Goal: Task Accomplishment & Management: Manage account settings

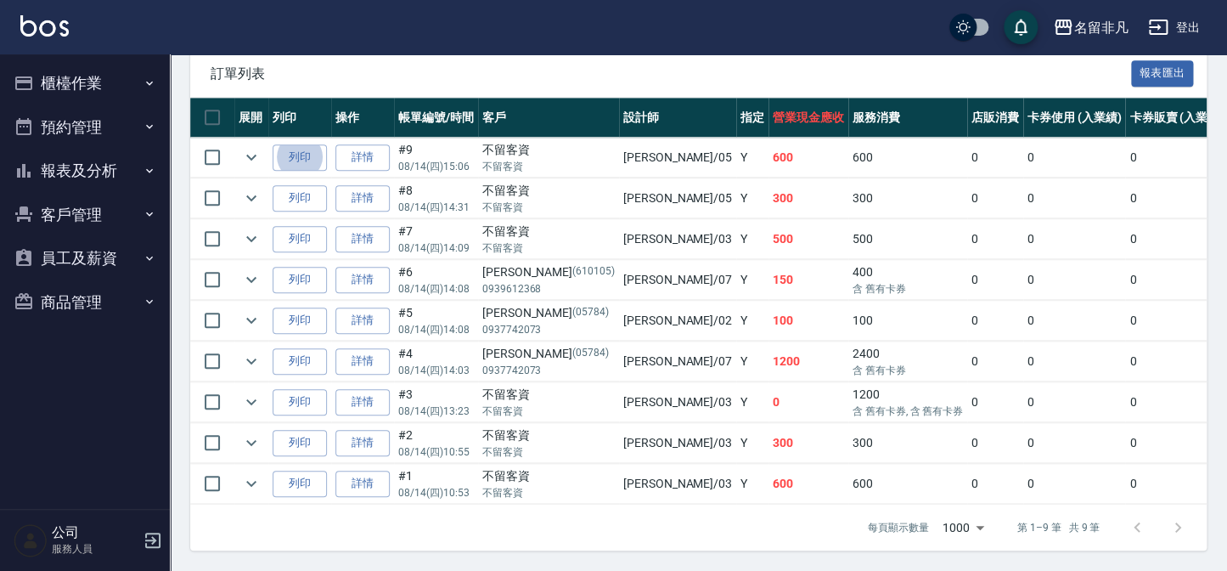
scroll to position [437, 0]
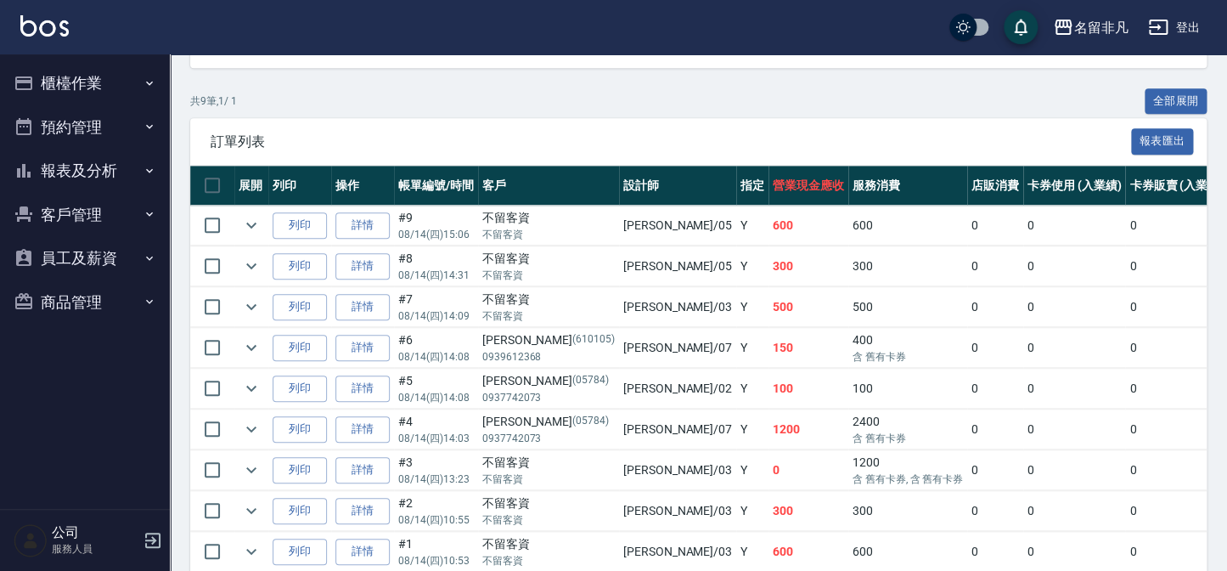
drag, startPoint x: 1095, startPoint y: 403, endPoint x: 1068, endPoint y: 423, distance: 33.5
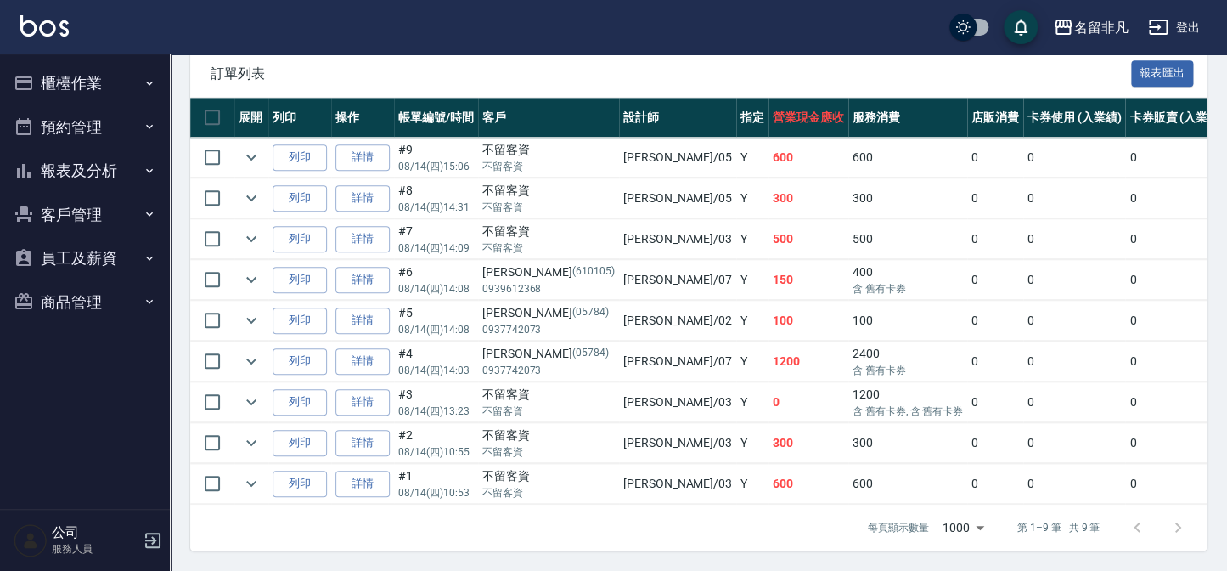
drag, startPoint x: 460, startPoint y: 71, endPoint x: 87, endPoint y: 95, distance: 374.5
click at [540, 404] on div "訂單列表 報表匯出 展開 列印 操作 帳單編號/時間 客戶 設計師 指定 營業現金應收 服務消費 店販消費 卡券使用 (入業績) 卡券販賣 (入業績) 業績收…" at bounding box center [698, 300] width 1017 height 500
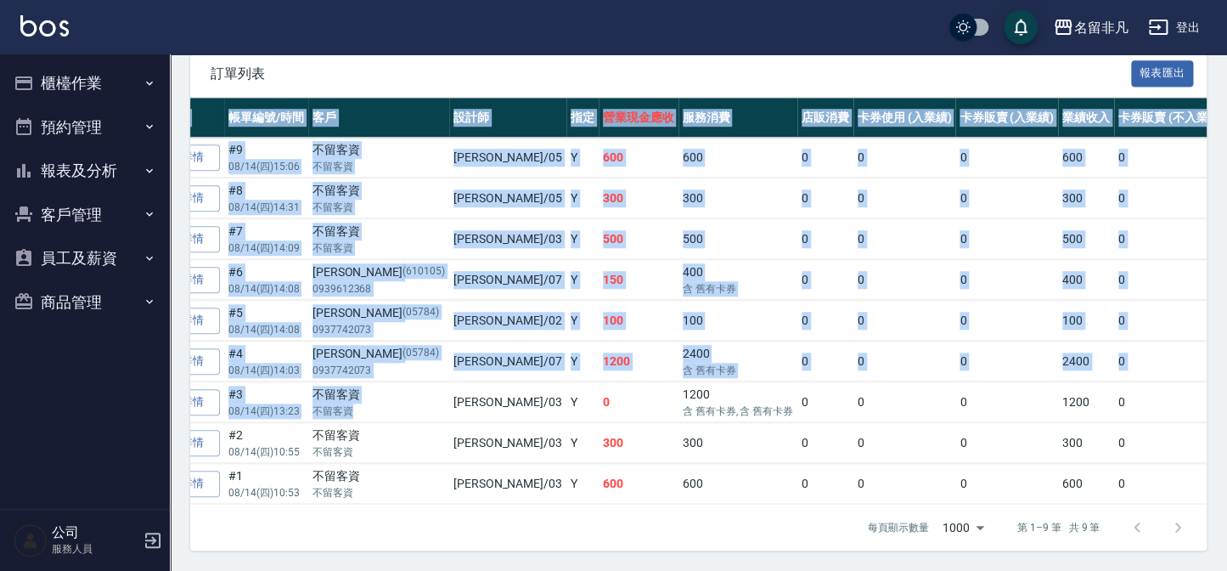
scroll to position [0, 518]
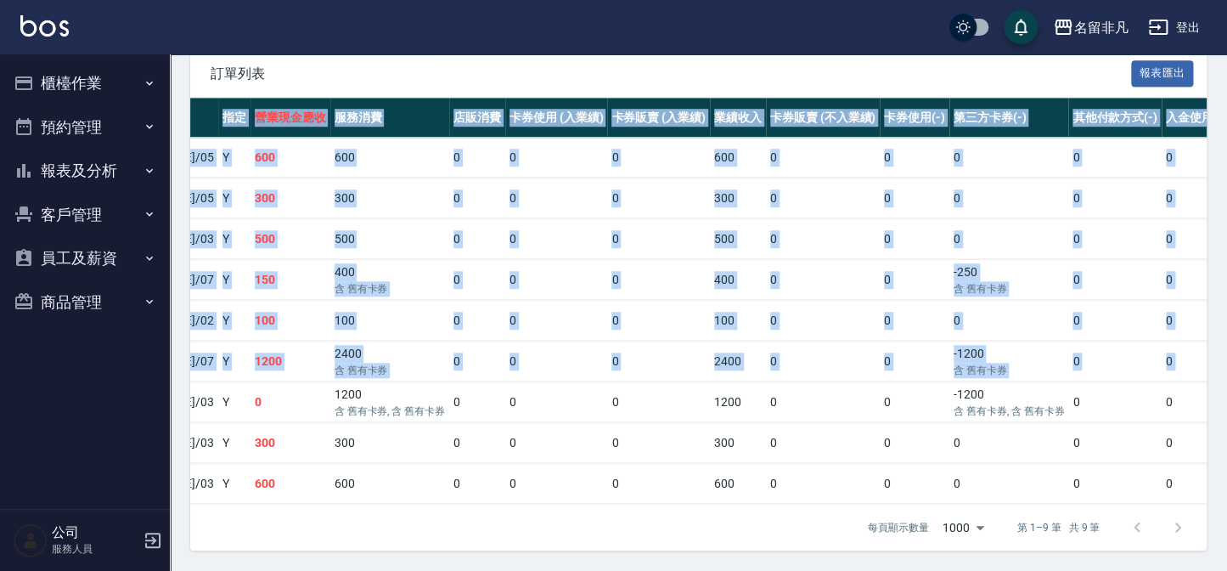
drag, startPoint x: 762, startPoint y: 127, endPoint x: 917, endPoint y: 180, distance: 163.3
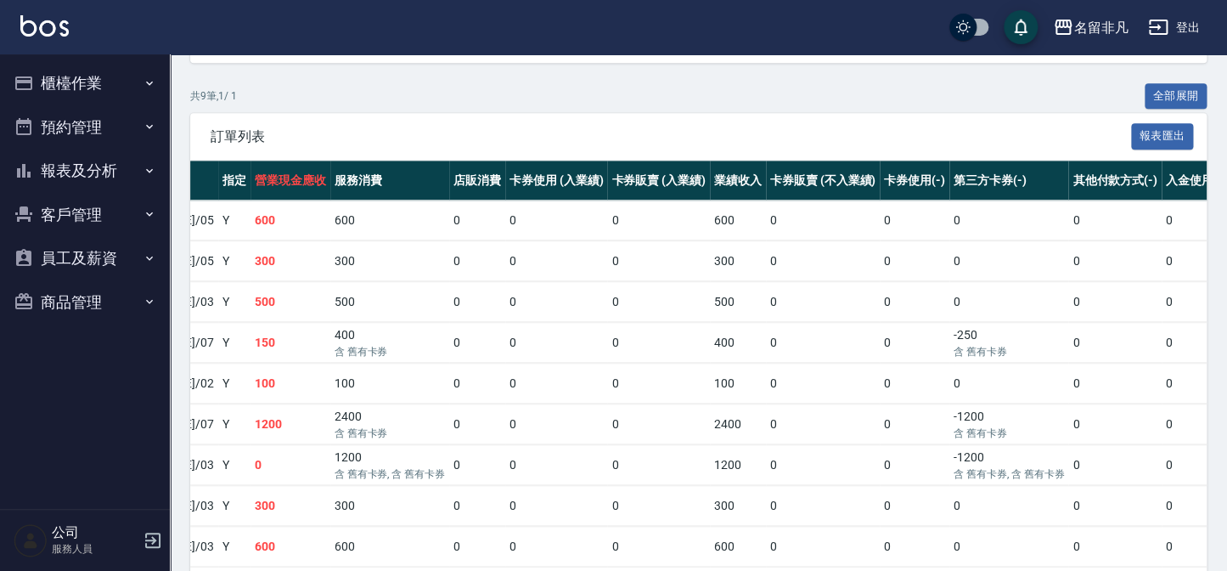
scroll to position [282, 0]
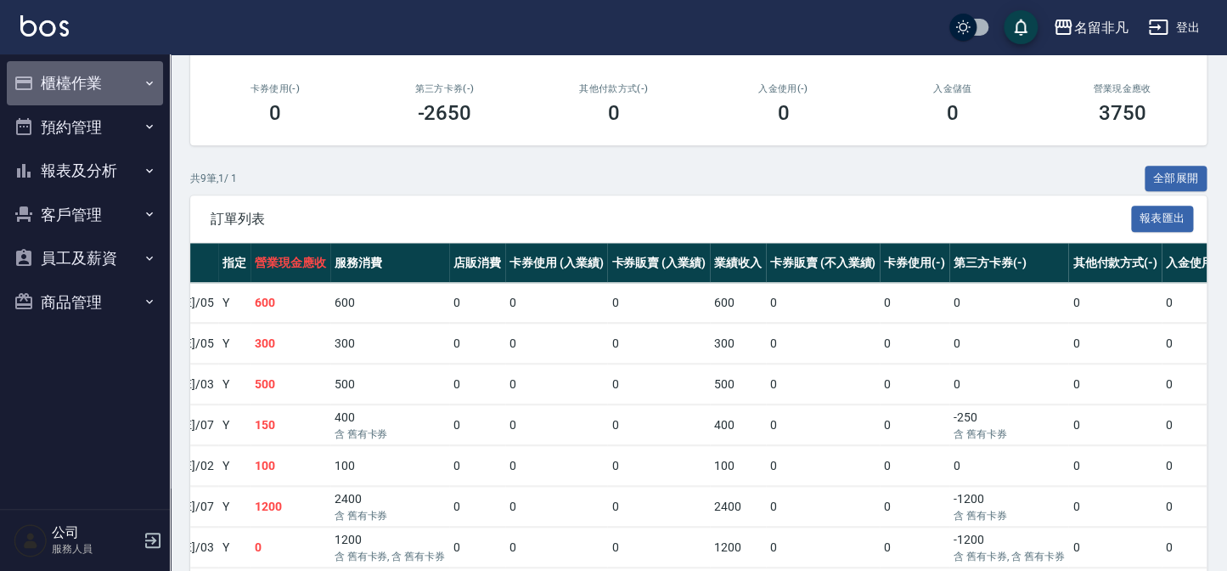
click at [57, 84] on button "櫃檯作業" at bounding box center [85, 83] width 156 height 44
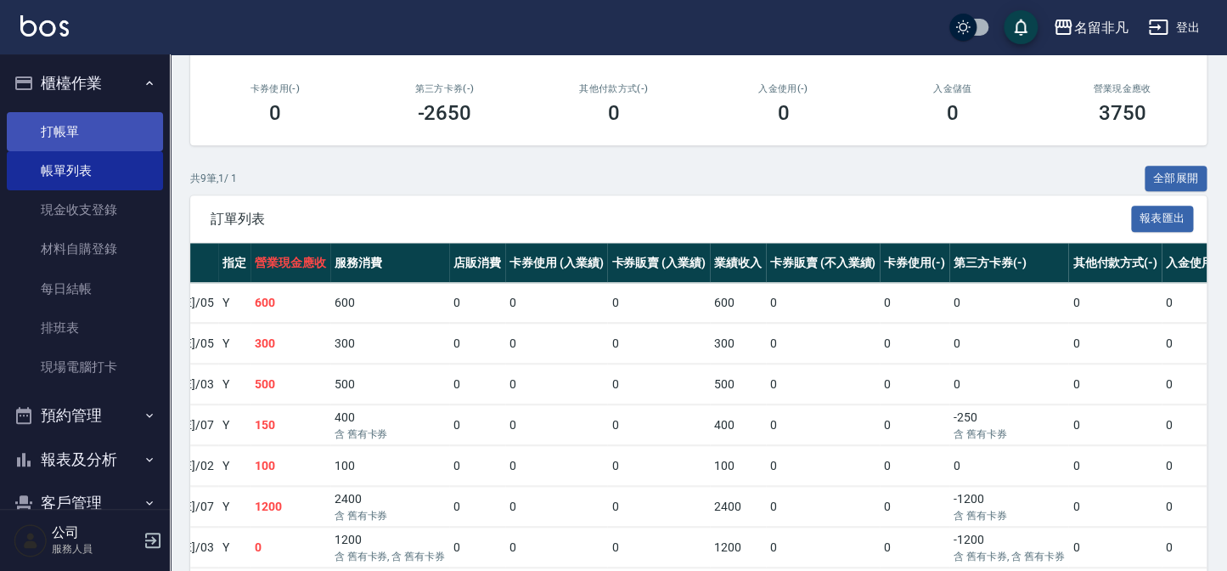
click at [80, 129] on link "打帳單" at bounding box center [85, 131] width 156 height 39
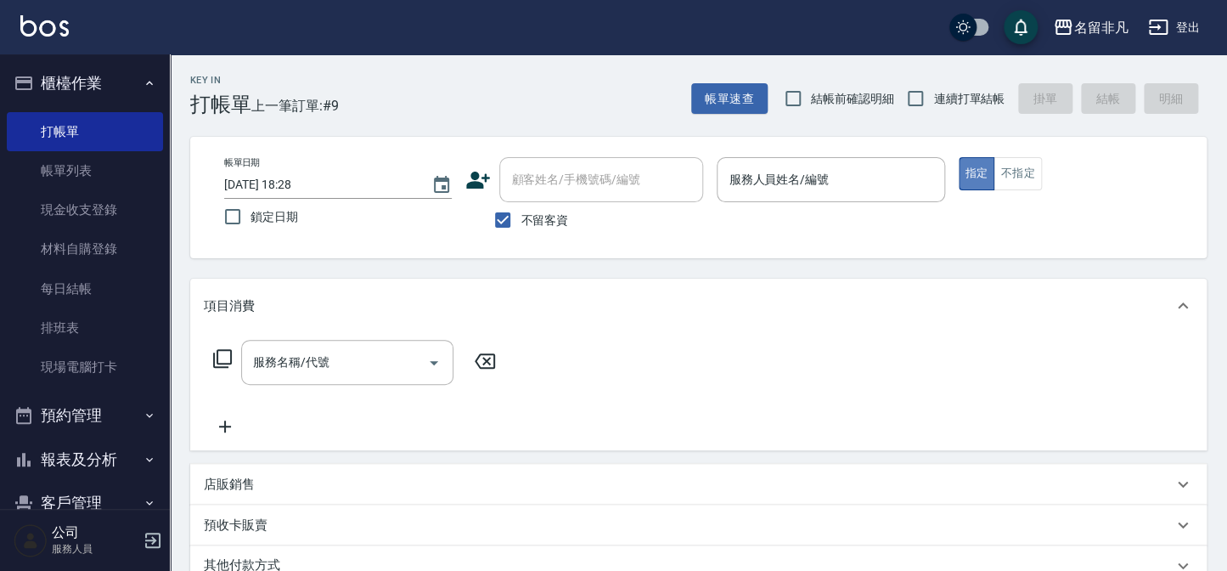
click at [985, 169] on button "指定" at bounding box center [977, 173] width 37 height 33
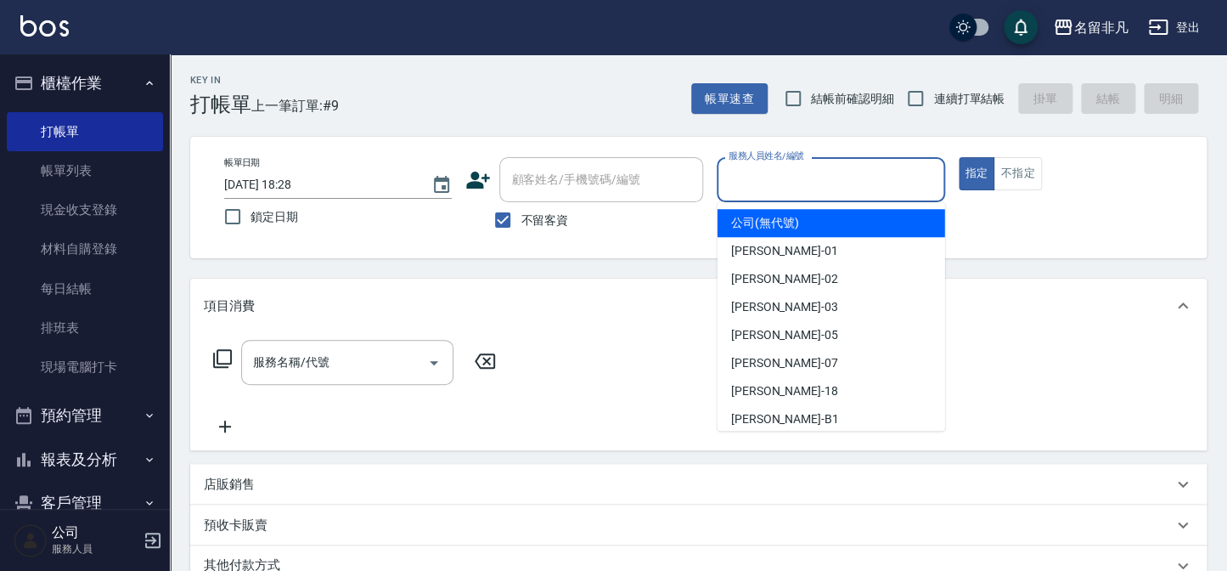
click at [823, 166] on input "服務人員姓名/編號" at bounding box center [831, 180] width 212 height 30
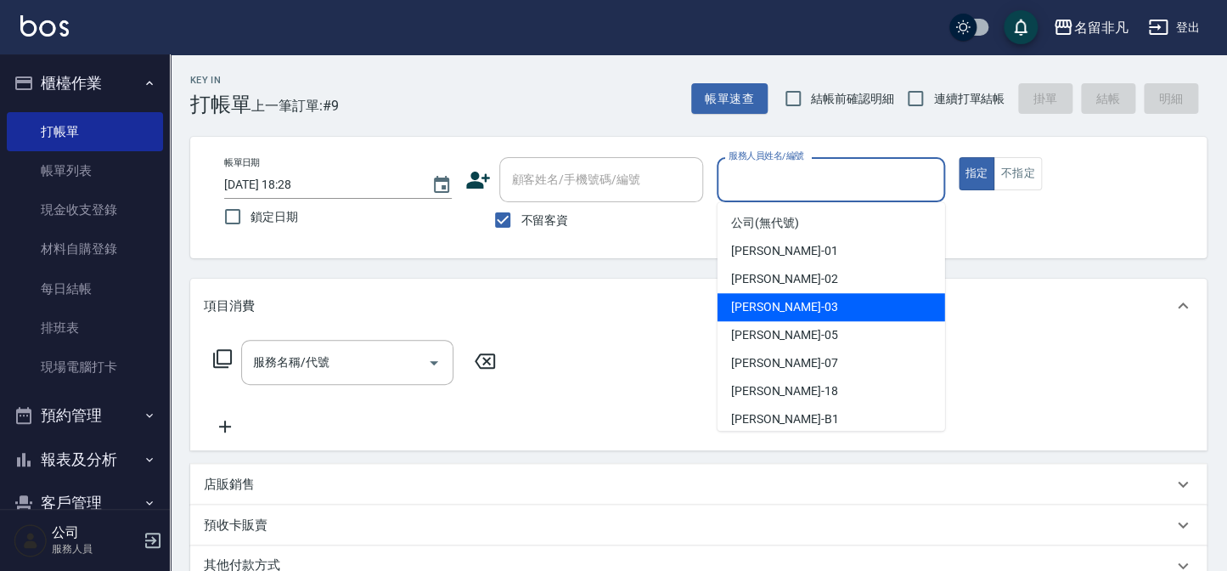
drag, startPoint x: 826, startPoint y: 307, endPoint x: 866, endPoint y: 279, distance: 48.8
click at [826, 307] on div "[PERSON_NAME] -03" at bounding box center [832, 307] width 228 height 28
type input "[PERSON_NAME]-03"
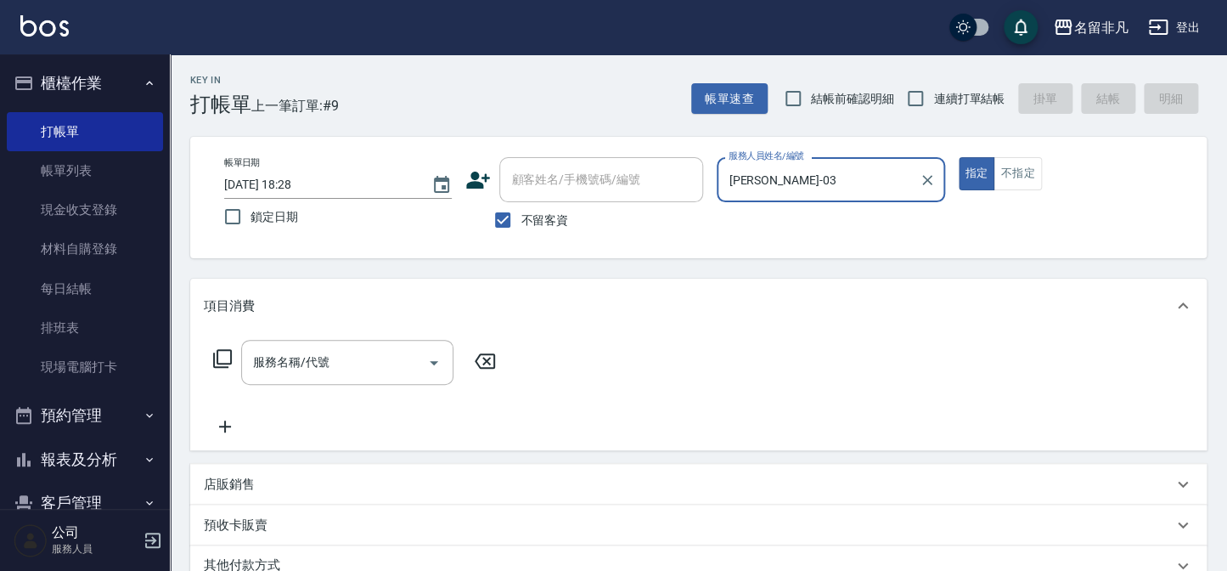
drag, startPoint x: 974, startPoint y: 171, endPoint x: 856, endPoint y: 176, distance: 118.2
click at [894, 176] on div "帳單日期 [DATE] 18:28 鎖定日期 顧客姓名/手機號碼/編號 顧客姓名/手機號碼/編號 不留客資 服務人員姓名/編號 [PERSON_NAME]-0…" at bounding box center [699, 197] width 976 height 81
click at [228, 357] on icon at bounding box center [222, 358] width 20 height 20
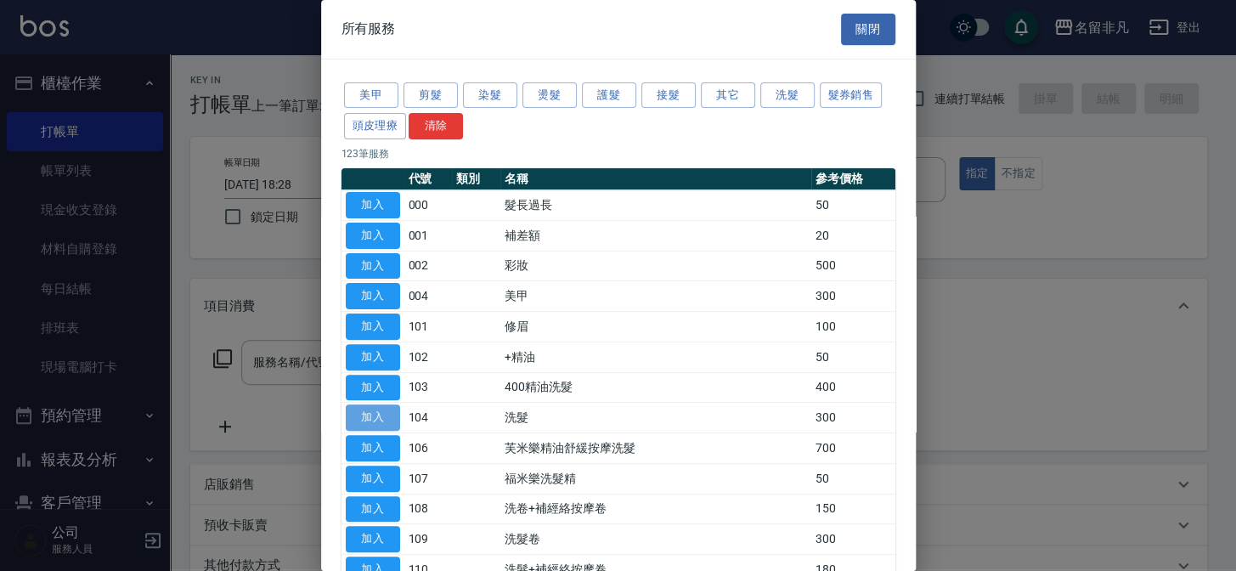
click at [374, 407] on button "加入" at bounding box center [373, 417] width 54 height 26
type input "洗髮(104)"
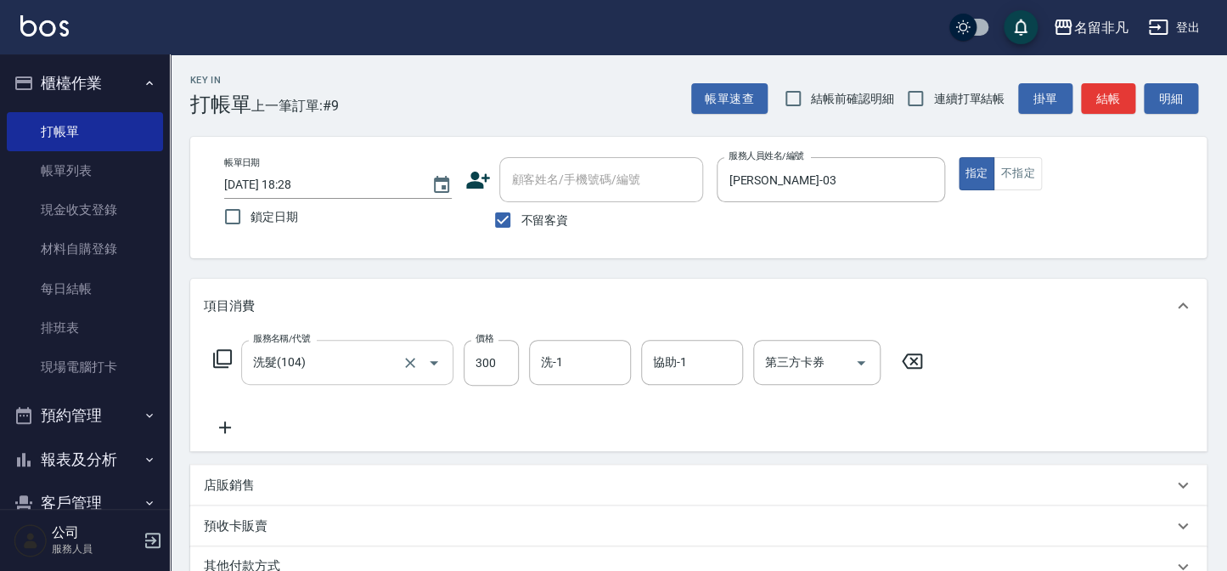
drag, startPoint x: 233, startPoint y: 426, endPoint x: 314, endPoint y: 382, distance: 92.3
click at [237, 426] on icon at bounding box center [225, 427] width 42 height 20
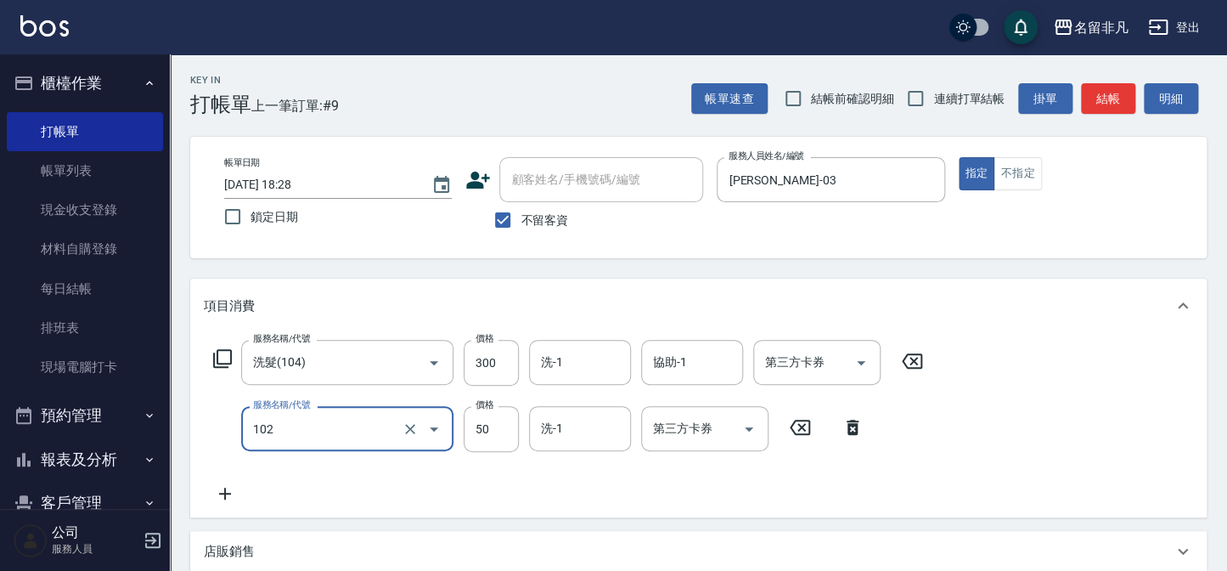
type input "+精油(102)"
click at [217, 495] on icon at bounding box center [225, 493] width 42 height 20
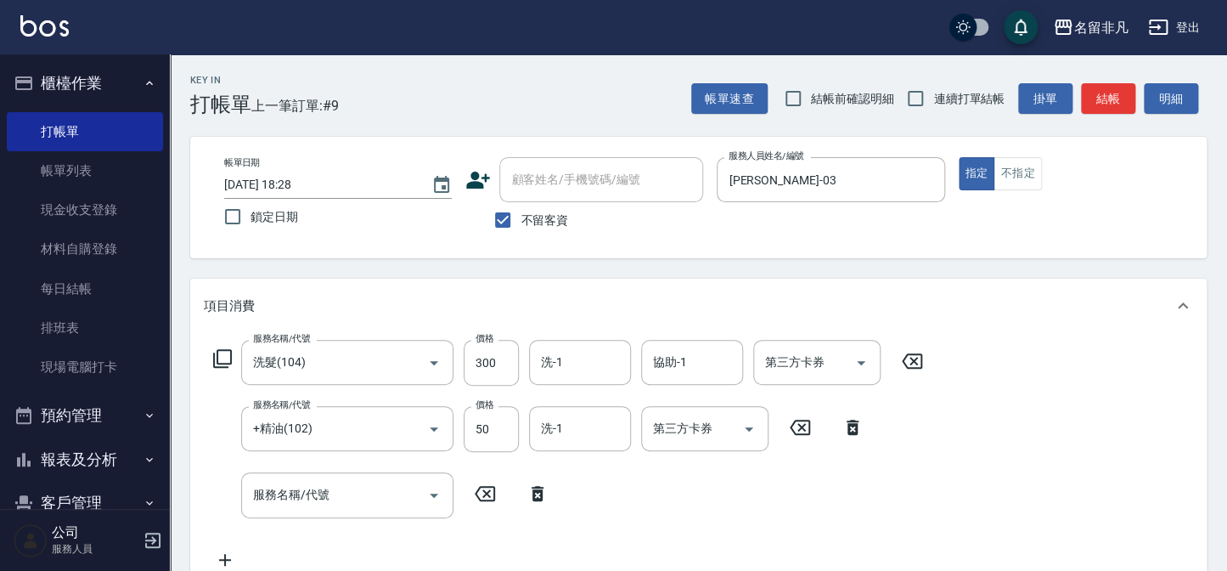
click at [221, 356] on icon at bounding box center [222, 358] width 20 height 20
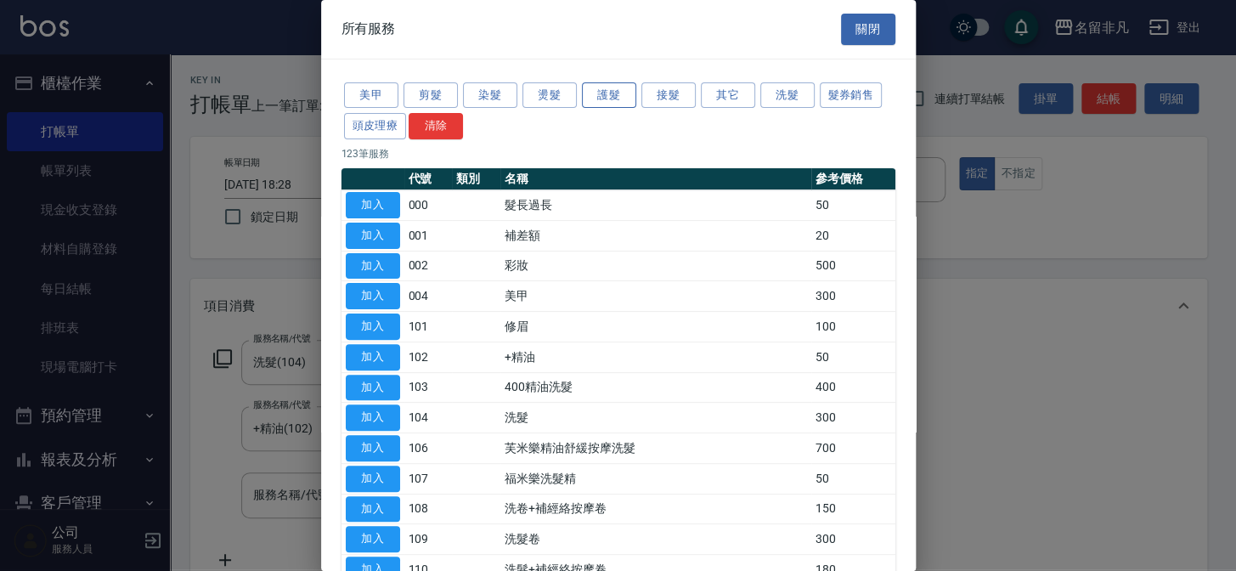
click at [604, 93] on button "護髮" at bounding box center [609, 95] width 54 height 26
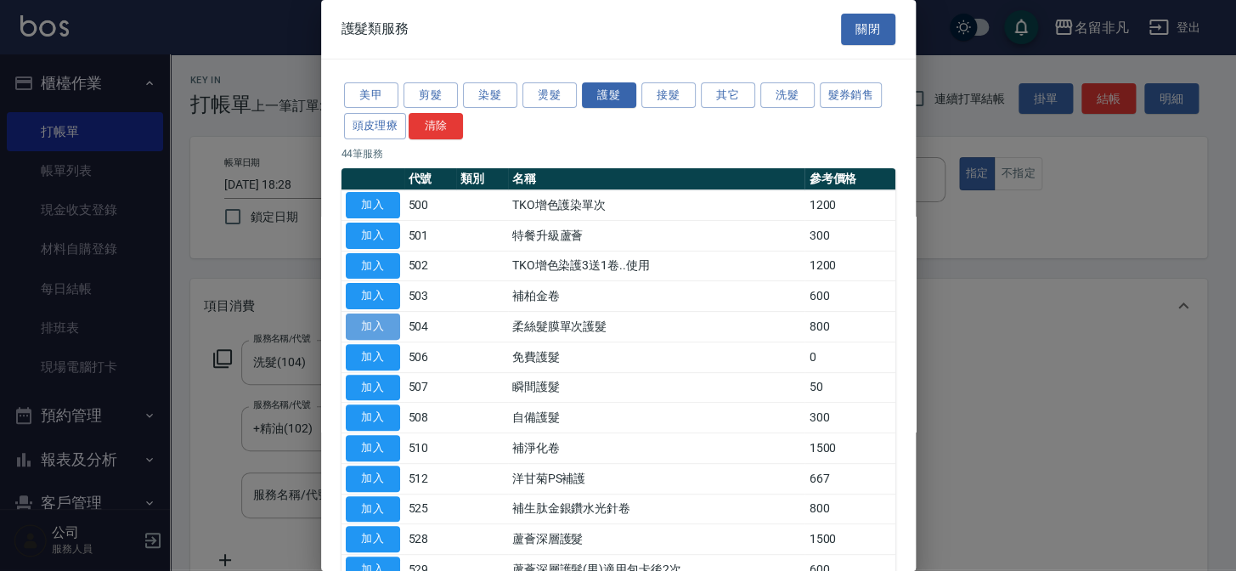
click at [384, 324] on button "加入" at bounding box center [373, 326] width 54 height 26
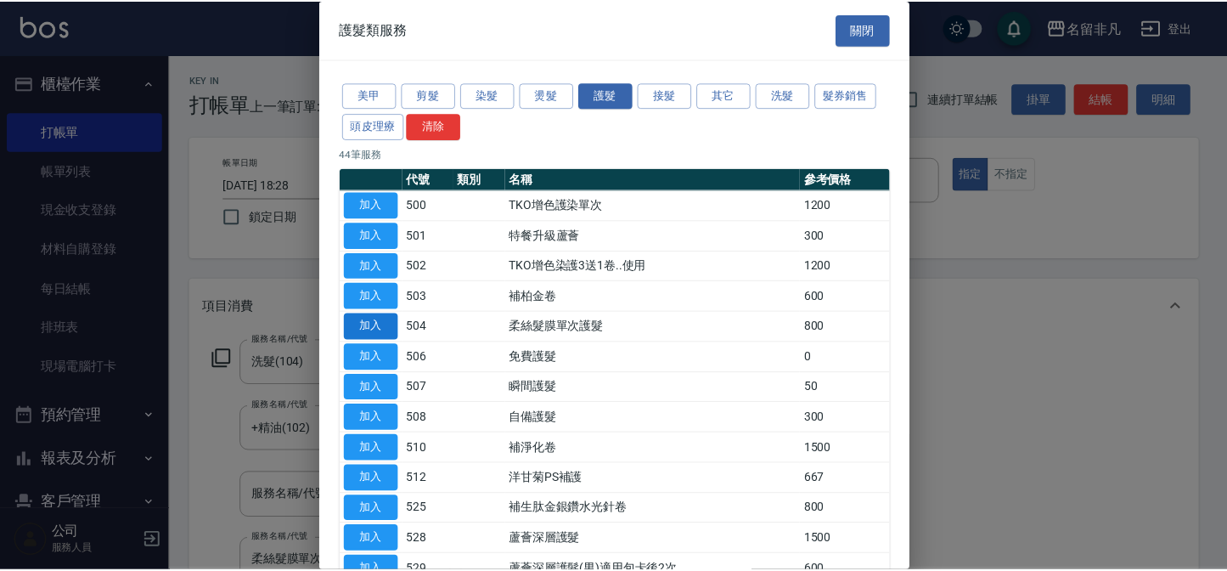
scroll to position [4, 0]
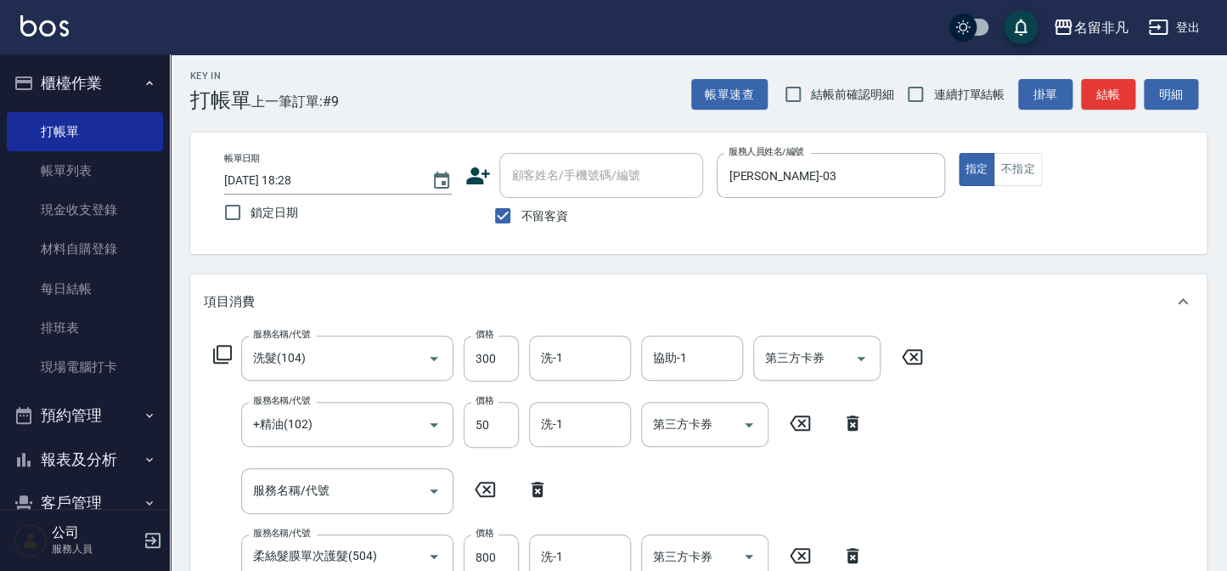
drag, startPoint x: 540, startPoint y: 482, endPoint x: 527, endPoint y: 567, distance: 85.9
click at [540, 484] on icon at bounding box center [537, 489] width 42 height 20
type input "柔絲髮膜單次護髮(504)"
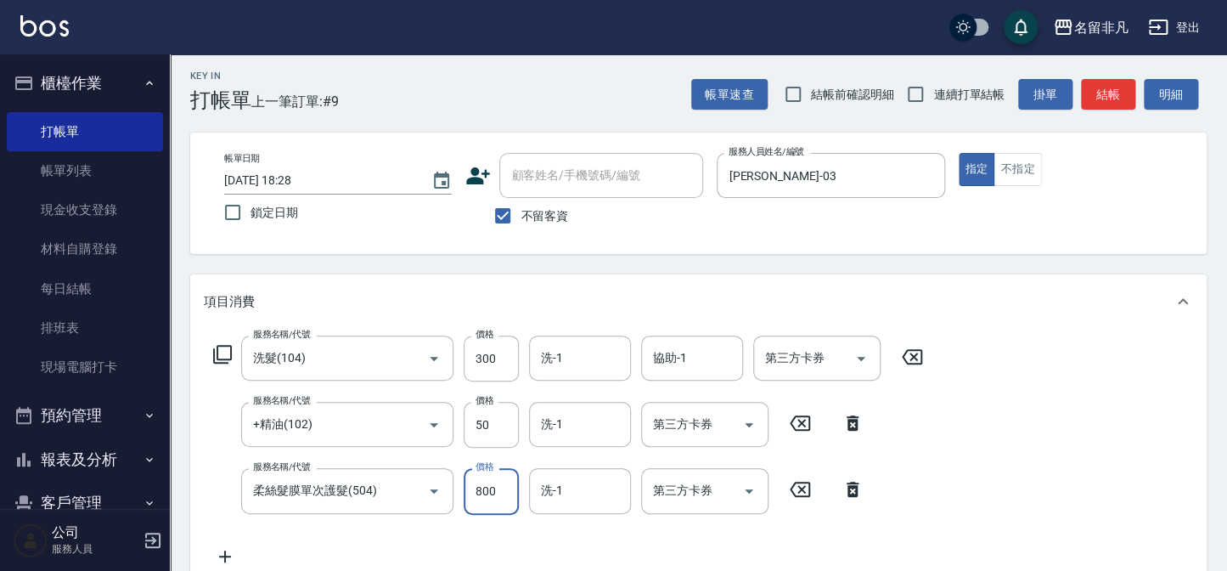
click at [496, 489] on input "800" at bounding box center [491, 491] width 55 height 46
type input "640"
click at [1095, 454] on div "服務名稱/代號 洗髮(104) 服務名稱/代號 價格 300 價格 洗-1 洗-1 協助-1 協助-1 第三方卡券 第三方卡券 服務名稱/代號 +精油(102…" at bounding box center [698, 454] width 1017 height 251
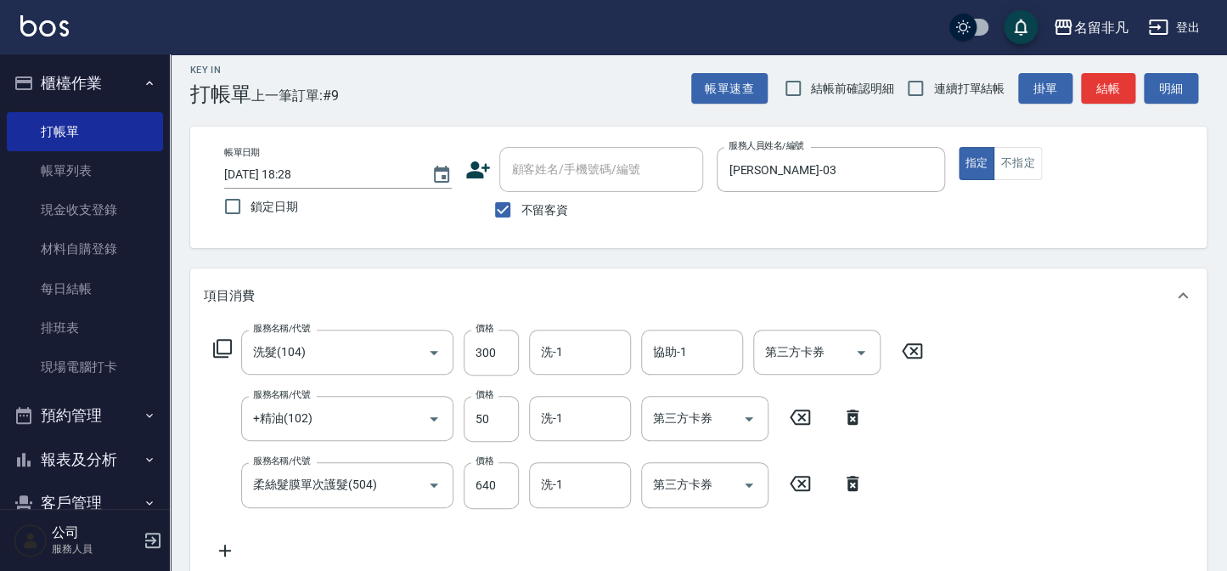
scroll to position [0, 0]
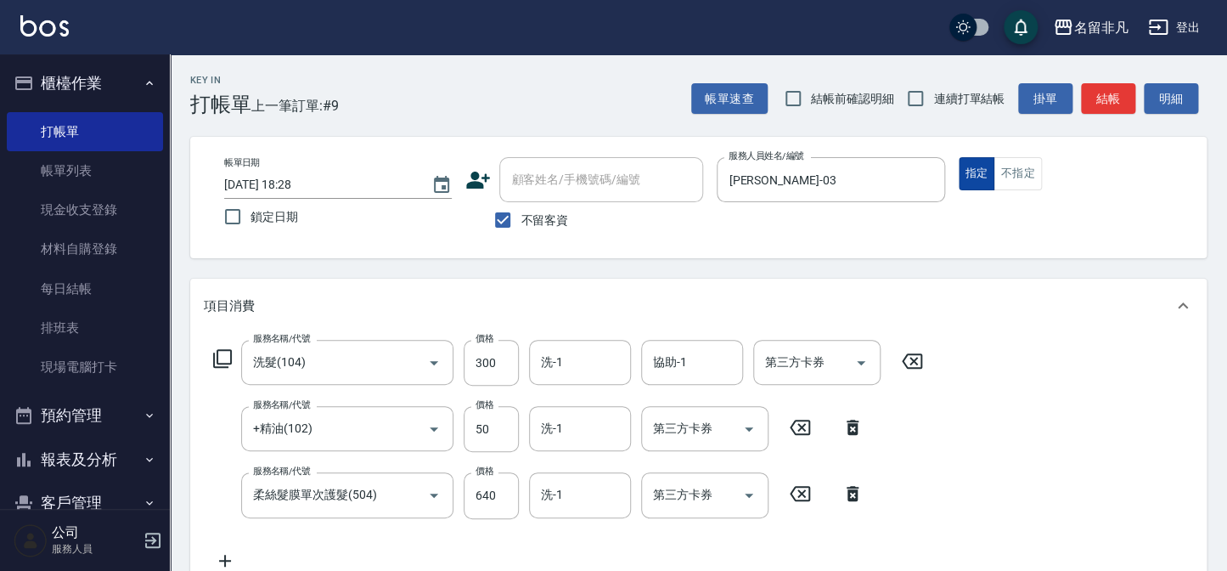
click at [977, 164] on button "指定" at bounding box center [977, 173] width 37 height 33
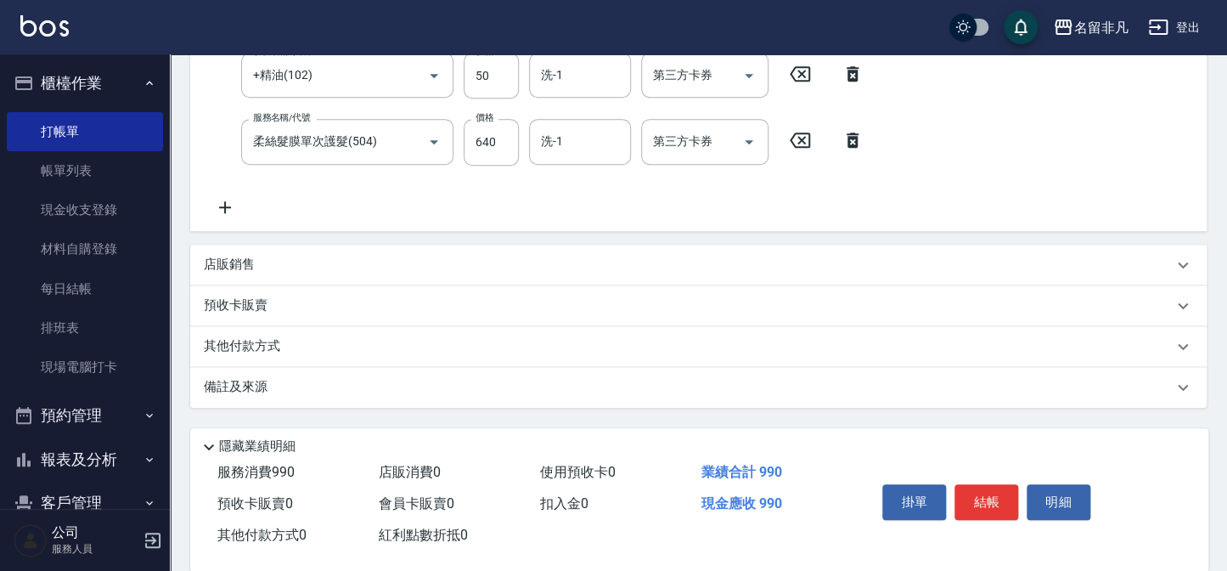
scroll to position [378, 0]
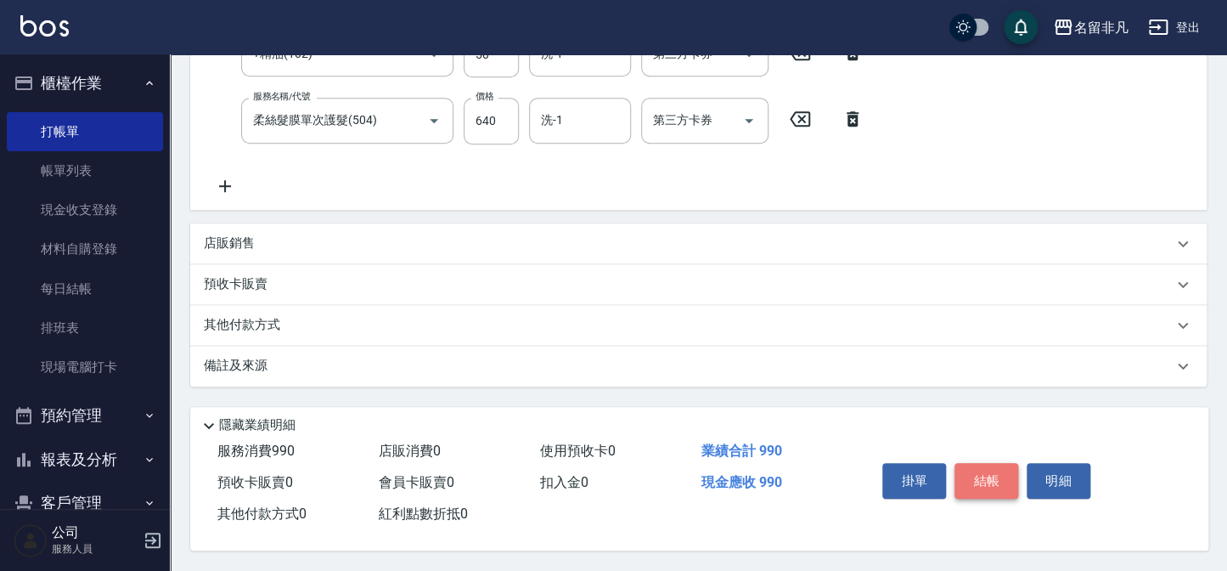
click at [984, 469] on button "結帳" at bounding box center [987, 481] width 64 height 36
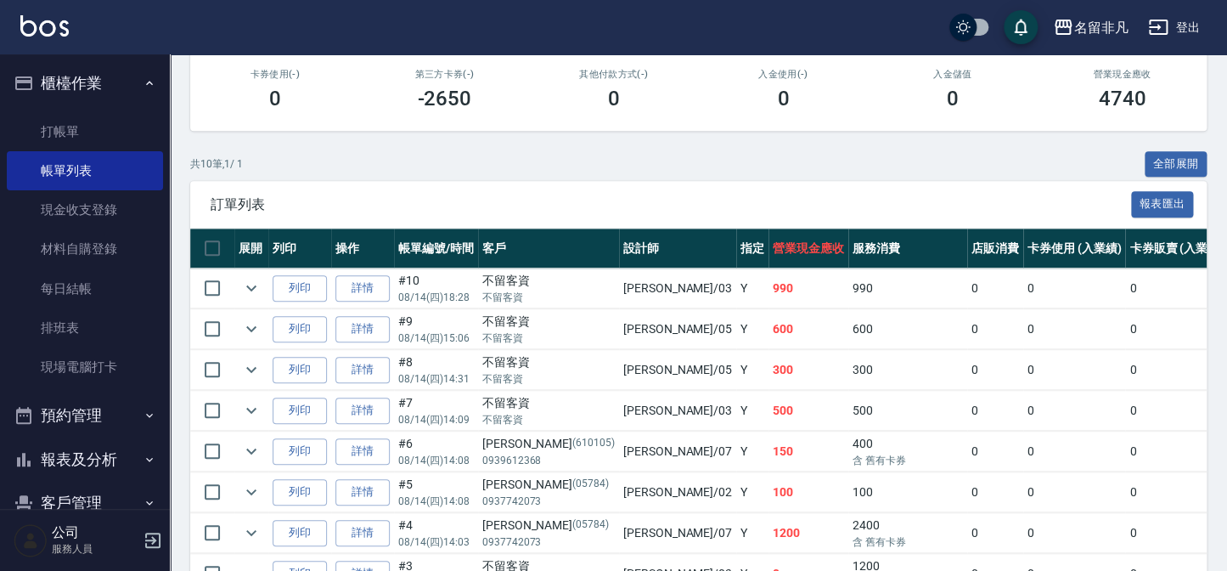
scroll to position [308, 0]
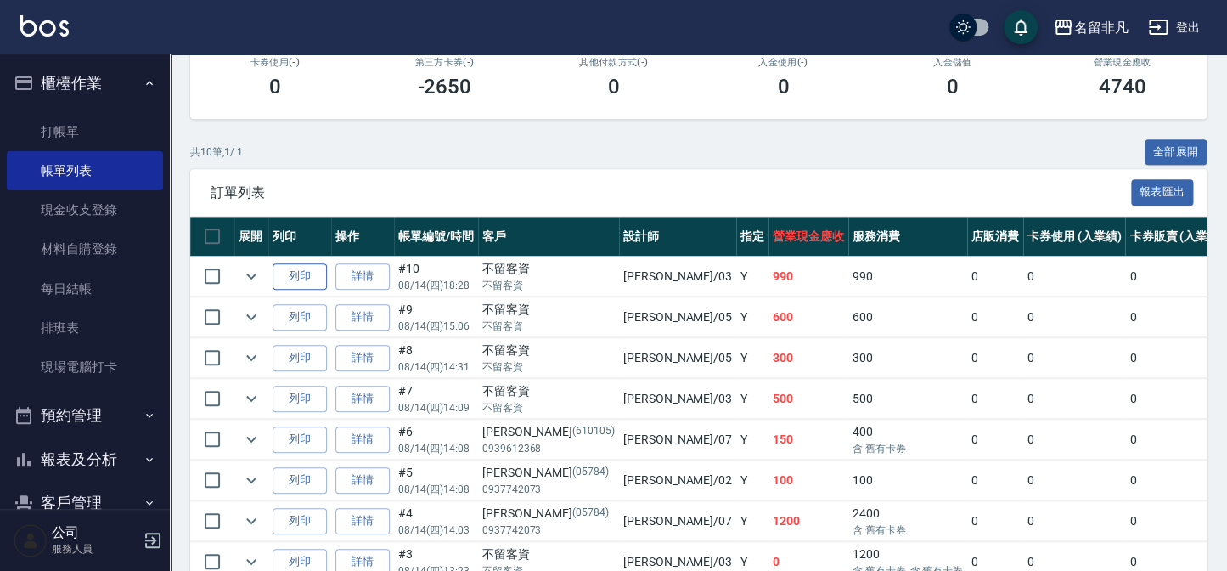
click at [304, 270] on button "列印" at bounding box center [300, 276] width 54 height 26
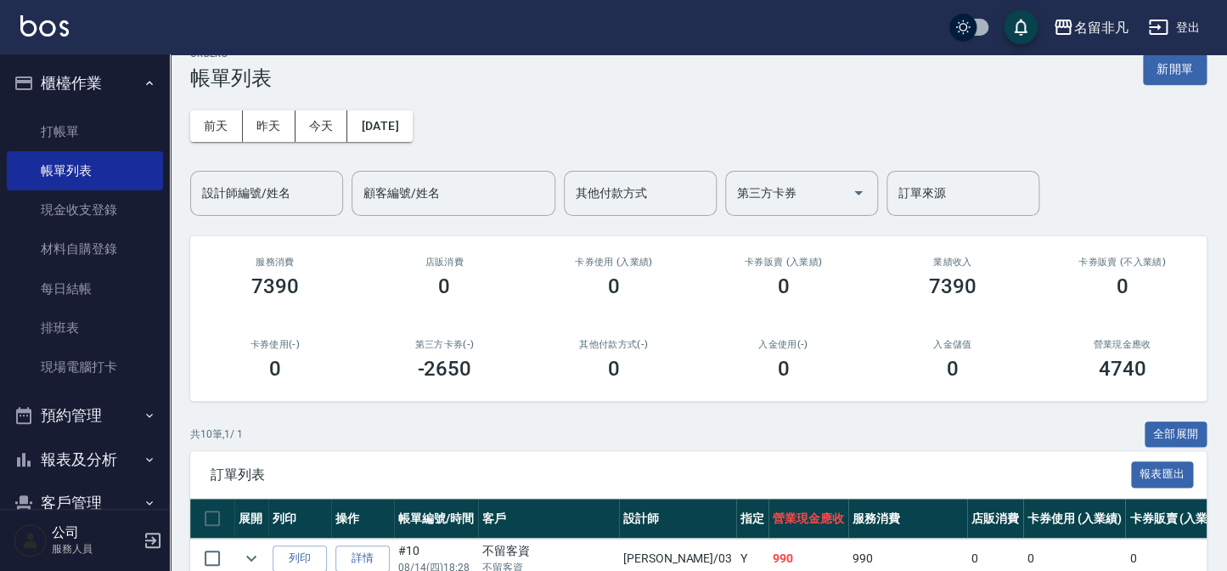
scroll to position [0, 0]
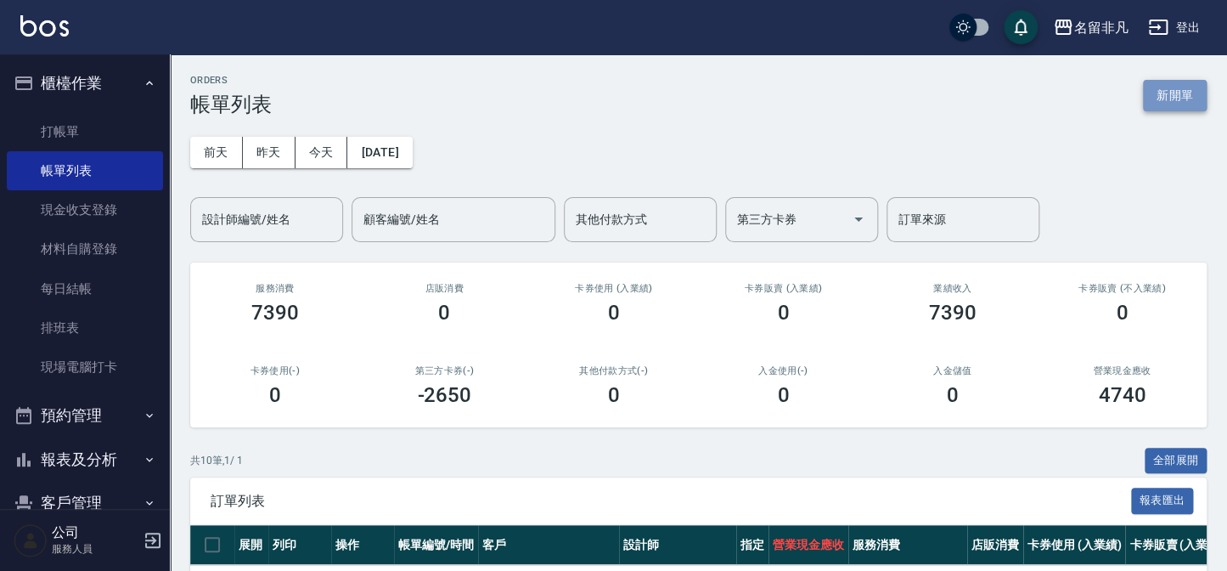
click at [1173, 98] on button "新開單" at bounding box center [1175, 95] width 64 height 31
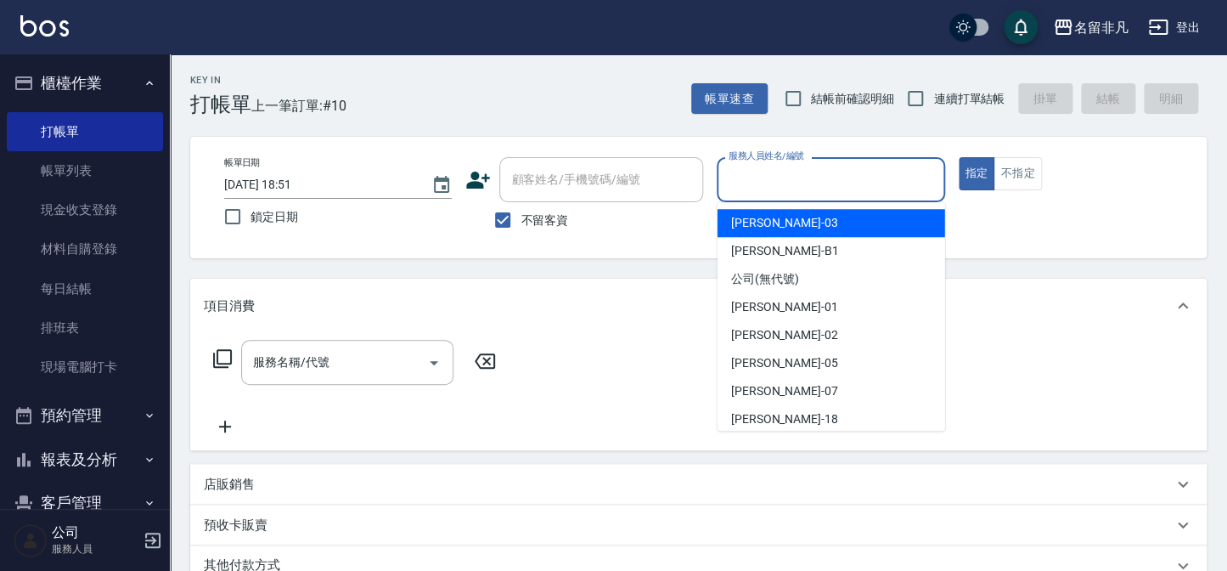
click at [838, 178] on input "服務人員姓名/編號" at bounding box center [831, 180] width 212 height 30
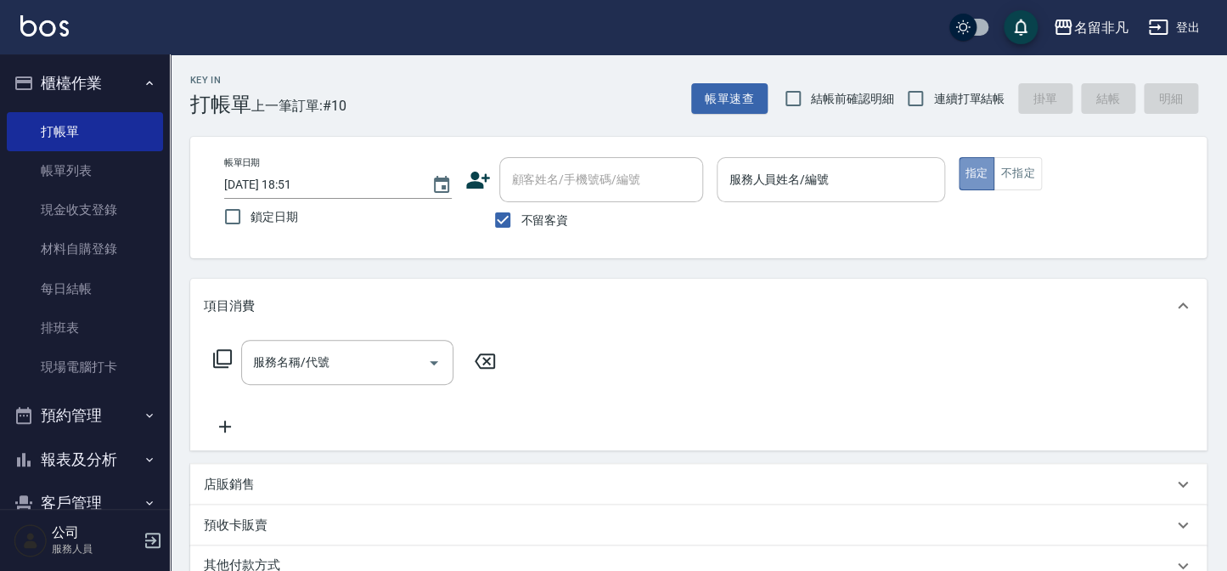
drag, startPoint x: 970, startPoint y: 175, endPoint x: 859, endPoint y: 171, distance: 111.4
click at [969, 174] on button "指定" at bounding box center [977, 173] width 37 height 33
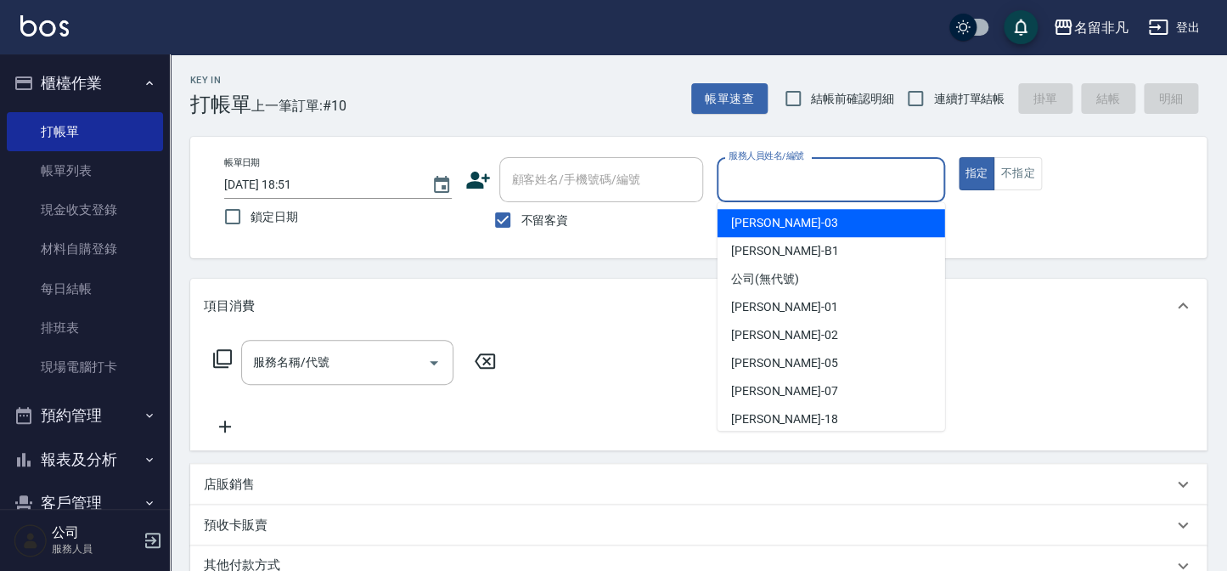
drag, startPoint x: 841, startPoint y: 166, endPoint x: 806, endPoint y: 228, distance: 71.9
click at [840, 172] on input "服務人員姓名/編號" at bounding box center [831, 180] width 212 height 30
click at [821, 227] on div "[PERSON_NAME] -03" at bounding box center [832, 223] width 228 height 28
type input "[PERSON_NAME]-03"
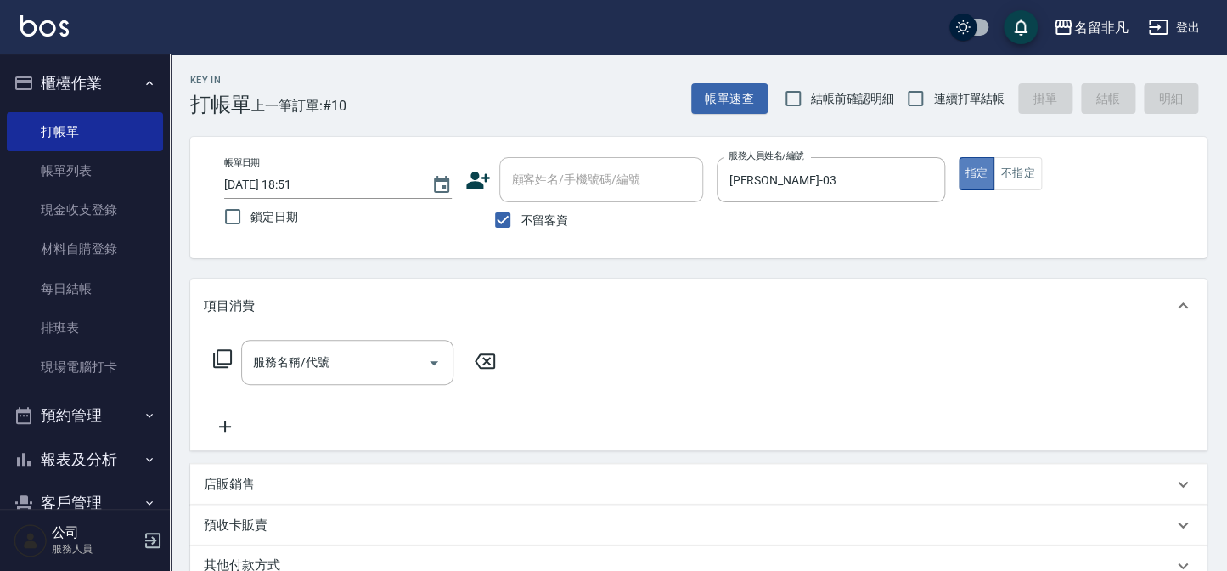
drag, startPoint x: 979, startPoint y: 166, endPoint x: 590, endPoint y: 149, distance: 389.4
click at [977, 166] on button "指定" at bounding box center [977, 173] width 37 height 33
click at [225, 353] on icon at bounding box center [222, 358] width 20 height 20
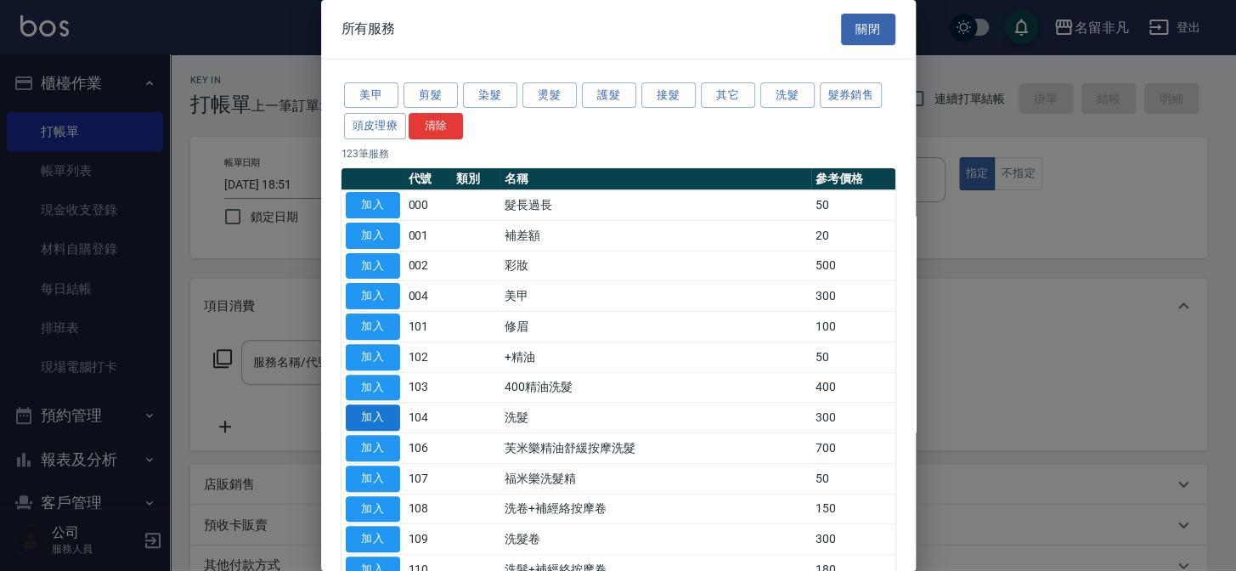
click at [356, 415] on button "加入" at bounding box center [373, 417] width 54 height 26
type input "洗髮(104)"
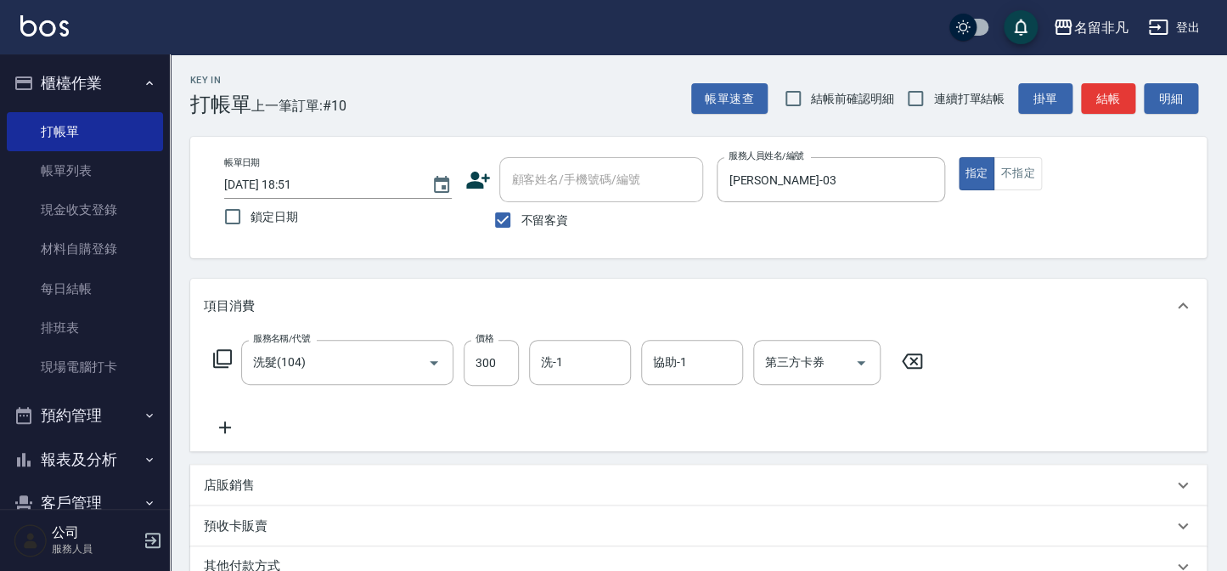
click at [220, 420] on icon at bounding box center [225, 427] width 42 height 20
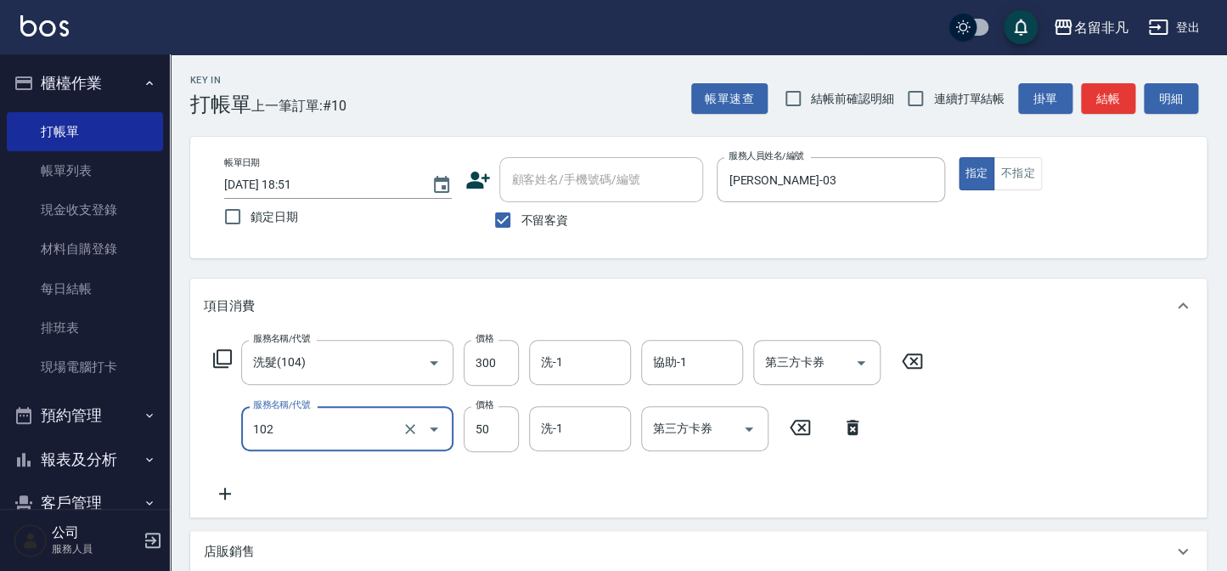
type input "+精油(102)"
click at [228, 493] on icon at bounding box center [225, 494] width 12 height 12
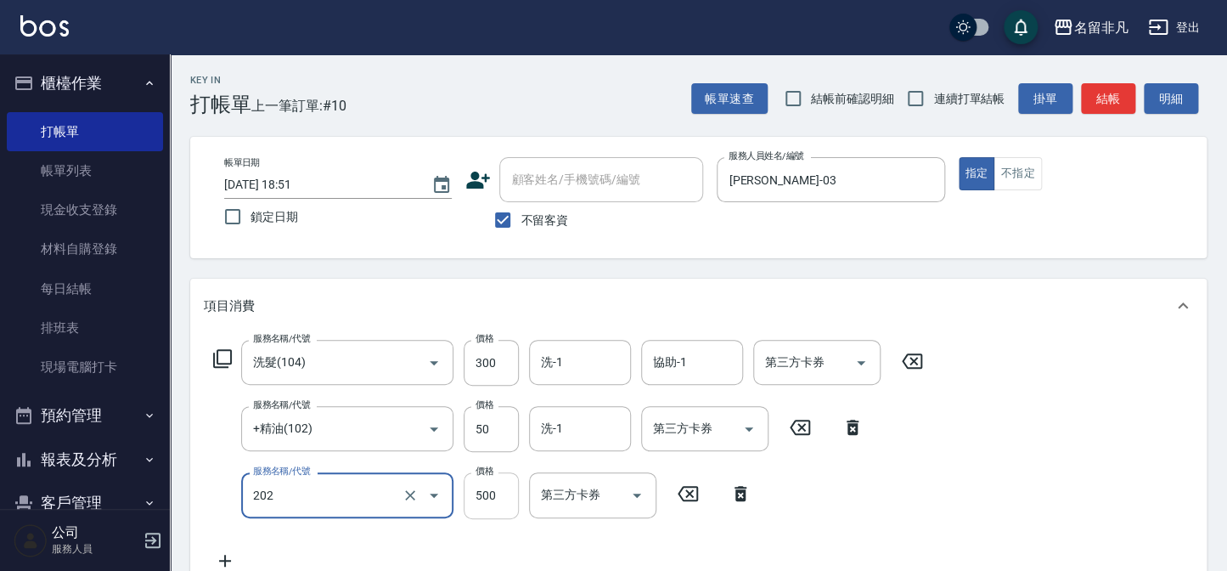
type input "剪髮(202)"
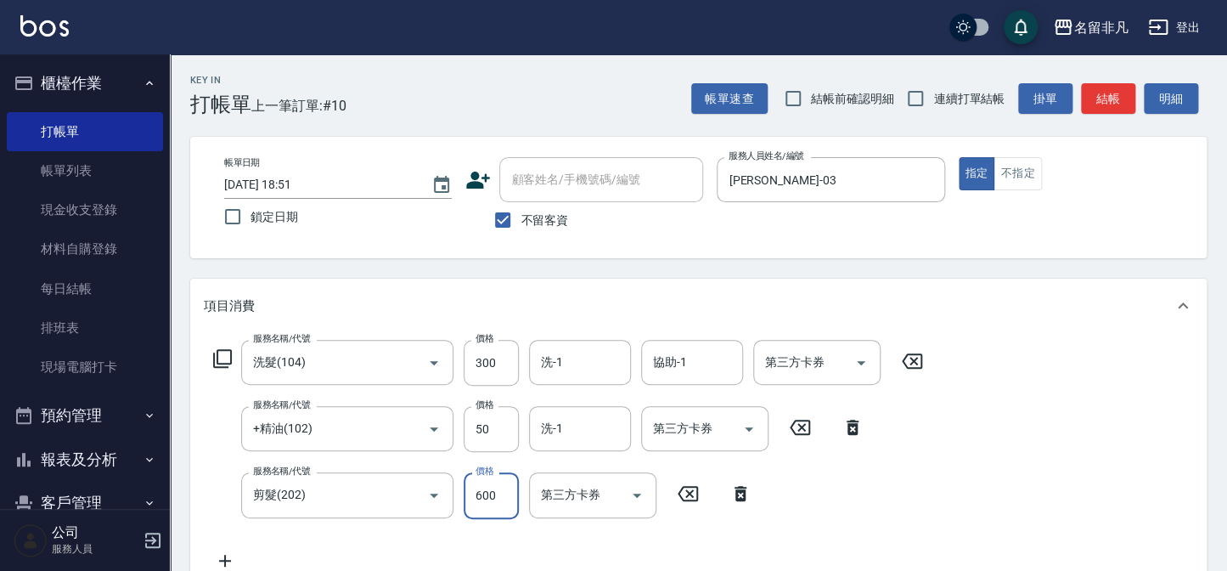
type input "600"
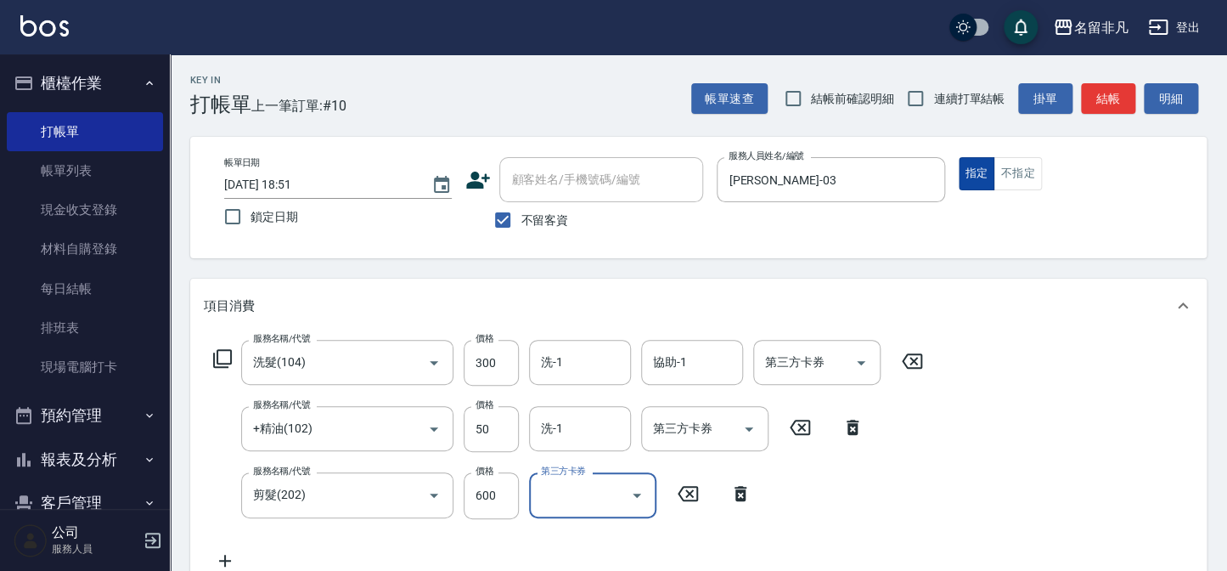
click at [974, 172] on button "指定" at bounding box center [977, 173] width 37 height 33
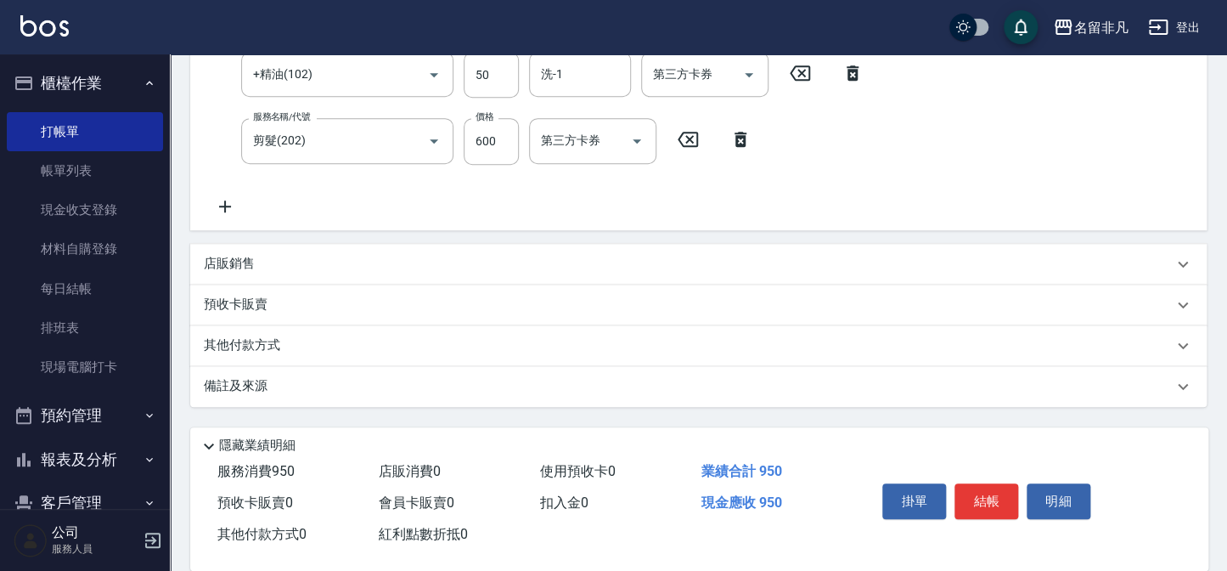
scroll to position [378, 0]
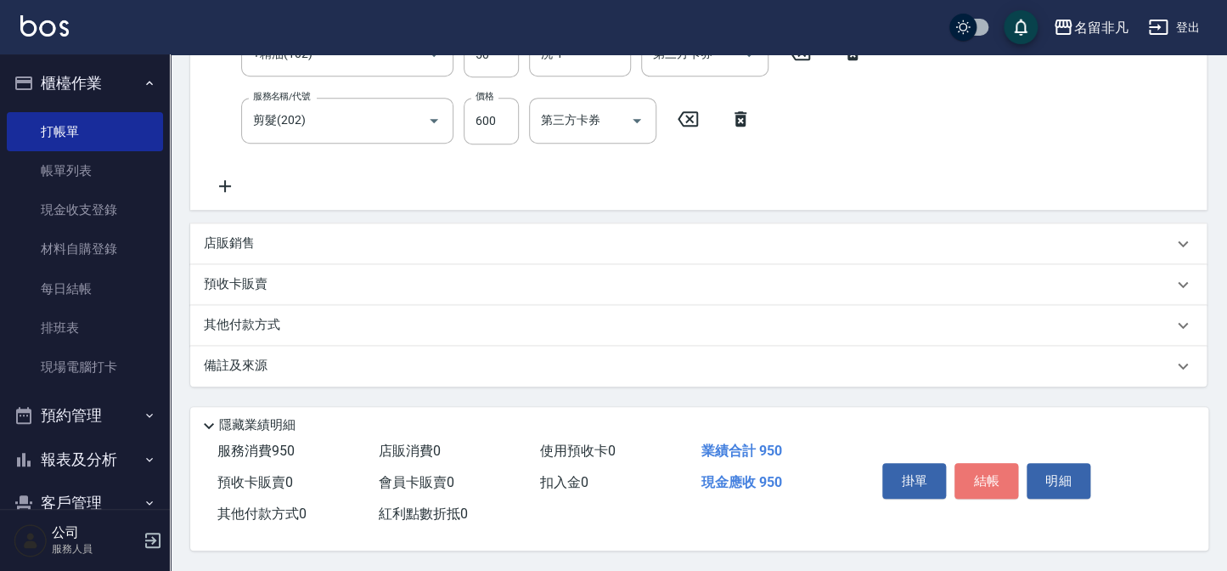
click at [972, 463] on button "結帳" at bounding box center [987, 481] width 64 height 36
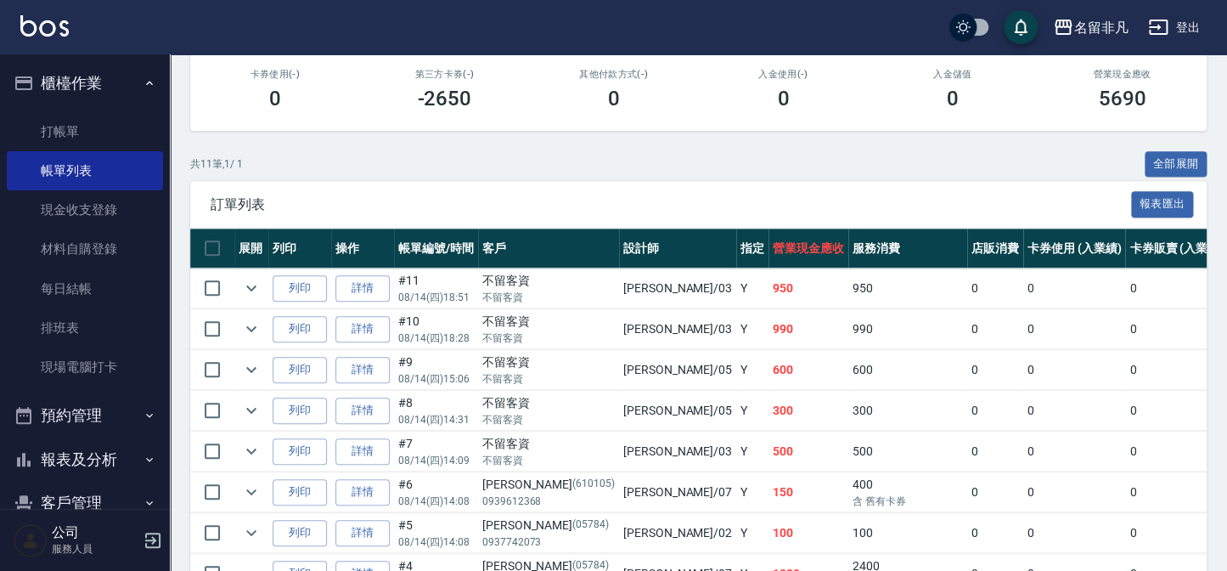
scroll to position [308, 0]
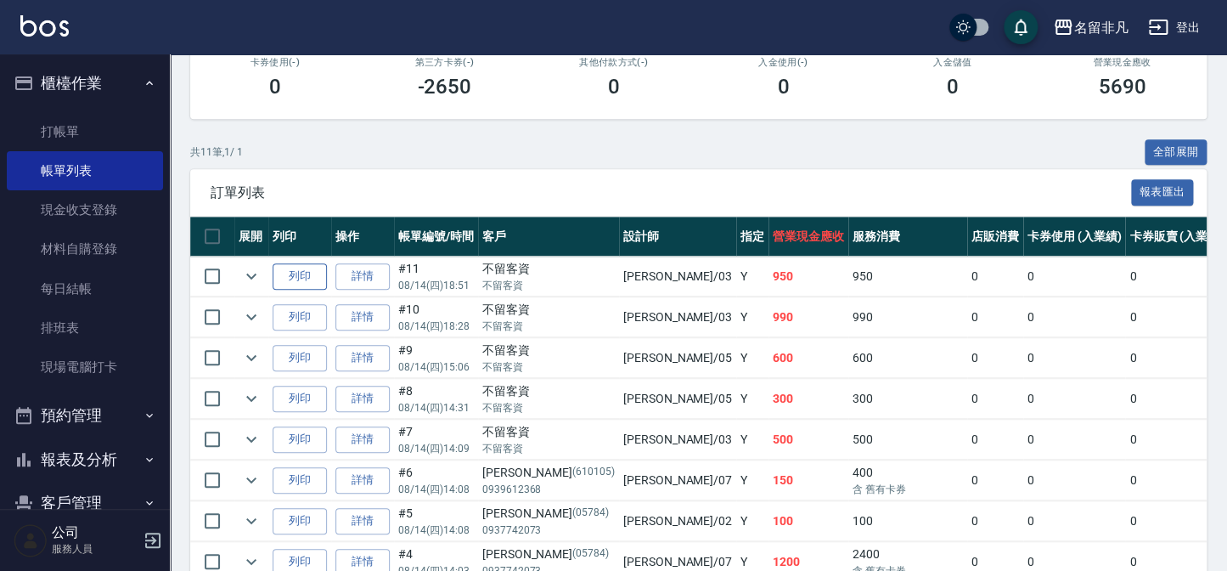
click at [302, 271] on button "列印" at bounding box center [300, 276] width 54 height 26
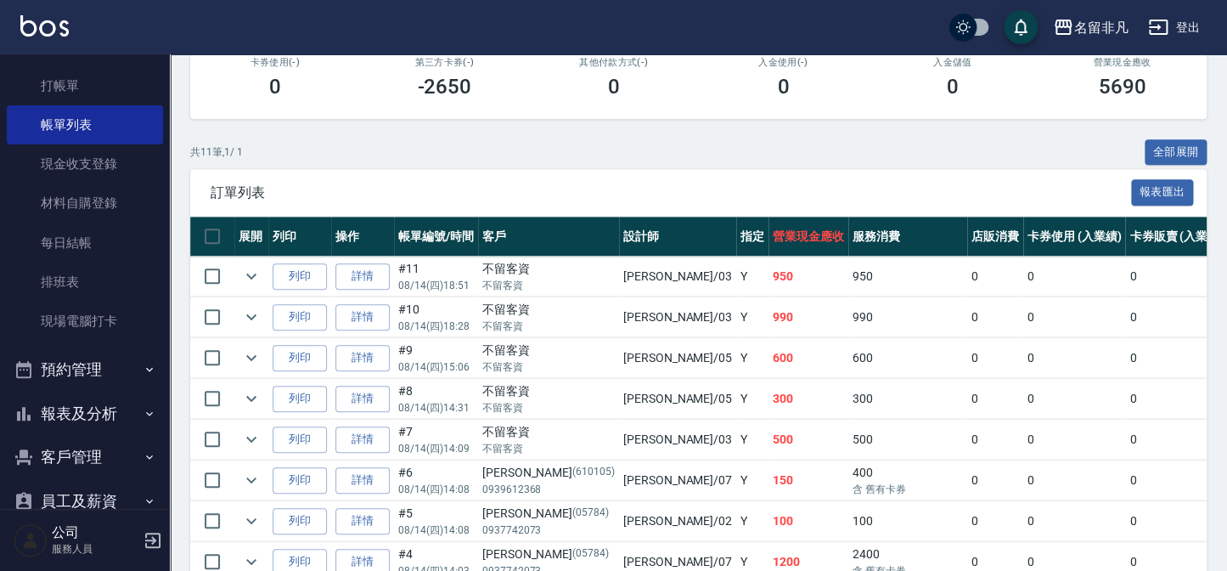
scroll to position [123, 0]
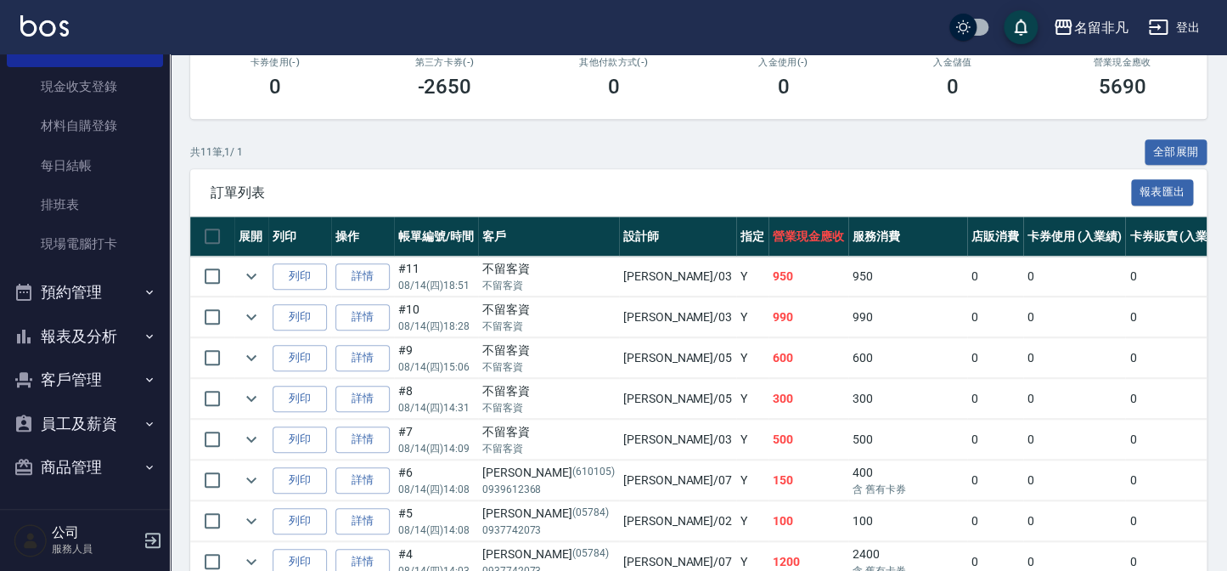
click at [91, 331] on button "報表及分析" at bounding box center [85, 336] width 156 height 44
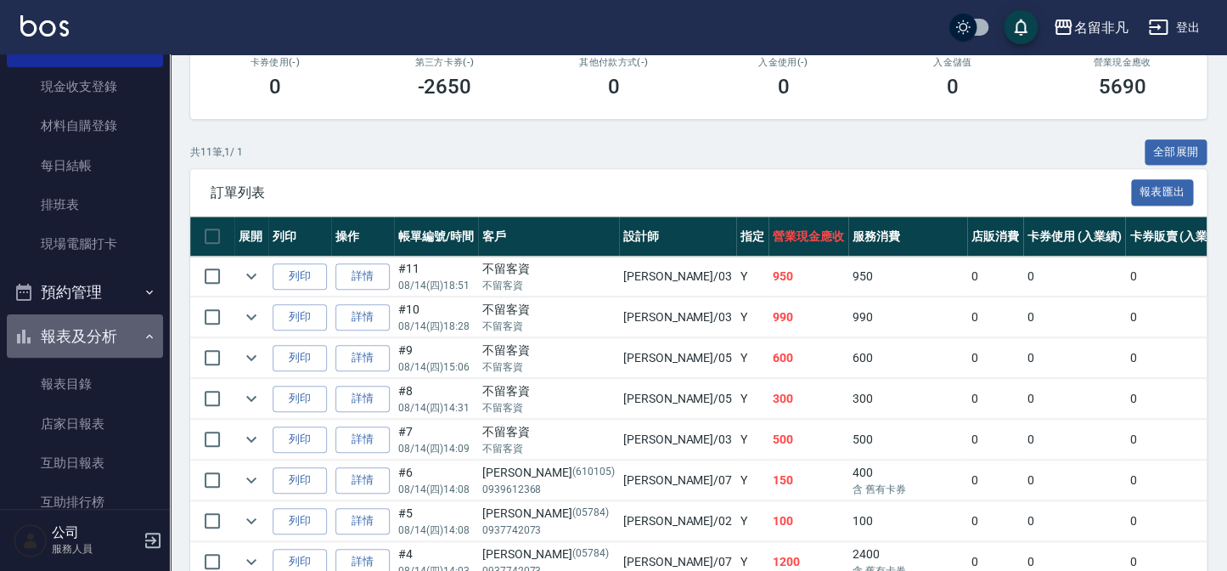
click at [96, 336] on button "報表及分析" at bounding box center [85, 336] width 156 height 44
click at [89, 330] on button "報表及分析" at bounding box center [85, 336] width 156 height 44
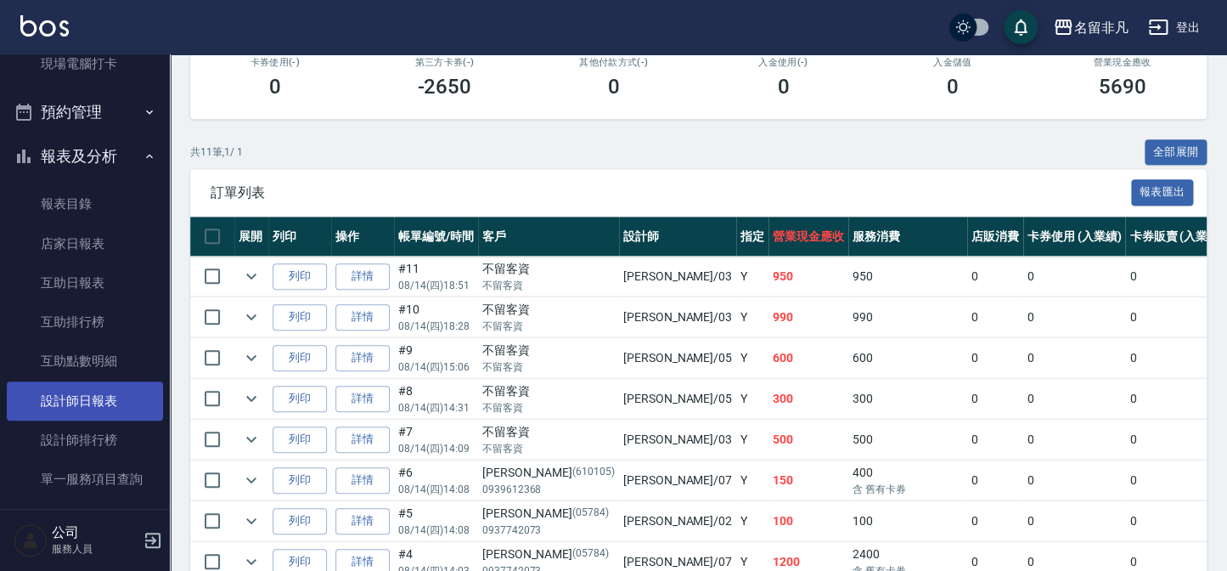
scroll to position [355, 0]
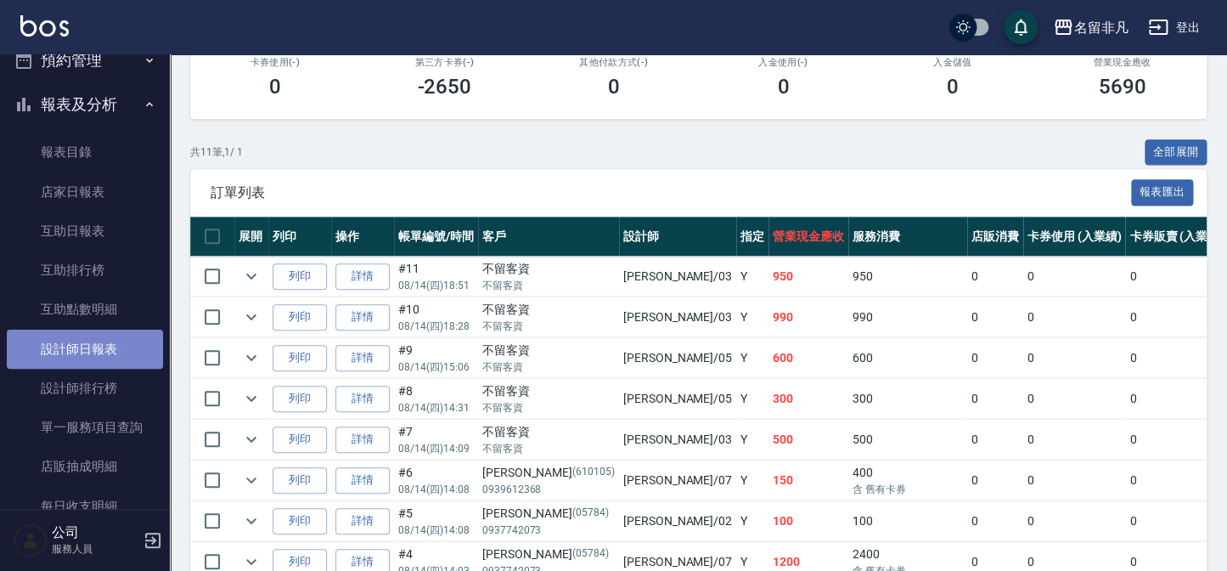
click at [108, 345] on link "設計師日報表" at bounding box center [85, 349] width 156 height 39
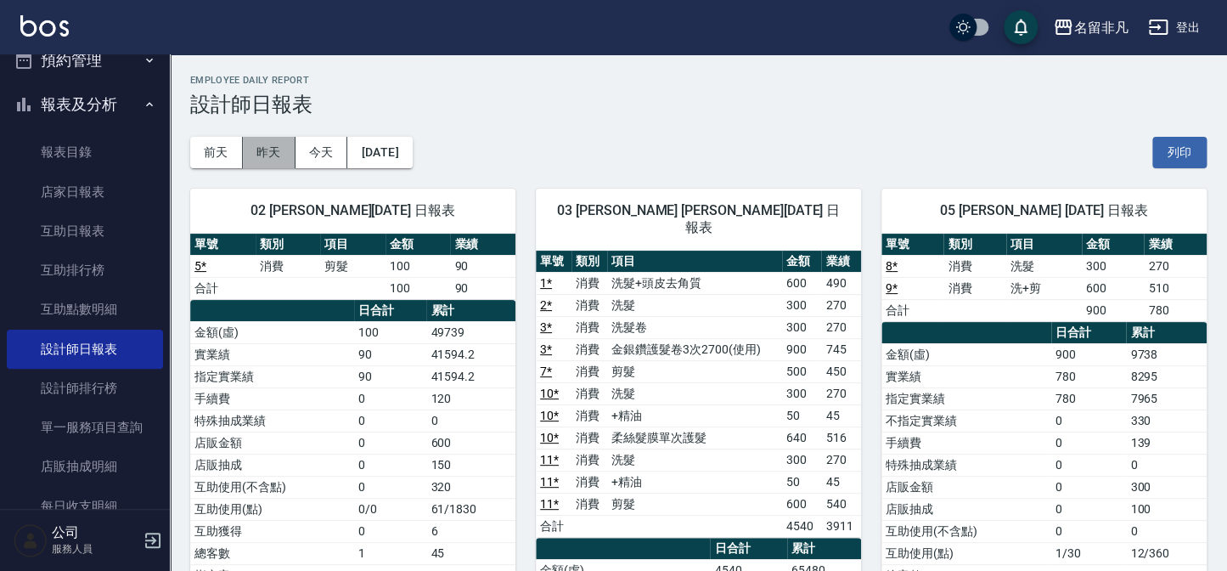
click at [266, 146] on button "昨天" at bounding box center [269, 152] width 53 height 31
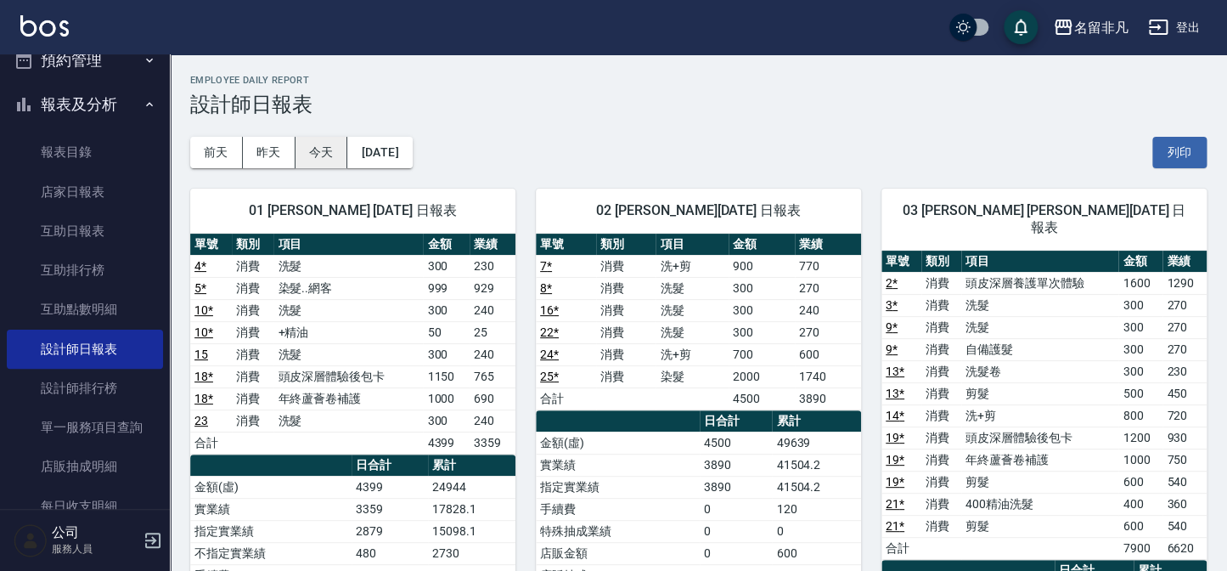
click at [324, 149] on button "今天" at bounding box center [322, 152] width 53 height 31
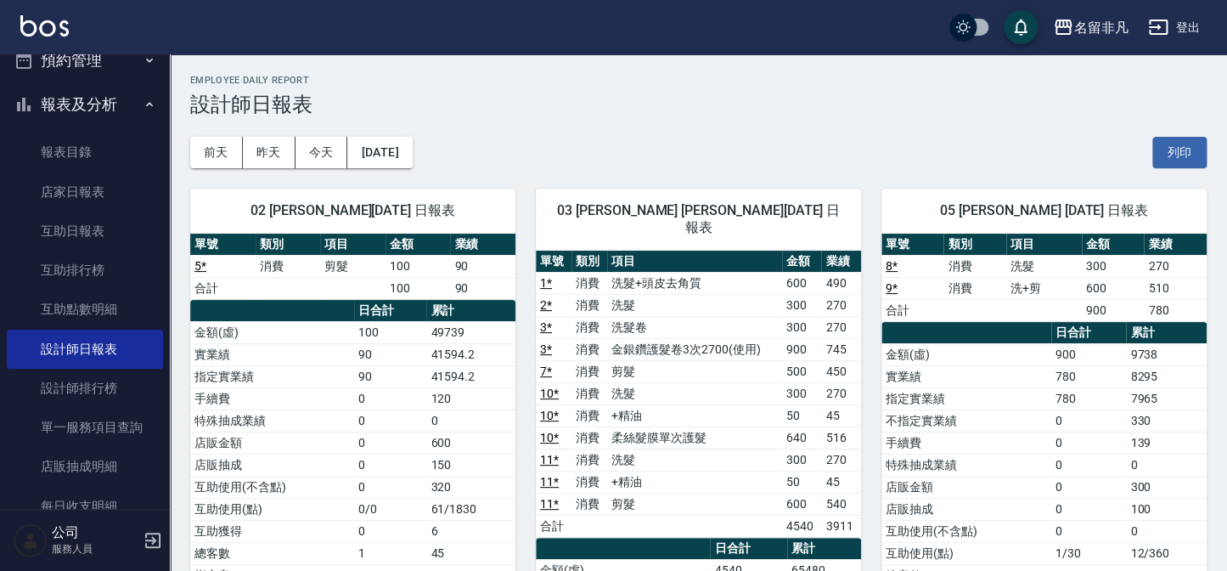
click at [99, 69] on button "預約管理" at bounding box center [85, 60] width 156 height 44
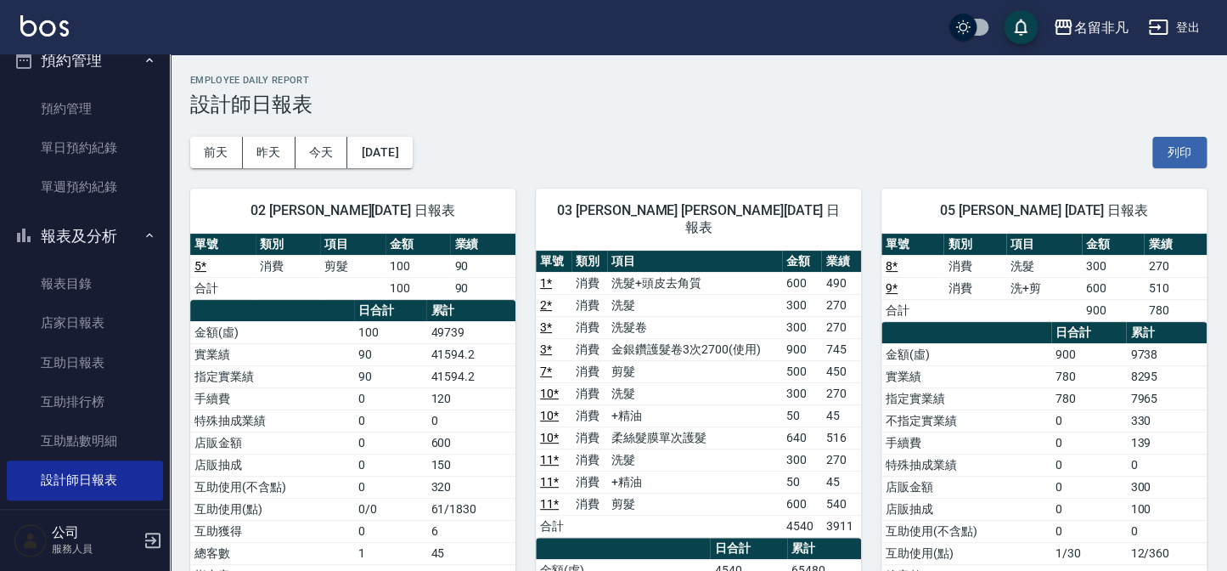
drag, startPoint x: 94, startPoint y: 48, endPoint x: 94, endPoint y: 71, distance: 23.8
click at [94, 51] on div "名留非凡 登出" at bounding box center [613, 27] width 1227 height 54
click at [89, 59] on button "預約管理" at bounding box center [85, 60] width 156 height 44
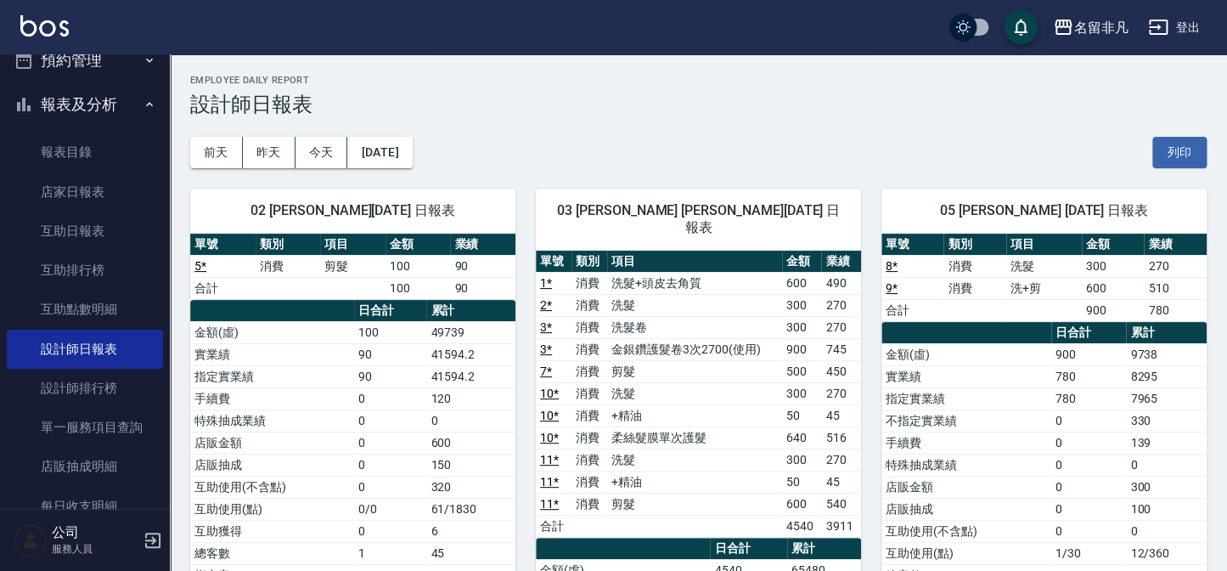
click at [85, 100] on button "報表及分析" at bounding box center [85, 104] width 156 height 44
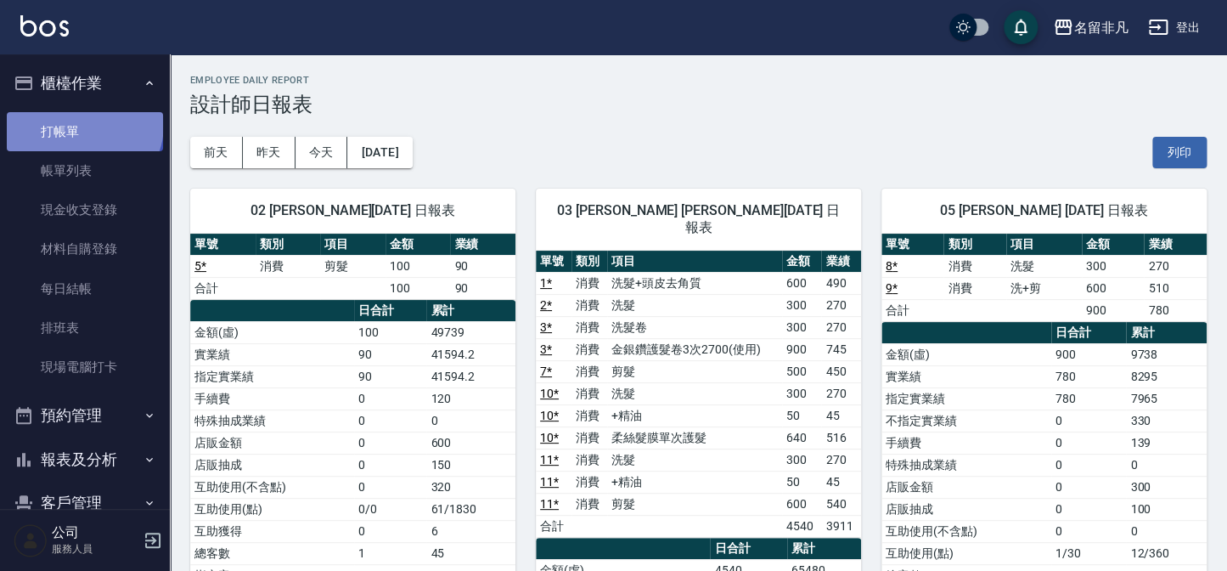
click at [82, 124] on link "打帳單" at bounding box center [85, 131] width 156 height 39
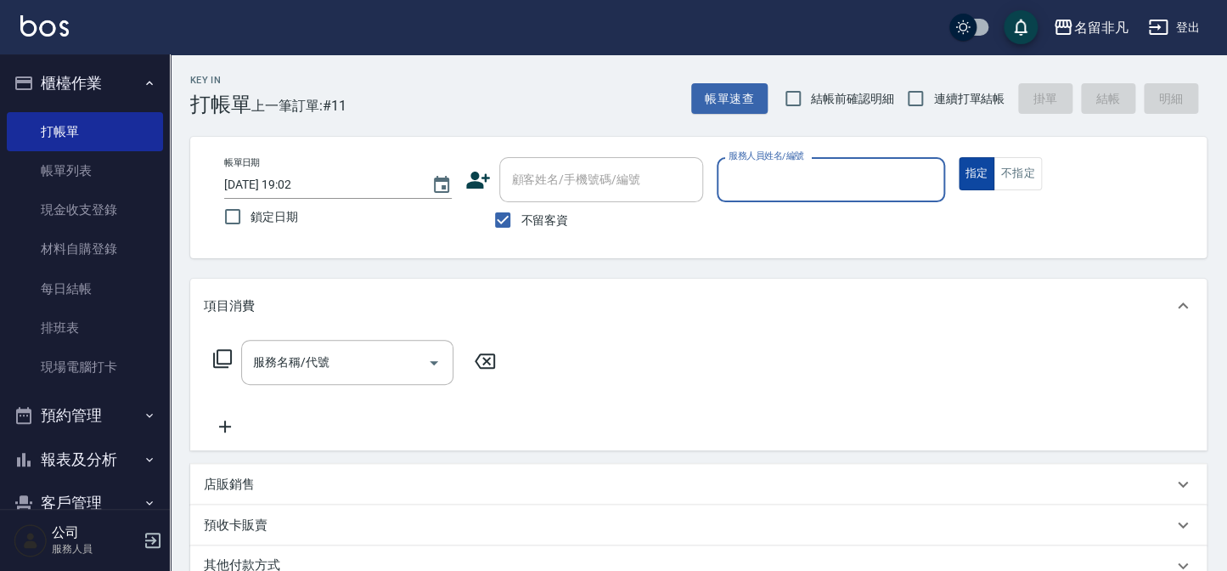
click at [968, 162] on button "指定" at bounding box center [977, 173] width 37 height 33
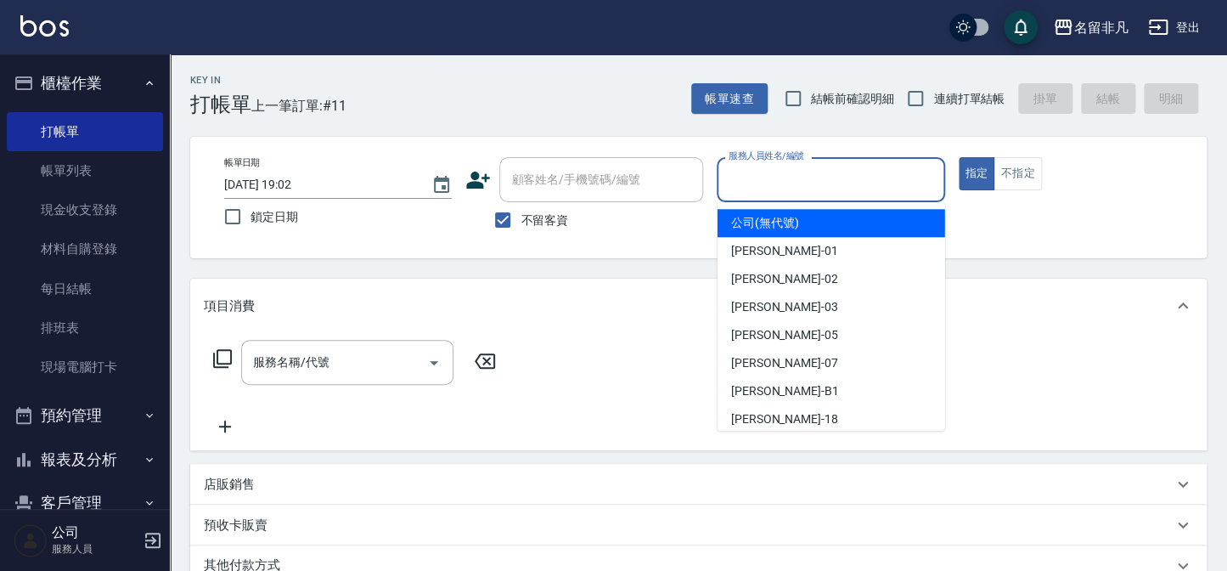
click at [895, 172] on input "服務人員姓名/編號" at bounding box center [831, 180] width 212 height 30
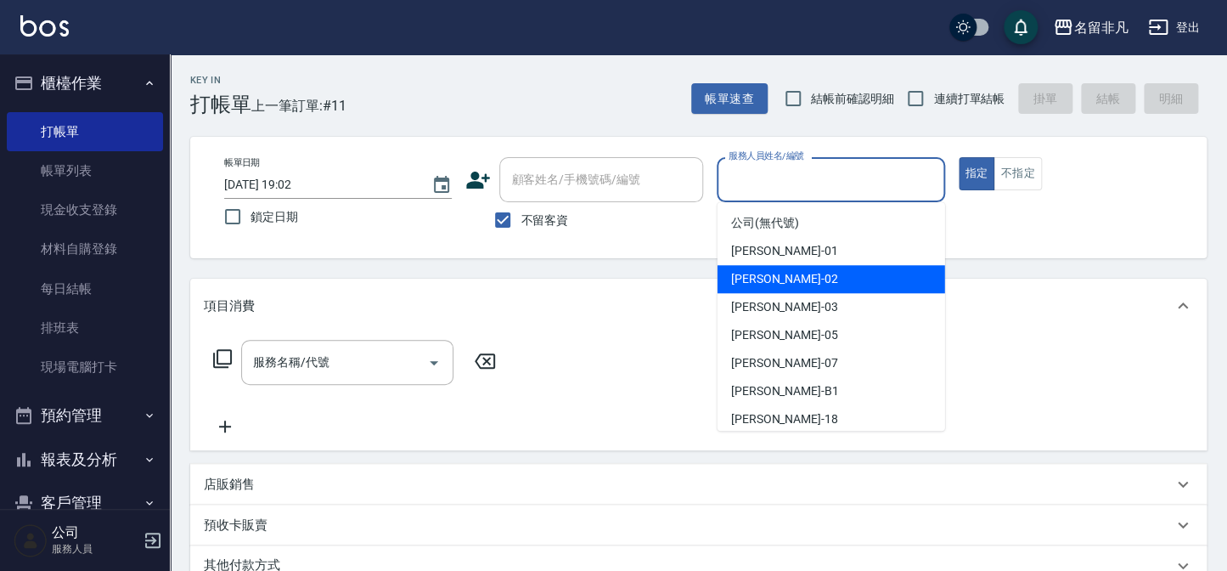
click at [766, 276] on span "[PERSON_NAME]-02" at bounding box center [784, 279] width 107 height 18
type input "[PERSON_NAME]-02"
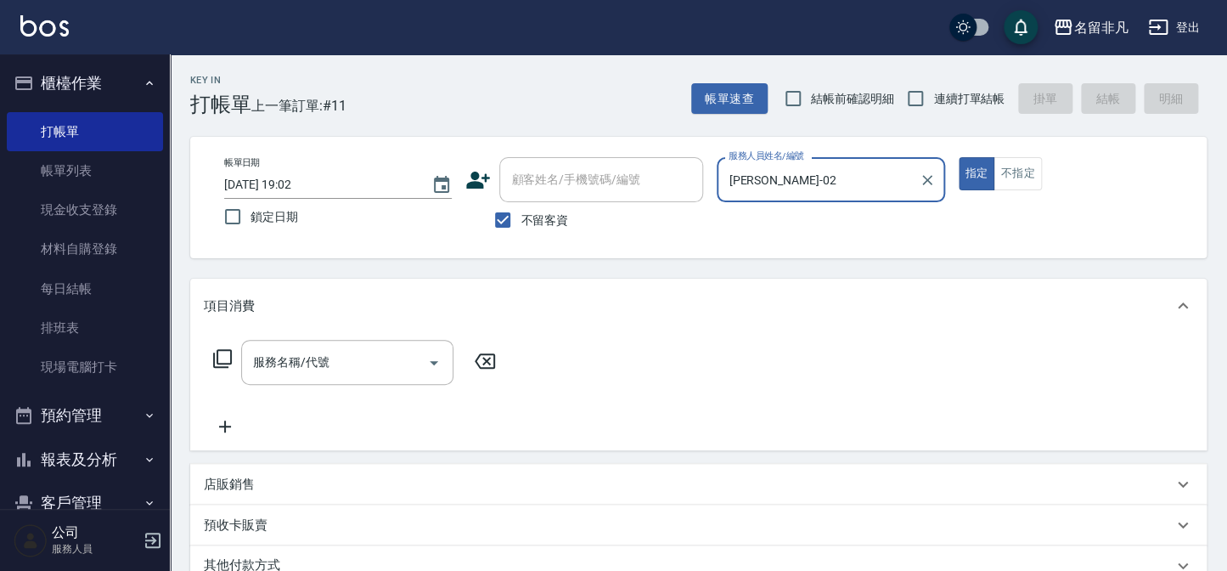
click at [216, 353] on icon at bounding box center [222, 358] width 20 height 20
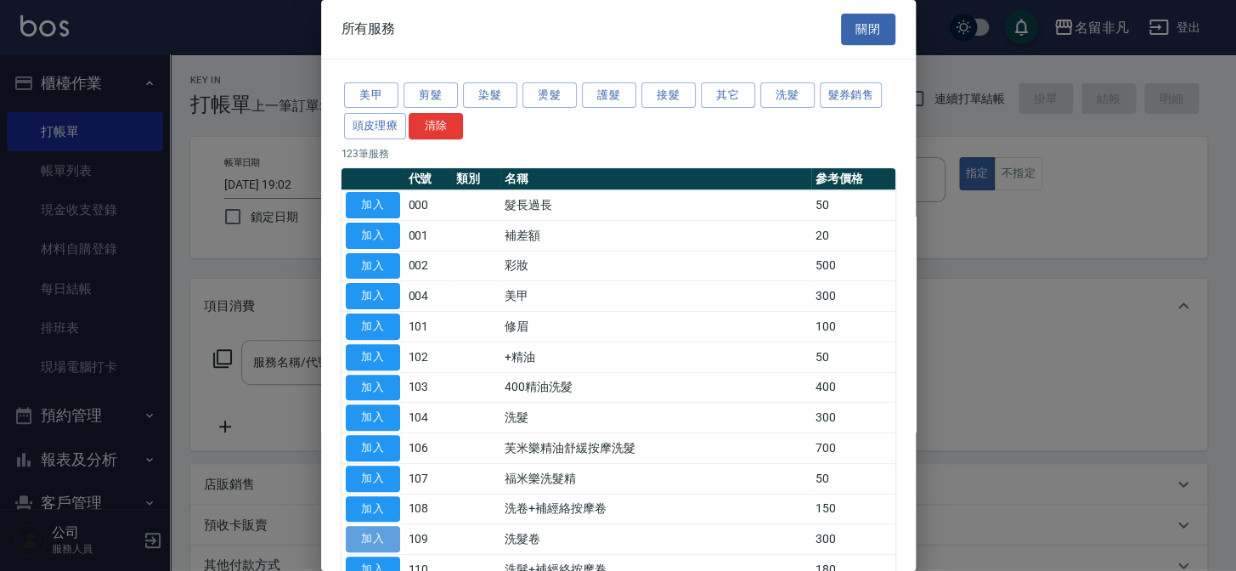
click at [364, 535] on button "加入" at bounding box center [373, 539] width 54 height 26
type input "洗髮卷(109)"
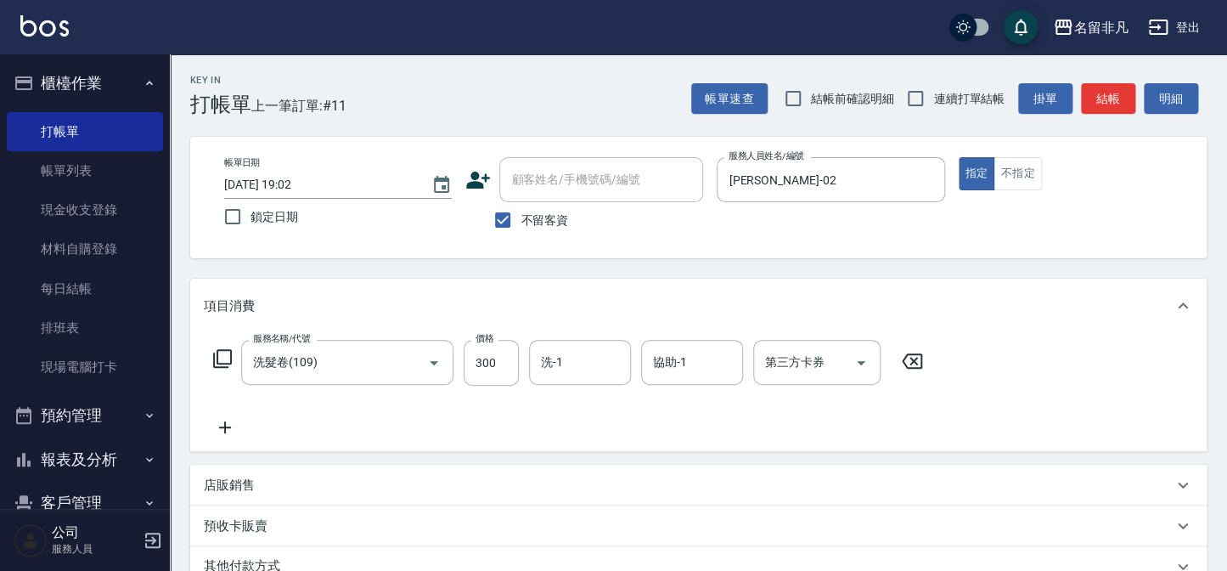
click at [223, 348] on icon at bounding box center [222, 358] width 20 height 20
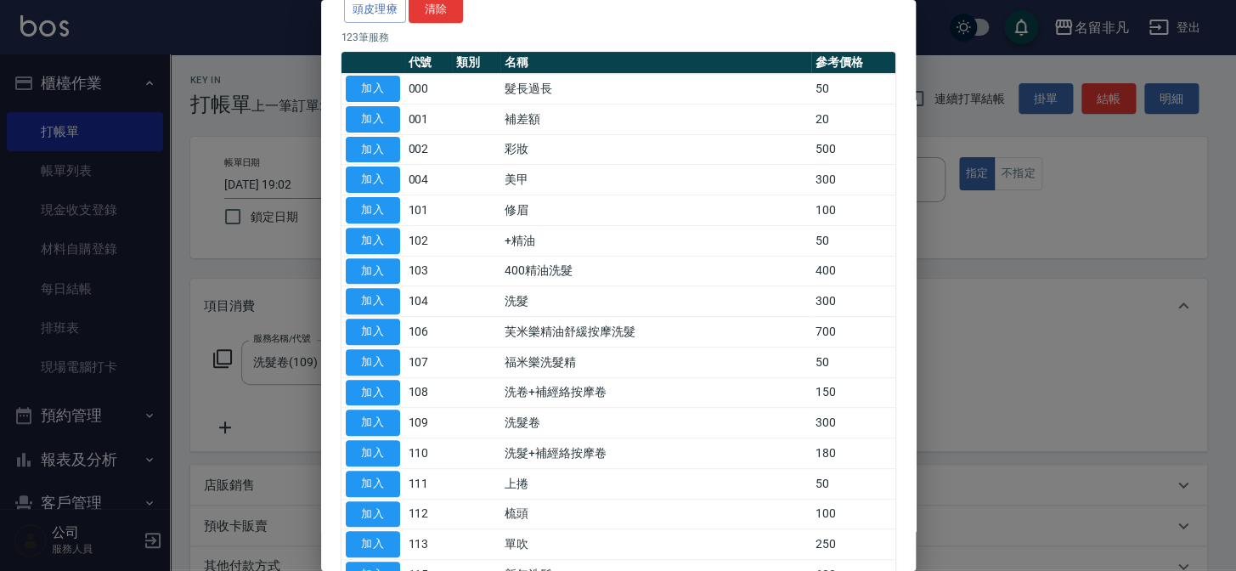
scroll to position [154, 0]
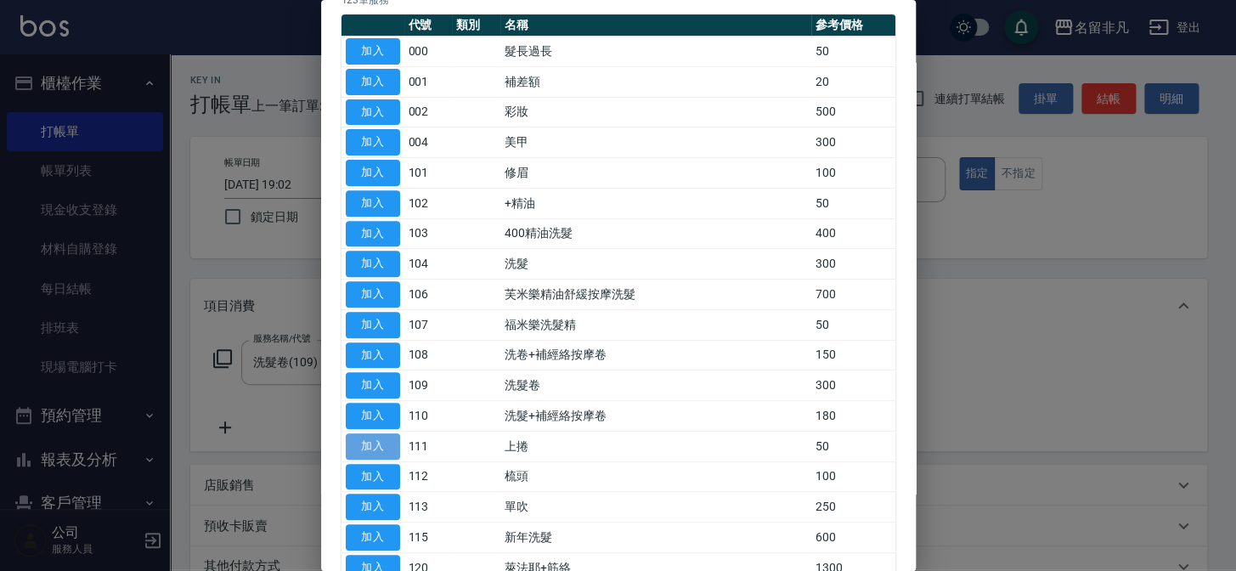
click at [368, 441] on button "加入" at bounding box center [373, 446] width 54 height 26
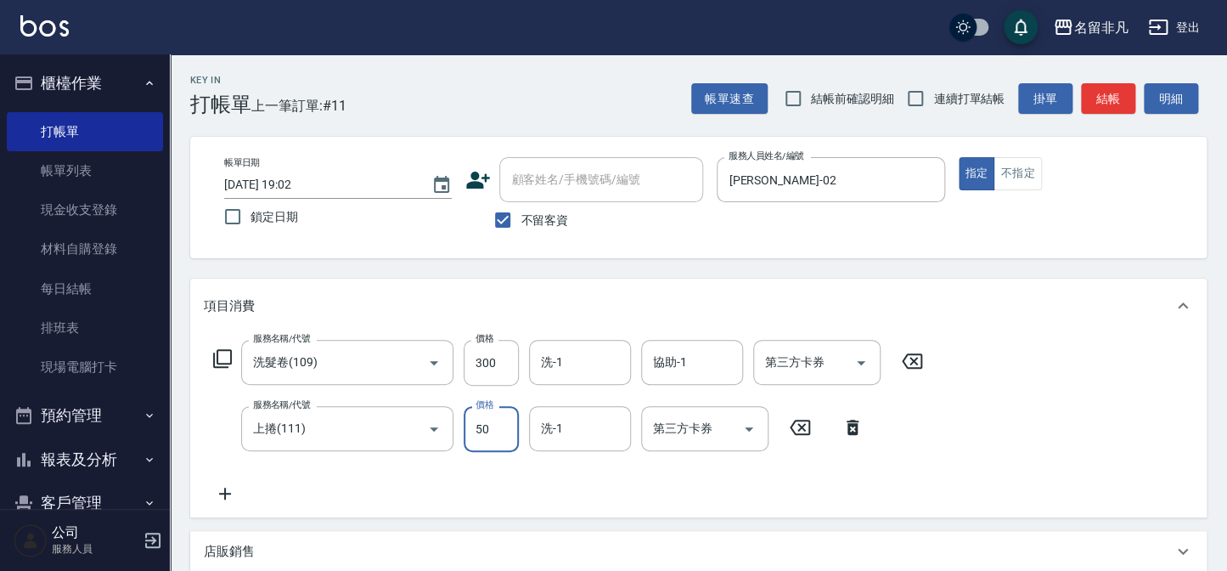
drag, startPoint x: 501, startPoint y: 431, endPoint x: 488, endPoint y: 450, distance: 22.6
click at [501, 431] on input "50" at bounding box center [491, 429] width 55 height 46
click at [855, 358] on icon "Open" at bounding box center [861, 363] width 20 height 20
type input "200"
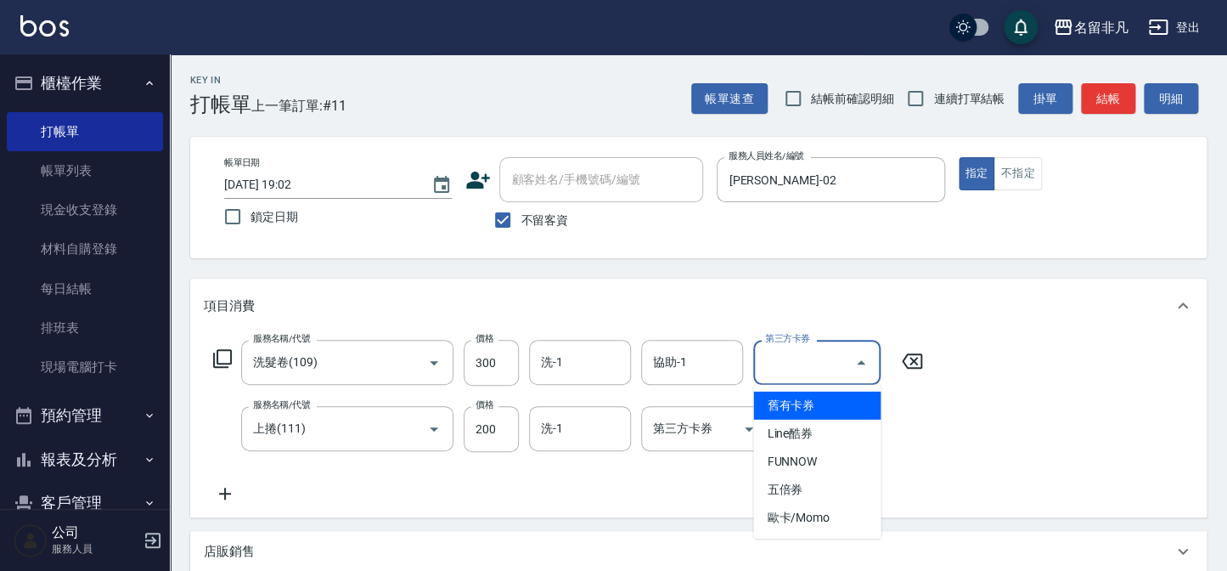
click at [798, 398] on span "舊有卡券" at bounding box center [816, 406] width 127 height 28
type input "舊有卡券"
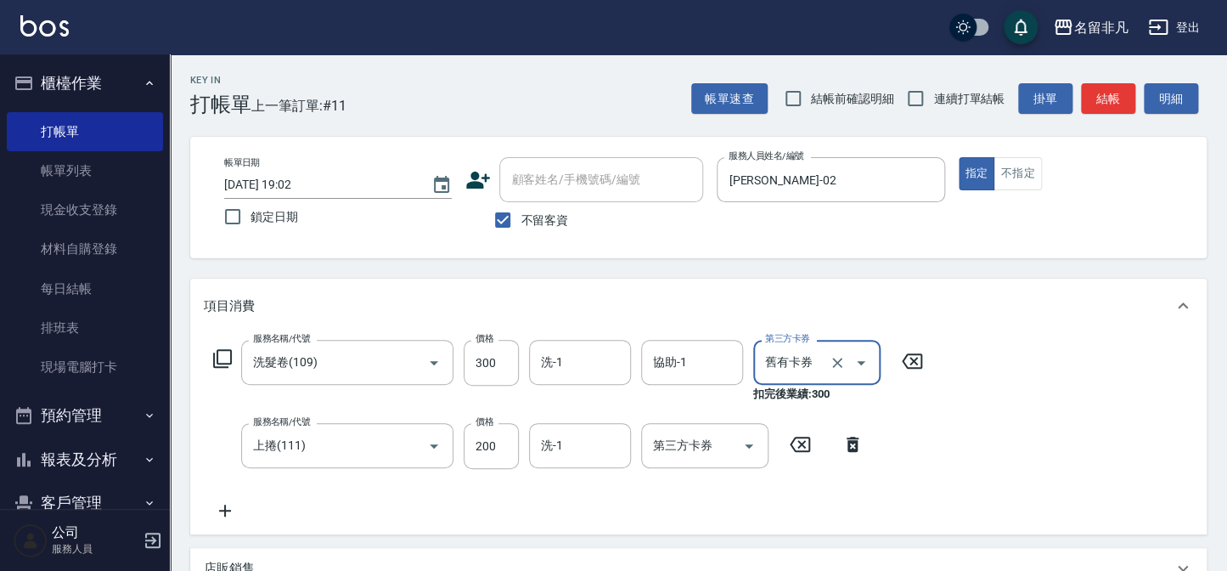
click at [227, 353] on icon at bounding box center [222, 358] width 20 height 20
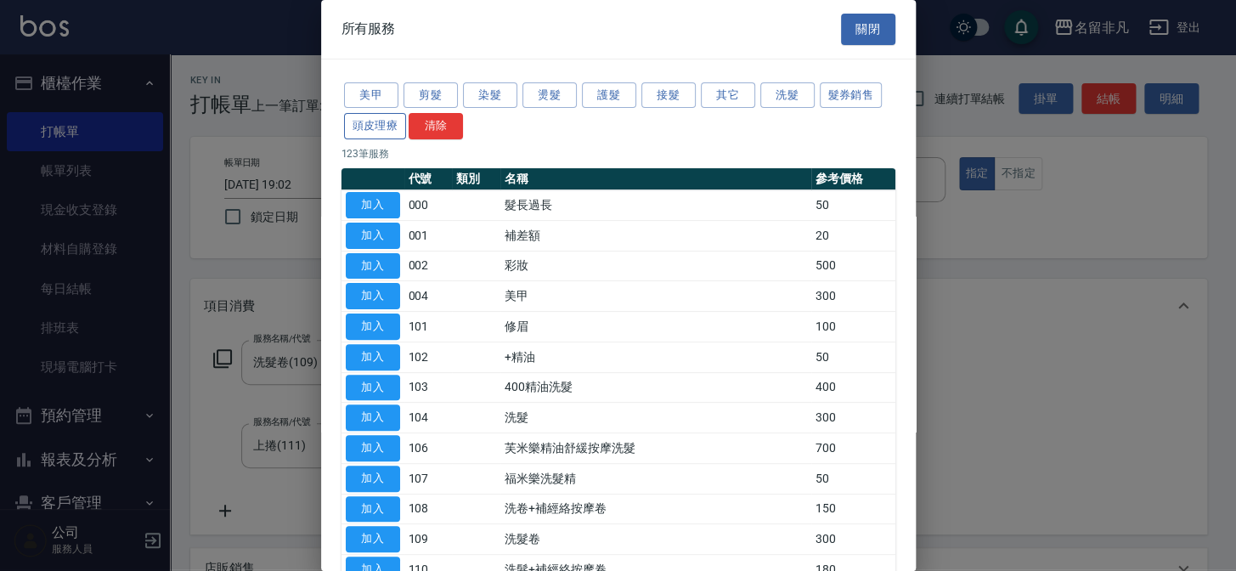
click at [381, 127] on button "頭皮理療" at bounding box center [375, 126] width 63 height 26
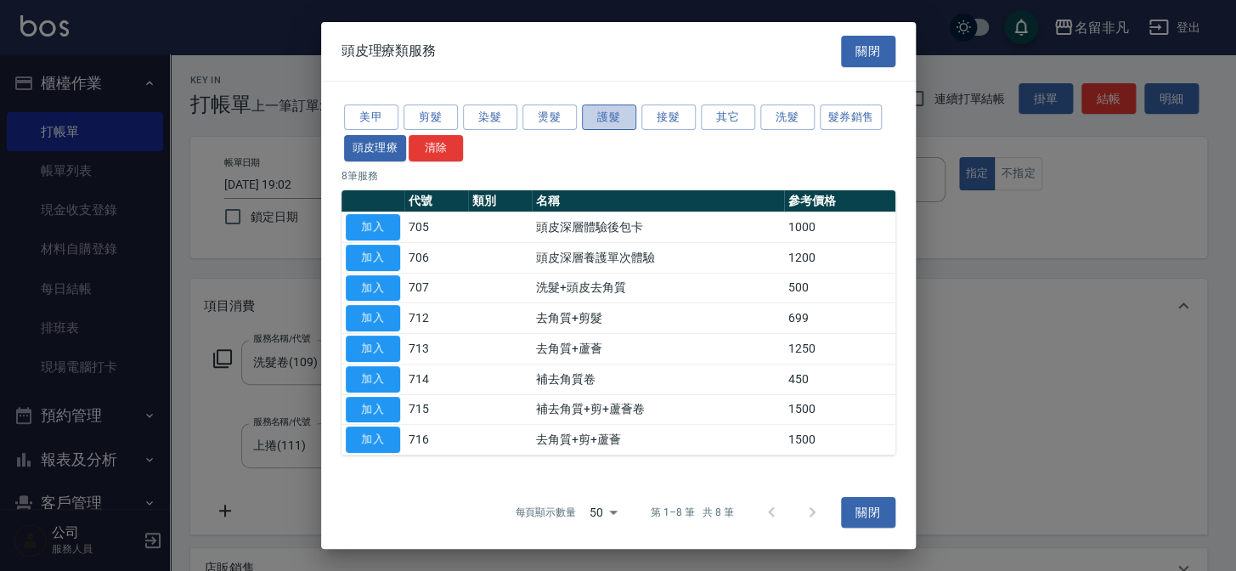
click at [596, 116] on button "護髮" at bounding box center [609, 117] width 54 height 26
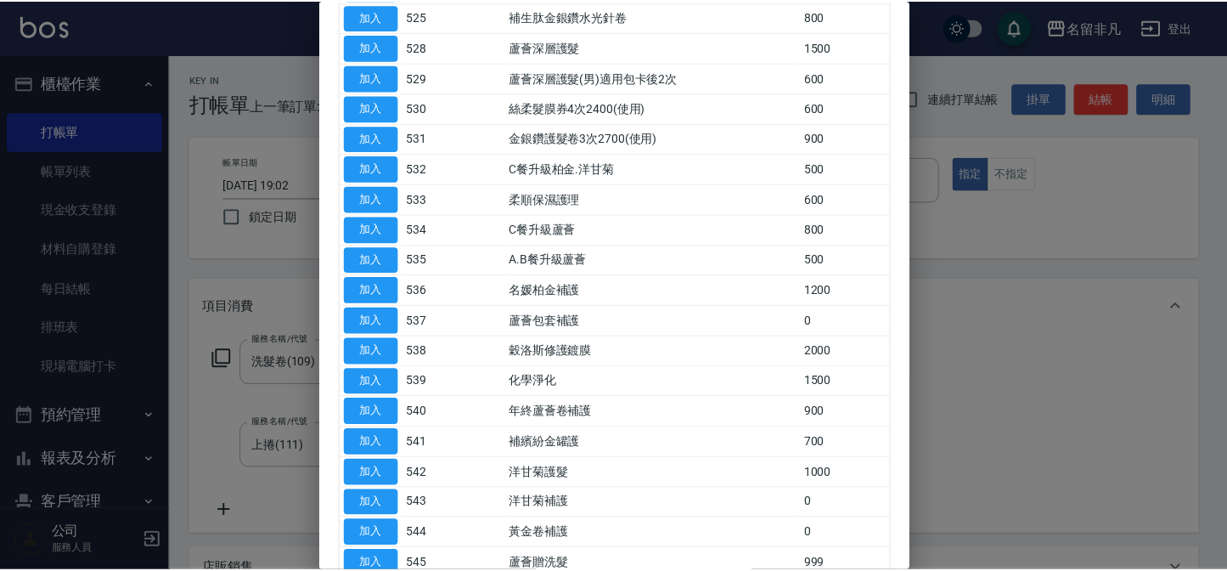
scroll to position [540, 0]
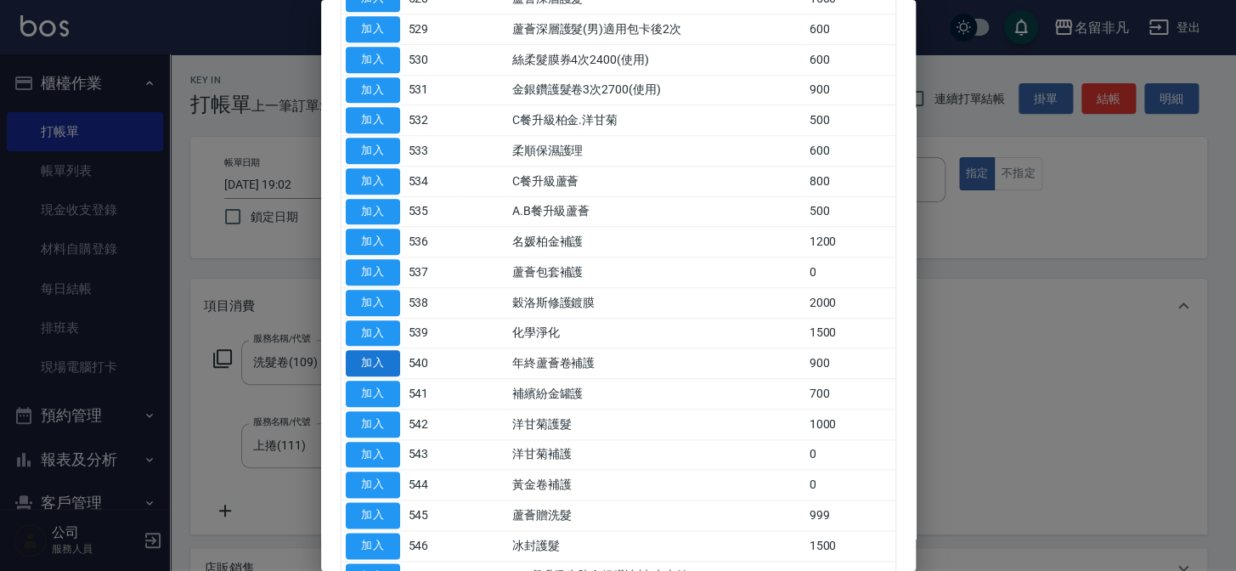
click at [364, 357] on button "加入" at bounding box center [373, 363] width 54 height 26
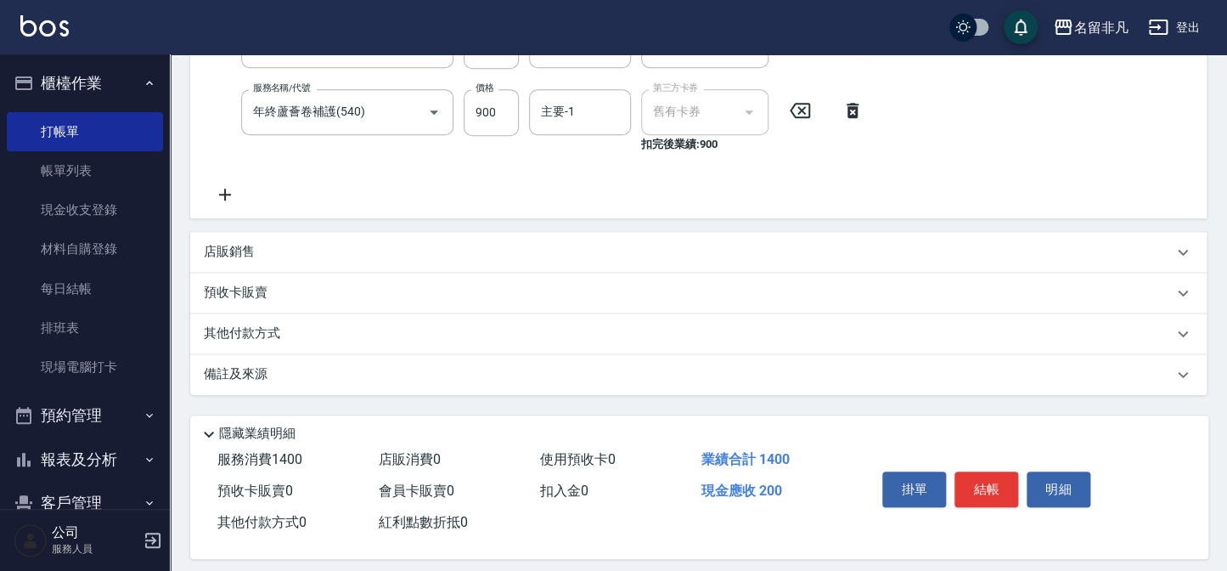
scroll to position [412, 0]
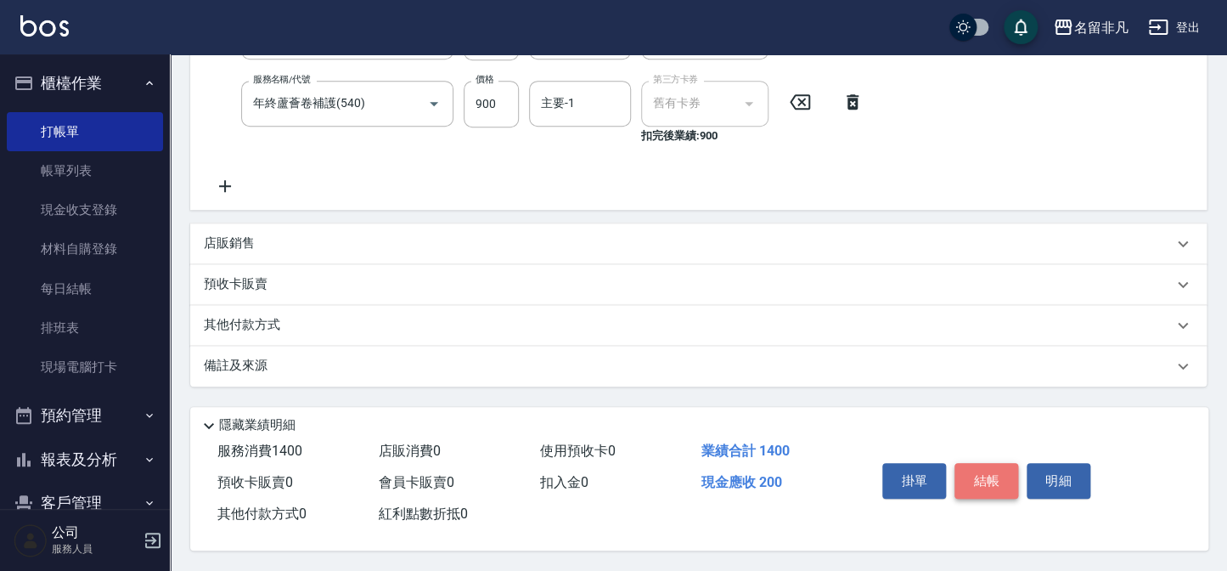
click at [977, 475] on button "結帳" at bounding box center [987, 481] width 64 height 36
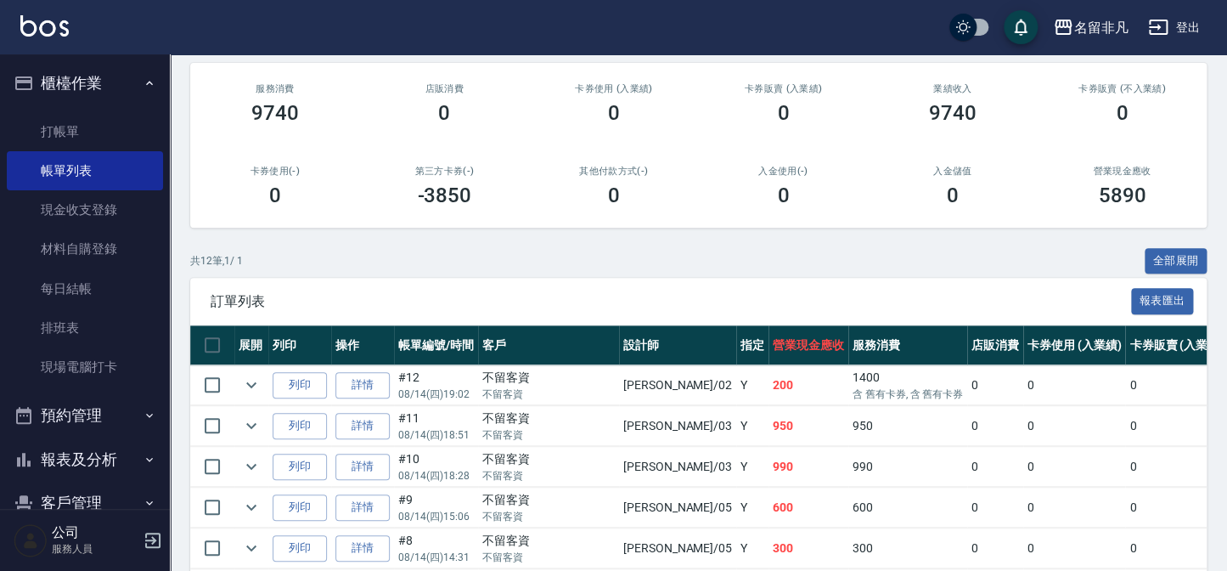
scroll to position [231, 0]
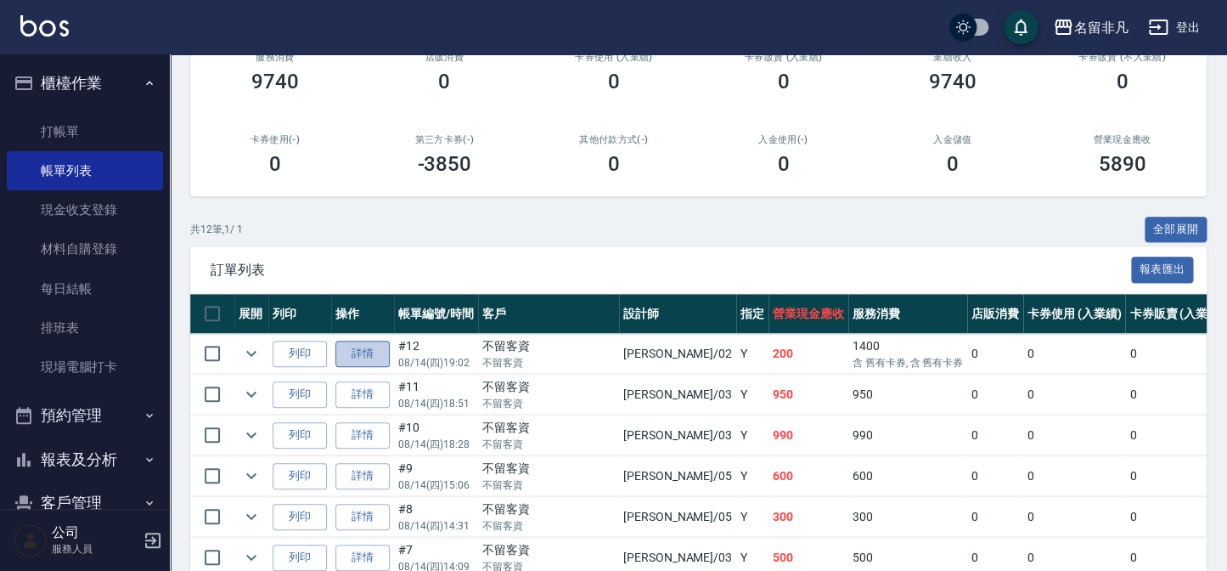
click at [349, 347] on link "詳情" at bounding box center [363, 354] width 54 height 26
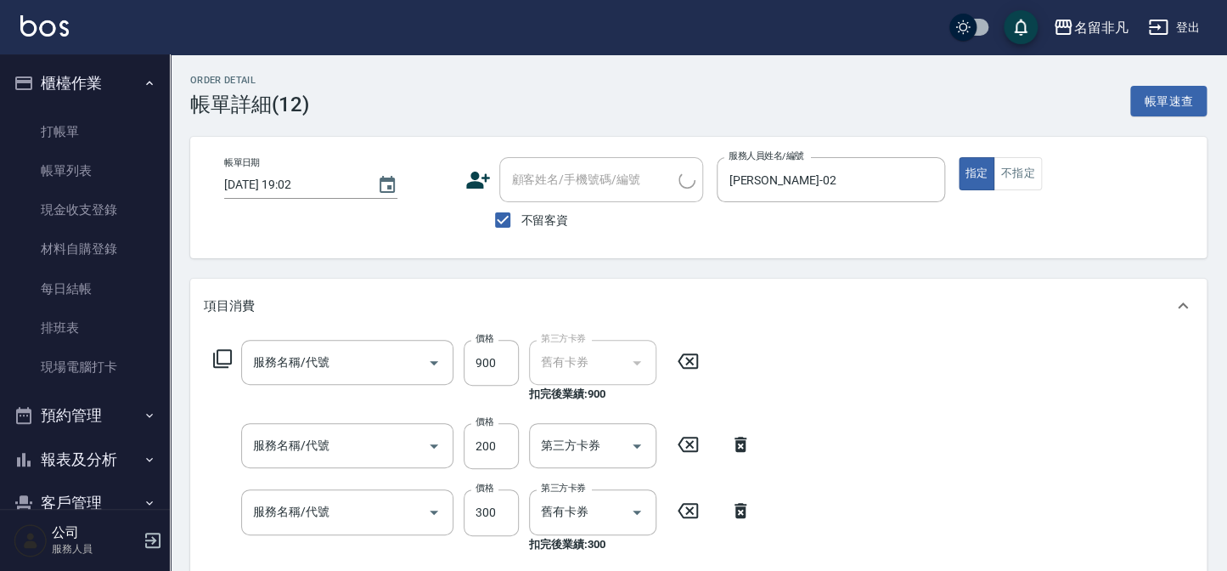
type input "[DATE] 19:02"
checkbox input "true"
type input "[PERSON_NAME]-02"
type input "年終蘆薈卷補護(540)"
type input "上捲(111)"
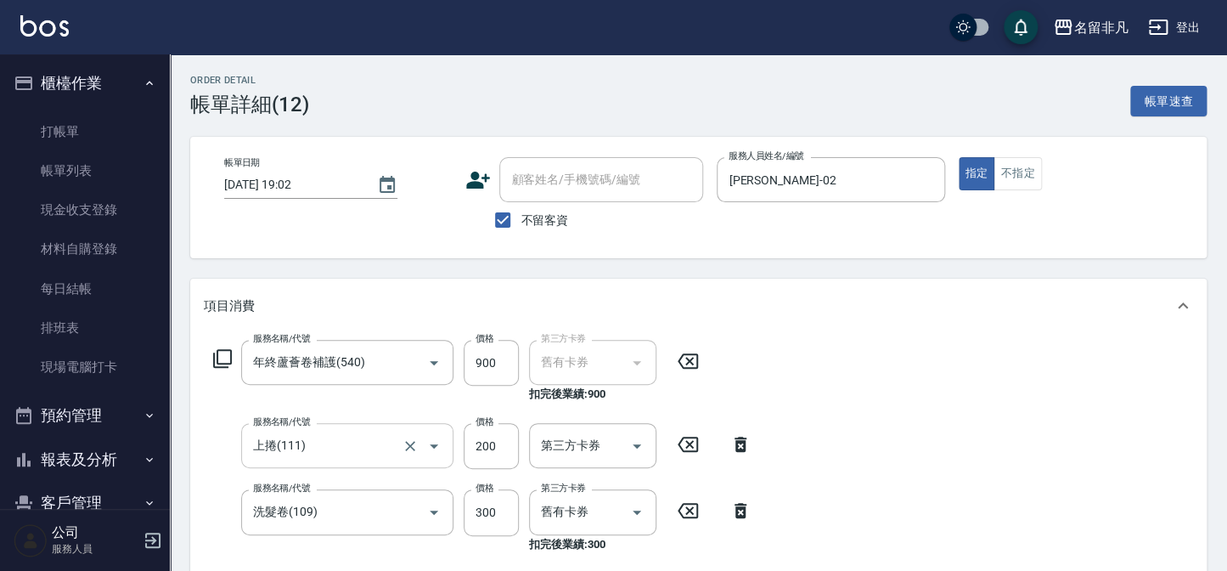
type input "洗髮卷(109)"
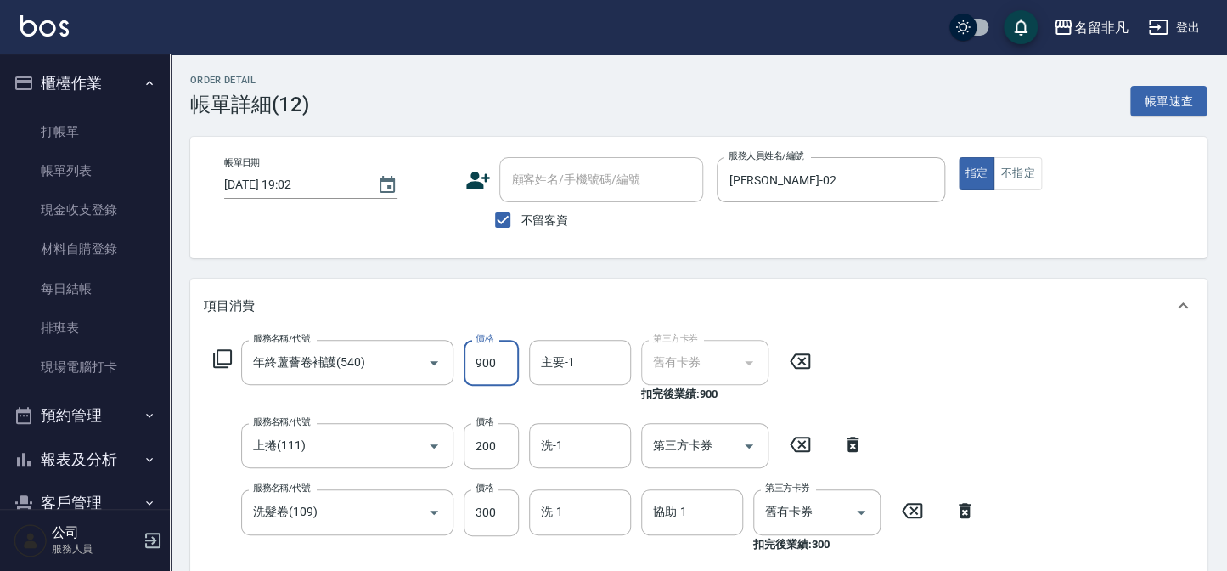
click at [498, 362] on input "900" at bounding box center [491, 363] width 55 height 46
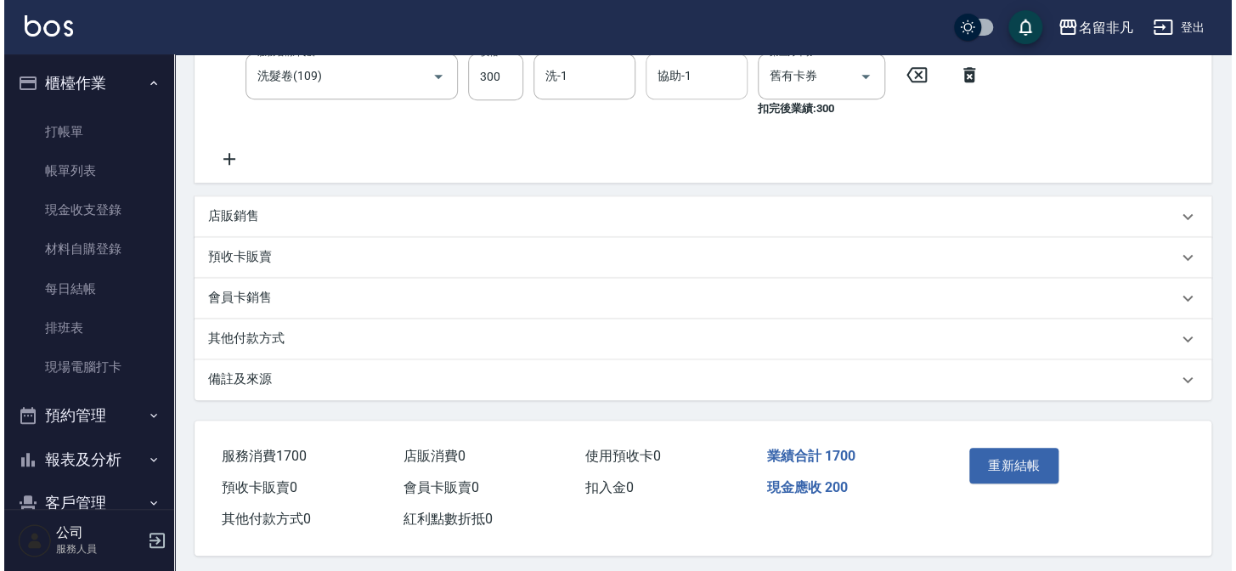
scroll to position [444, 0]
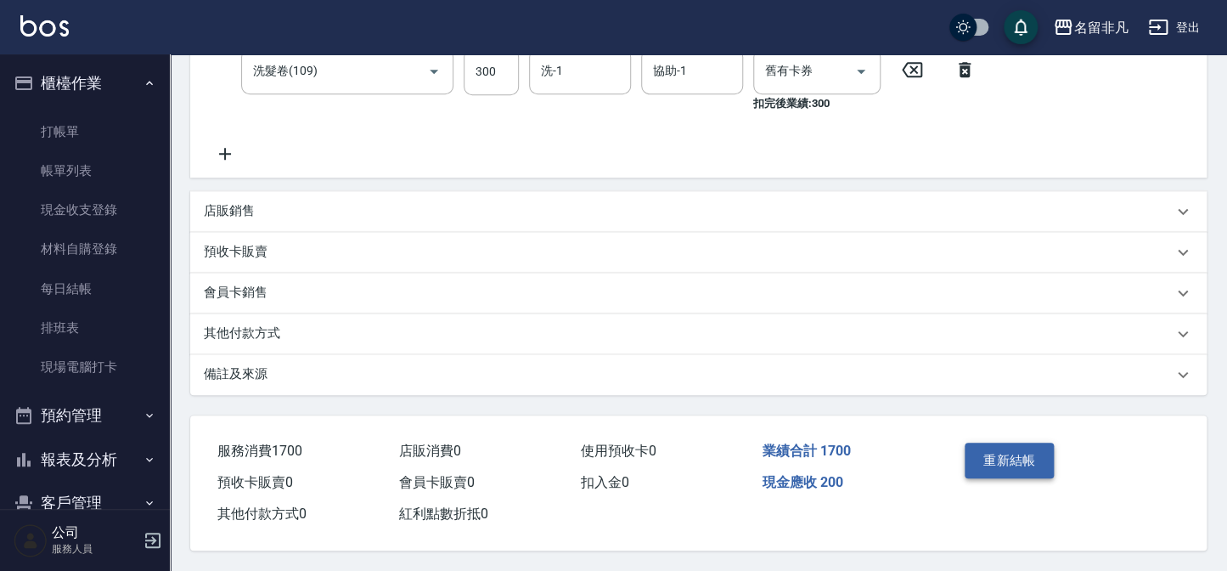
type input "1200"
click at [1039, 454] on button "重新結帳" at bounding box center [1010, 461] width 90 height 36
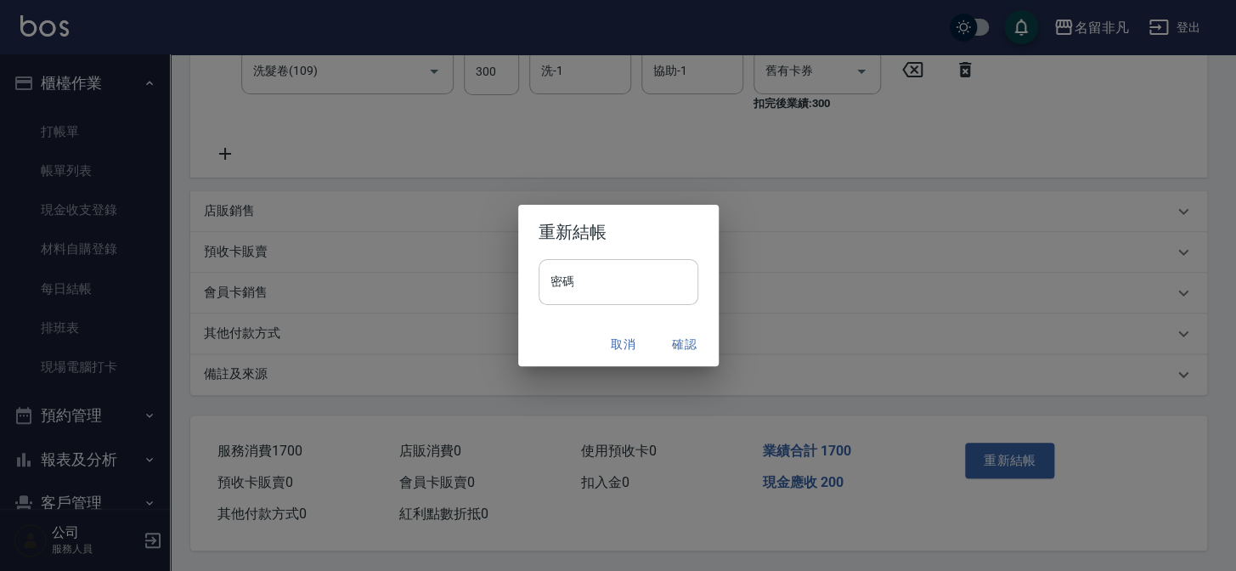
click at [578, 280] on input "密碼" at bounding box center [619, 282] width 160 height 46
type input "****"
click at [687, 340] on button "確認" at bounding box center [684, 344] width 54 height 31
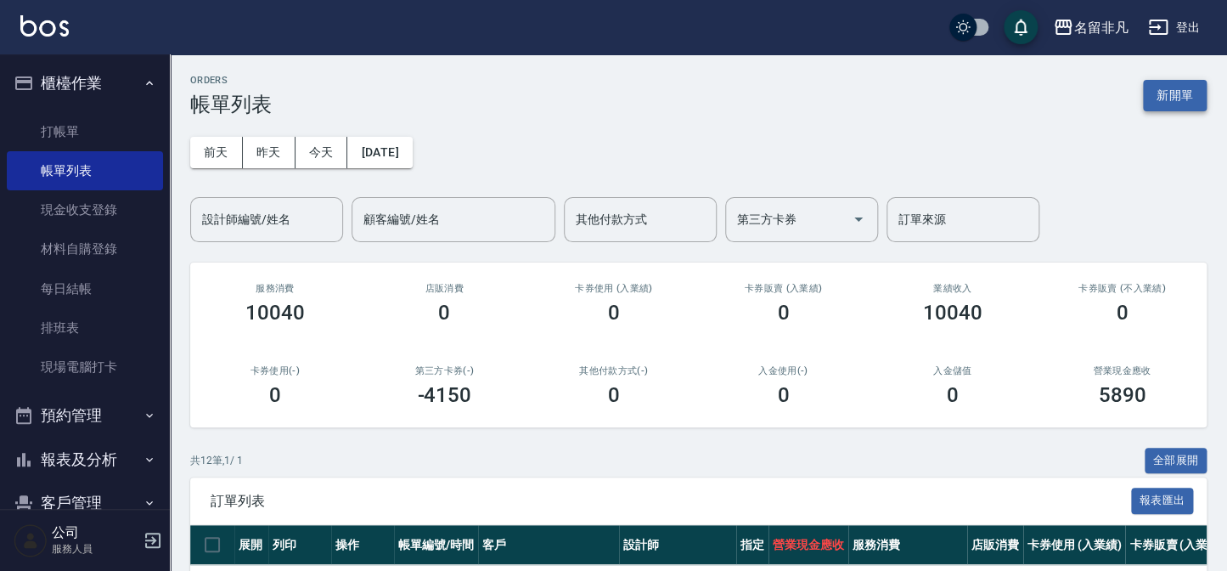
click at [1182, 95] on button "新開單" at bounding box center [1175, 95] width 64 height 31
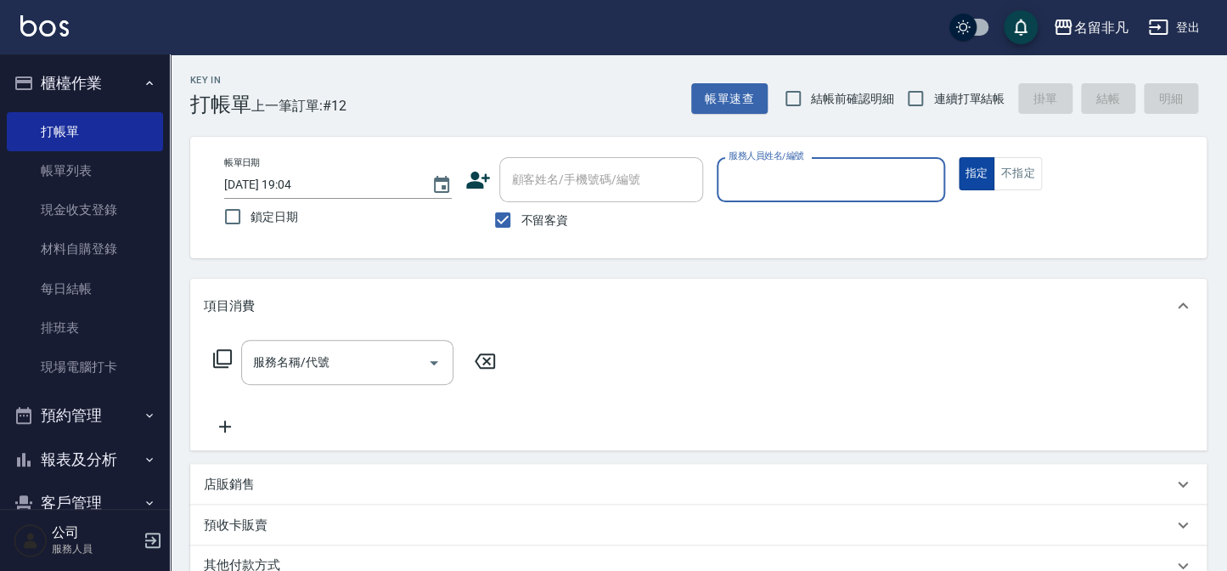
click at [970, 171] on button "指定" at bounding box center [977, 173] width 37 height 33
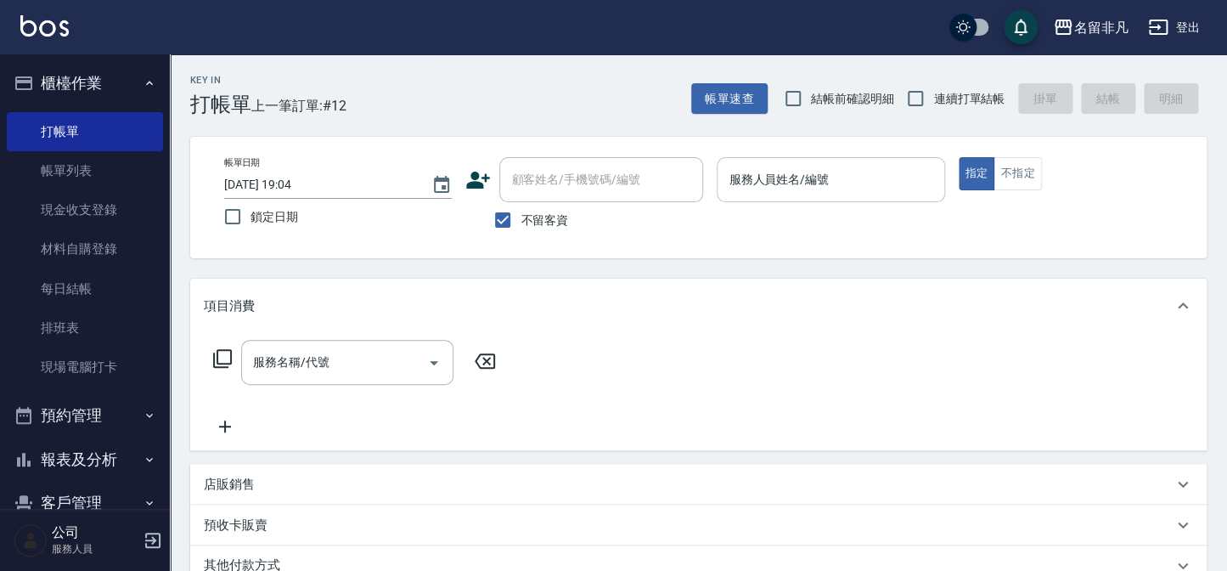
click at [883, 170] on input "服務人員姓名/編號" at bounding box center [831, 180] width 212 height 30
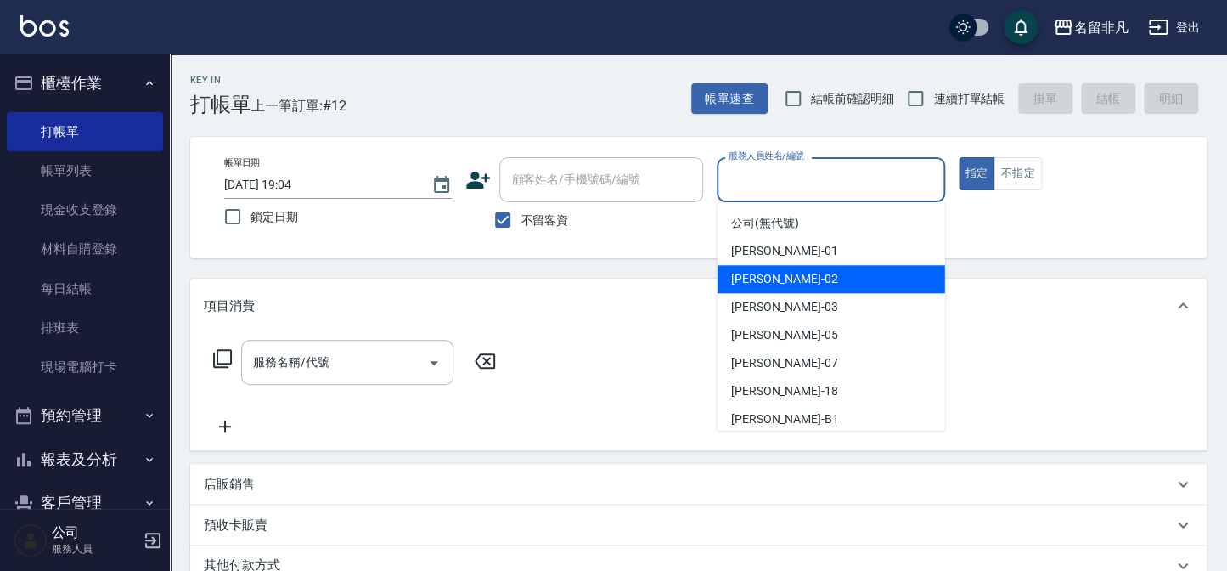
drag, startPoint x: 807, startPoint y: 272, endPoint x: 637, endPoint y: 267, distance: 170.0
click at [806, 273] on div "[PERSON_NAME]-02" at bounding box center [832, 279] width 228 height 28
type input "[PERSON_NAME]-02"
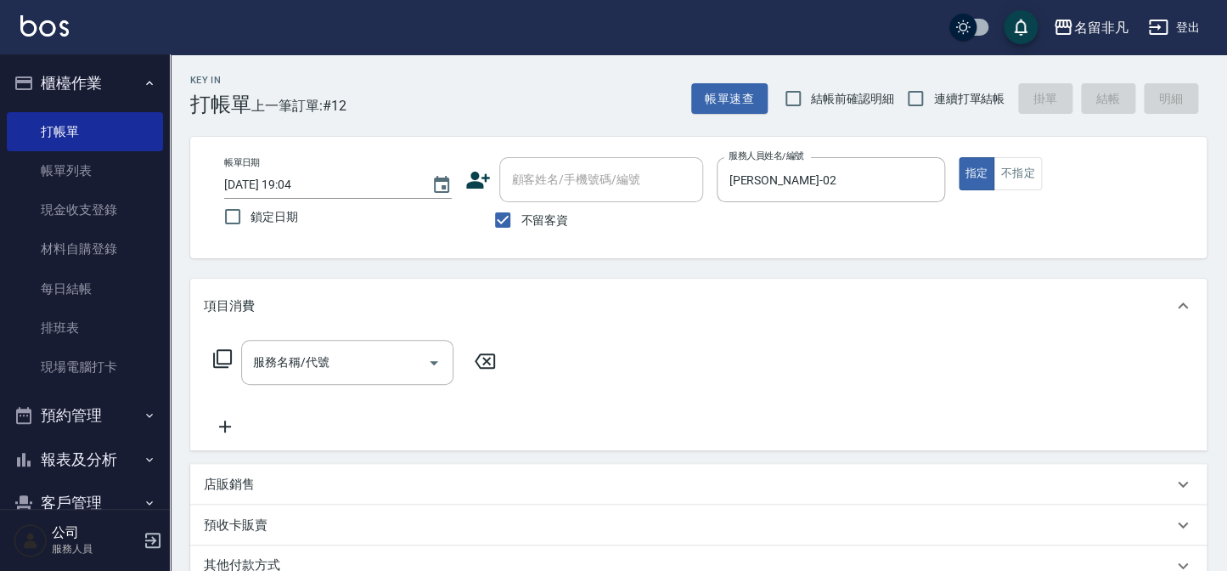
click at [219, 357] on icon at bounding box center [222, 358] width 20 height 20
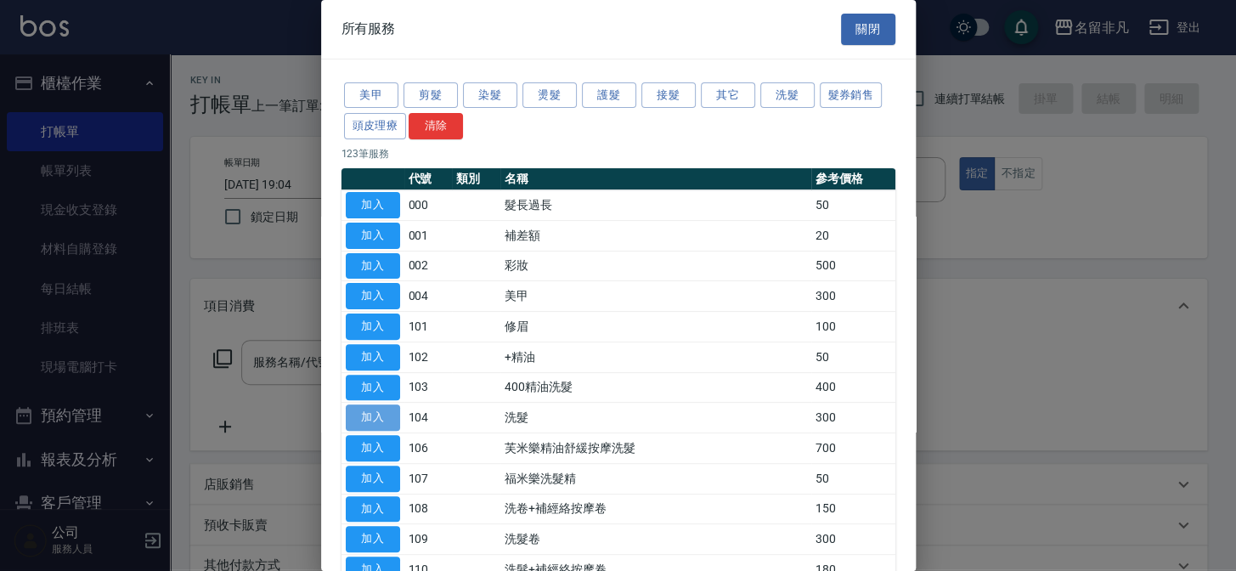
click at [381, 414] on button "加入" at bounding box center [373, 417] width 54 height 26
type input "洗髮(104)"
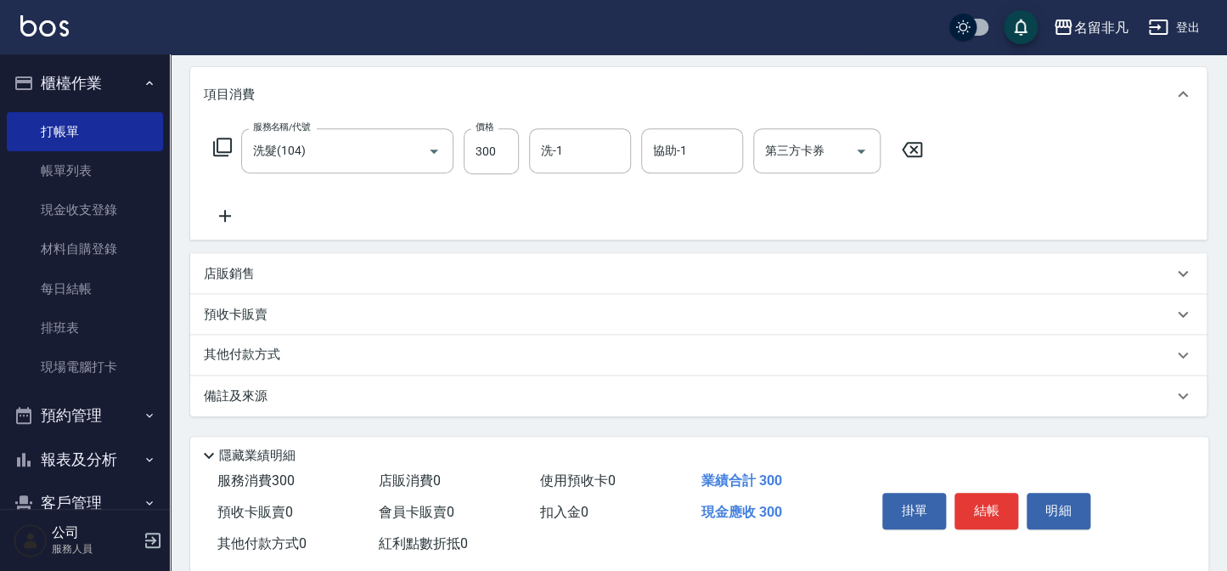
scroll to position [231, 0]
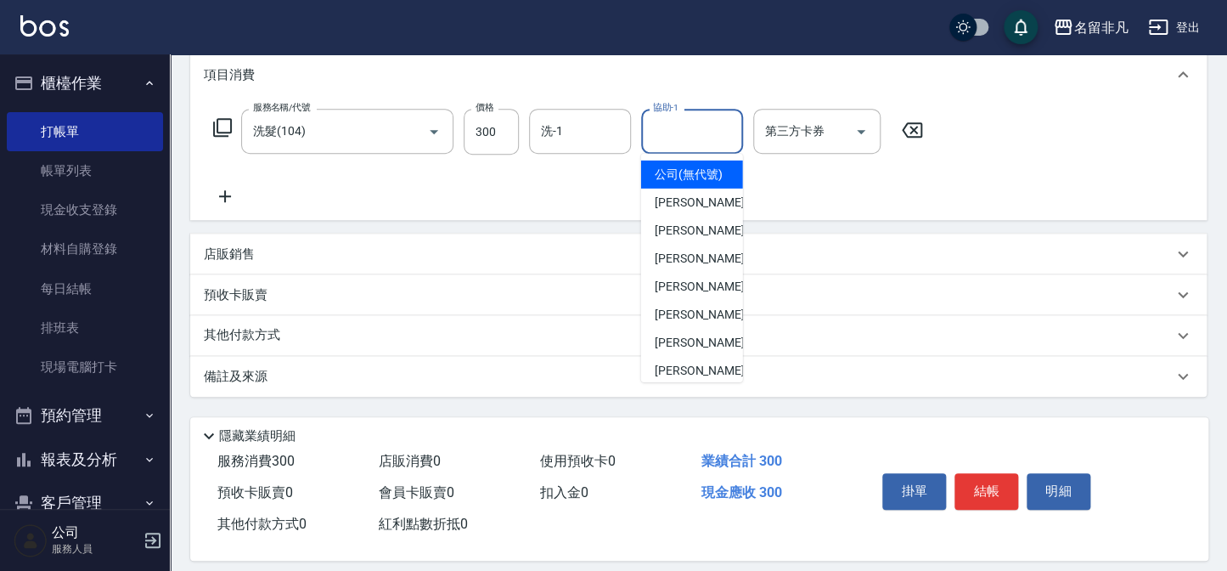
click at [725, 130] on input "協助-1" at bounding box center [692, 131] width 87 height 30
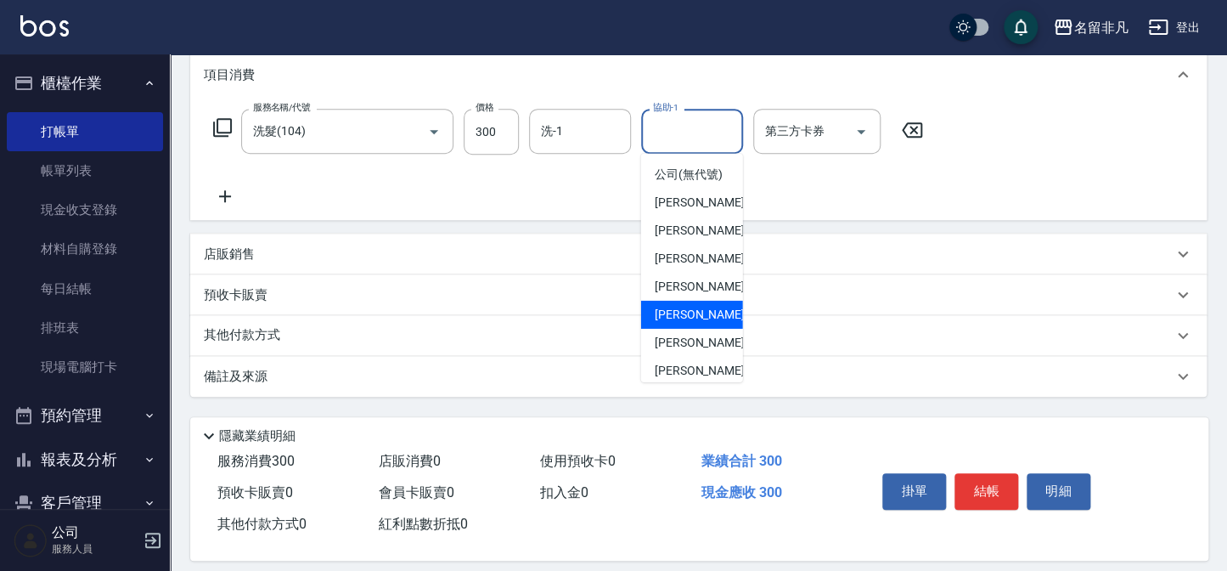
click at [689, 323] on div "[PERSON_NAME]-07" at bounding box center [692, 315] width 102 height 28
type input "[PERSON_NAME]-07"
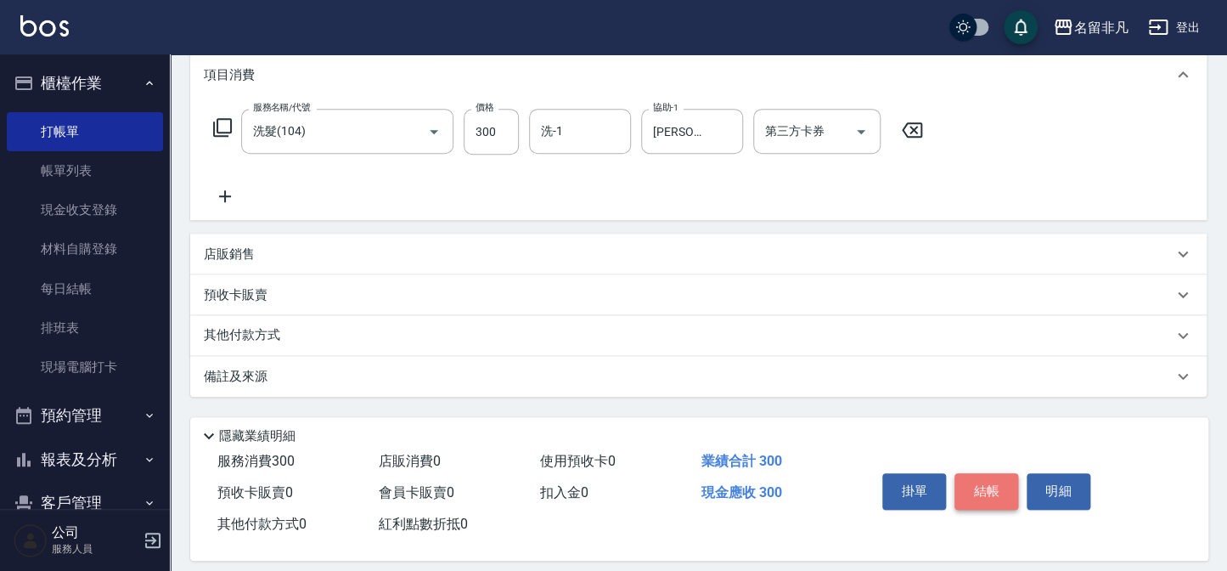
click at [990, 488] on button "結帳" at bounding box center [987, 491] width 64 height 36
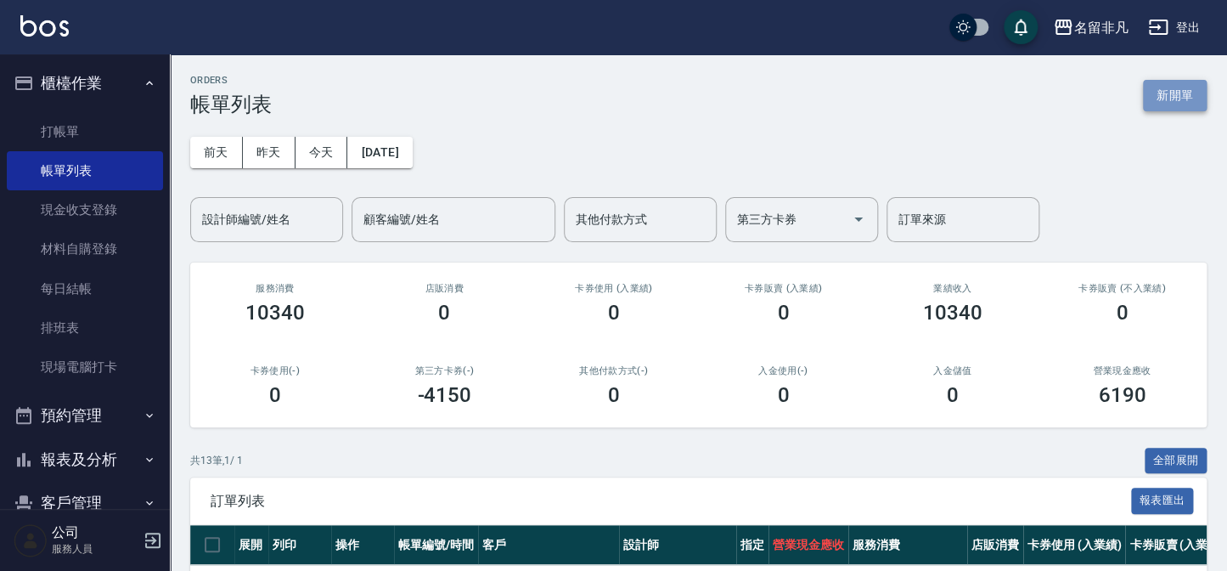
click at [1181, 93] on button "新開單" at bounding box center [1175, 95] width 64 height 31
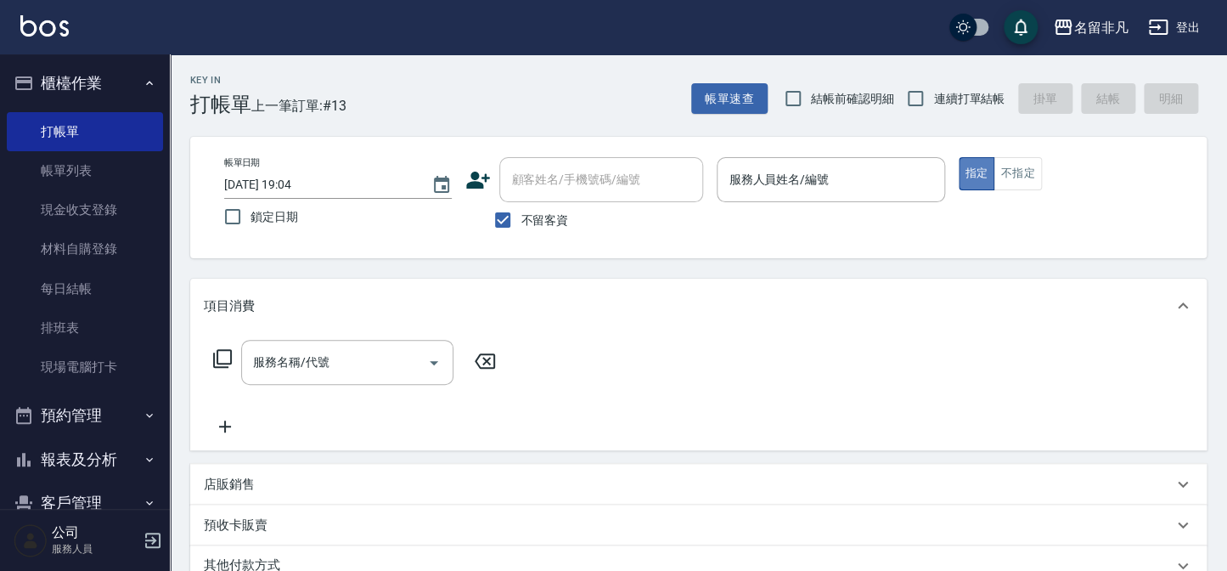
click at [989, 173] on button "指定" at bounding box center [977, 173] width 37 height 33
click at [875, 195] on div "服務人員姓名/編號" at bounding box center [831, 179] width 228 height 45
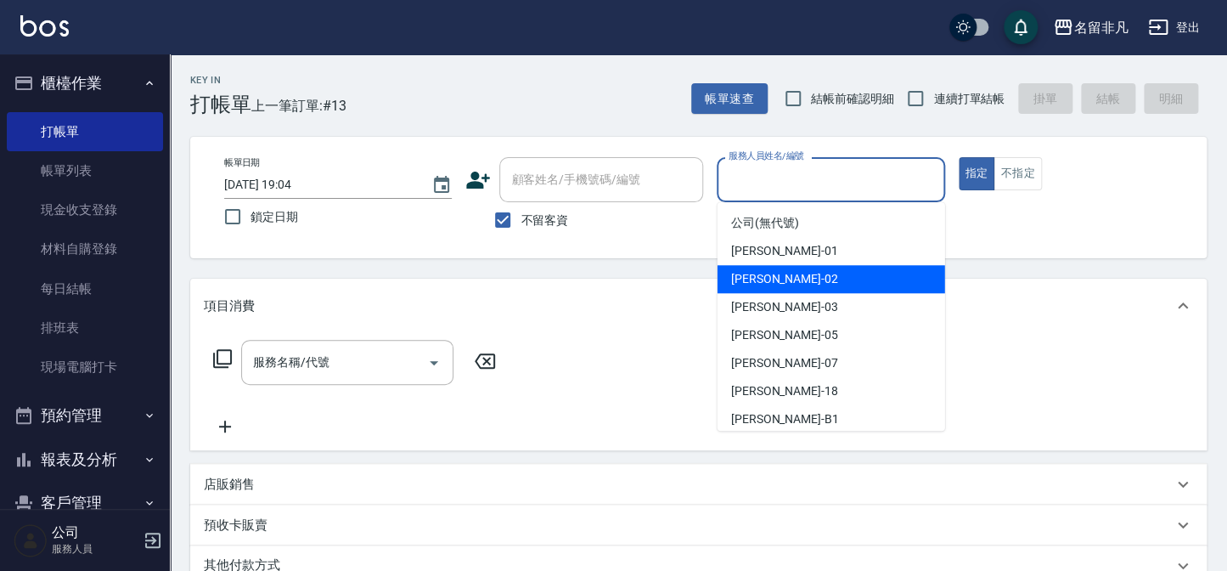
click at [823, 274] on div "[PERSON_NAME]-02" at bounding box center [832, 279] width 228 height 28
type input "[PERSON_NAME]-02"
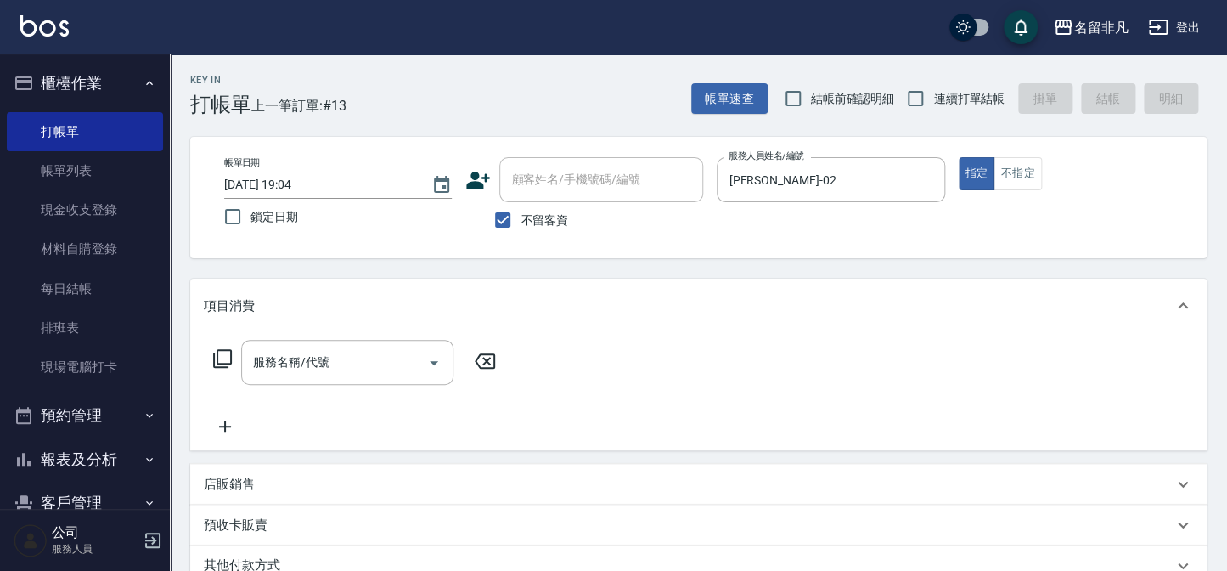
click at [217, 353] on icon at bounding box center [222, 358] width 20 height 20
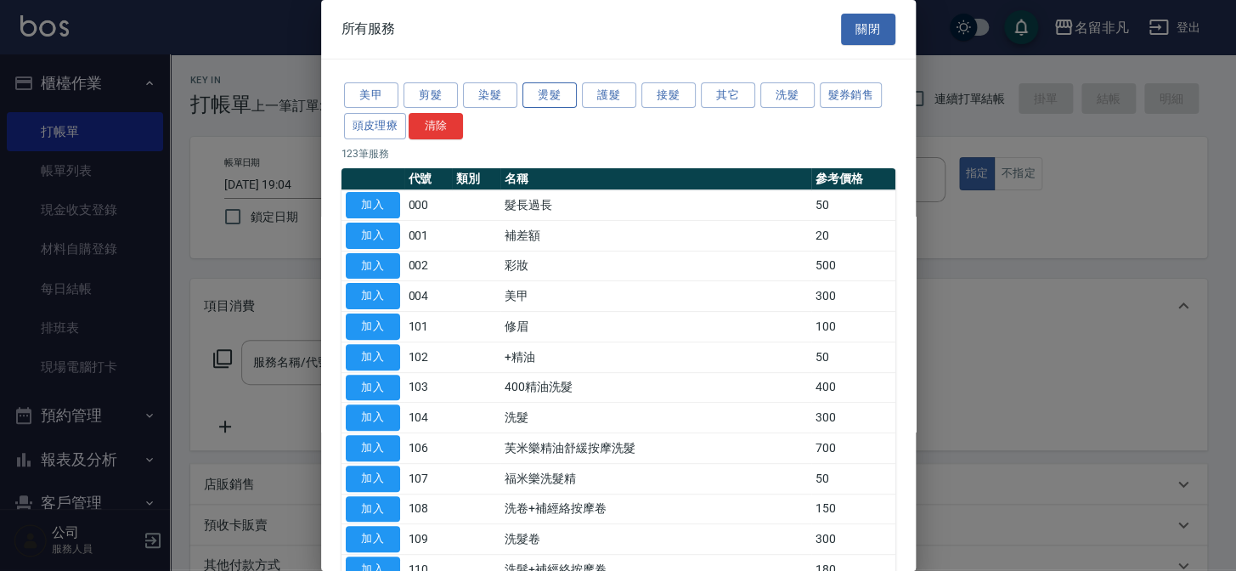
click at [562, 87] on button "燙髮" at bounding box center [549, 95] width 54 height 26
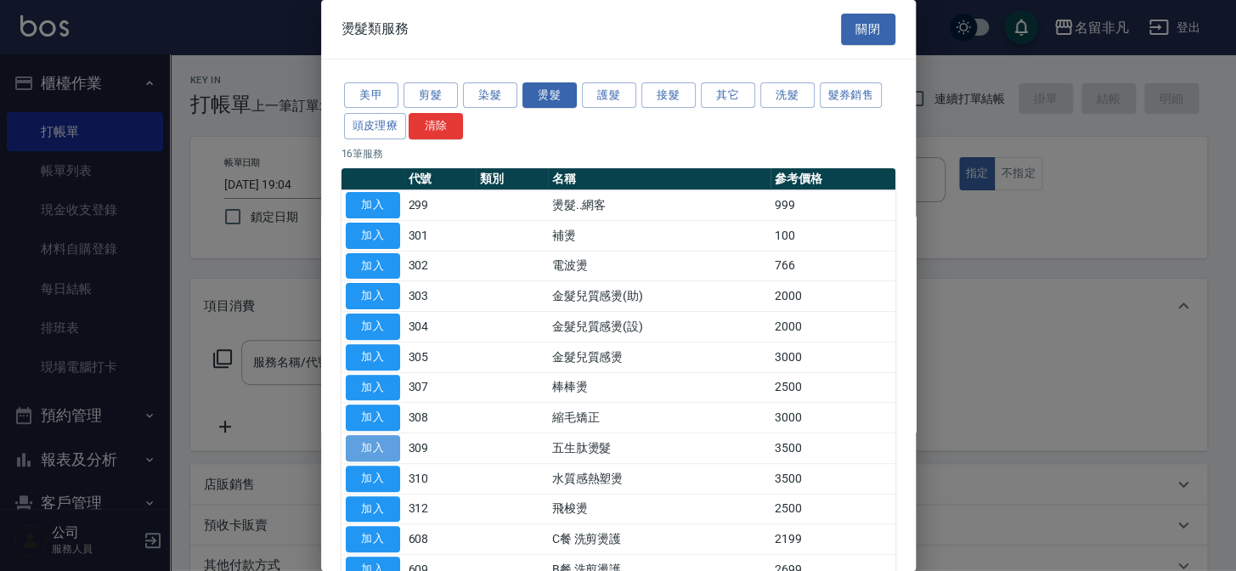
click at [368, 443] on button "加入" at bounding box center [373, 448] width 54 height 26
type input "五生肽燙髮(309)"
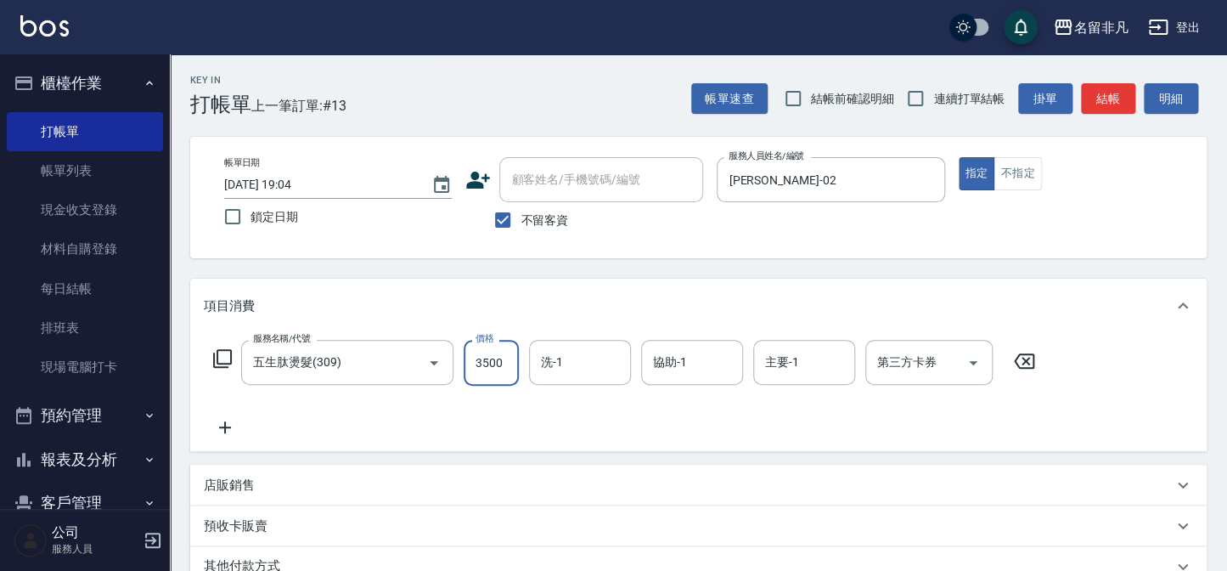
click at [508, 364] on input "3500" at bounding box center [491, 363] width 55 height 46
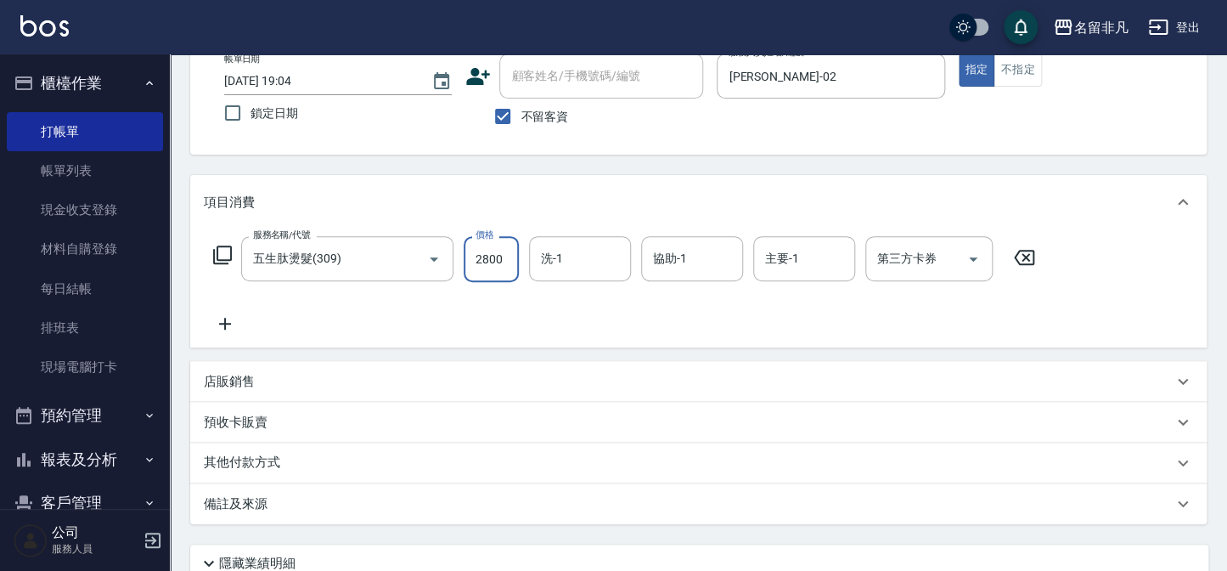
scroll to position [76, 0]
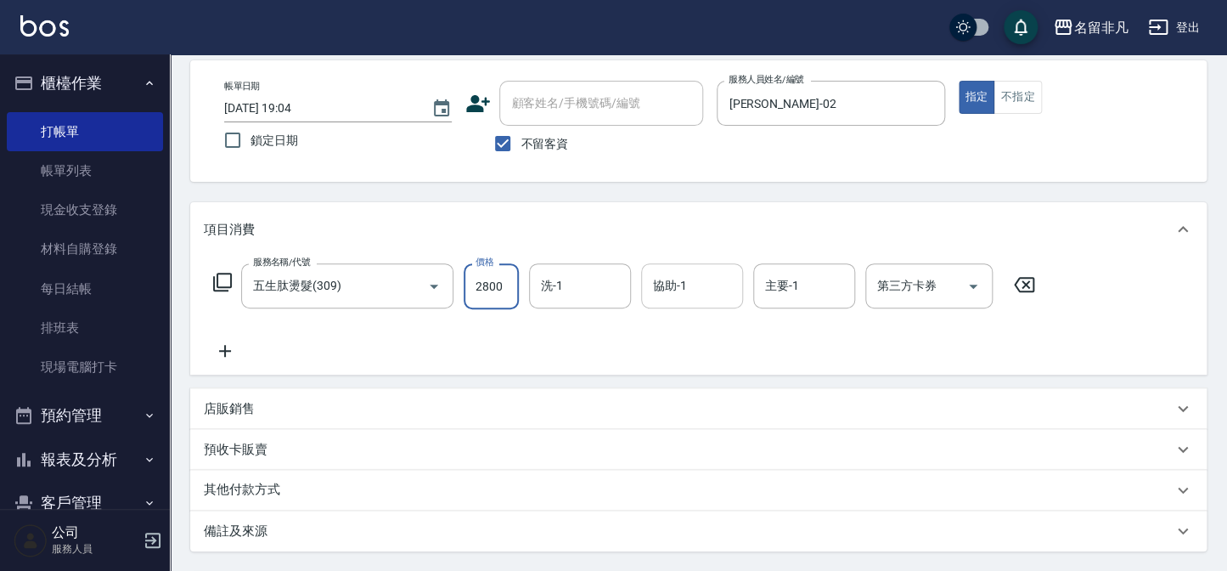
type input "2800"
click at [702, 289] on input "協助-1" at bounding box center [692, 286] width 87 height 30
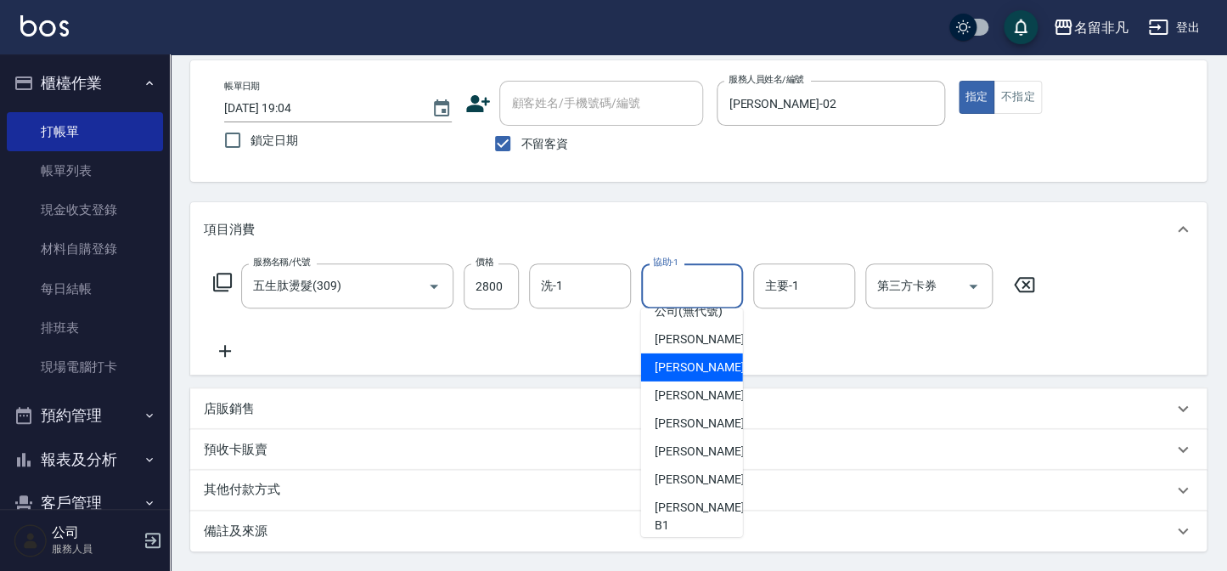
scroll to position [26, 0]
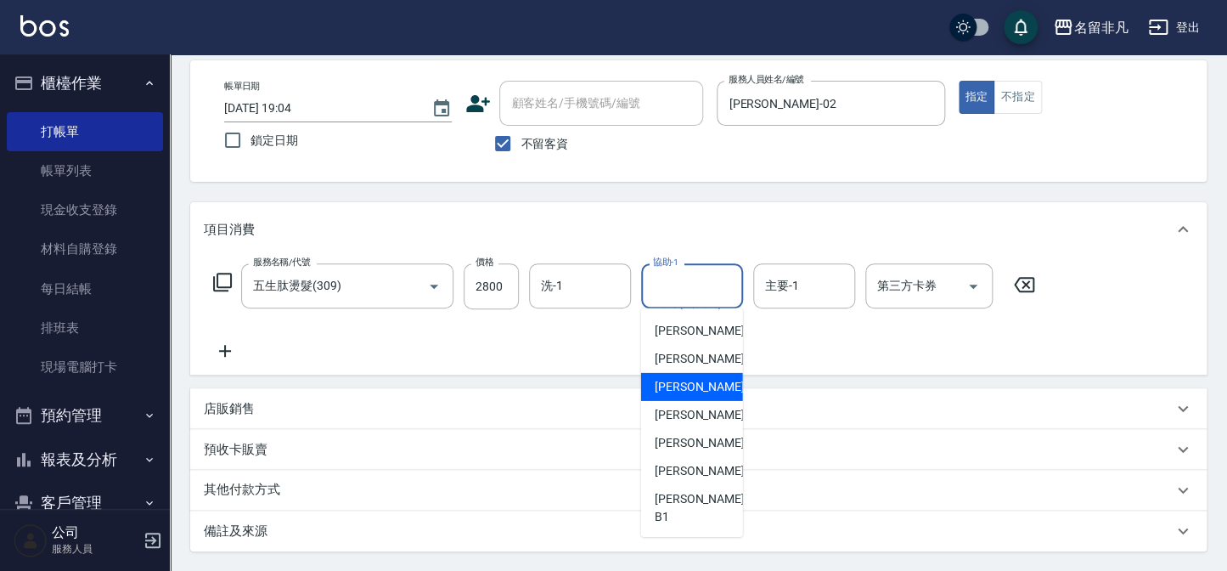
click at [697, 398] on div "[PERSON_NAME] -03" at bounding box center [692, 387] width 102 height 28
type input "[PERSON_NAME]-03"
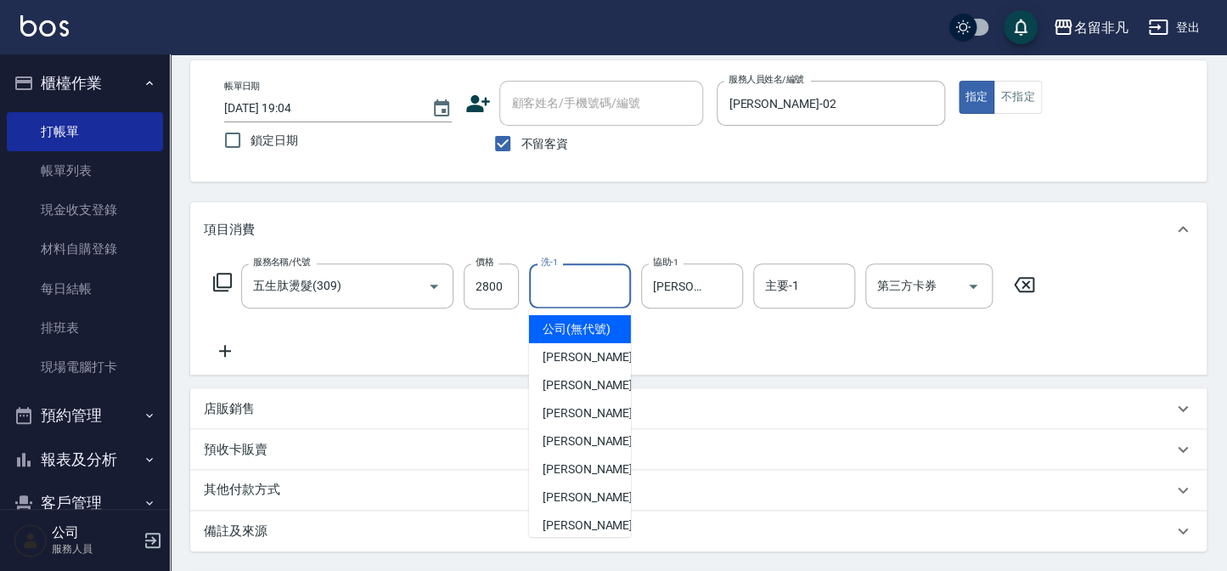
click at [583, 285] on input "洗-1" at bounding box center [580, 286] width 87 height 30
click at [593, 427] on div "[PERSON_NAME] -03" at bounding box center [580, 413] width 102 height 28
type input "[PERSON_NAME]-03"
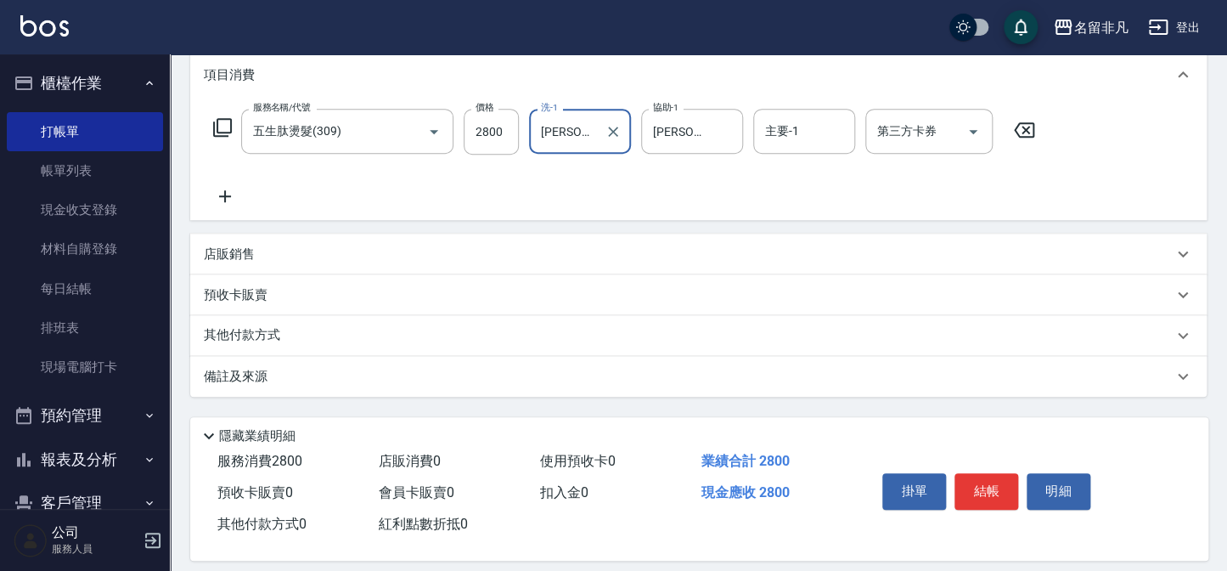
scroll to position [245, 0]
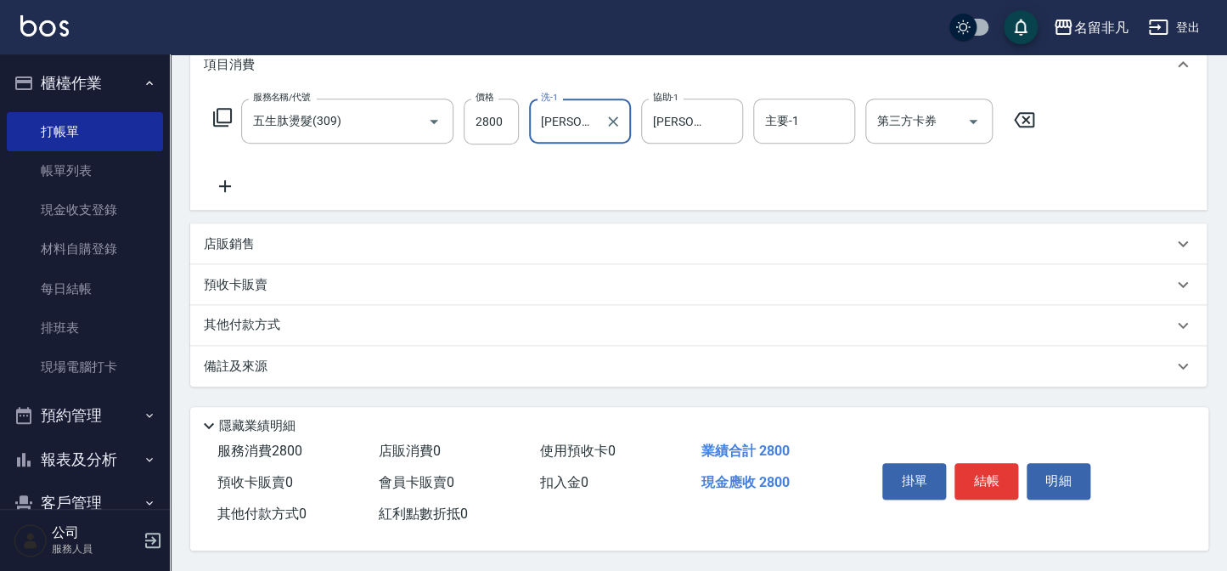
click at [262, 319] on p "其他付款方式" at bounding box center [246, 325] width 85 height 19
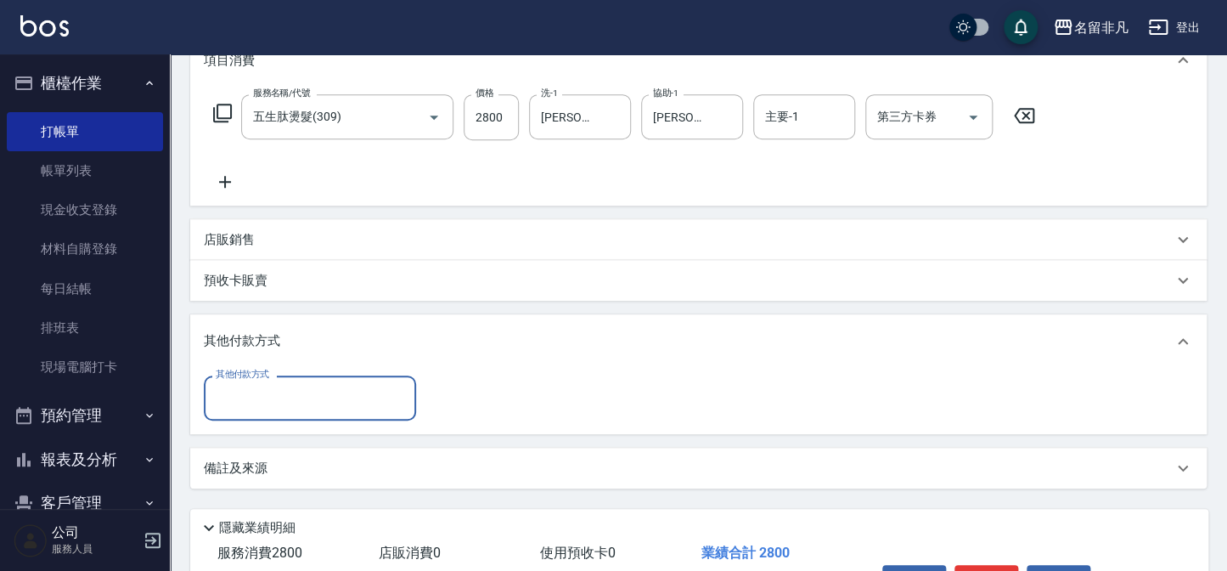
scroll to position [0, 0]
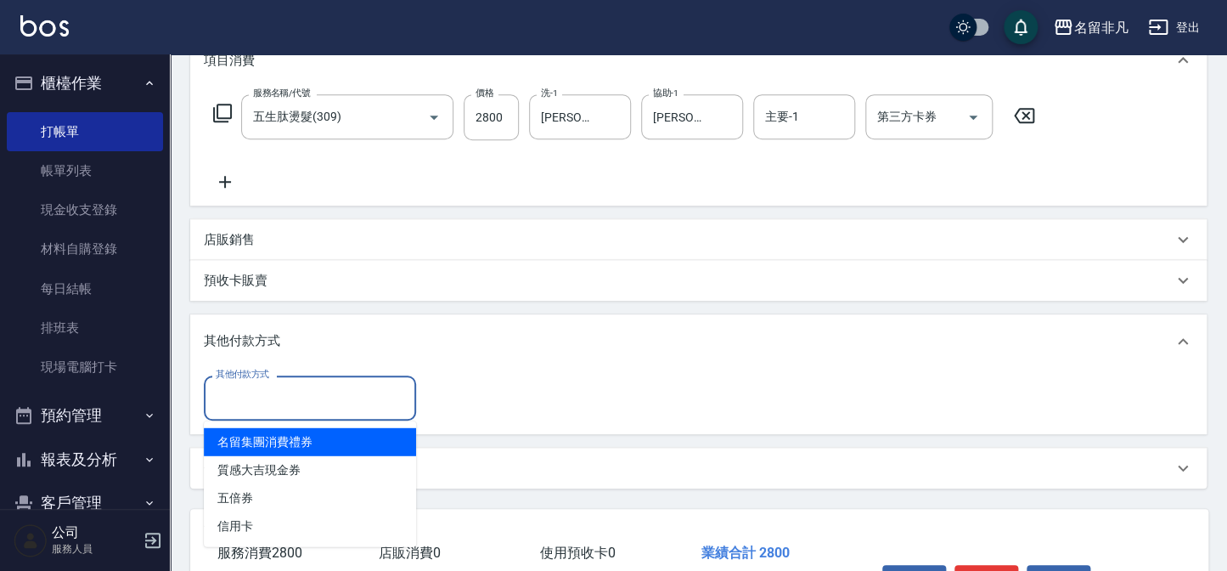
click at [258, 384] on input "其他付款方式" at bounding box center [310, 398] width 197 height 30
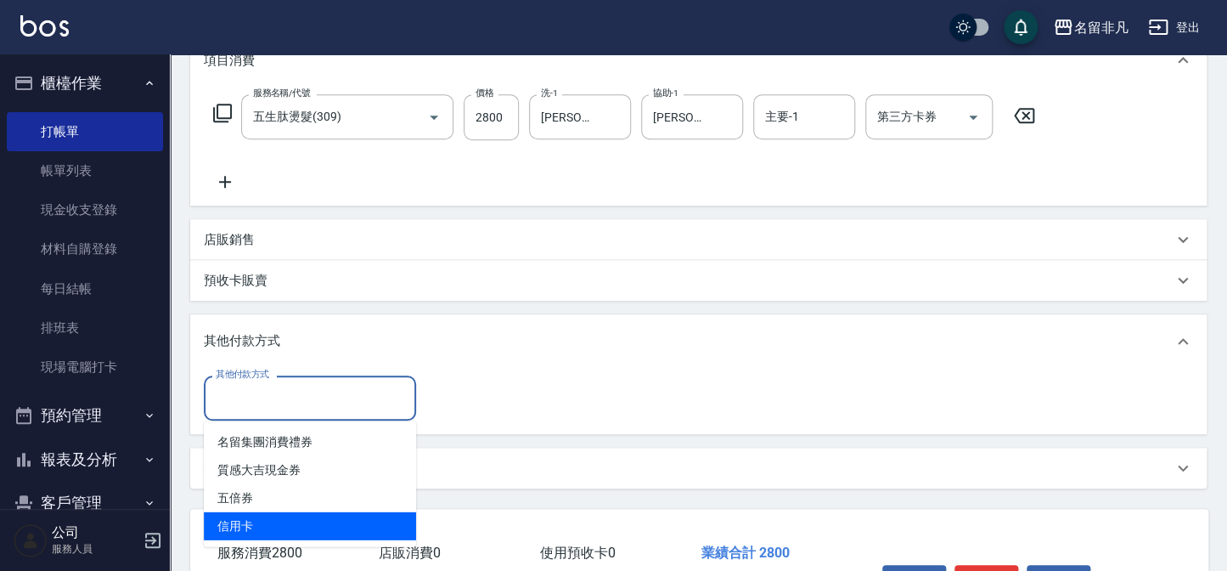
drag, startPoint x: 245, startPoint y: 522, endPoint x: 249, endPoint y: 512, distance: 9.9
click at [251, 518] on span "信用卡" at bounding box center [310, 526] width 212 height 28
type input "信用卡"
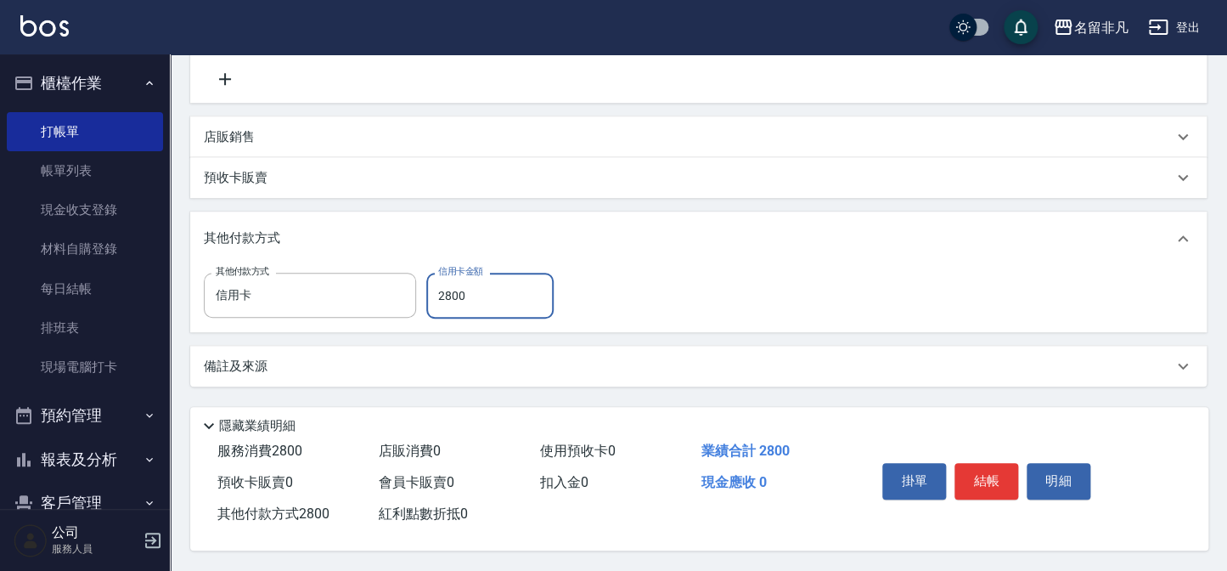
scroll to position [353, 0]
type input "2800"
click at [996, 467] on button "結帳" at bounding box center [987, 481] width 64 height 36
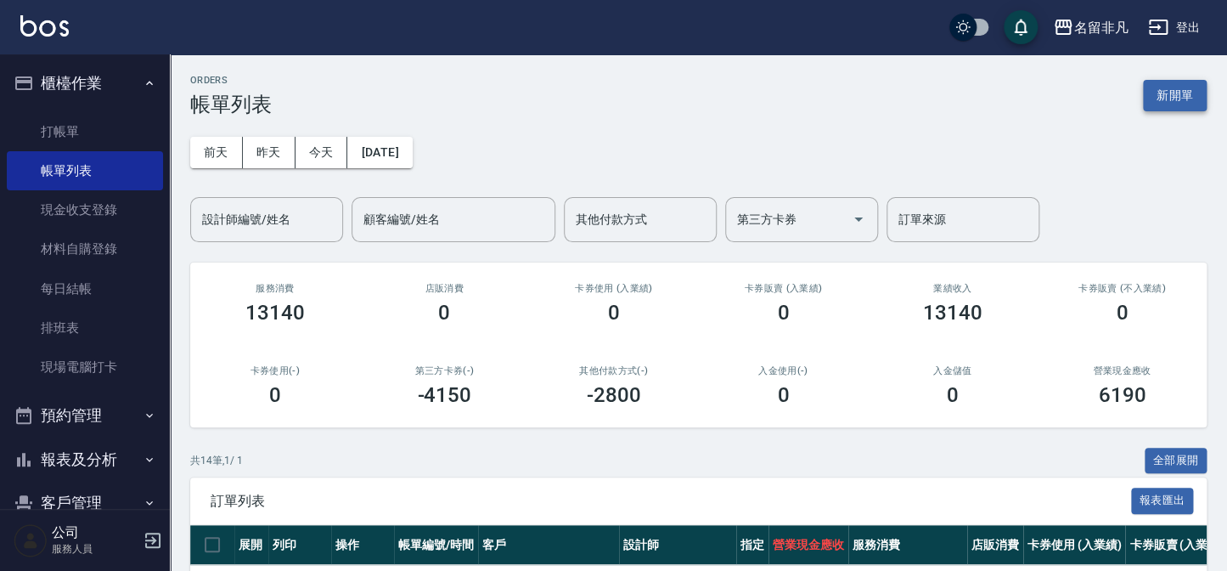
click at [1170, 87] on button "新開單" at bounding box center [1175, 95] width 64 height 31
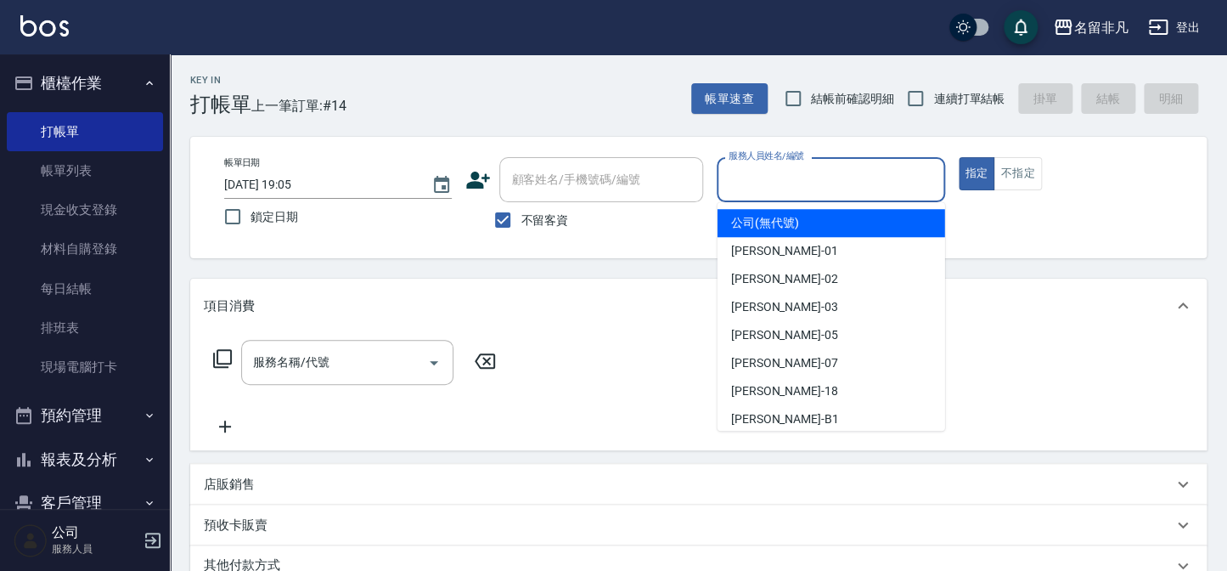
click at [879, 178] on input "服務人員姓名/編號" at bounding box center [831, 180] width 212 height 30
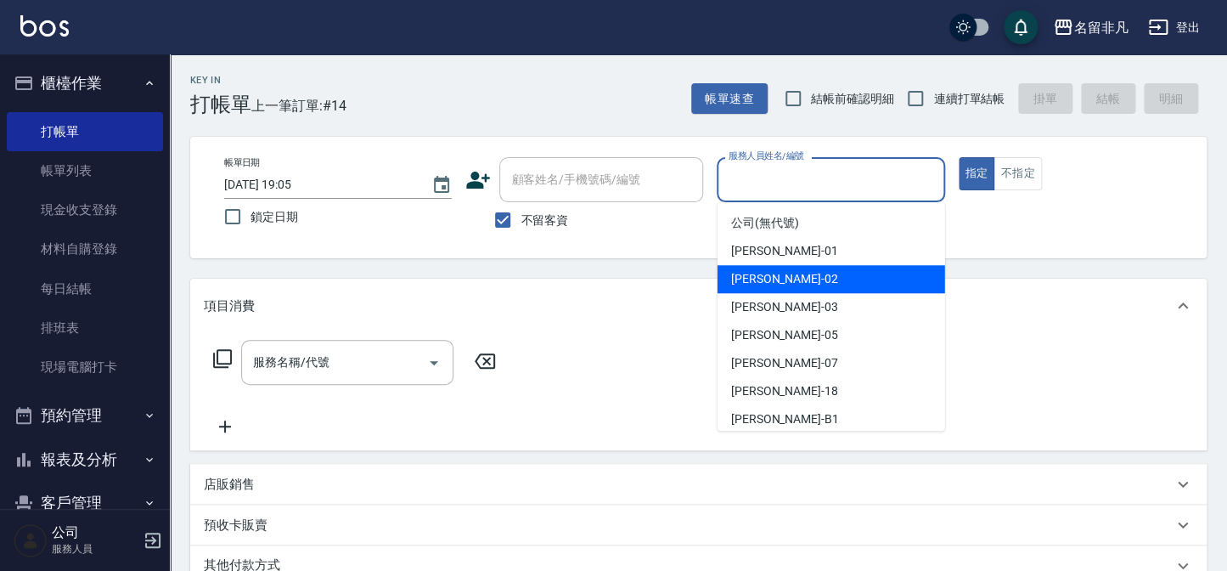
drag, startPoint x: 838, startPoint y: 283, endPoint x: 591, endPoint y: 241, distance: 249.8
click at [836, 280] on div "[PERSON_NAME]-02" at bounding box center [832, 279] width 228 height 28
type input "[PERSON_NAME]-02"
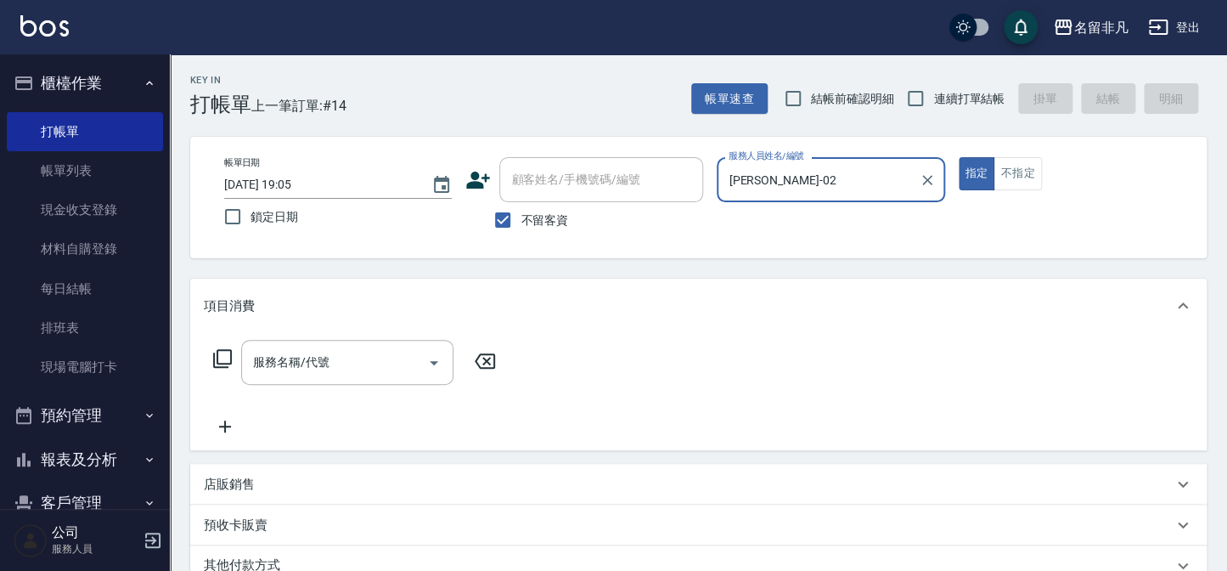
click at [224, 353] on icon at bounding box center [222, 358] width 20 height 20
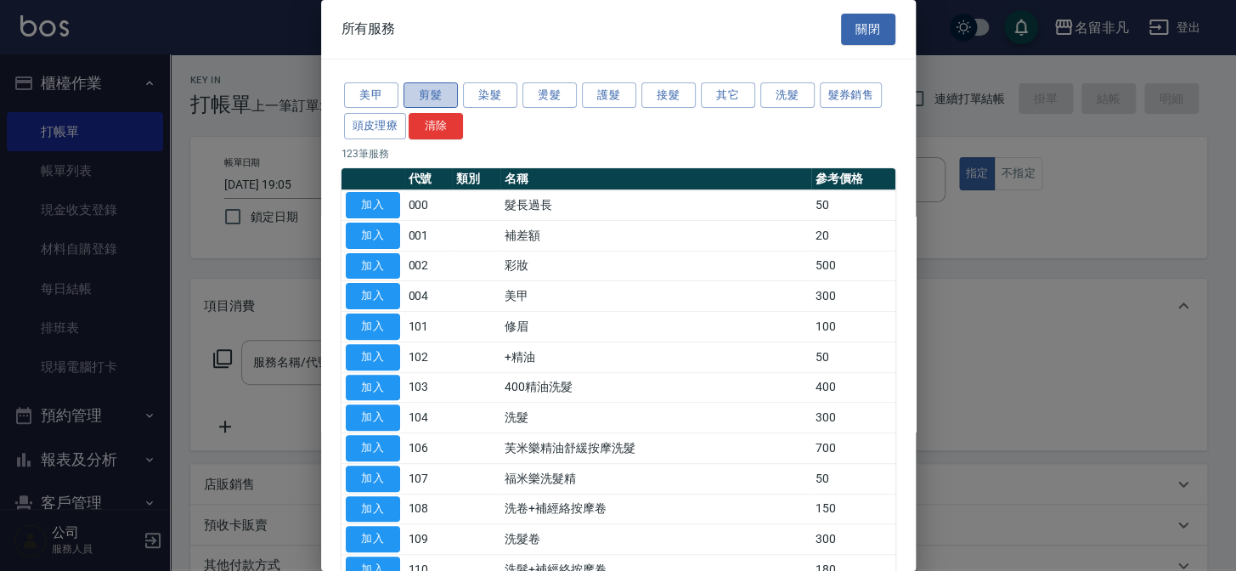
click at [435, 99] on button "剪髮" at bounding box center [430, 95] width 54 height 26
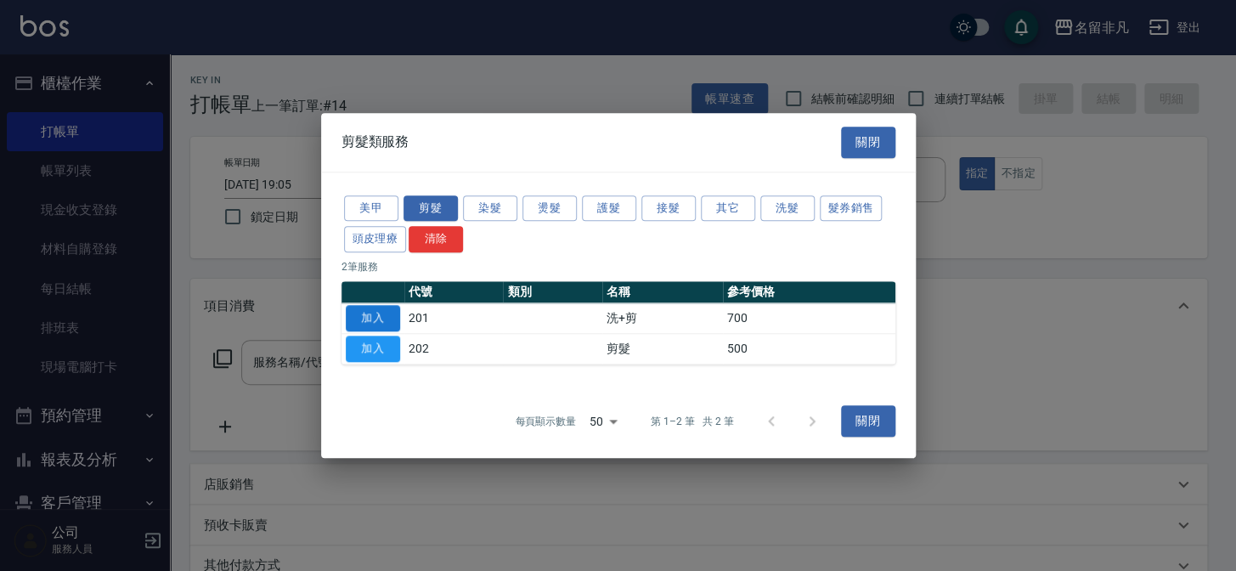
click at [386, 314] on button "加入" at bounding box center [373, 318] width 54 height 26
type input "洗+剪(201)"
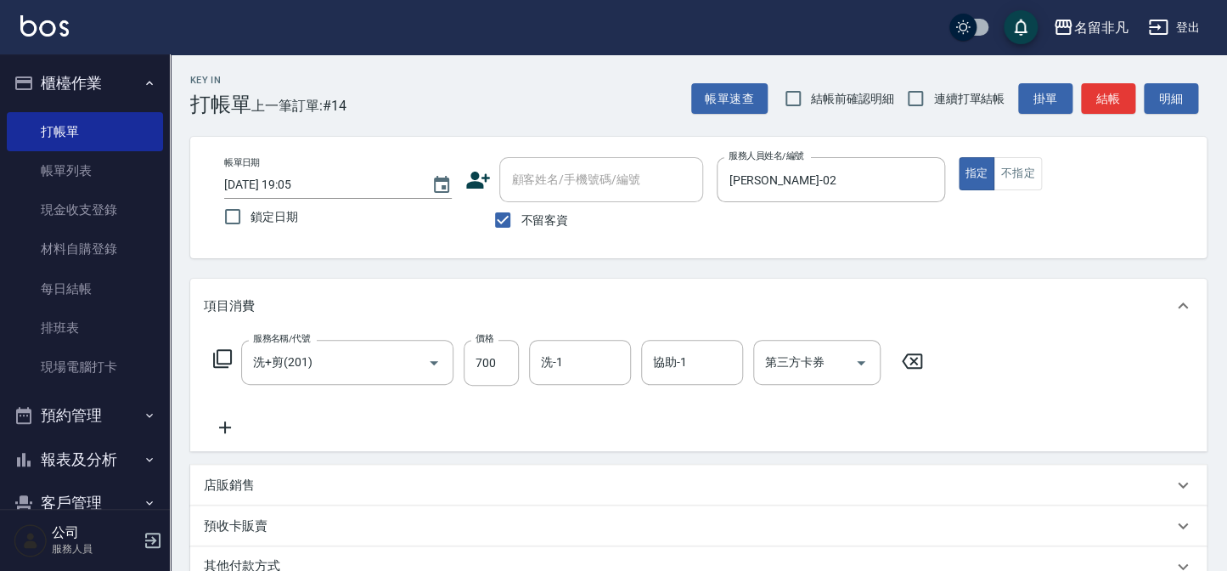
click at [224, 353] on icon at bounding box center [222, 358] width 20 height 20
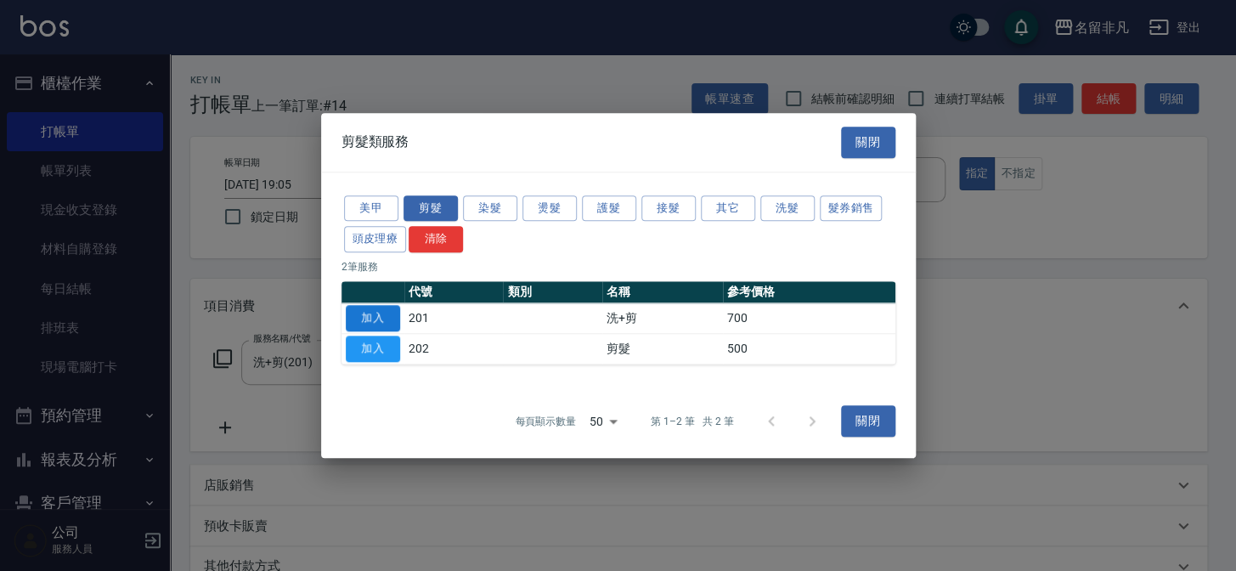
click at [380, 316] on button "加入" at bounding box center [373, 318] width 54 height 26
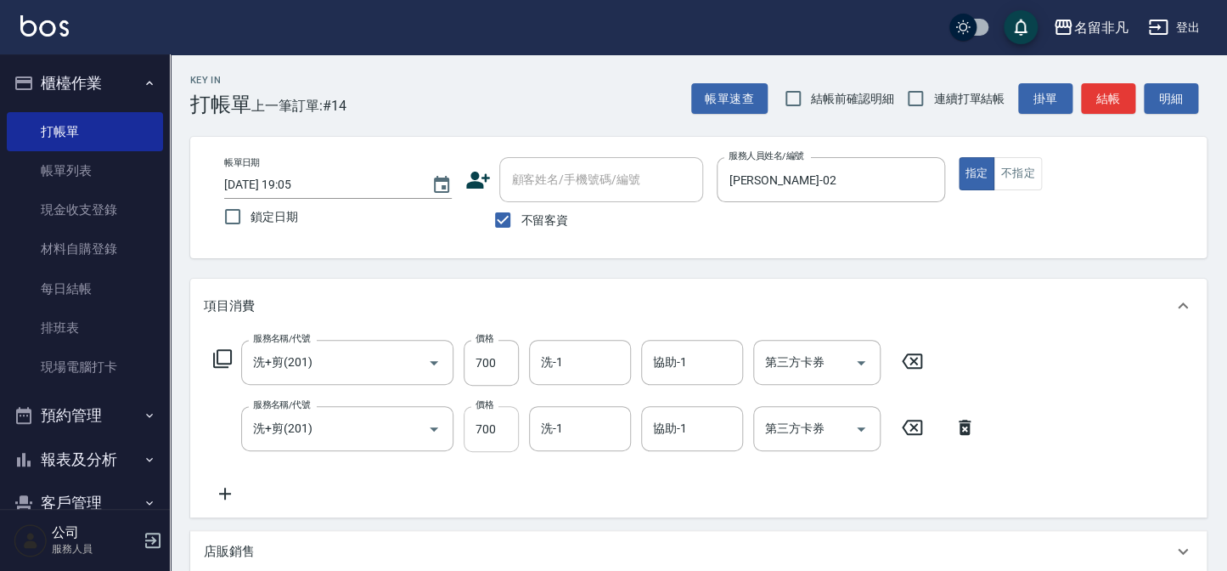
click at [503, 425] on input "700" at bounding box center [491, 429] width 55 height 46
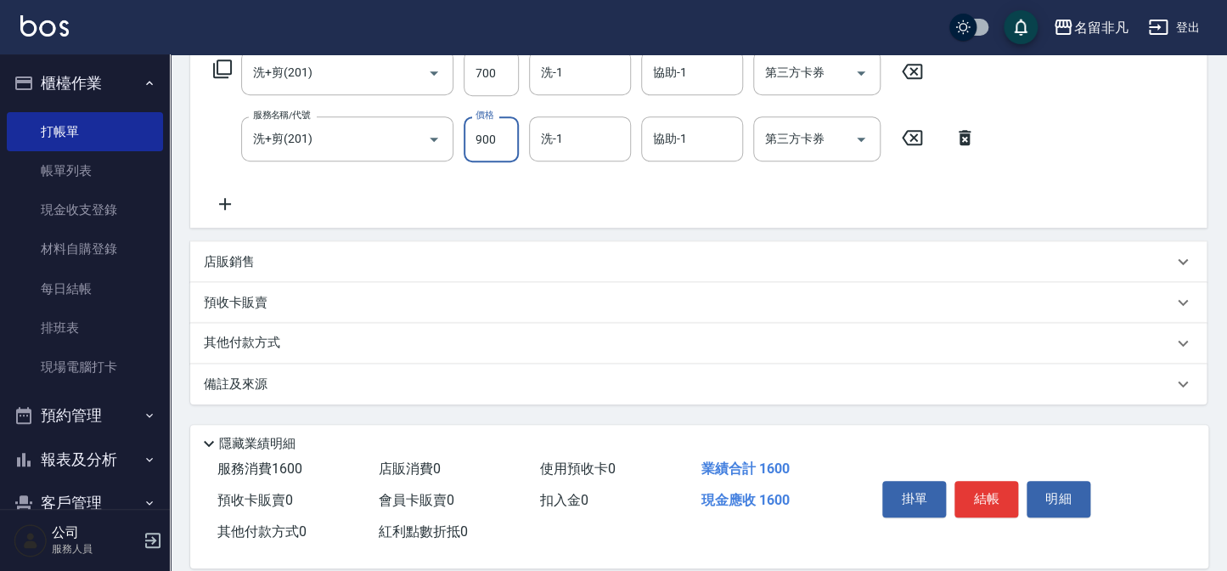
scroll to position [312, 0]
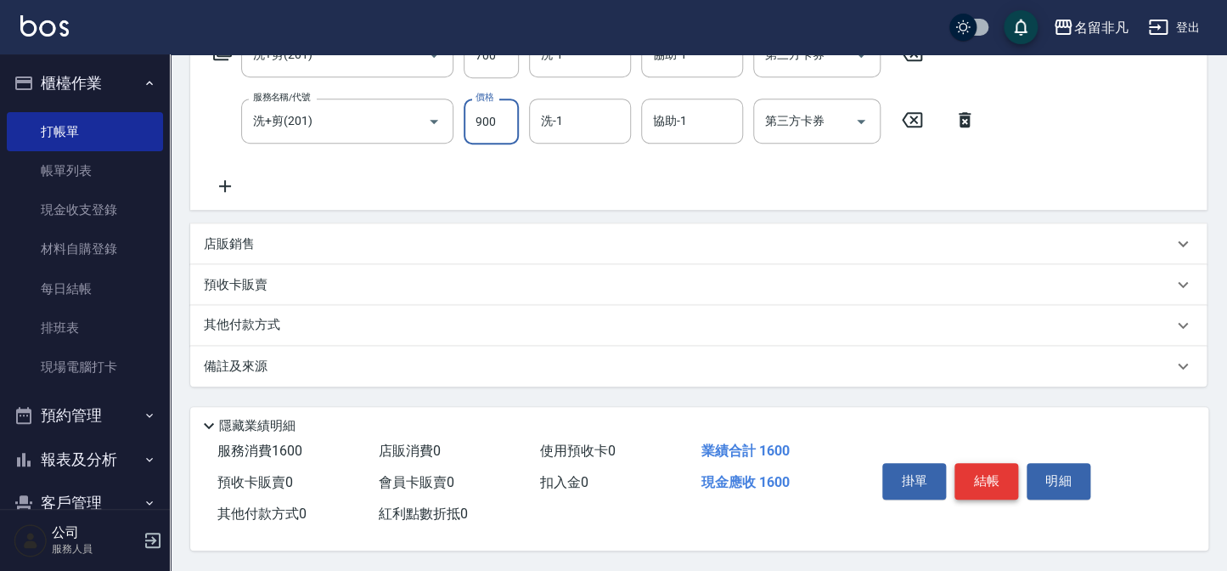
type input "900"
click at [967, 472] on button "結帳" at bounding box center [987, 481] width 64 height 36
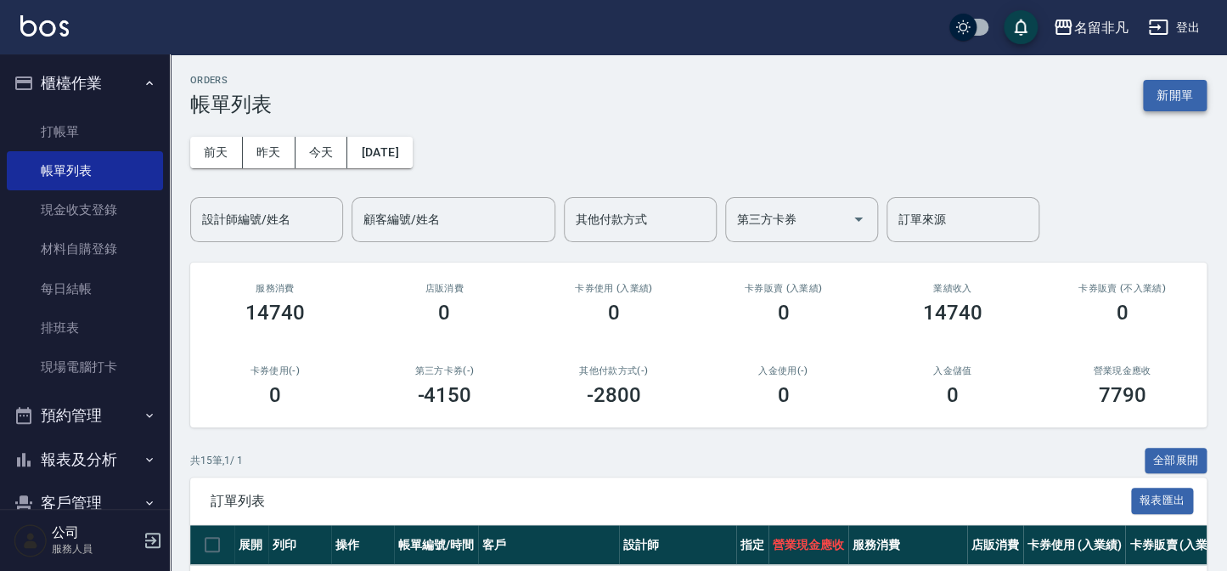
click at [1191, 87] on button "新開單" at bounding box center [1175, 95] width 64 height 31
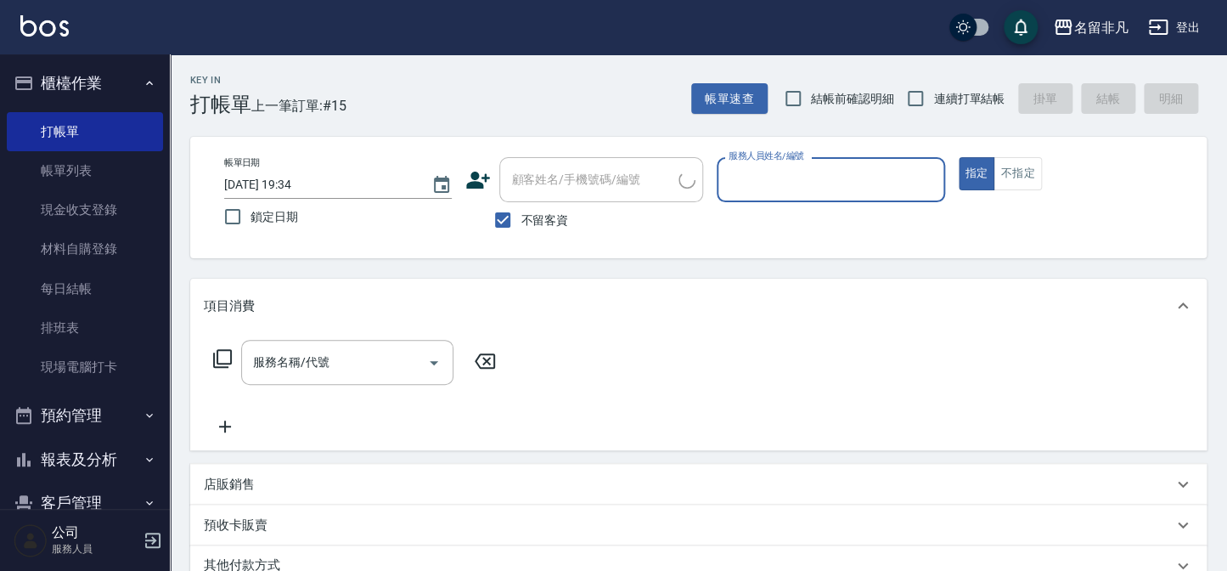
click at [562, 223] on span "不留客資" at bounding box center [545, 221] width 48 height 18
click at [521, 223] on input "不留客資" at bounding box center [503, 220] width 36 height 36
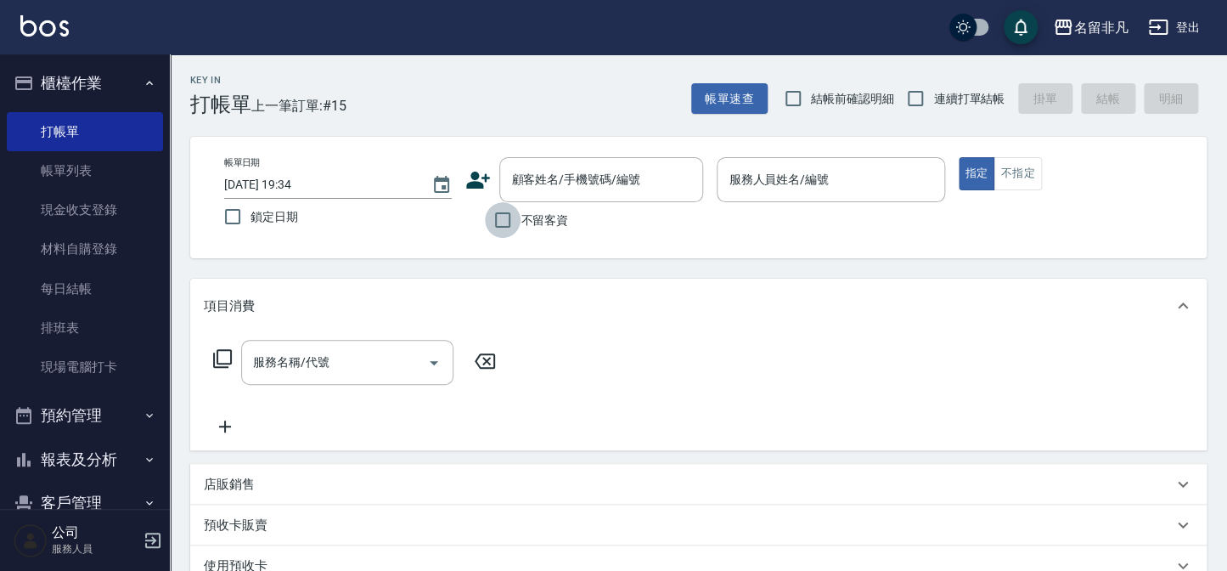
click at [515, 232] on input "不留客資" at bounding box center [503, 220] width 36 height 36
checkbox input "true"
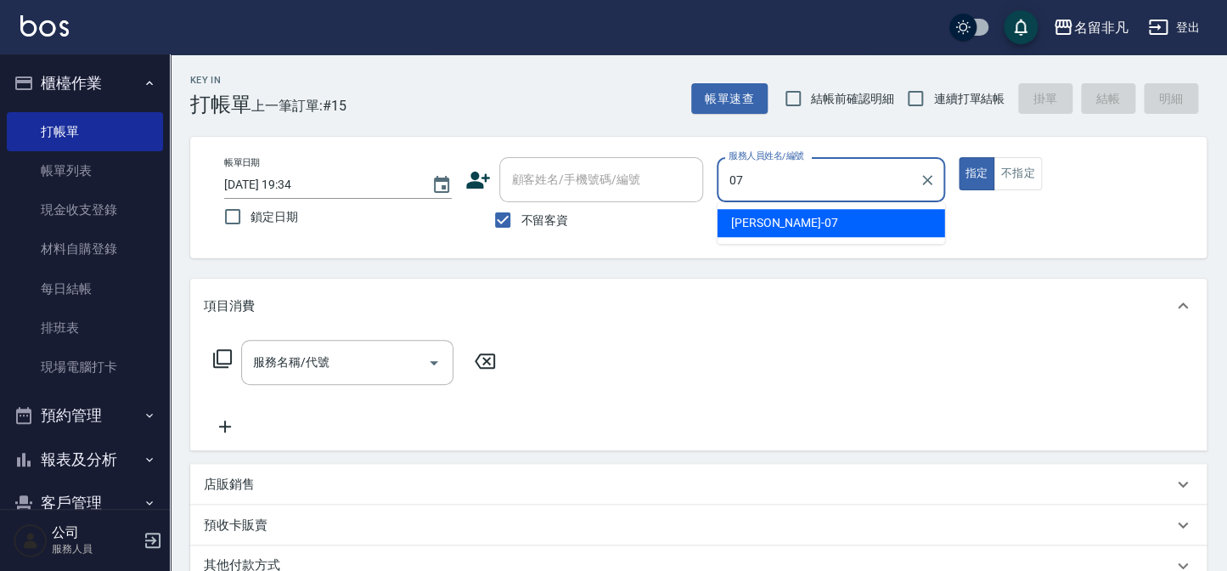
type input "[PERSON_NAME]-07"
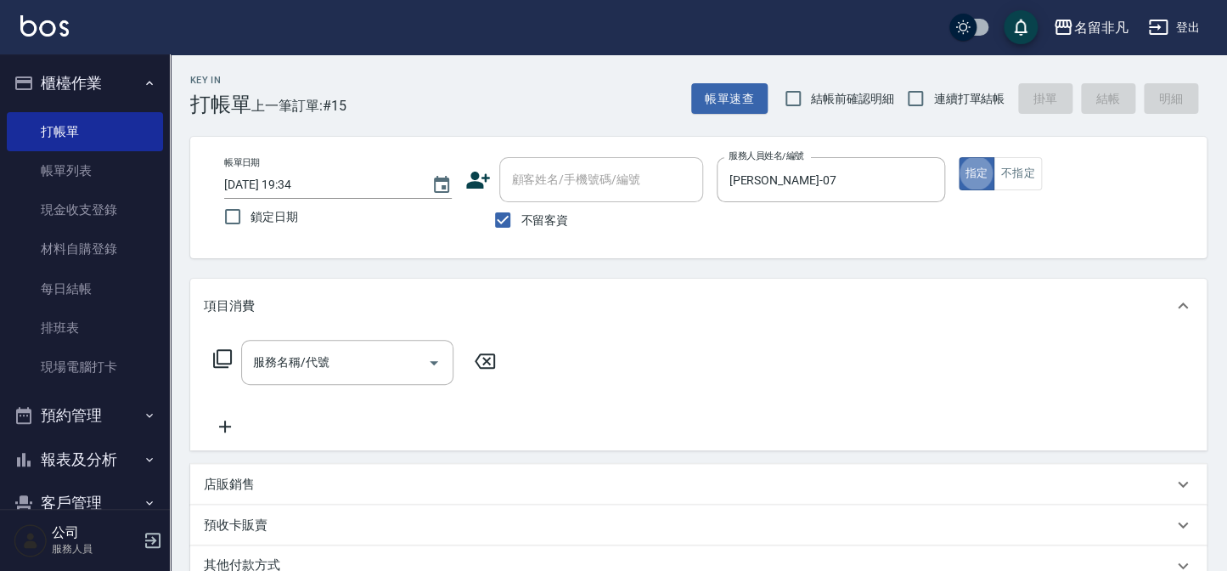
type button "true"
click at [337, 387] on div "服務名稱/代號 服務名稱/代號" at bounding box center [355, 388] width 302 height 97
click at [328, 369] on div "服務名稱/代號 服務名稱/代號" at bounding box center [347, 362] width 212 height 45
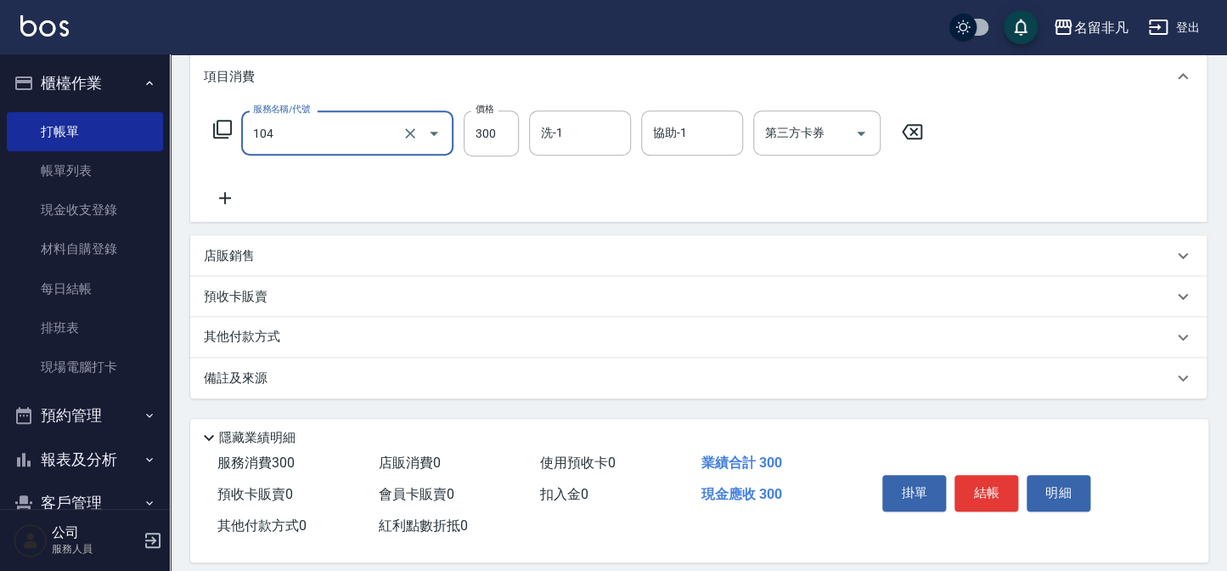
scroll to position [231, 0]
type input "洗髮(104)"
click at [979, 499] on button "結帳" at bounding box center [987, 491] width 64 height 36
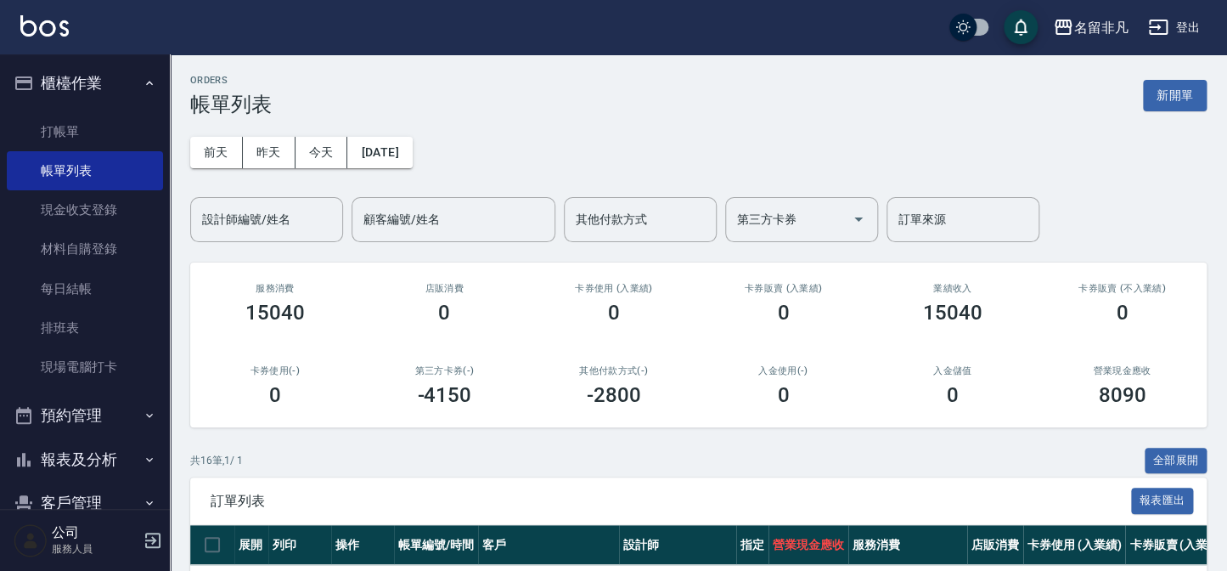
scroll to position [76, 0]
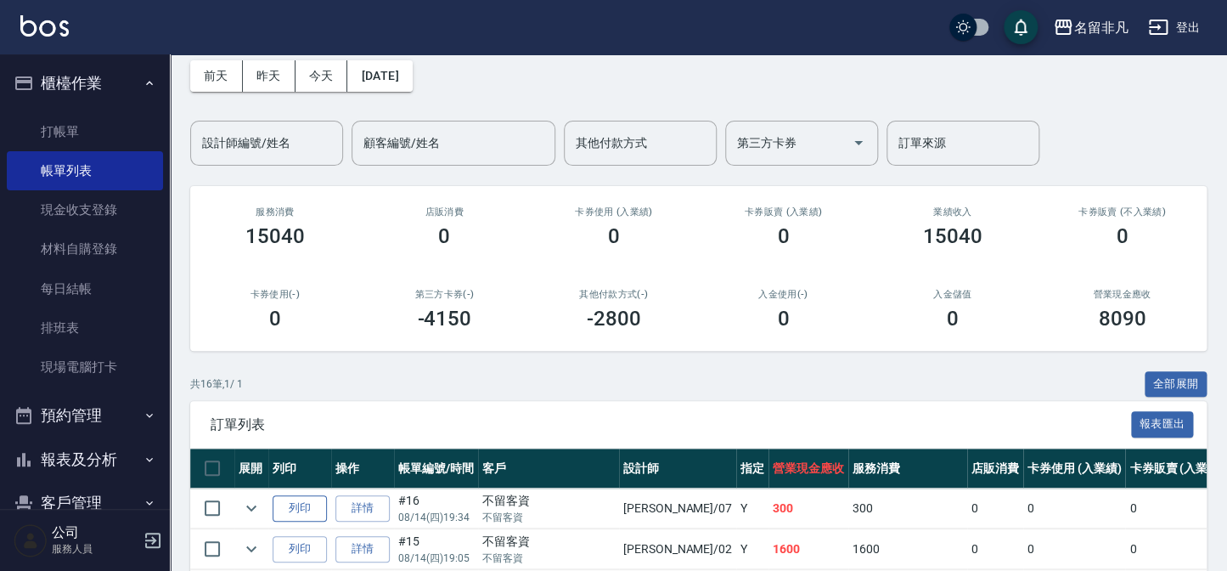
click at [284, 510] on button "列印" at bounding box center [300, 508] width 54 height 26
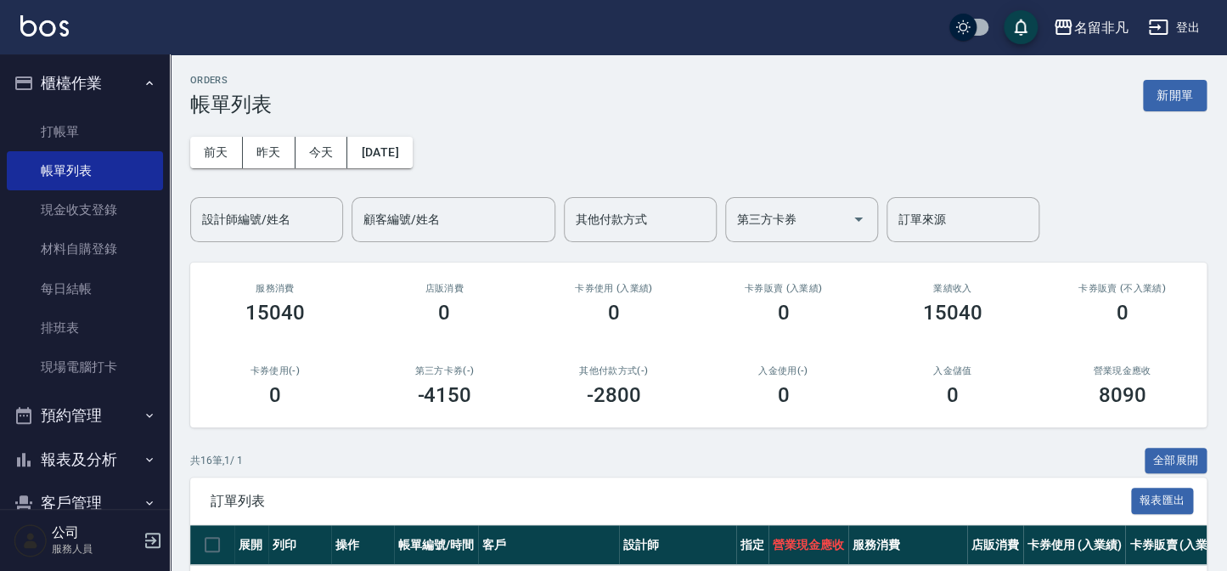
drag, startPoint x: 1169, startPoint y: 87, endPoint x: 1159, endPoint y: 97, distance: 13.8
click at [1169, 87] on button "新開單" at bounding box center [1175, 95] width 64 height 31
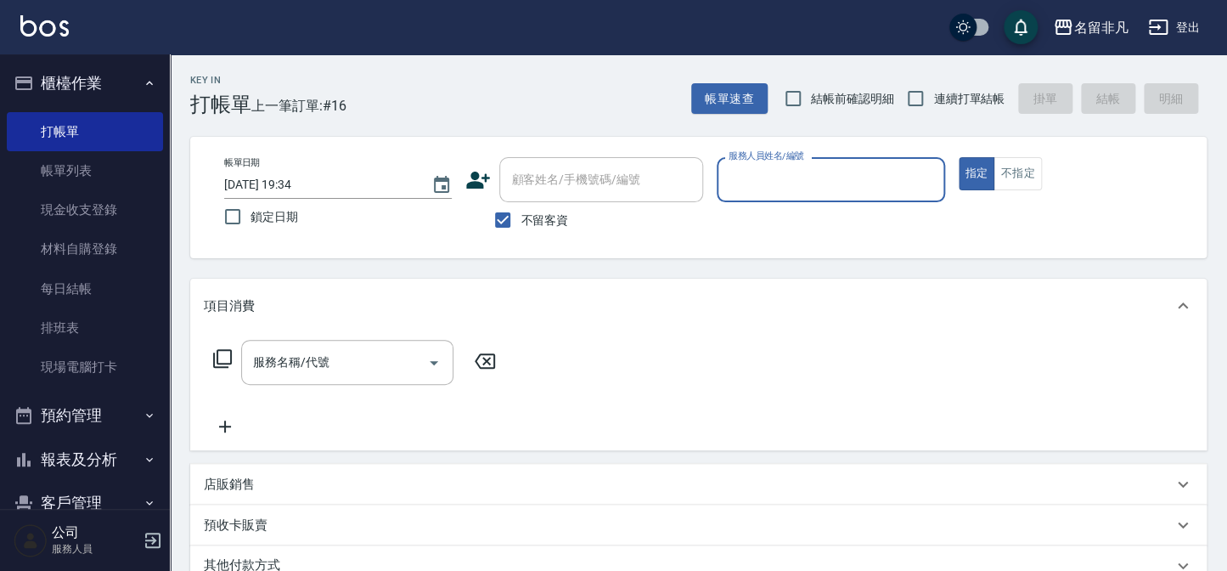
click at [530, 212] on span "不留客資" at bounding box center [545, 221] width 48 height 18
click at [521, 212] on input "不留客資" at bounding box center [503, 220] width 36 height 36
checkbox input "false"
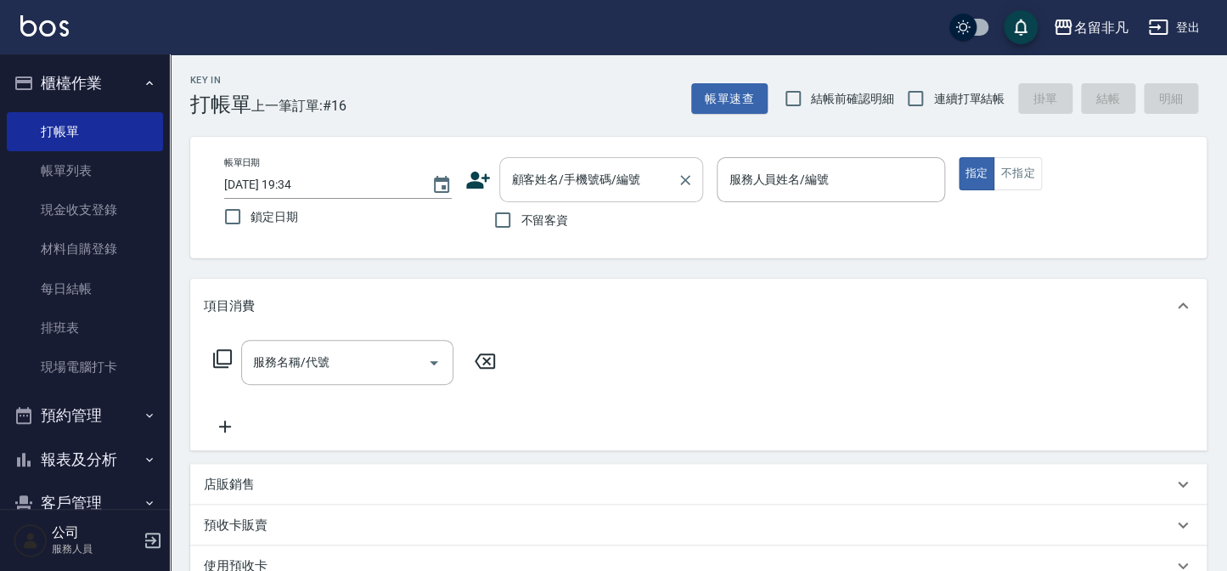
click at [552, 179] on div "顧客姓名/手機號碼/編號 顧客姓名/手機號碼/編號" at bounding box center [601, 179] width 204 height 45
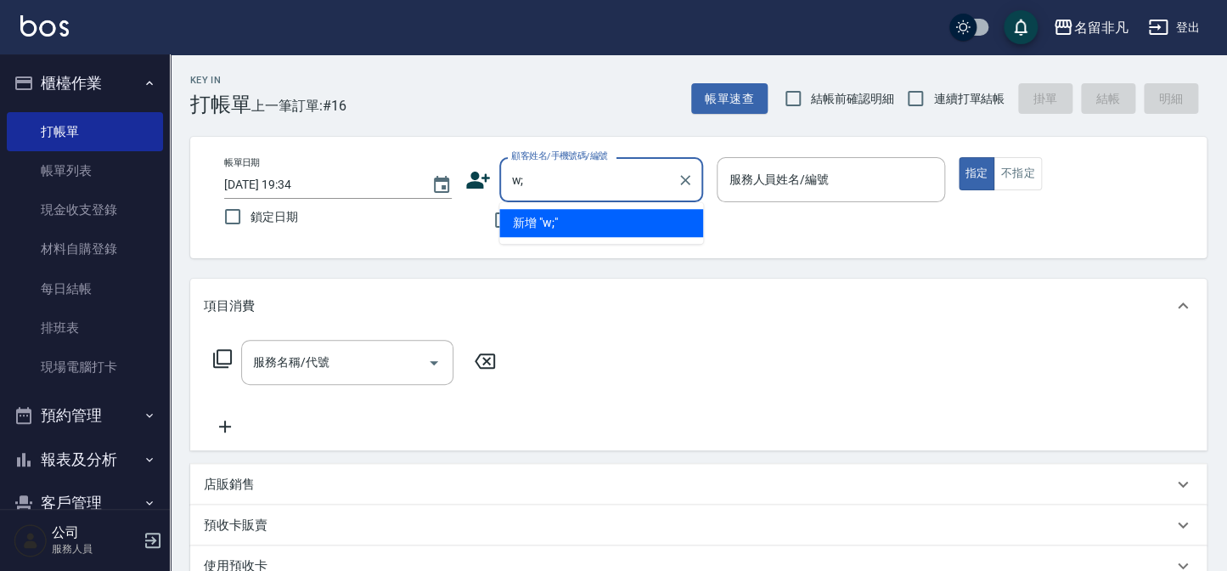
type input "w"
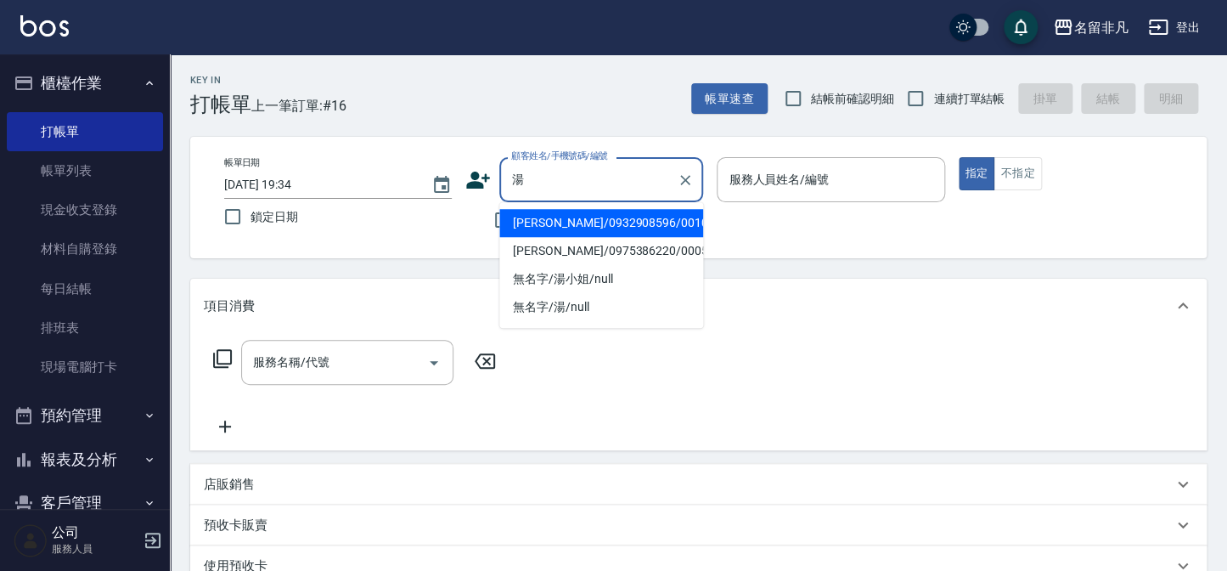
click at [578, 222] on li "[PERSON_NAME]/0932908596/0010270" at bounding box center [601, 223] width 204 height 28
type input "[PERSON_NAME]/0932908596/0010270"
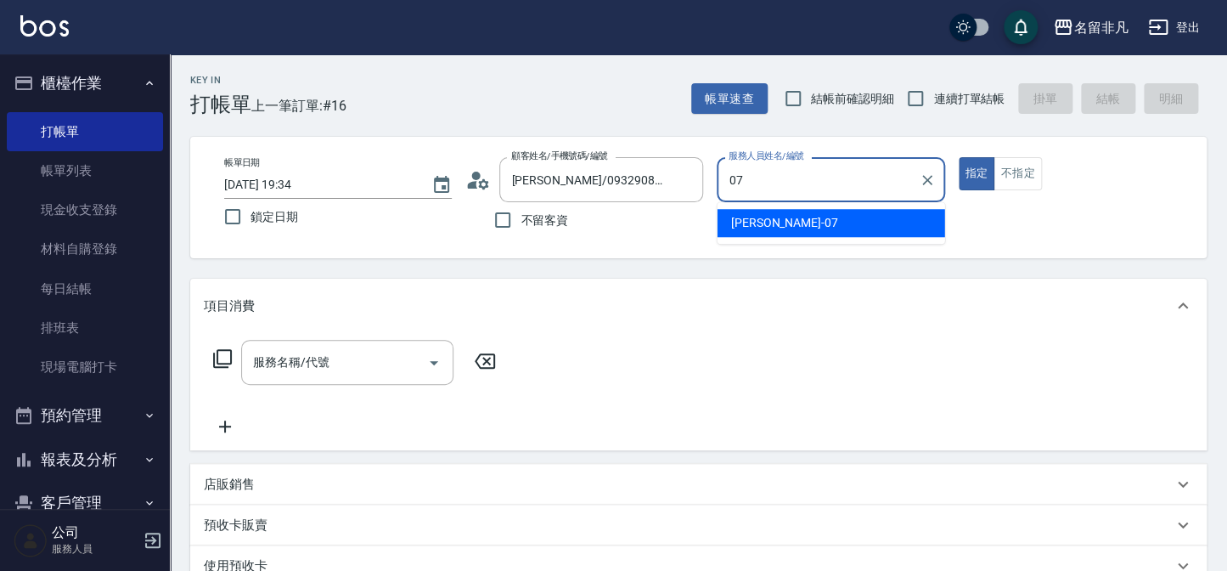
type input "[PERSON_NAME]-07"
type button "true"
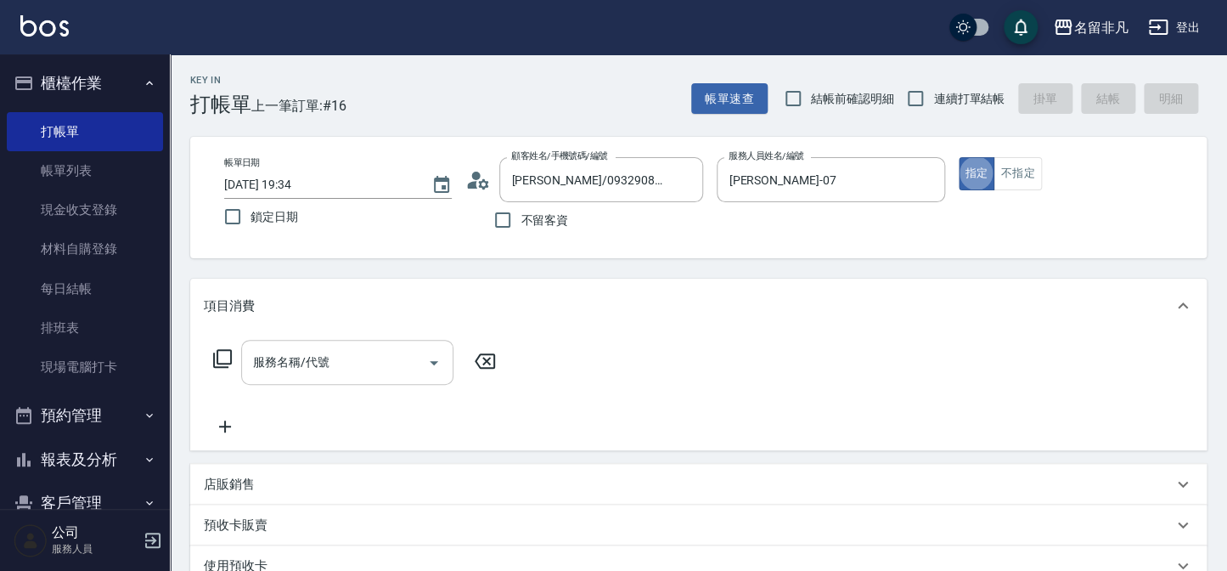
click at [285, 363] on div "服務名稱/代號 服務名稱/代號" at bounding box center [347, 362] width 212 height 45
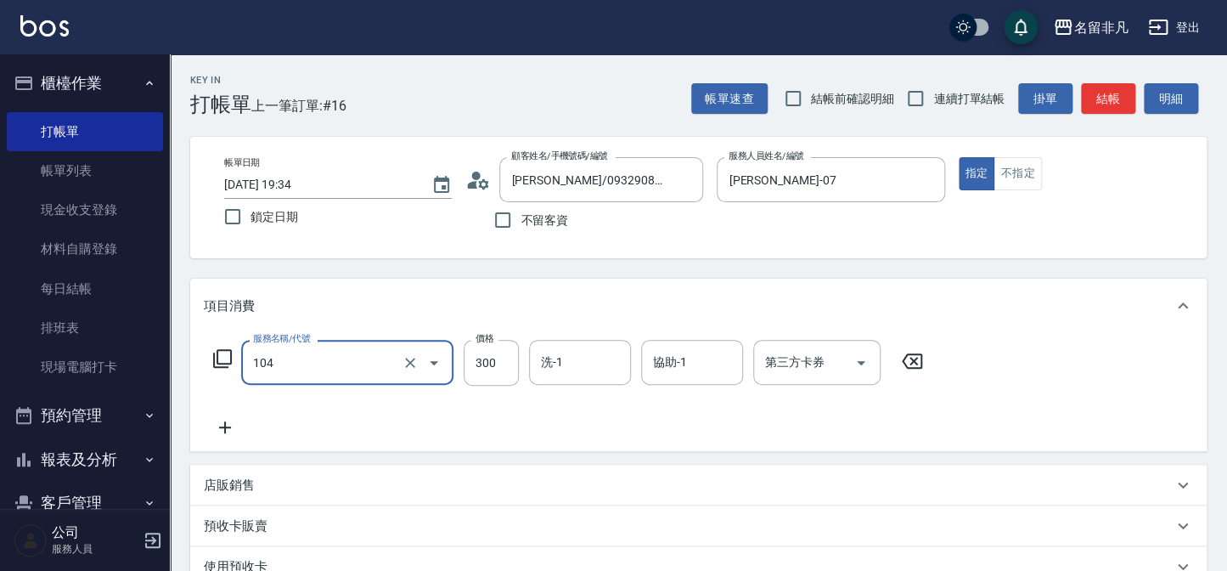
type input "洗髮(104)"
click at [231, 426] on icon at bounding box center [225, 427] width 42 height 20
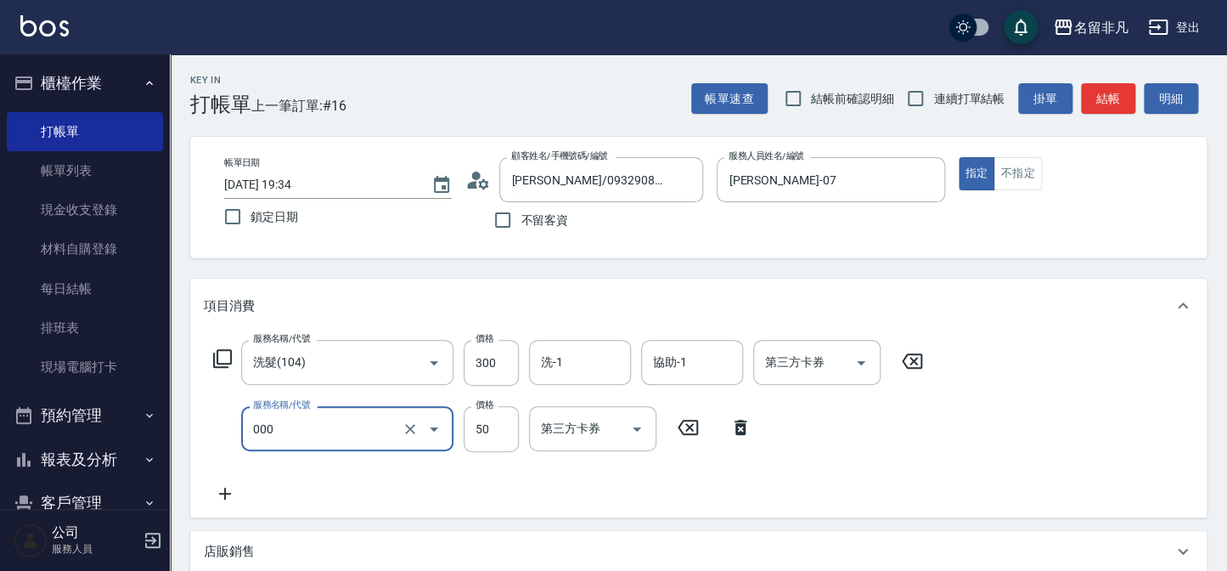
click at [341, 419] on input "000" at bounding box center [323, 429] width 149 height 30
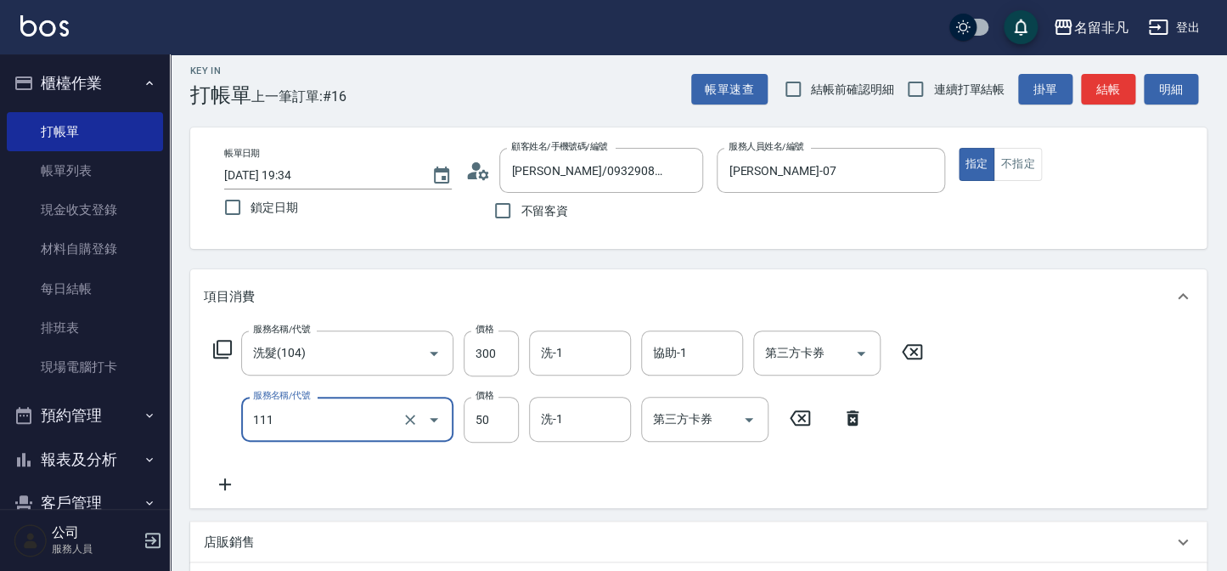
type input "上捲(111)"
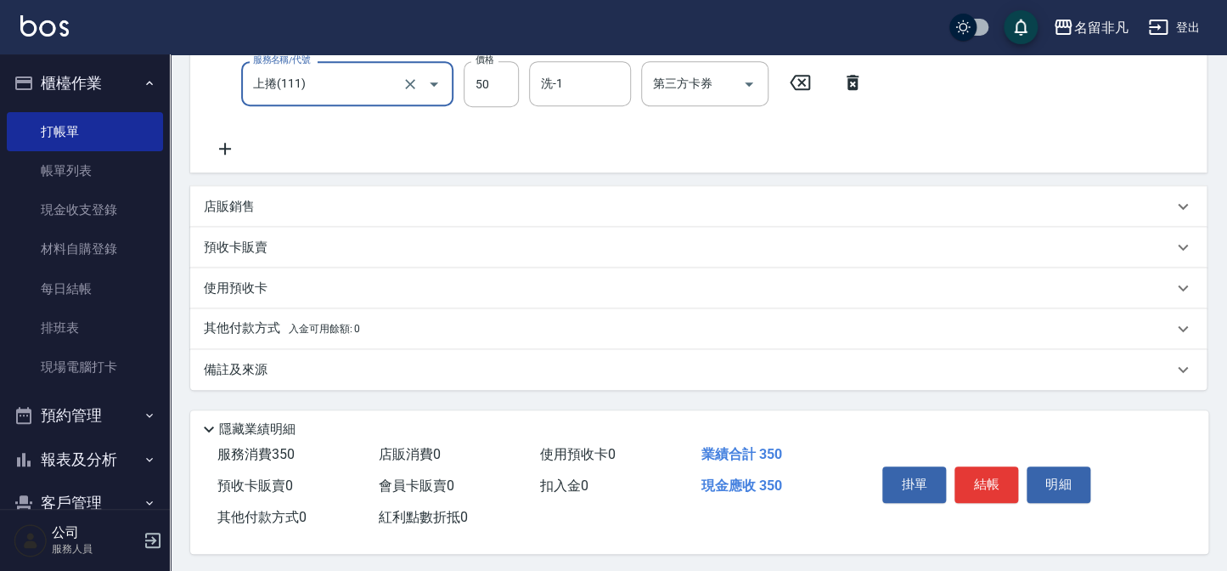
scroll to position [353, 0]
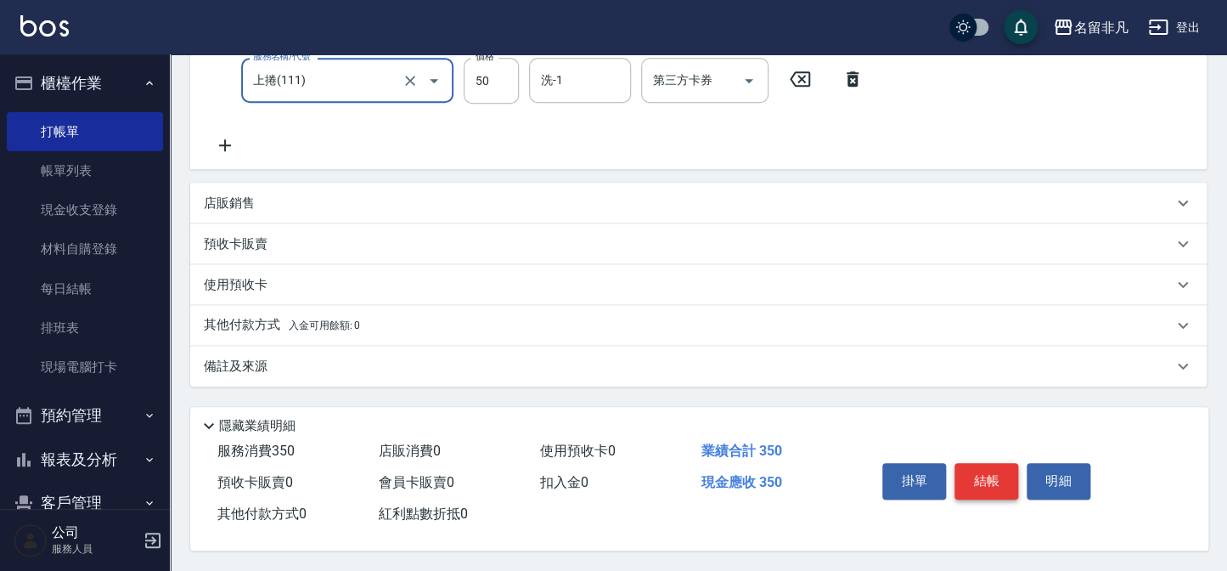
click at [952, 474] on div "掛單 結帳 明細" at bounding box center [987, 483] width 222 height 54
click at [956, 475] on button "結帳" at bounding box center [987, 481] width 64 height 36
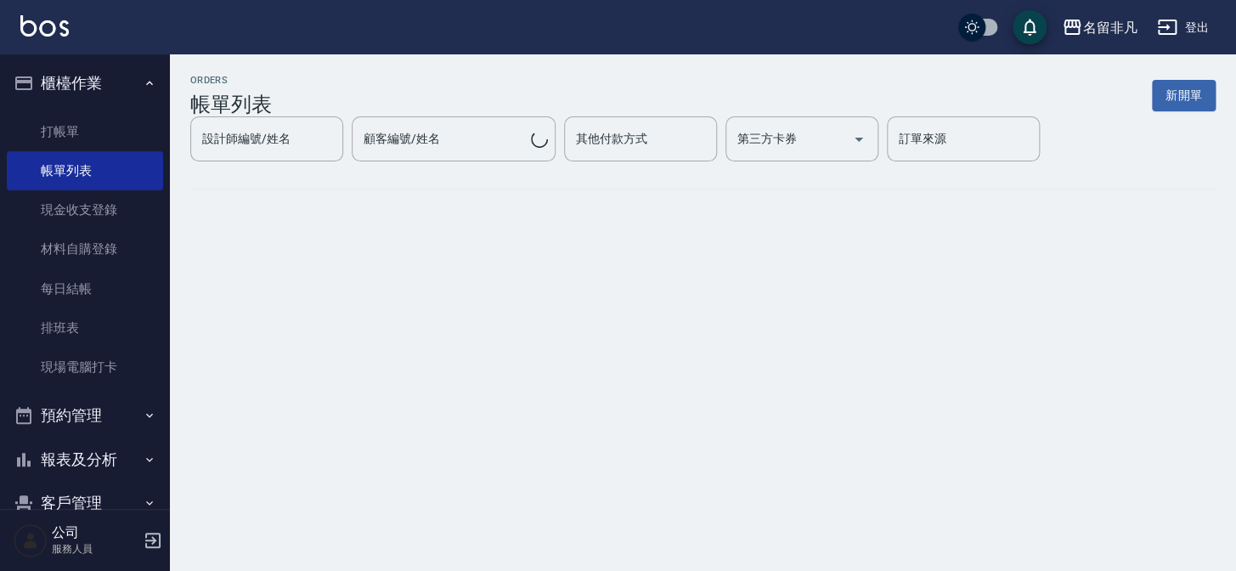
click at [113, 82] on button "櫃檯作業" at bounding box center [85, 83] width 156 height 44
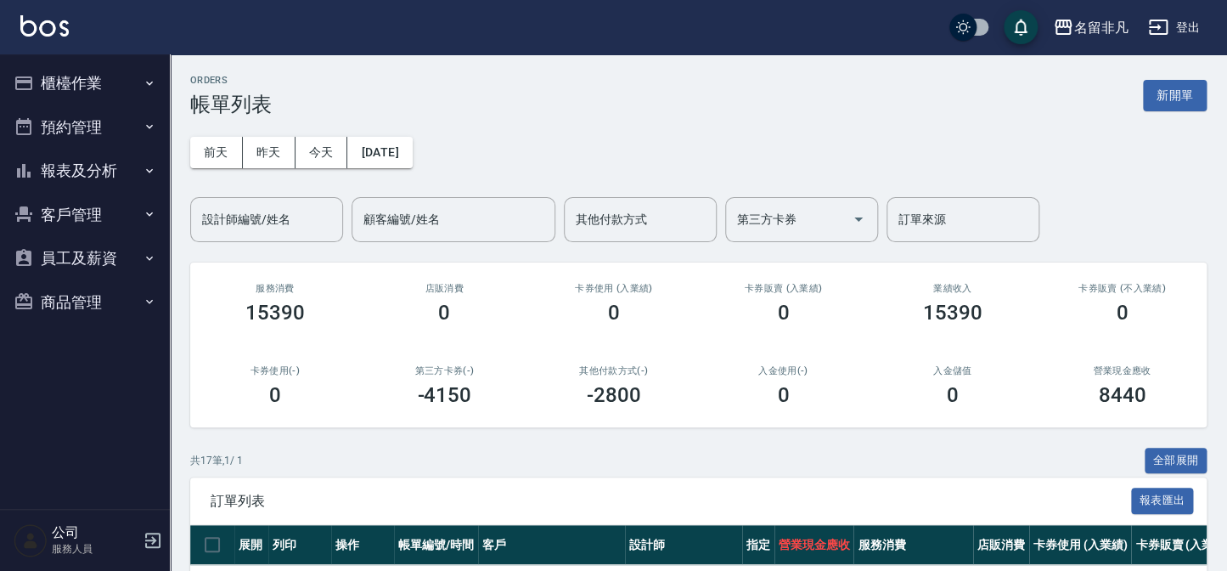
click at [102, 173] on button "報表及分析" at bounding box center [85, 171] width 156 height 44
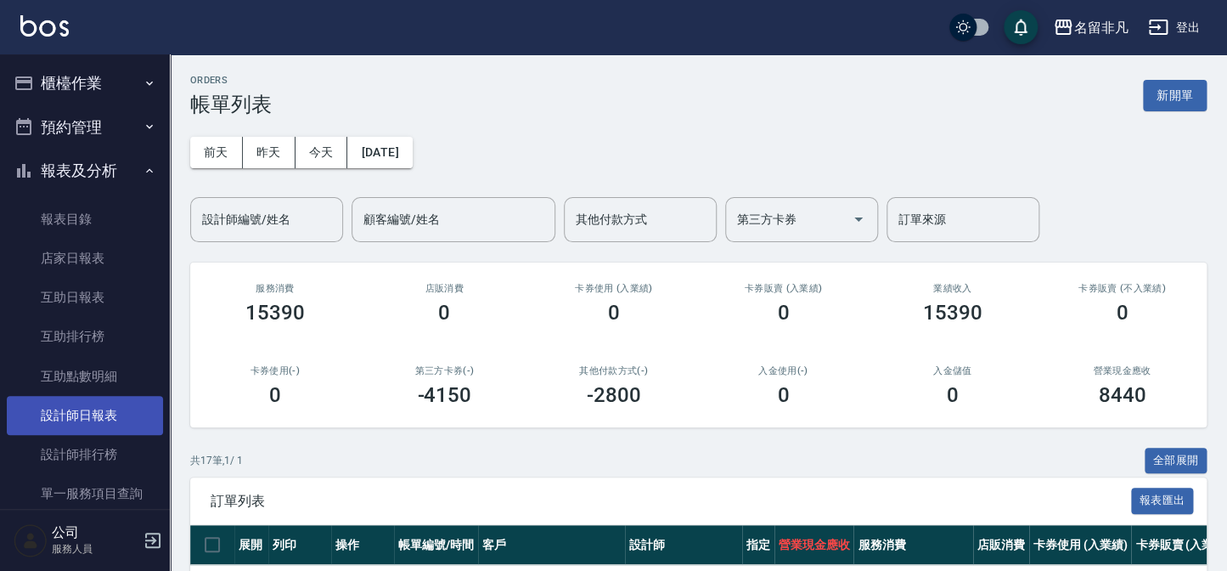
click at [105, 427] on link "設計師日報表" at bounding box center [85, 415] width 156 height 39
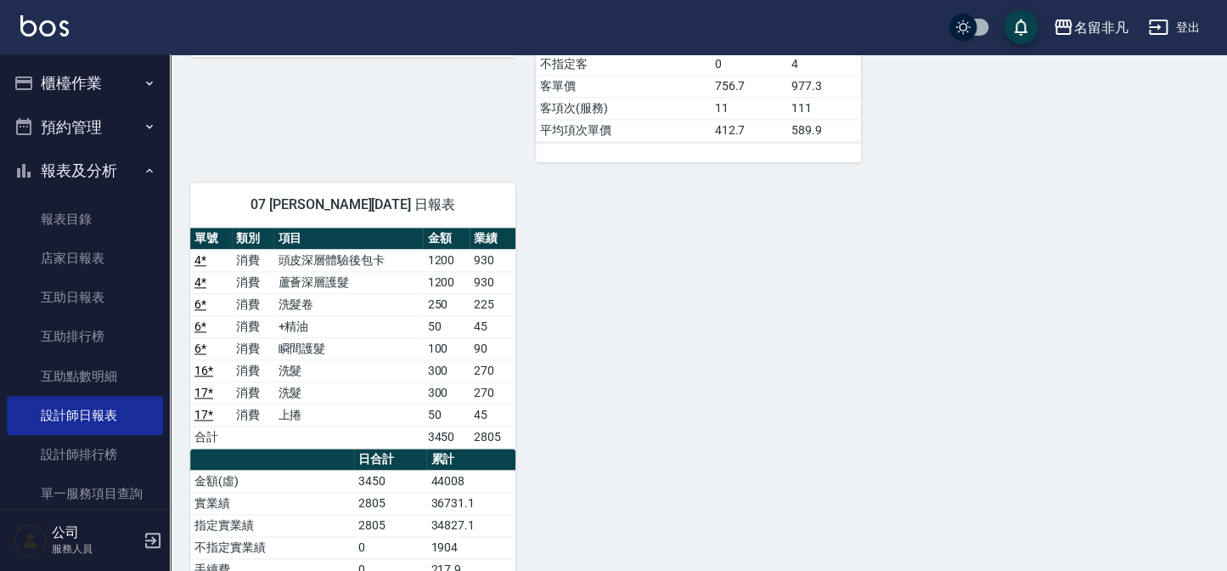
scroll to position [772, 0]
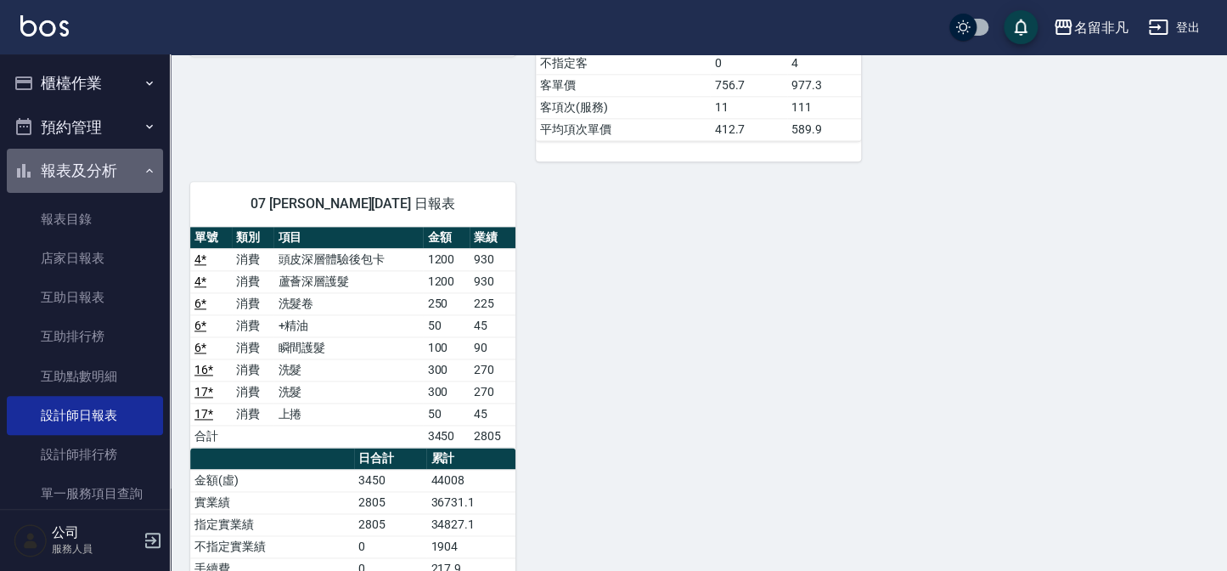
click at [113, 185] on button "報表及分析" at bounding box center [85, 171] width 156 height 44
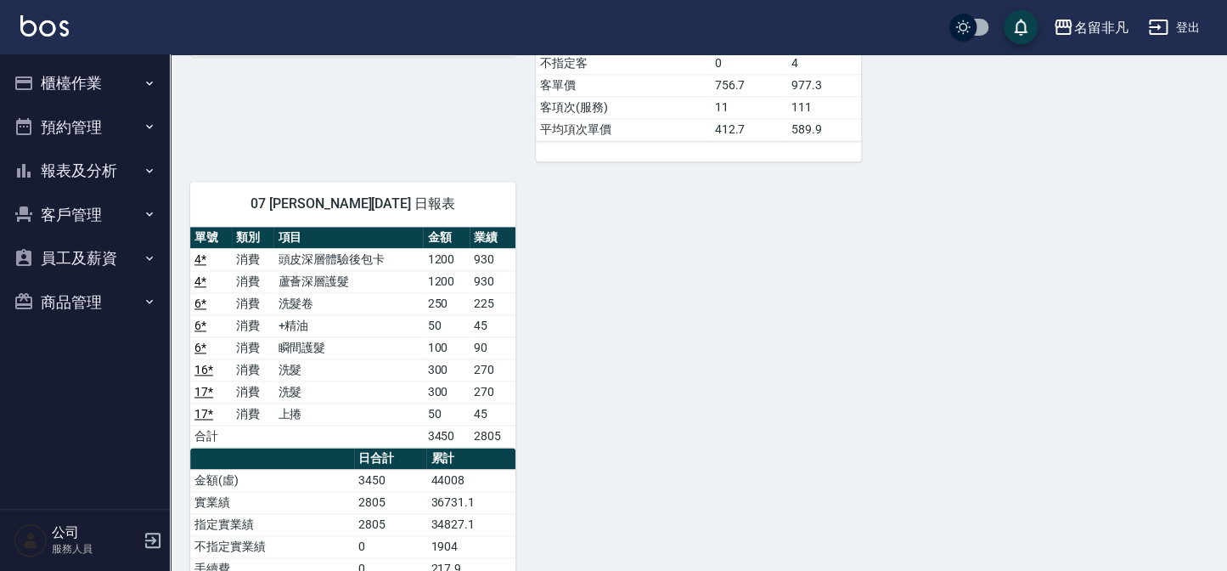
click at [88, 71] on button "櫃檯作業" at bounding box center [85, 83] width 156 height 44
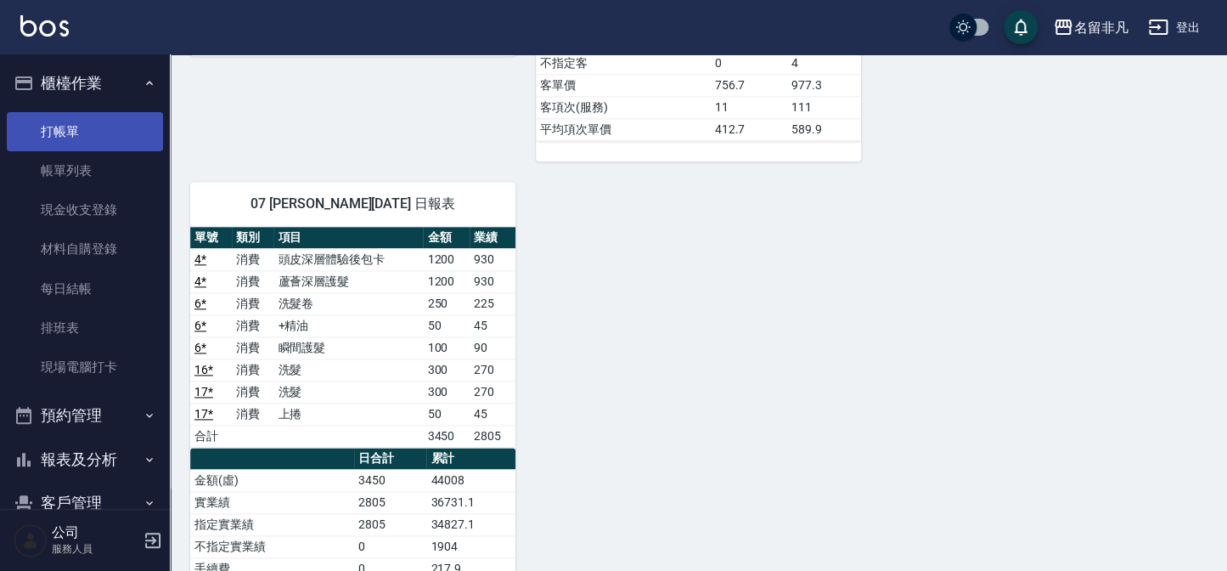
click at [110, 142] on link "打帳單" at bounding box center [85, 131] width 156 height 39
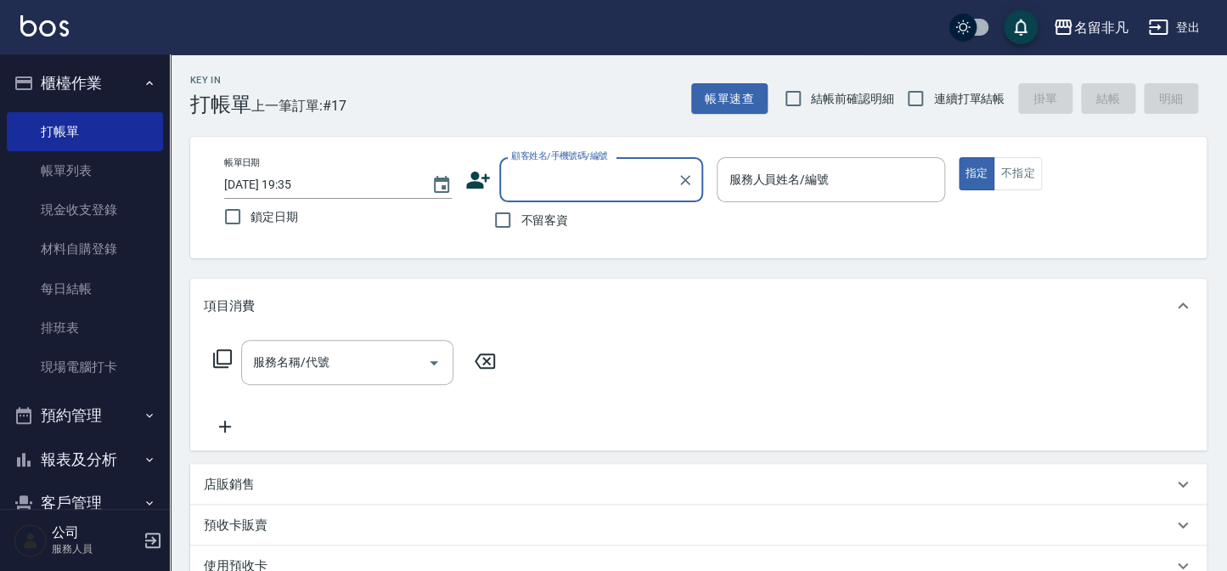
click at [503, 197] on div "顧客姓名/手機號碼/編號" at bounding box center [601, 179] width 204 height 45
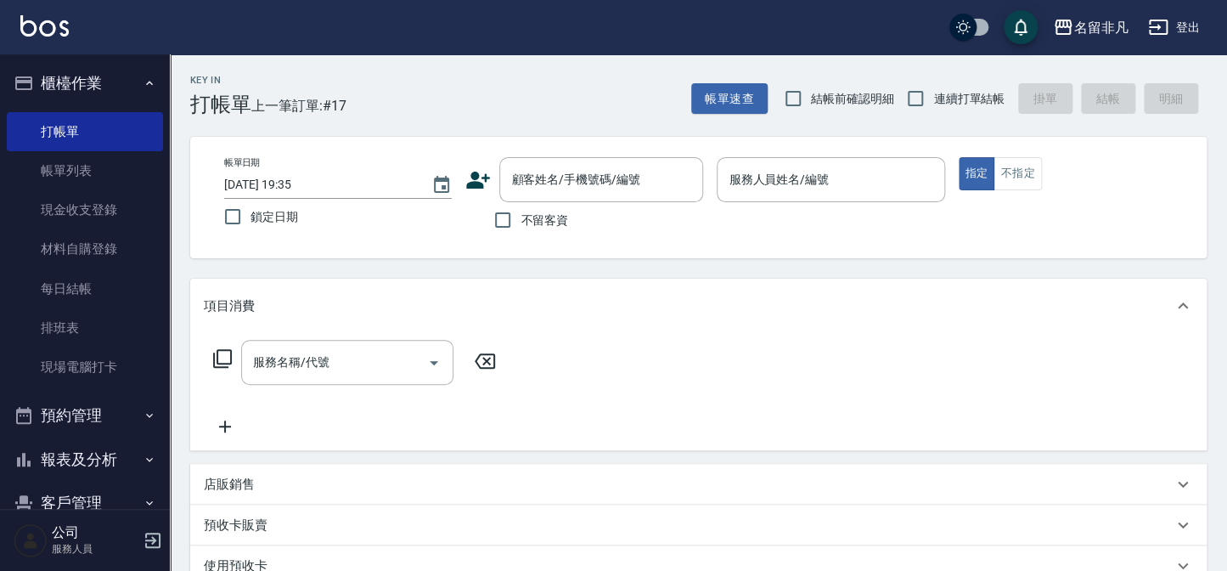
click at [929, 310] on div "項目消費" at bounding box center [688, 306] width 969 height 18
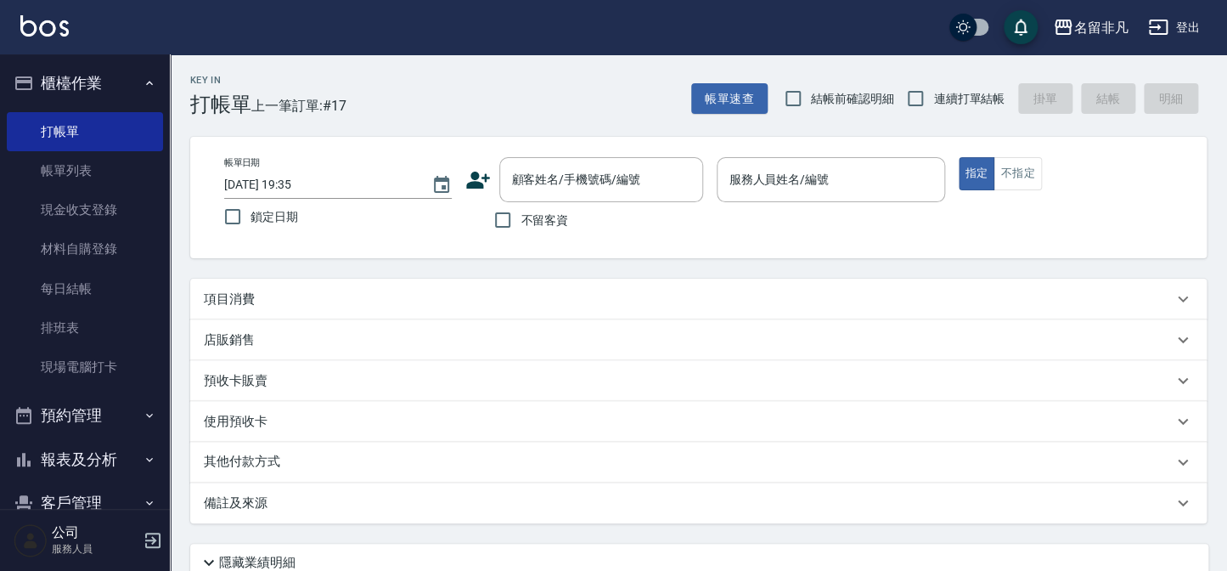
click at [561, 228] on span "不留客資" at bounding box center [545, 221] width 48 height 18
click at [521, 228] on input "不留客資" at bounding box center [503, 220] width 36 height 36
checkbox input "true"
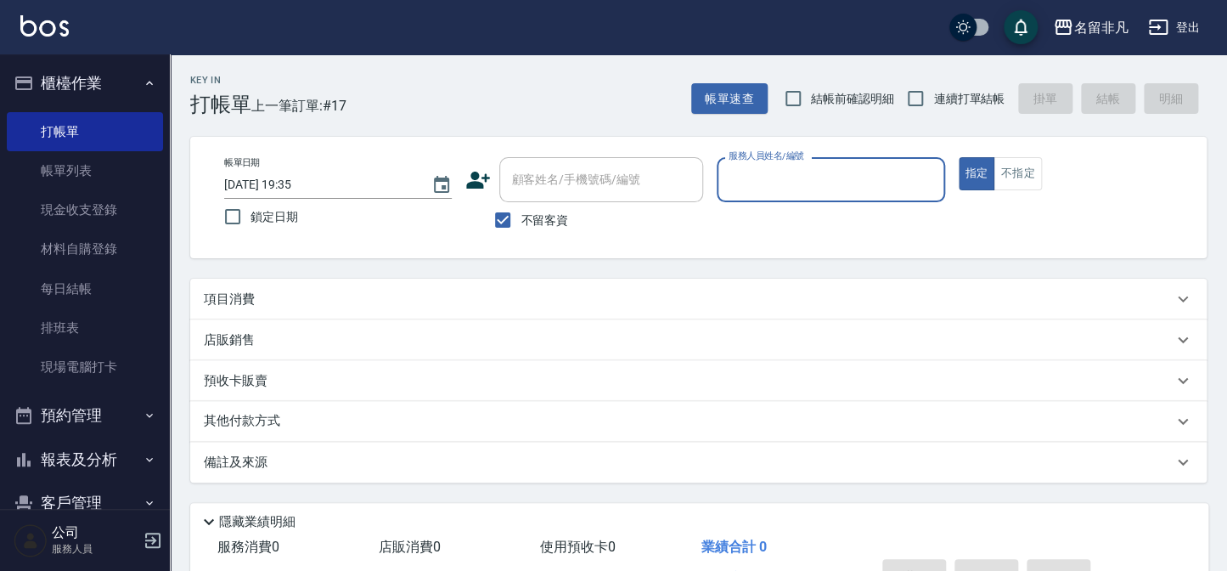
click at [776, 170] on input "服務人員姓名/編號" at bounding box center [831, 180] width 212 height 30
type input "[PERSON_NAME]-07"
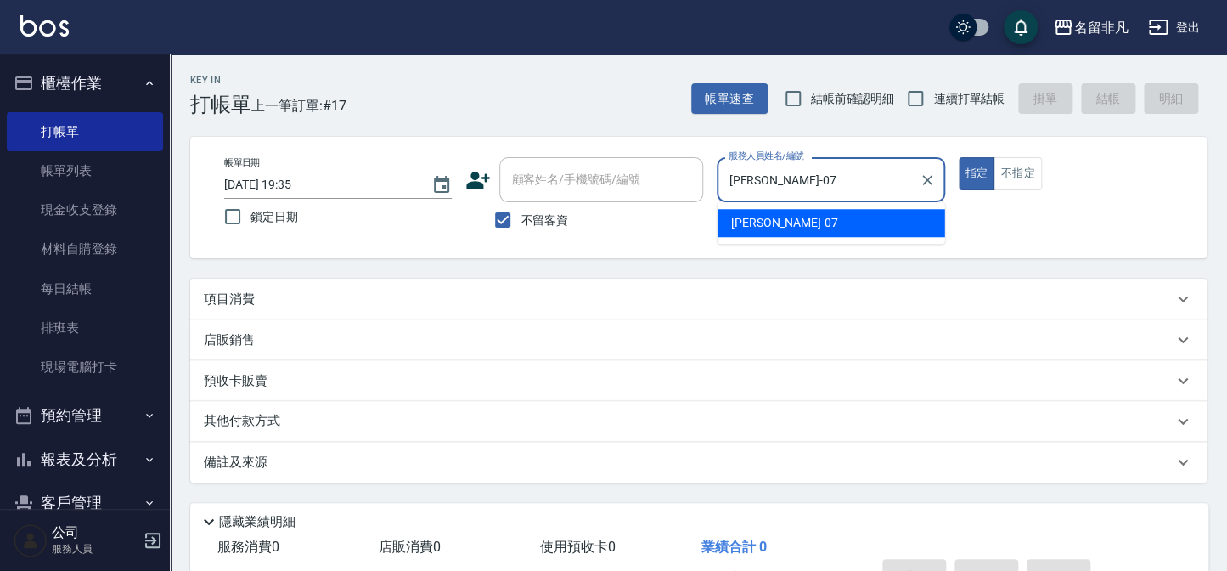
type button "true"
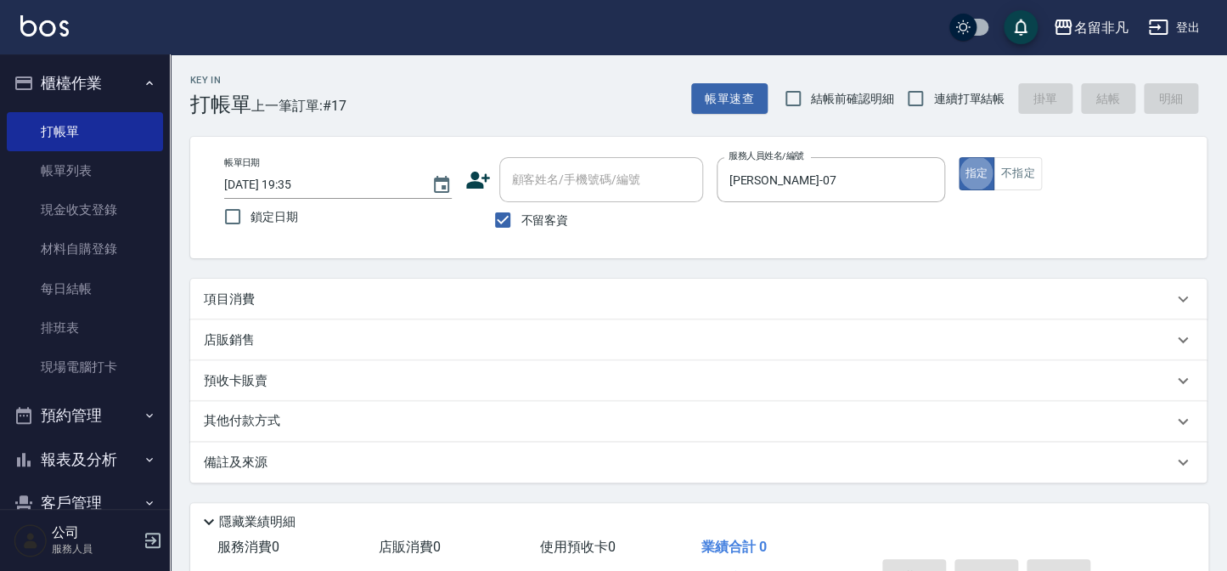
click at [292, 293] on div "項目消費" at bounding box center [688, 299] width 969 height 18
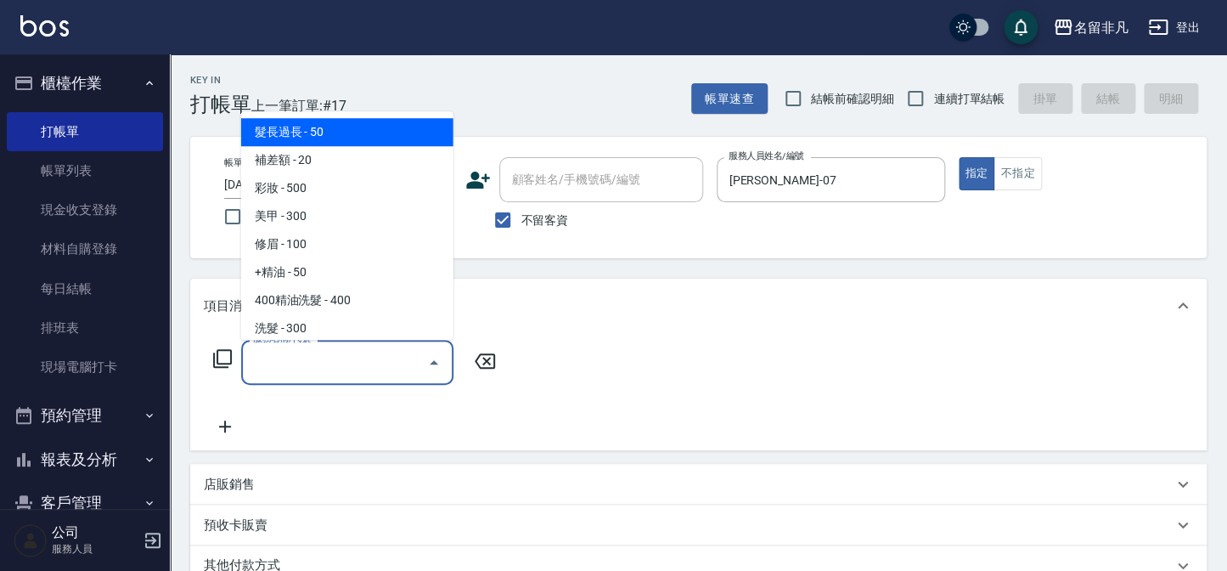
click at [296, 370] on input "服務名稱/代號" at bounding box center [335, 362] width 172 height 30
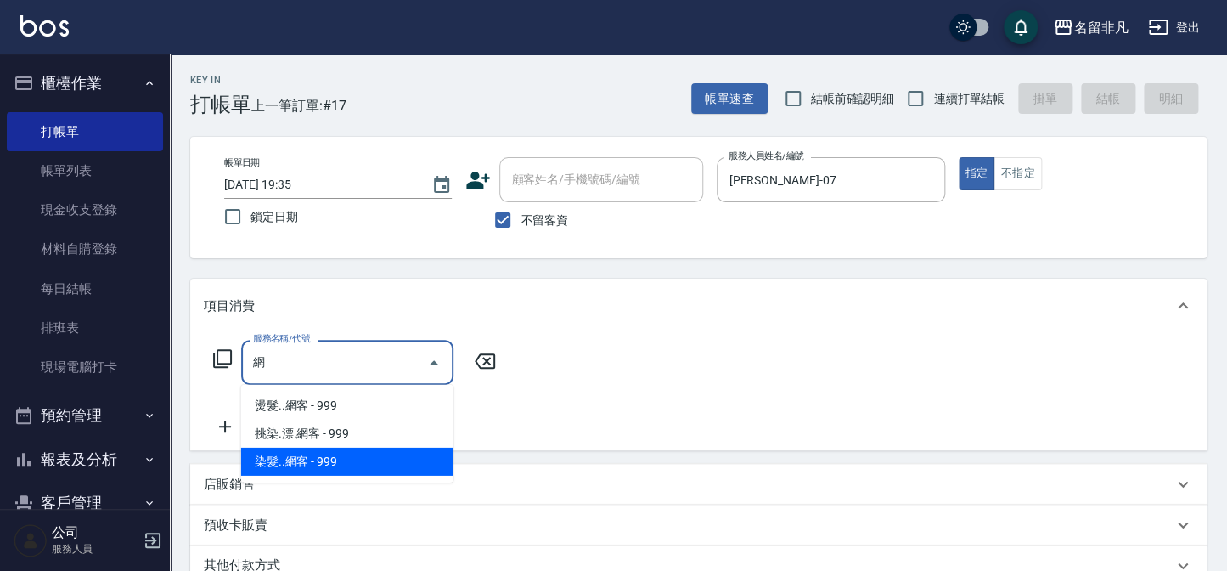
click at [323, 467] on span "染髮..網客 - 999" at bounding box center [347, 462] width 212 height 28
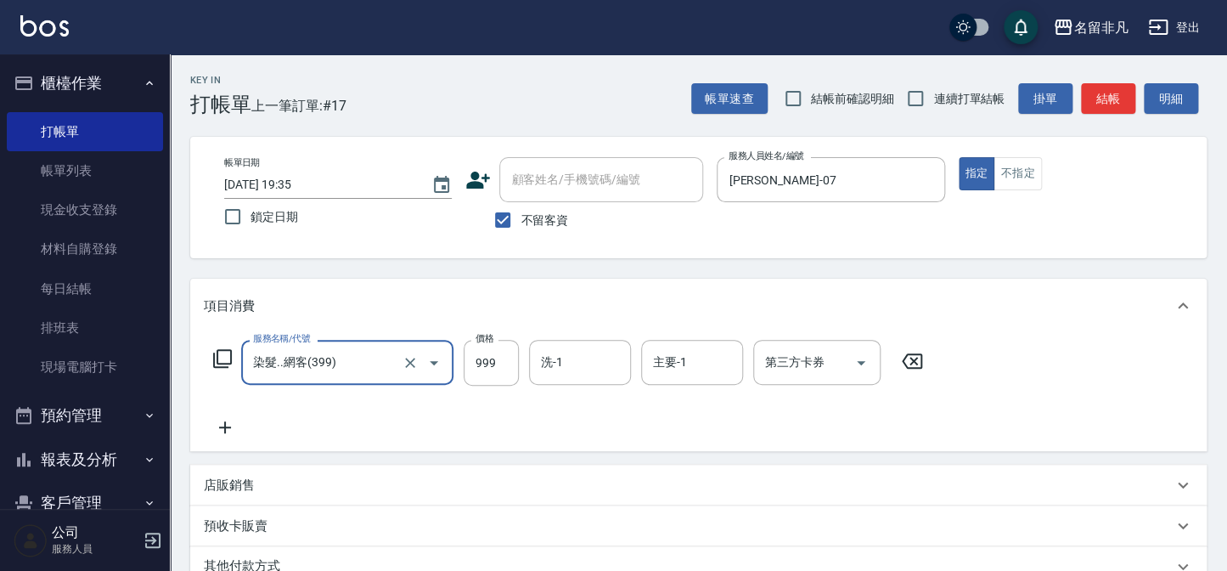
type input "染髮..網客(399)"
click at [227, 423] on icon at bounding box center [225, 427] width 42 height 20
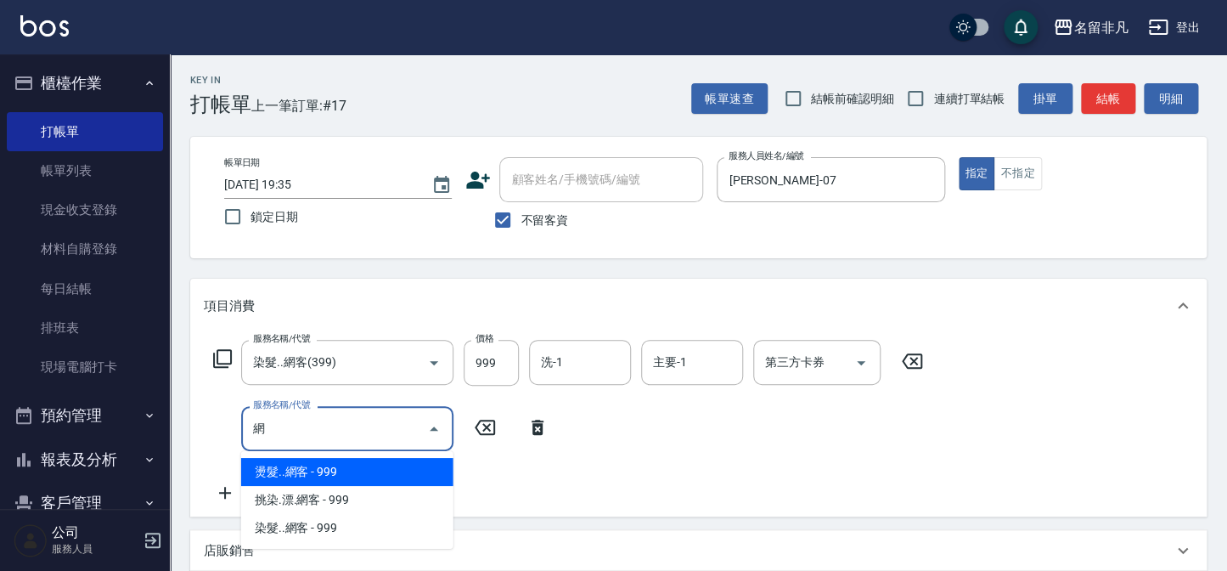
click at [363, 492] on span "挑染.漂.網客 - 999" at bounding box center [347, 500] width 212 height 28
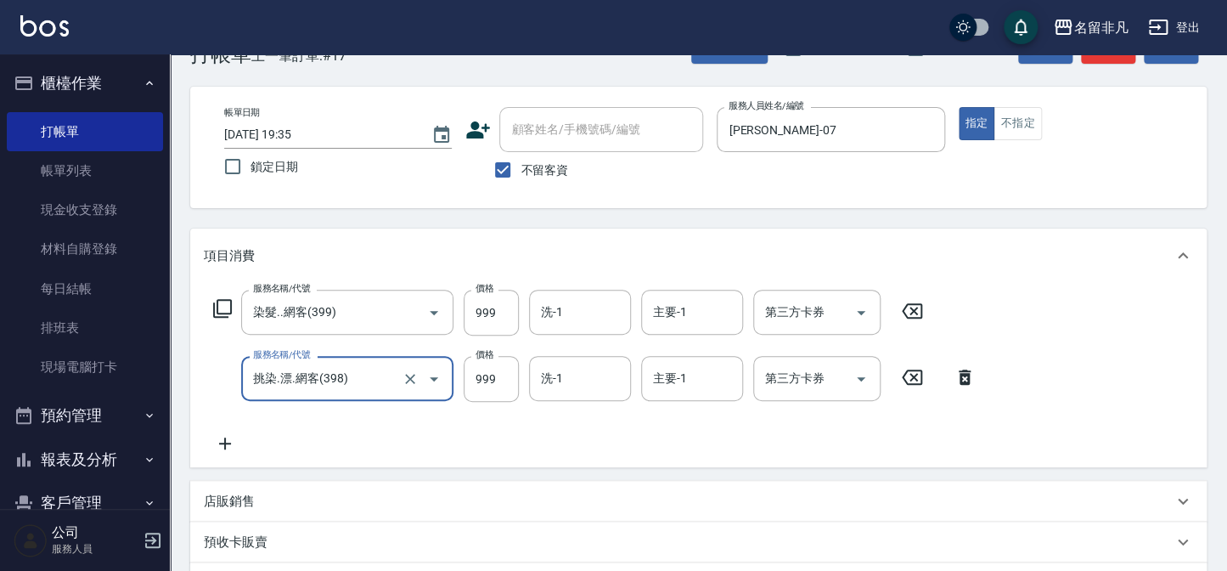
scroll to position [76, 0]
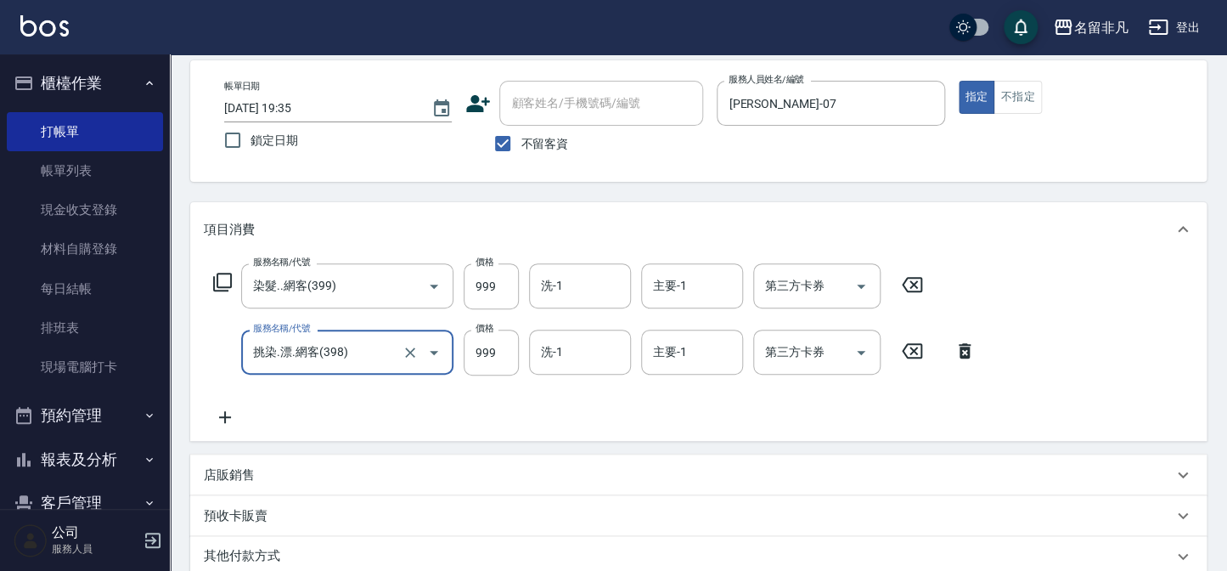
type input "挑染.漂.網客(398)"
click at [238, 492] on div "店販銷售" at bounding box center [698, 474] width 1017 height 41
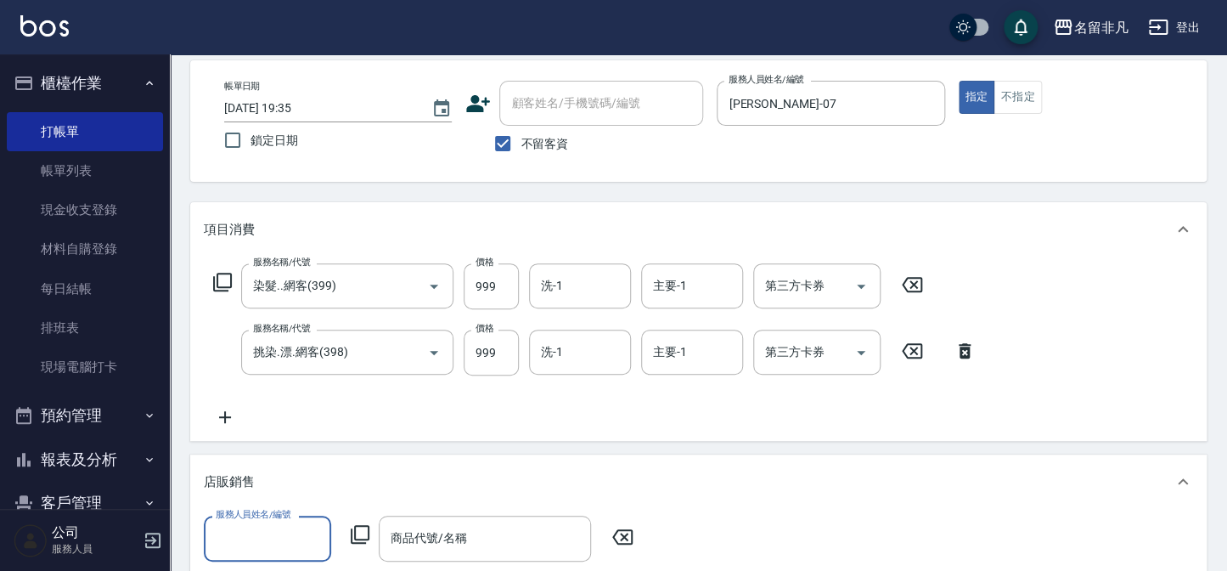
scroll to position [0, 0]
type input "[PERSON_NAME]-07"
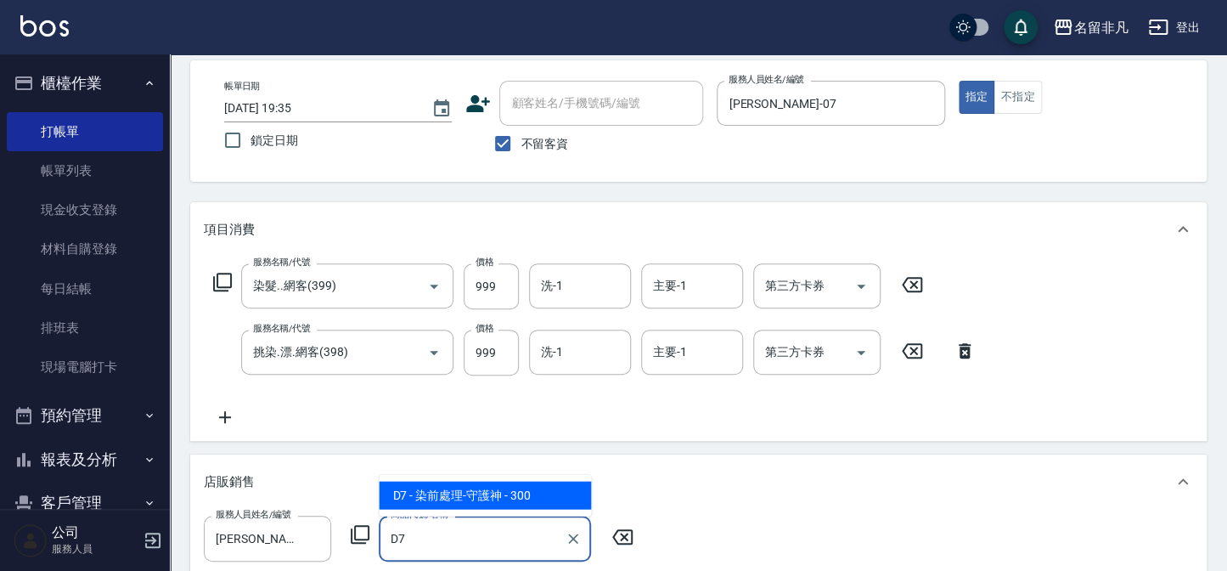
type input "染前處理-守護神"
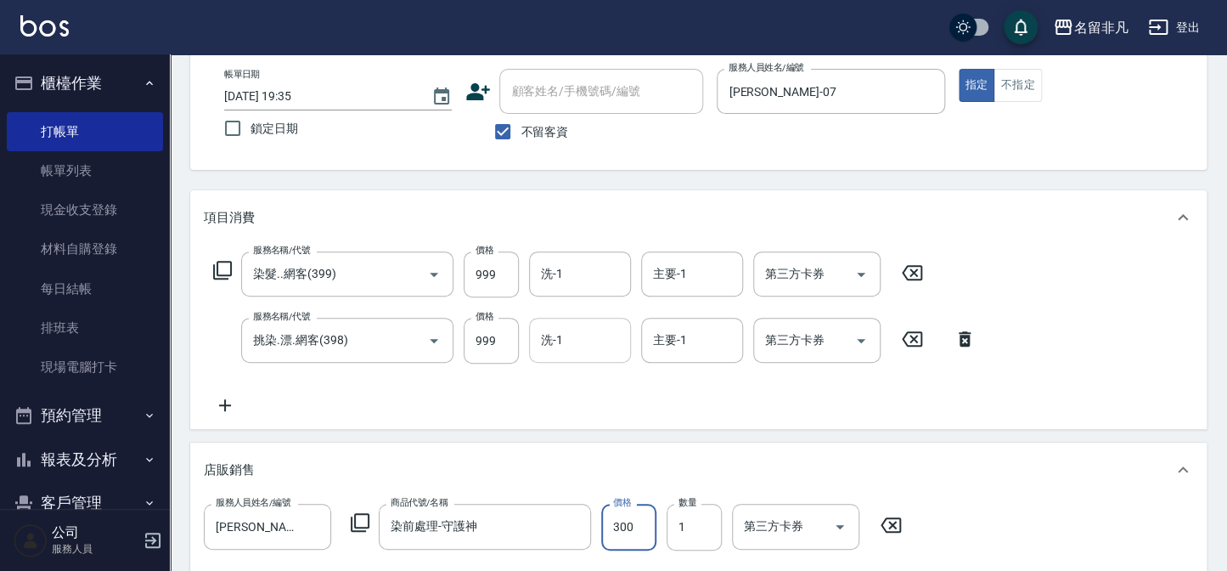
scroll to position [71, 0]
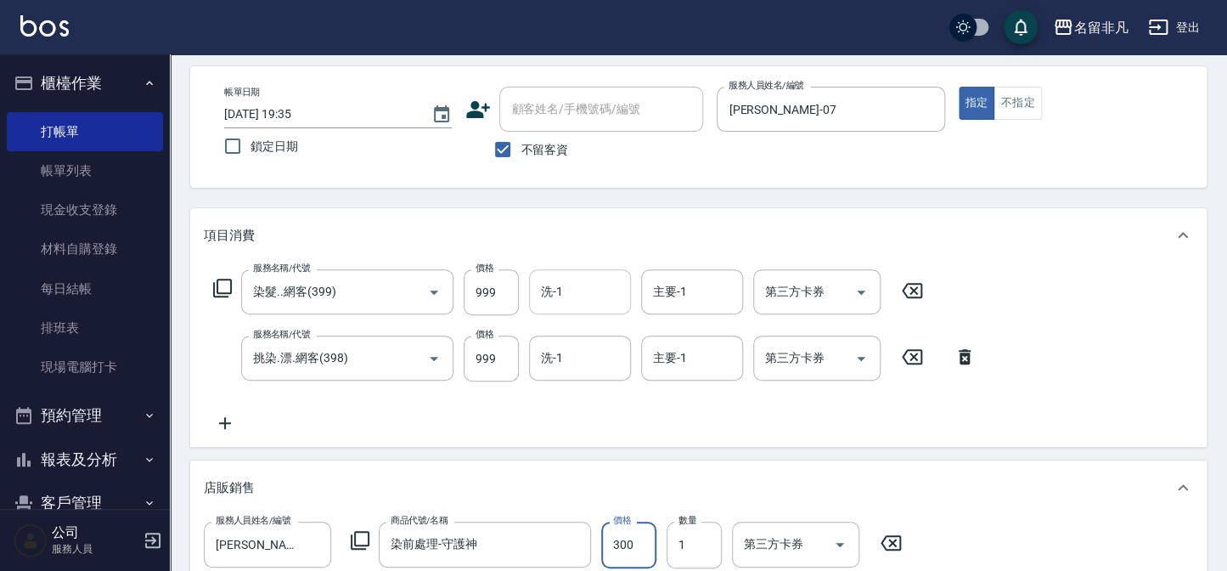
click at [595, 312] on div "洗-1" at bounding box center [580, 291] width 102 height 45
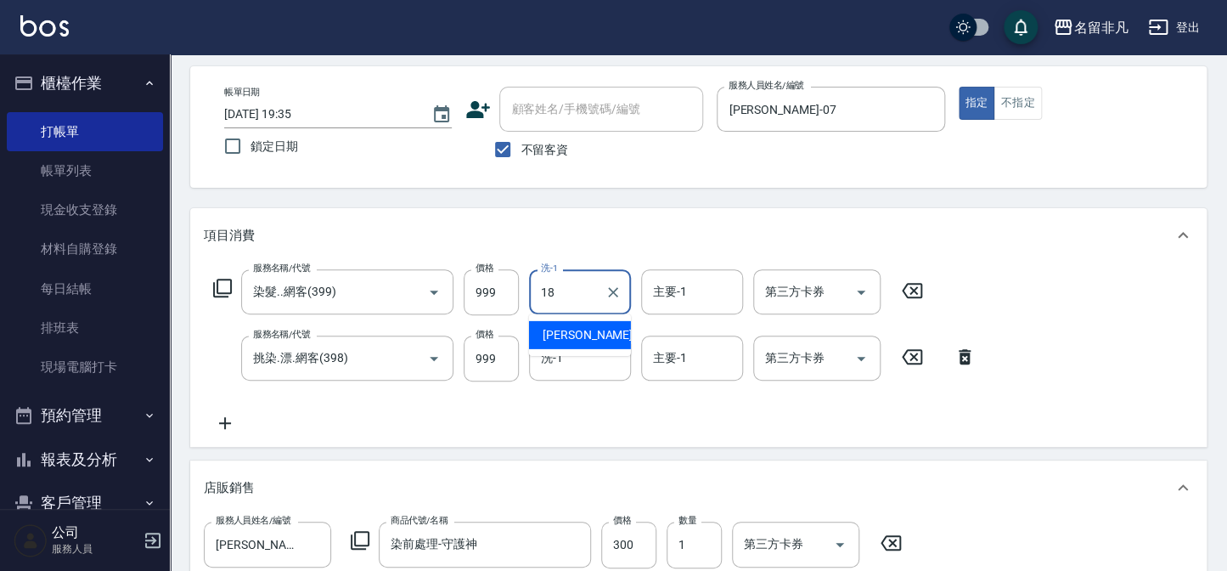
type input "[PERSON_NAME]-18"
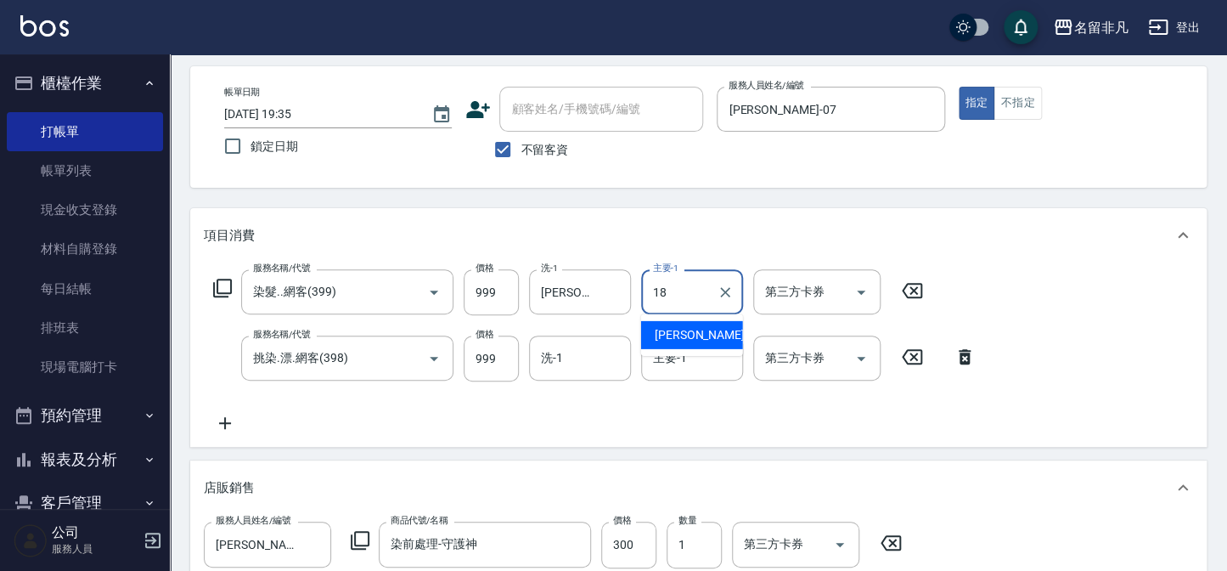
type input "[PERSON_NAME]-18"
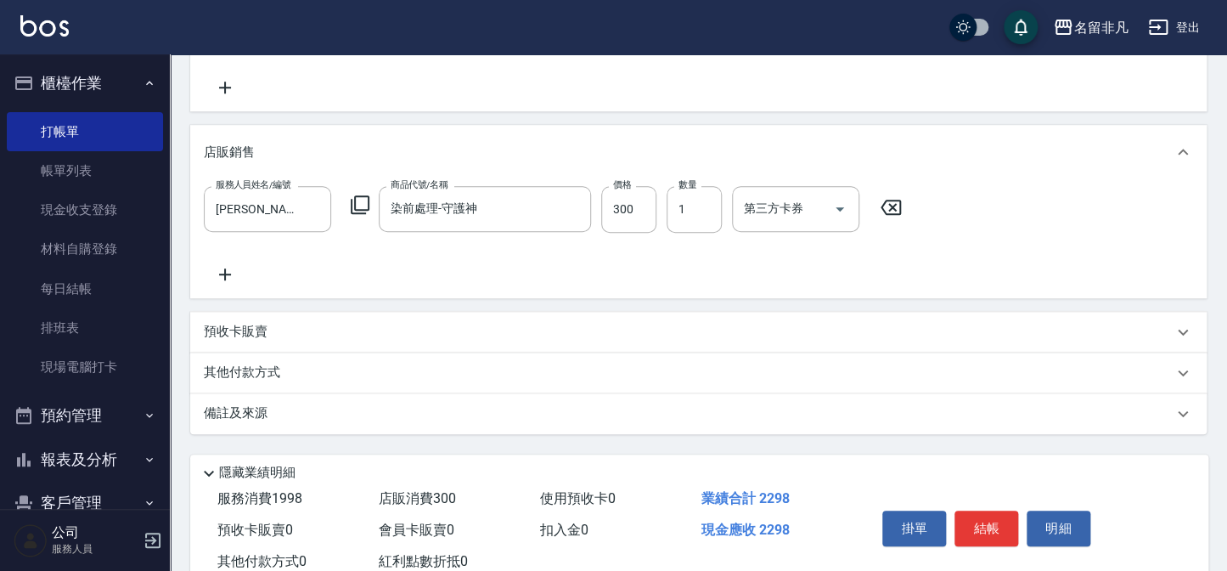
scroll to position [457, 0]
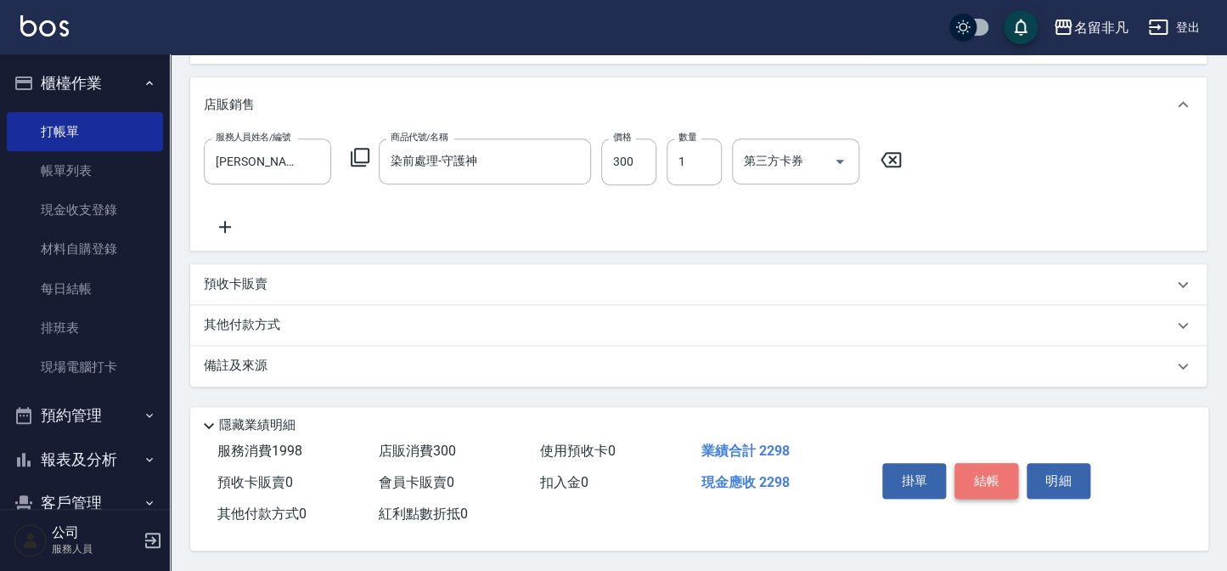
click at [1007, 475] on button "結帳" at bounding box center [987, 481] width 64 height 36
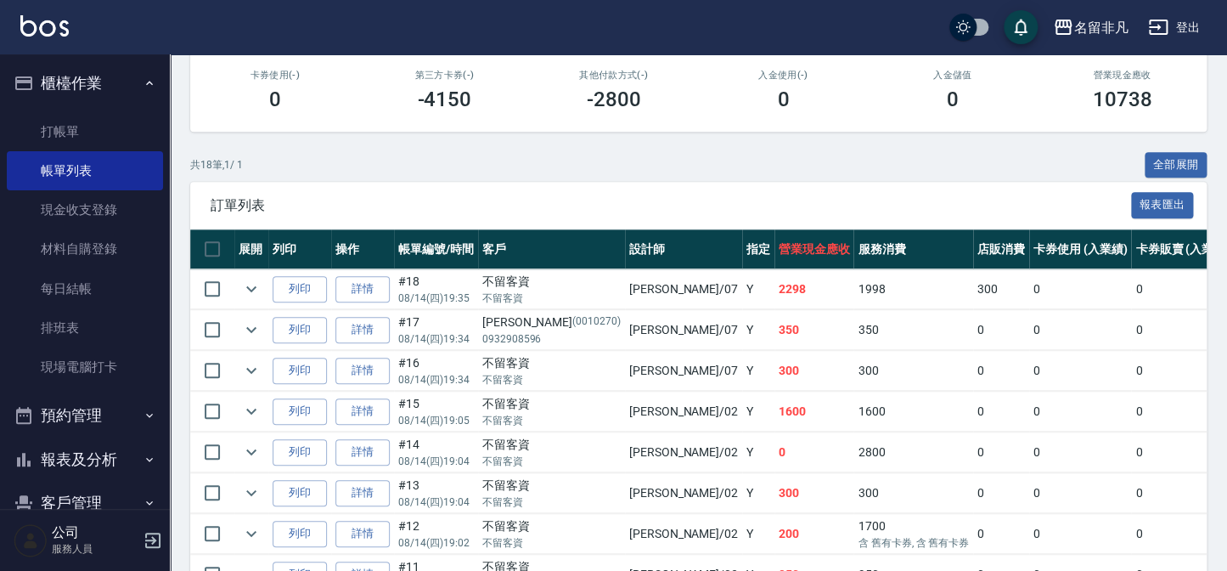
scroll to position [308, 0]
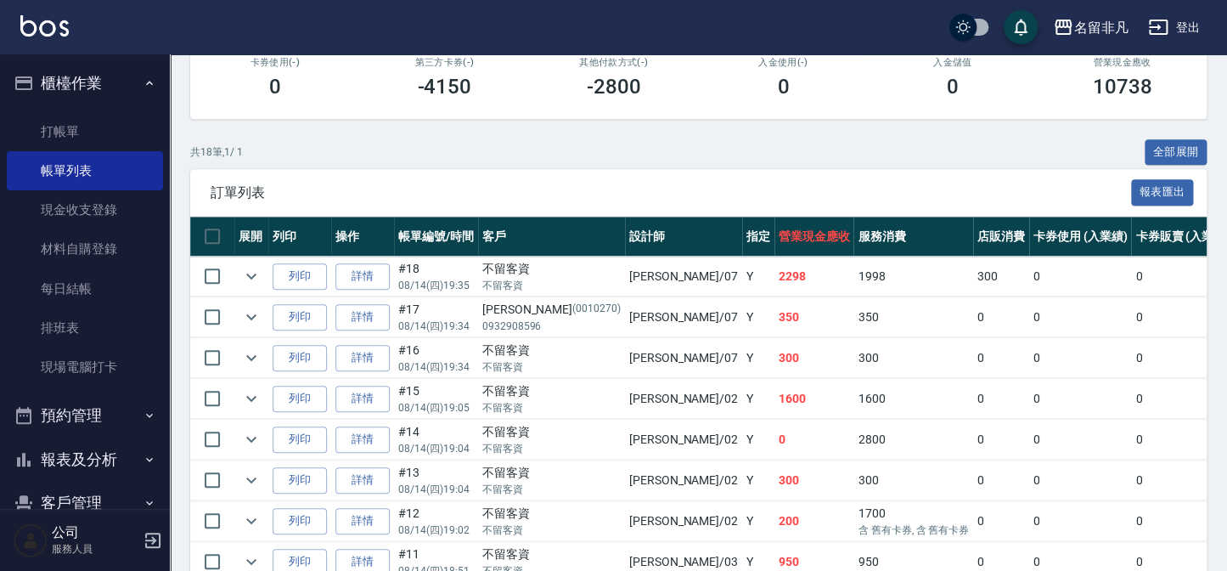
click at [19, 86] on icon "button" at bounding box center [24, 83] width 20 height 20
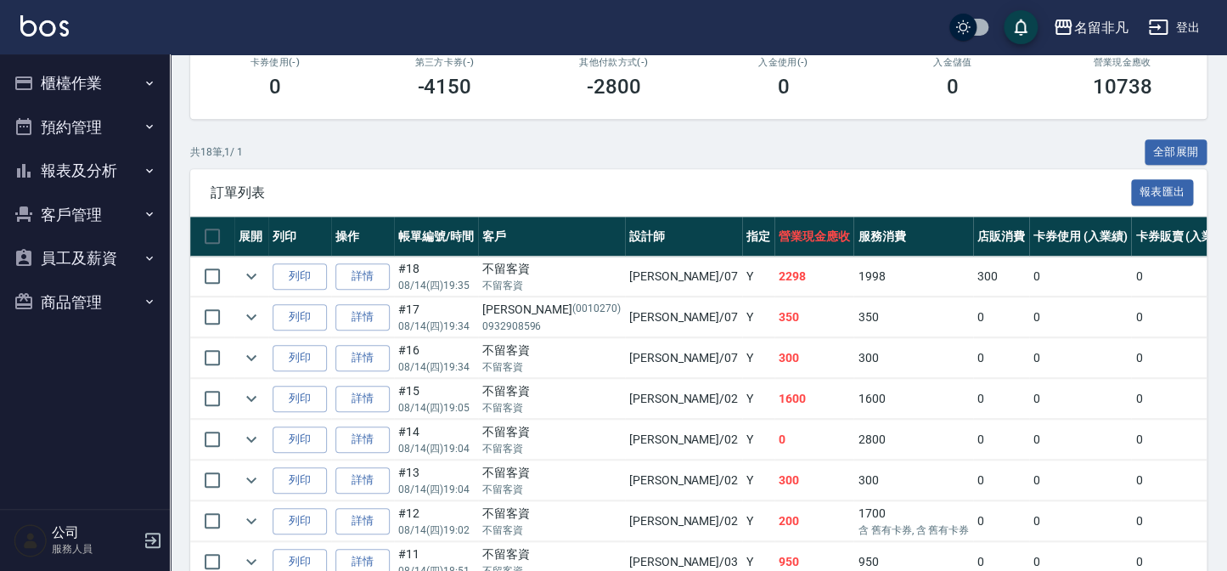
click at [100, 183] on button "報表及分析" at bounding box center [85, 171] width 156 height 44
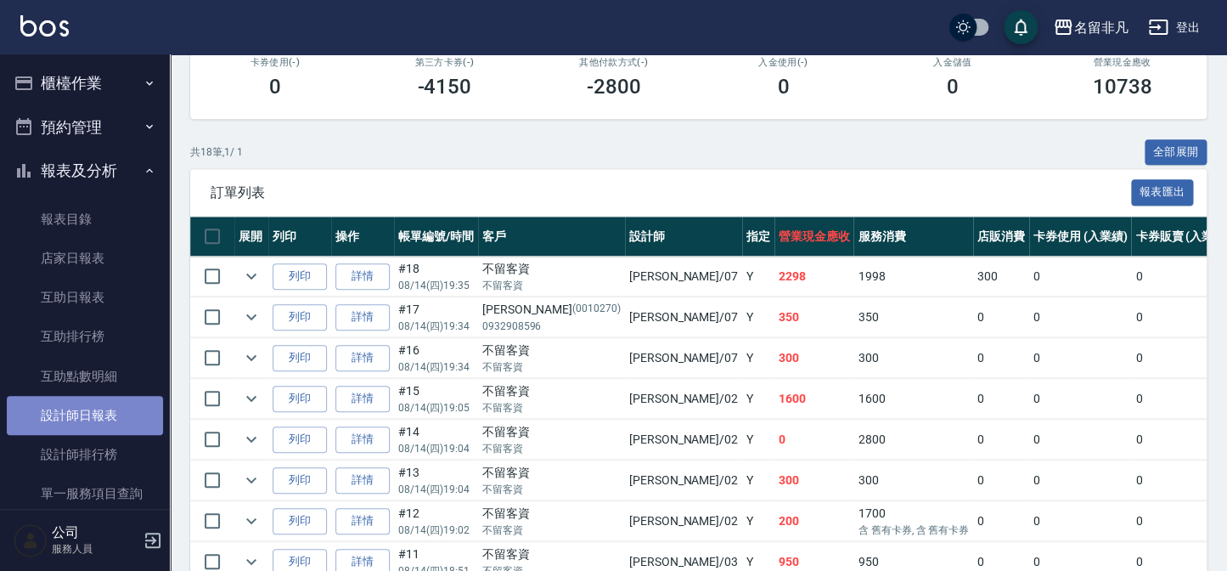
click at [119, 414] on link "設計師日報表" at bounding box center [85, 415] width 156 height 39
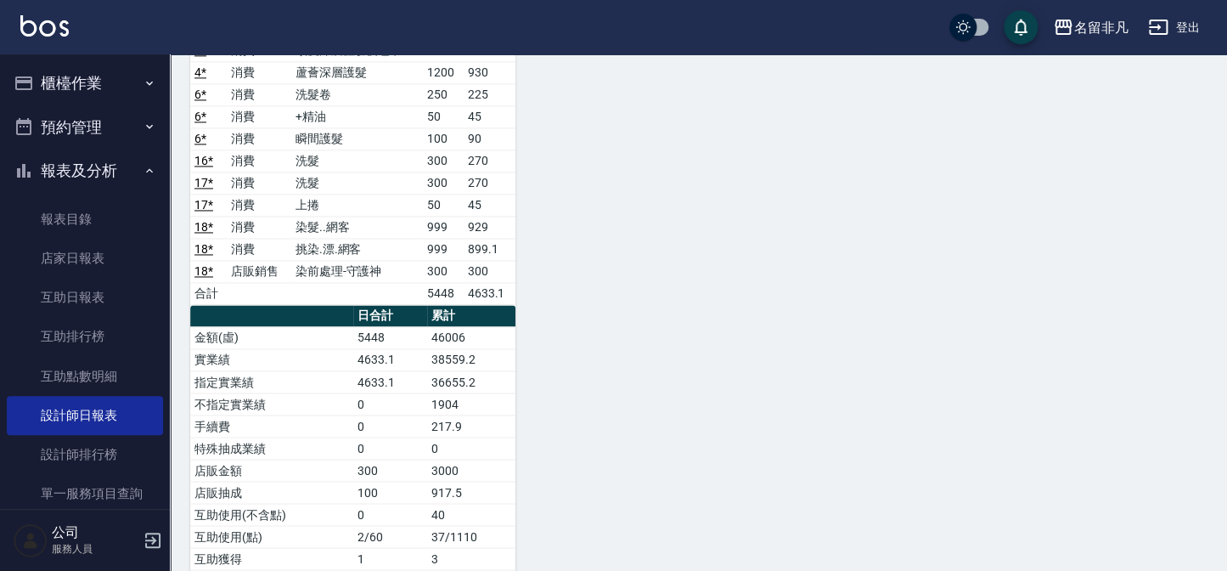
scroll to position [1003, 0]
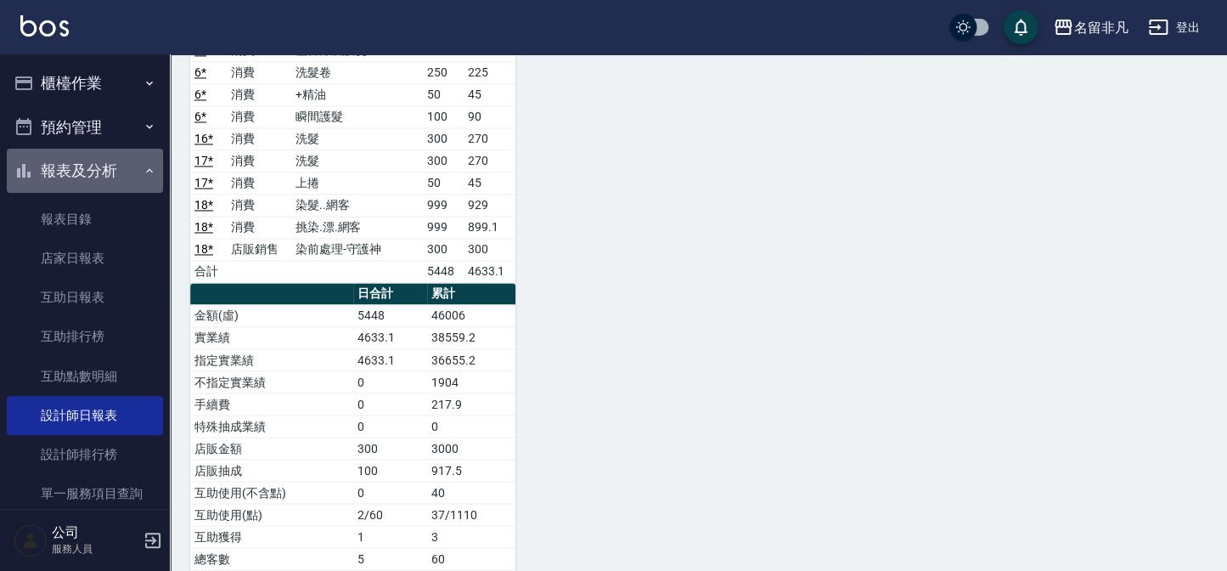
click at [93, 178] on button "報表及分析" at bounding box center [85, 171] width 156 height 44
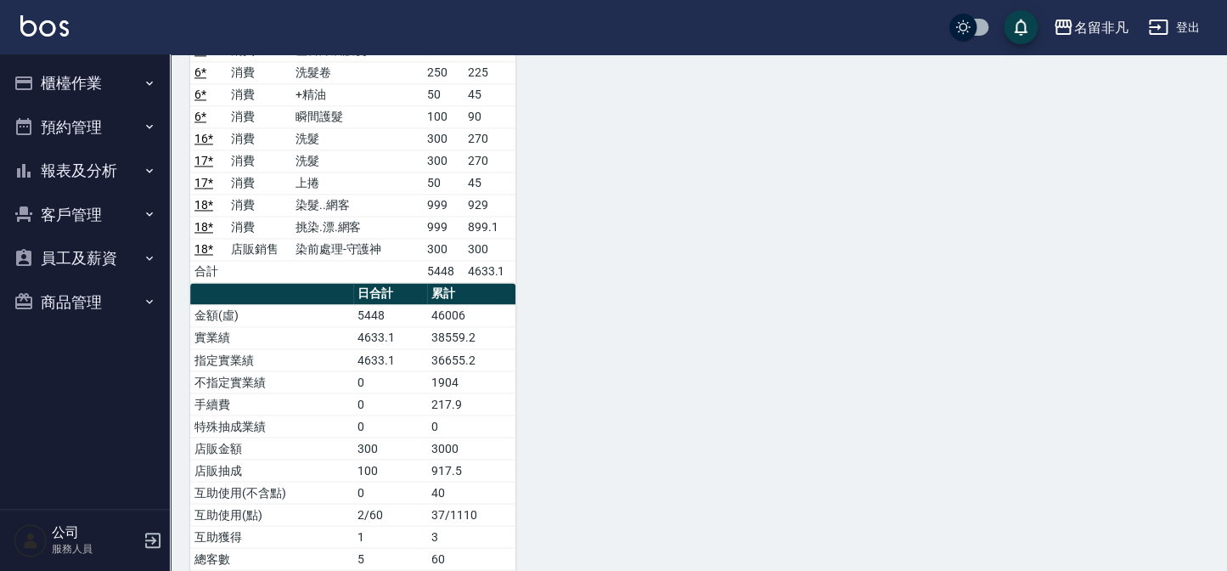
click at [83, 94] on button "櫃檯作業" at bounding box center [85, 83] width 156 height 44
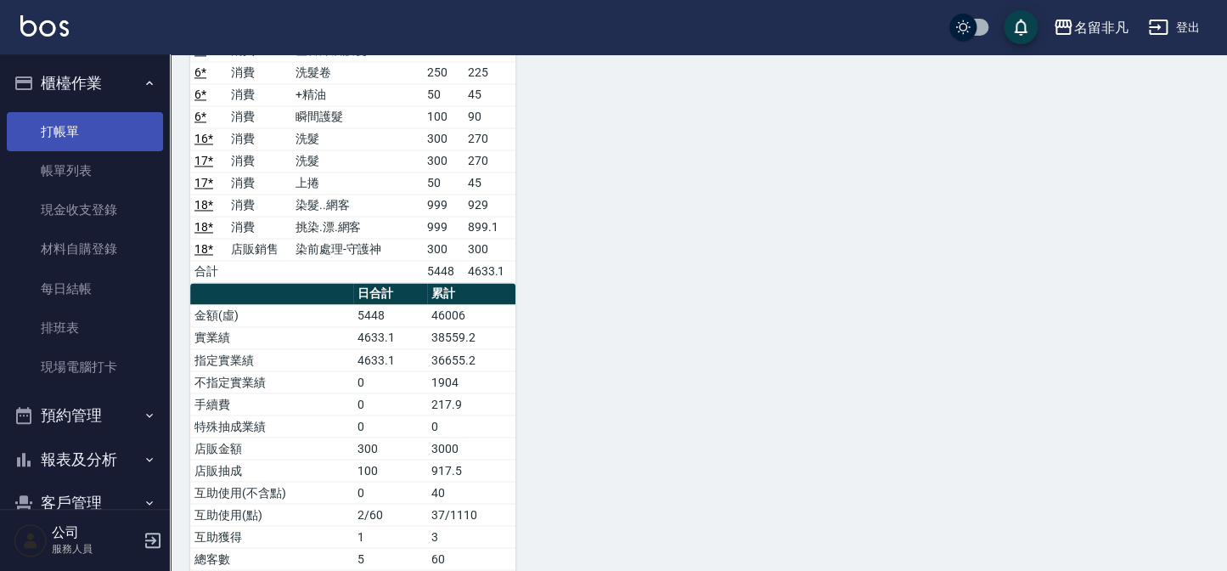
click at [80, 137] on link "打帳單" at bounding box center [85, 131] width 156 height 39
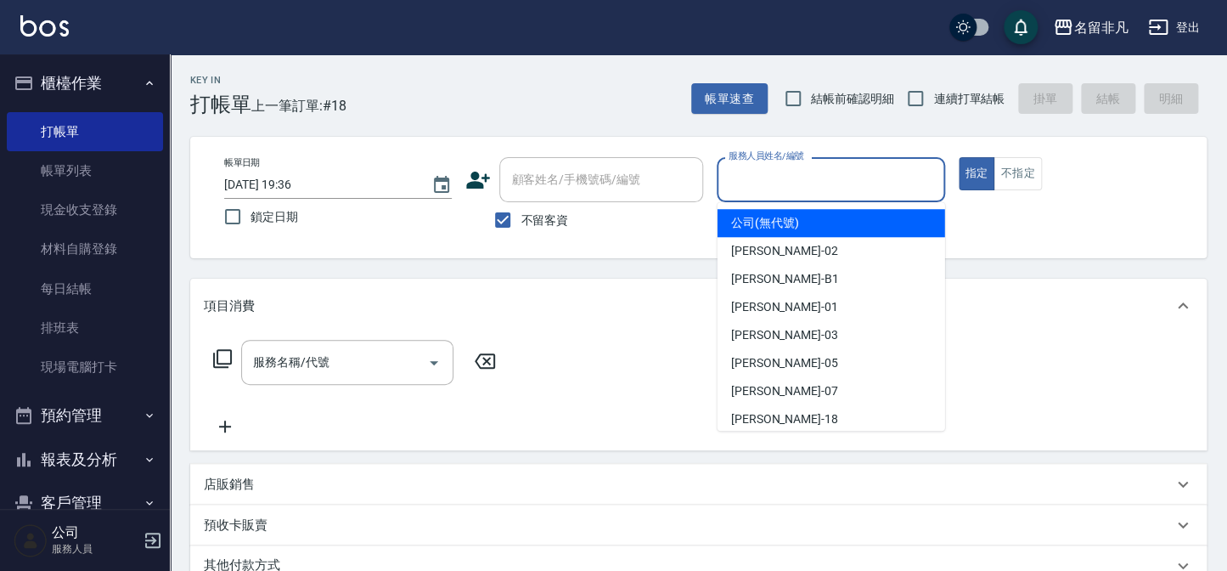
click at [840, 171] on input "服務人員姓名/編號" at bounding box center [831, 180] width 212 height 30
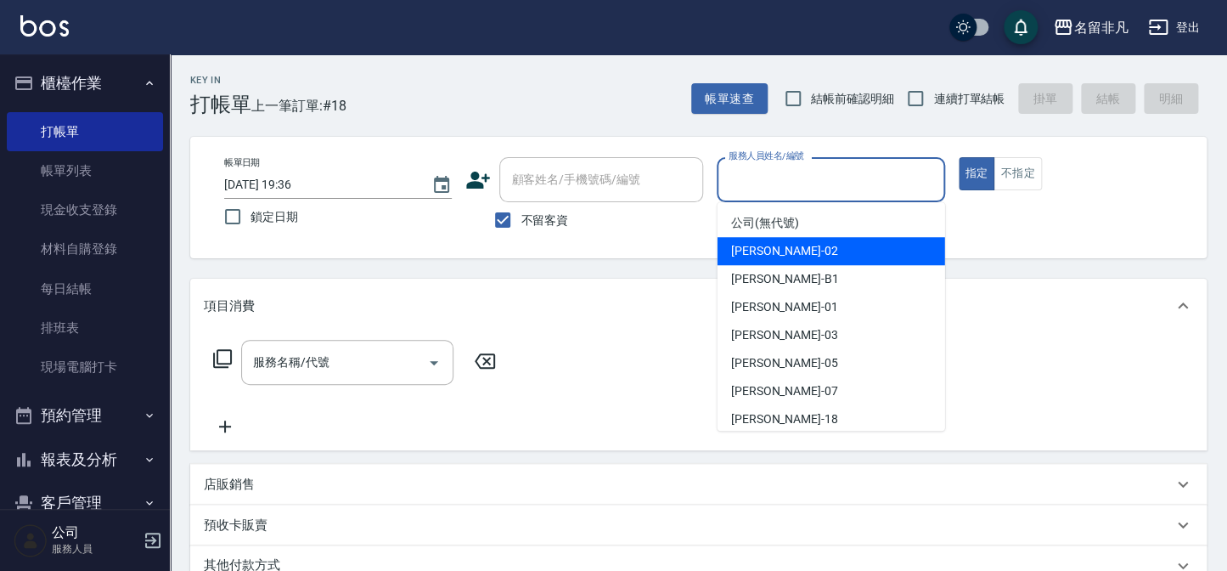
click at [781, 255] on span "[PERSON_NAME]-02" at bounding box center [784, 251] width 107 height 18
type input "[PERSON_NAME]-02"
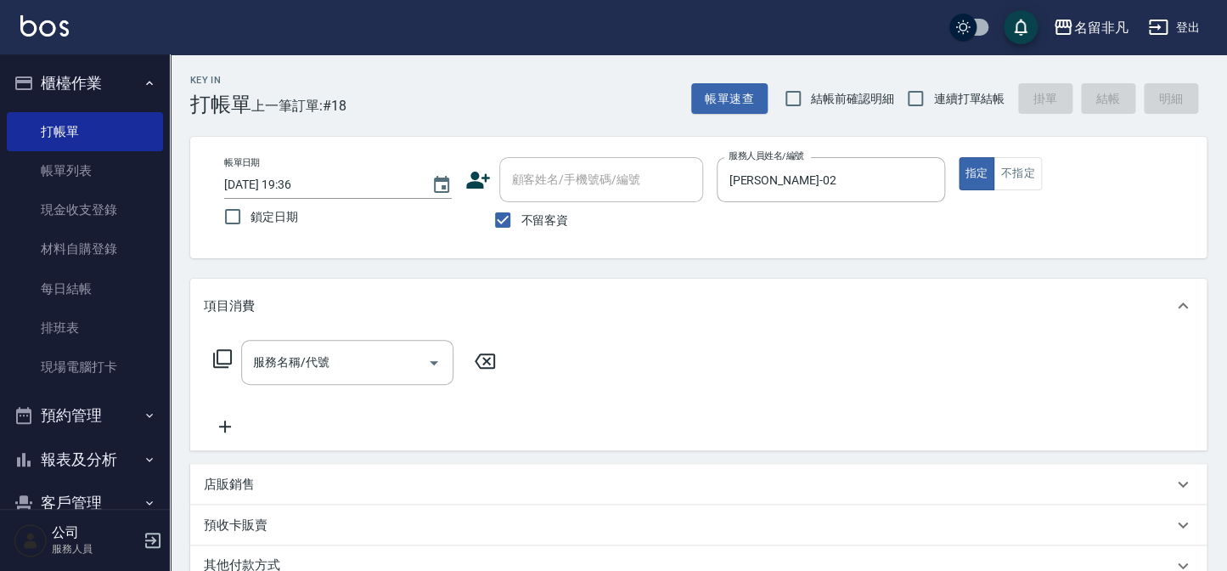
click at [220, 352] on icon at bounding box center [222, 358] width 20 height 20
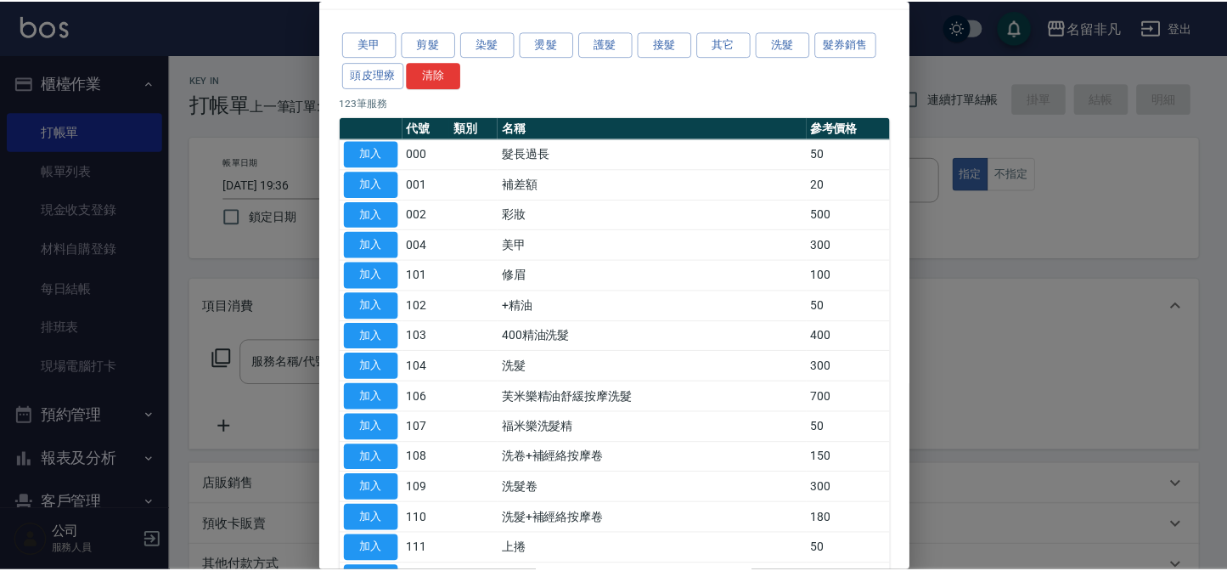
scroll to position [76, 0]
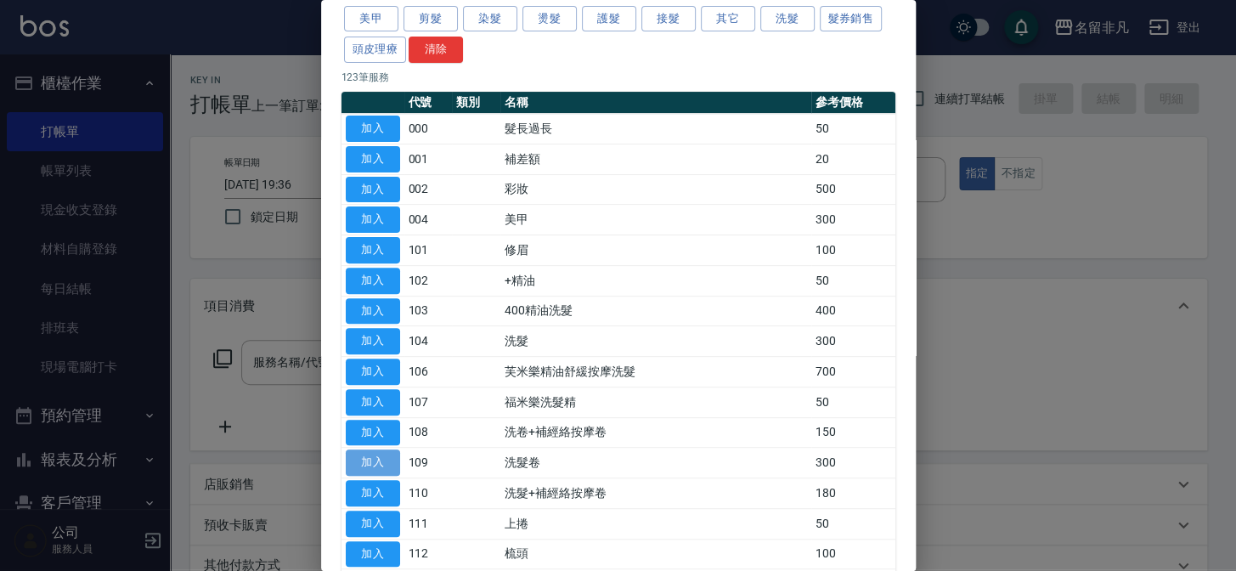
click at [360, 460] on button "加入" at bounding box center [373, 462] width 54 height 26
type input "洗髮卷(109)"
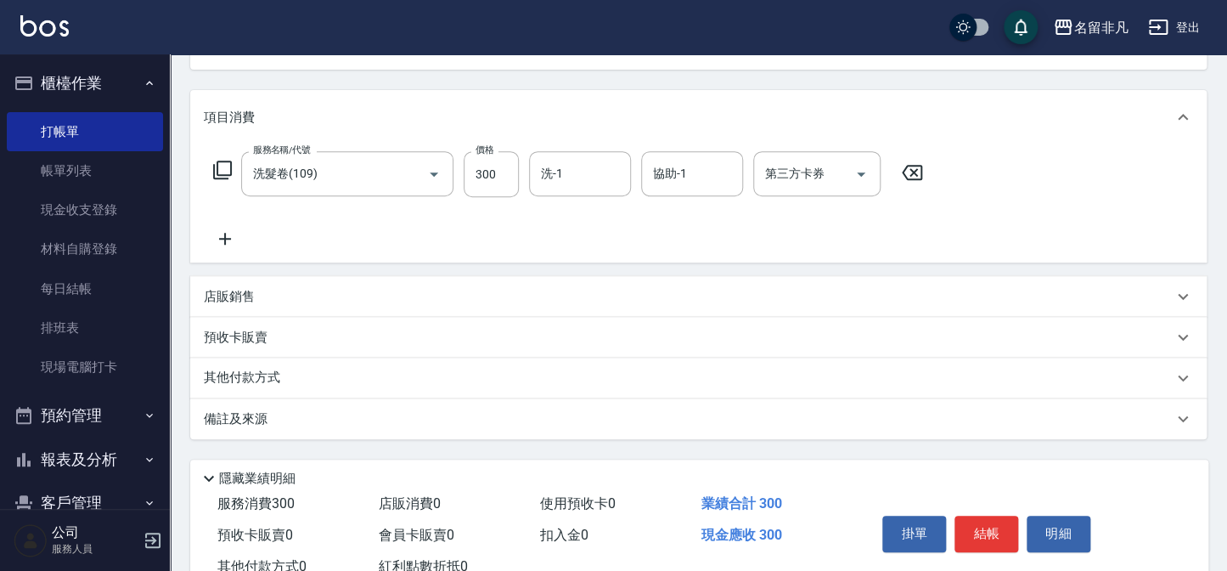
scroll to position [154, 0]
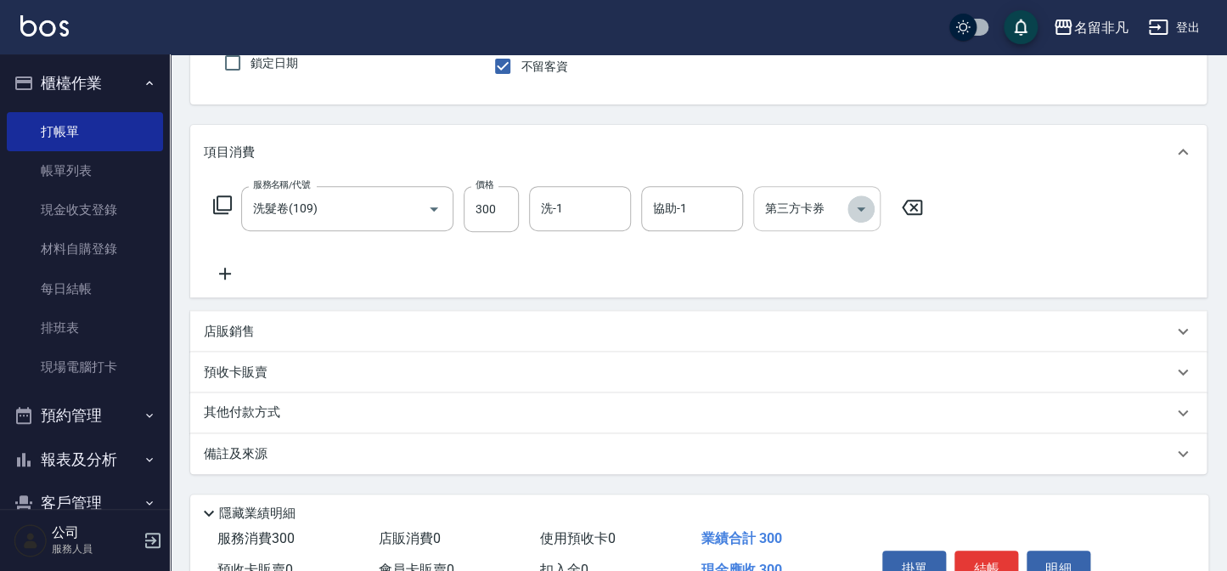
click at [863, 212] on icon "Open" at bounding box center [861, 209] width 20 height 20
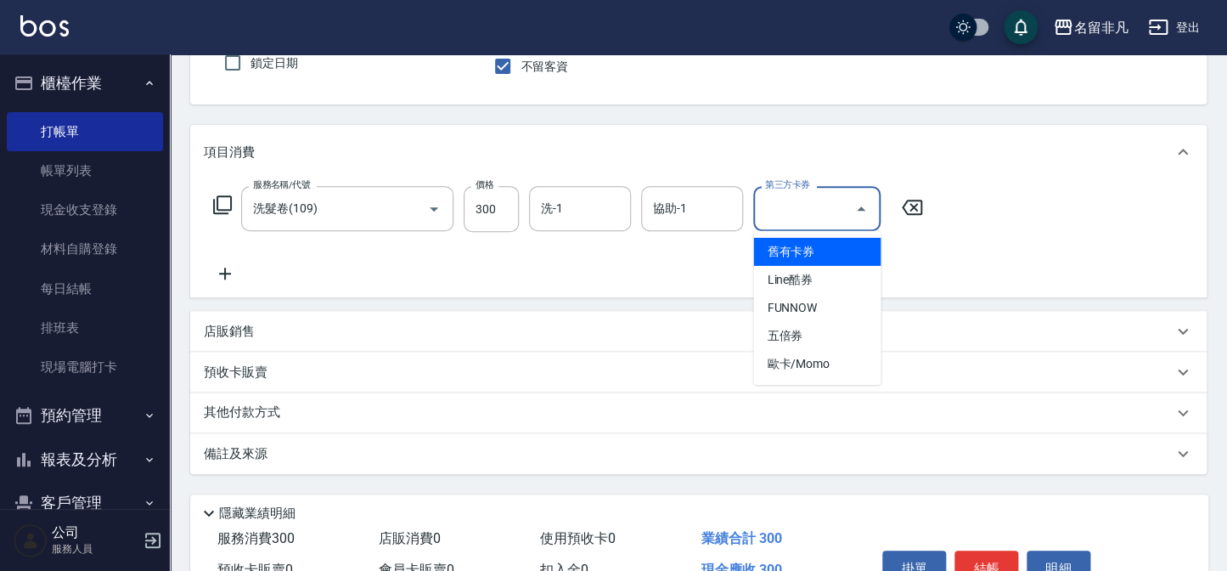
click at [856, 255] on span "舊有卡券" at bounding box center [816, 252] width 127 height 28
type input "舊有卡券"
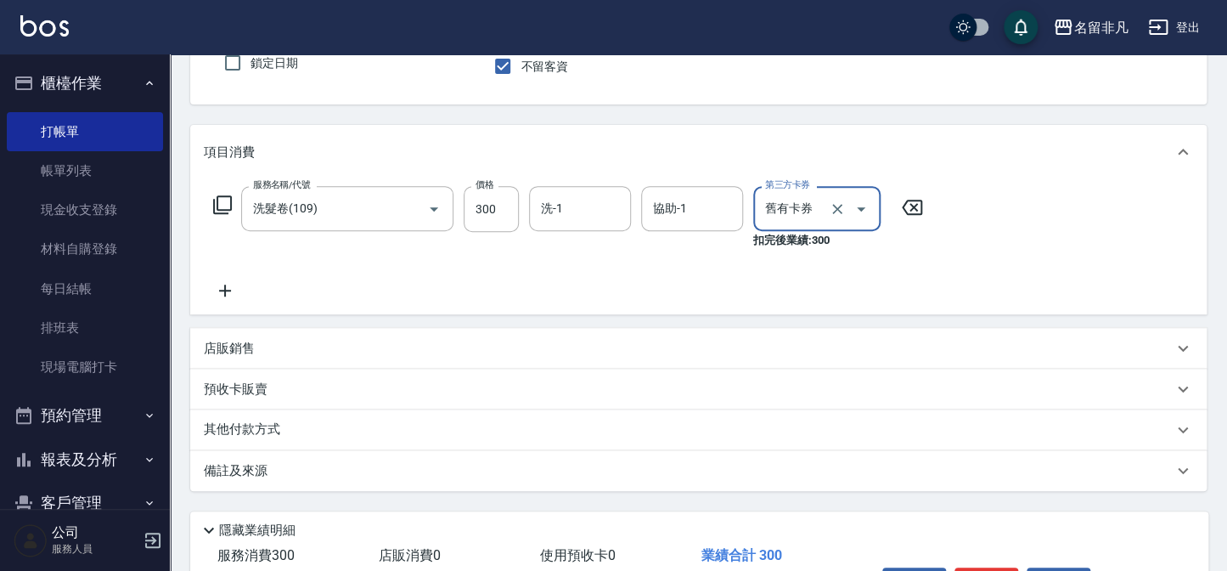
scroll to position [262, 0]
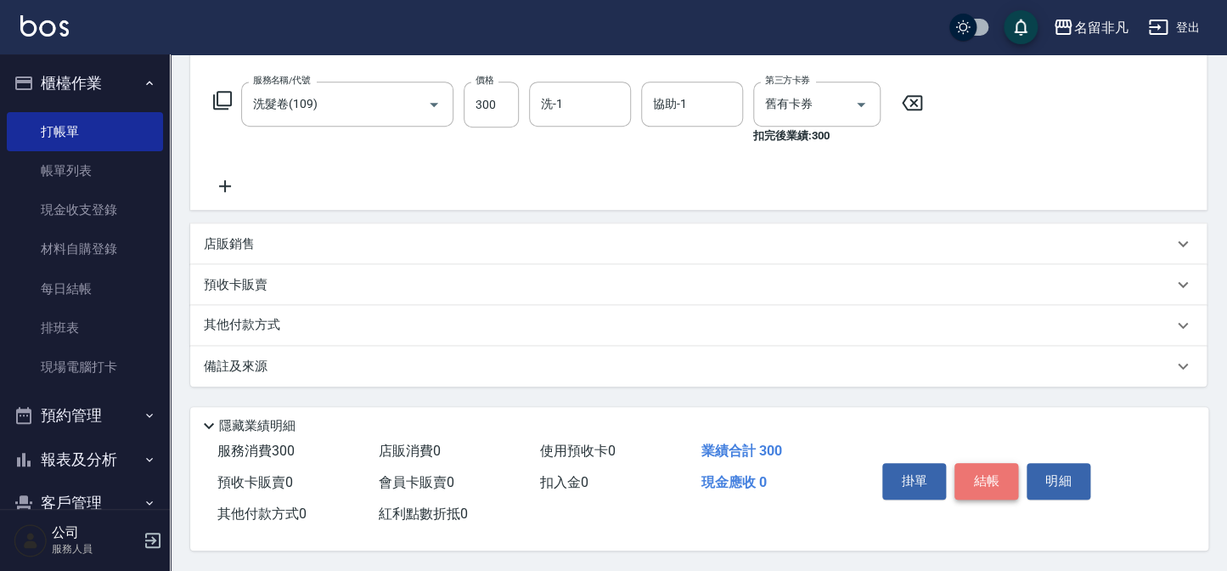
click at [977, 463] on button "結帳" at bounding box center [987, 481] width 64 height 36
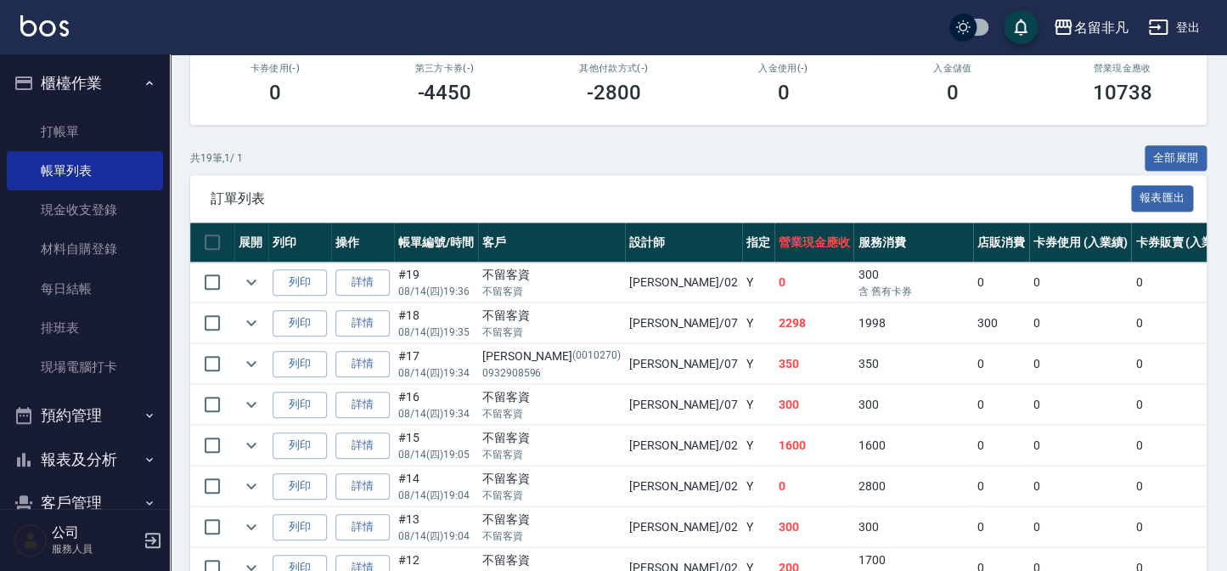
scroll to position [308, 0]
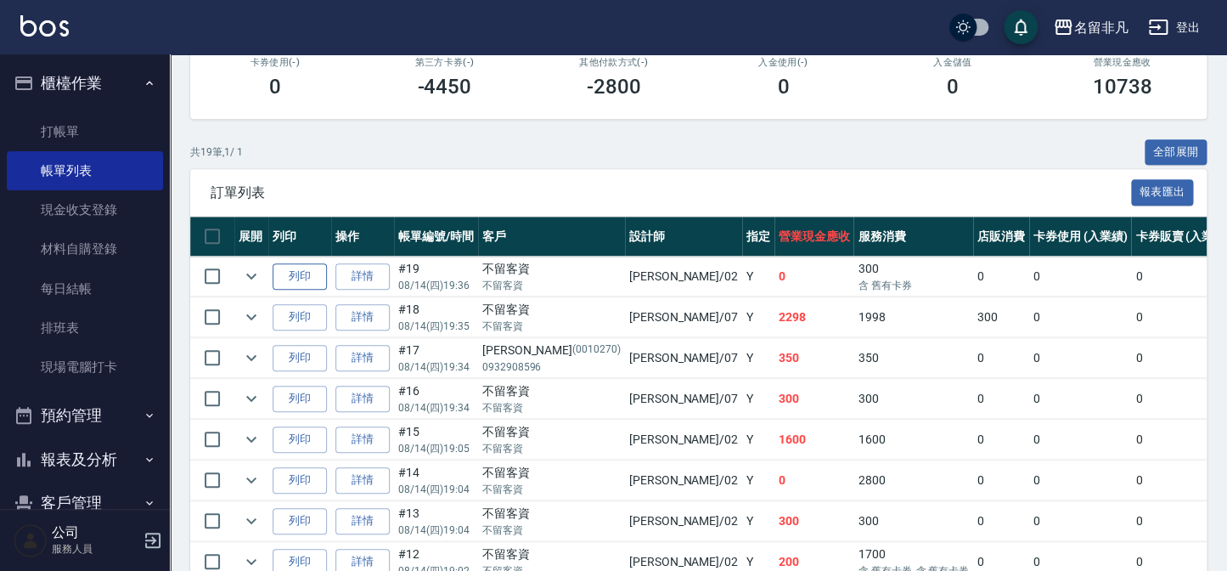
click at [313, 271] on button "列印" at bounding box center [300, 276] width 54 height 26
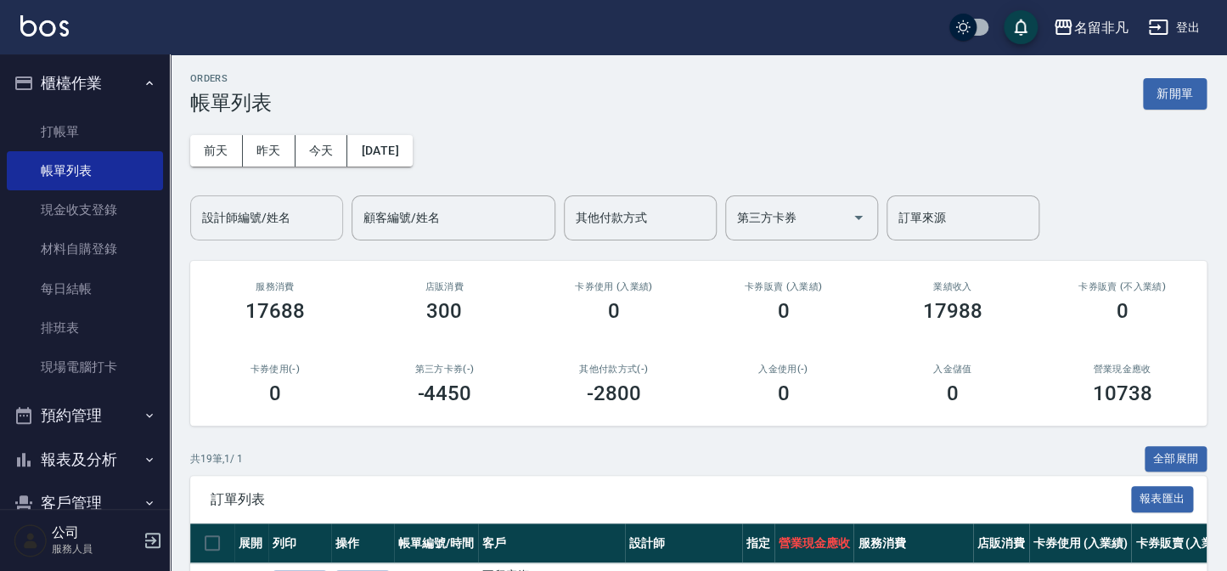
scroll to position [0, 0]
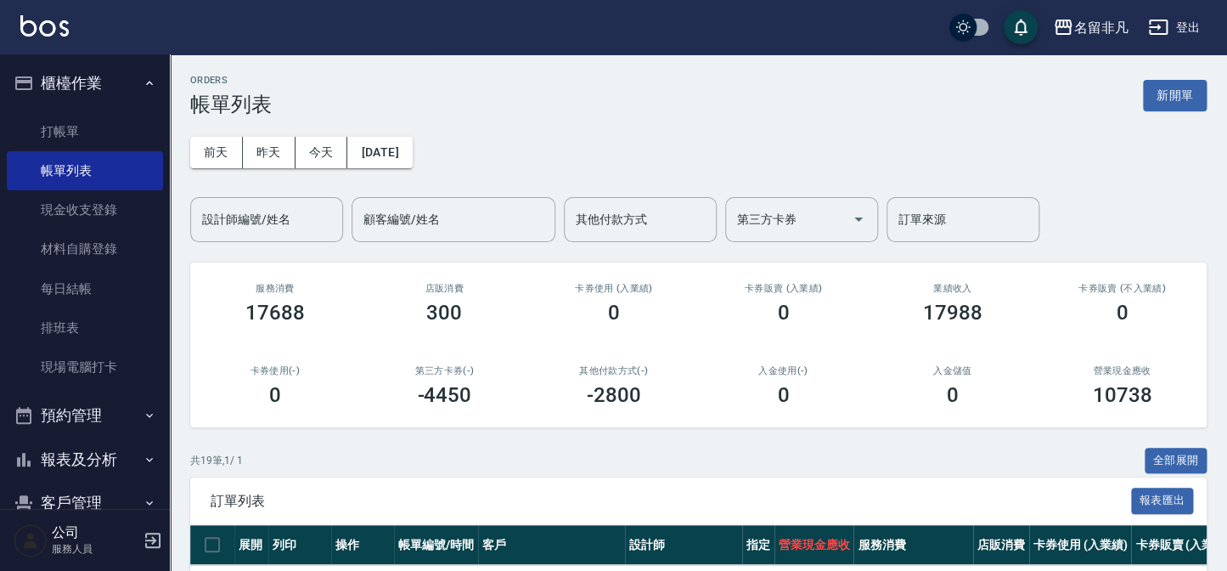
click at [68, 459] on button "報表及分析" at bounding box center [85, 459] width 156 height 44
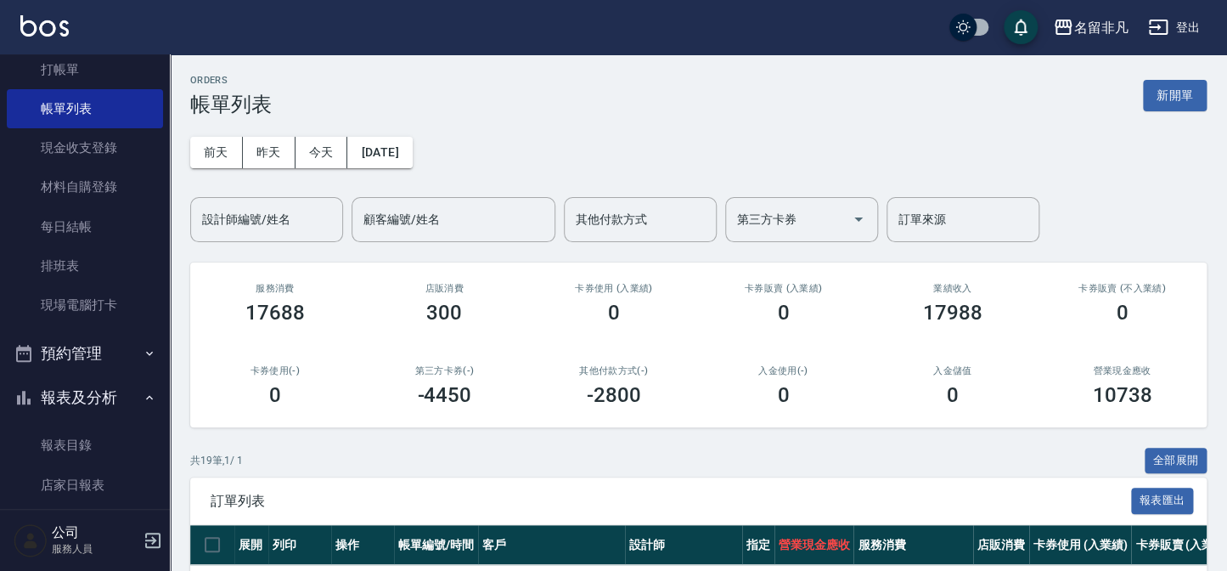
scroll to position [76, 0]
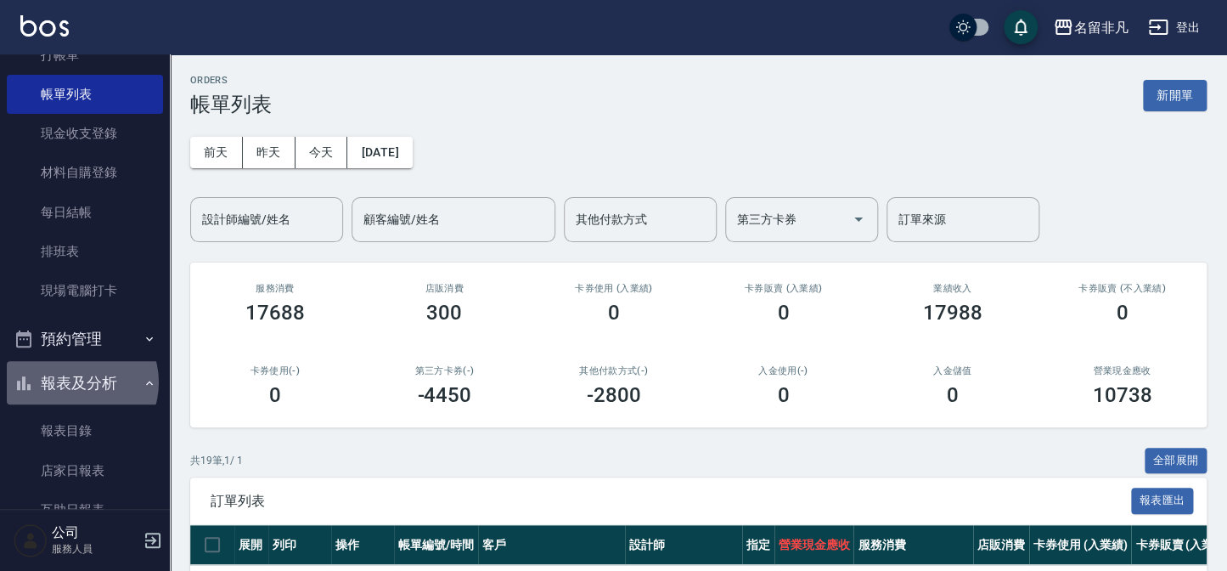
click at [76, 381] on button "報表及分析" at bounding box center [85, 383] width 156 height 44
click at [70, 381] on button "報表及分析" at bounding box center [85, 383] width 156 height 44
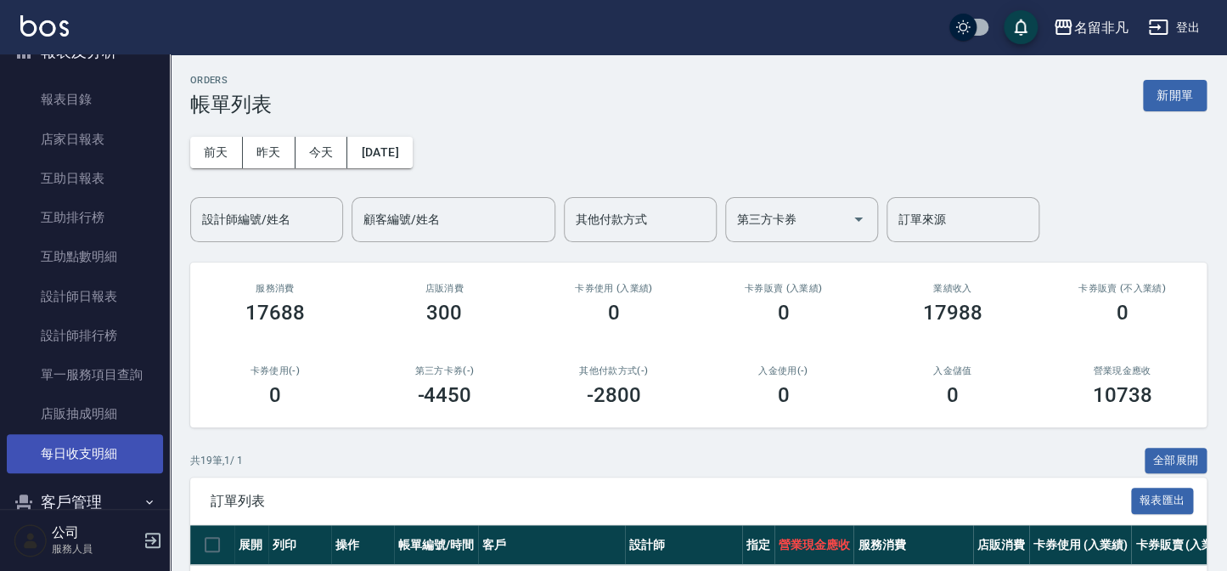
scroll to position [463, 0]
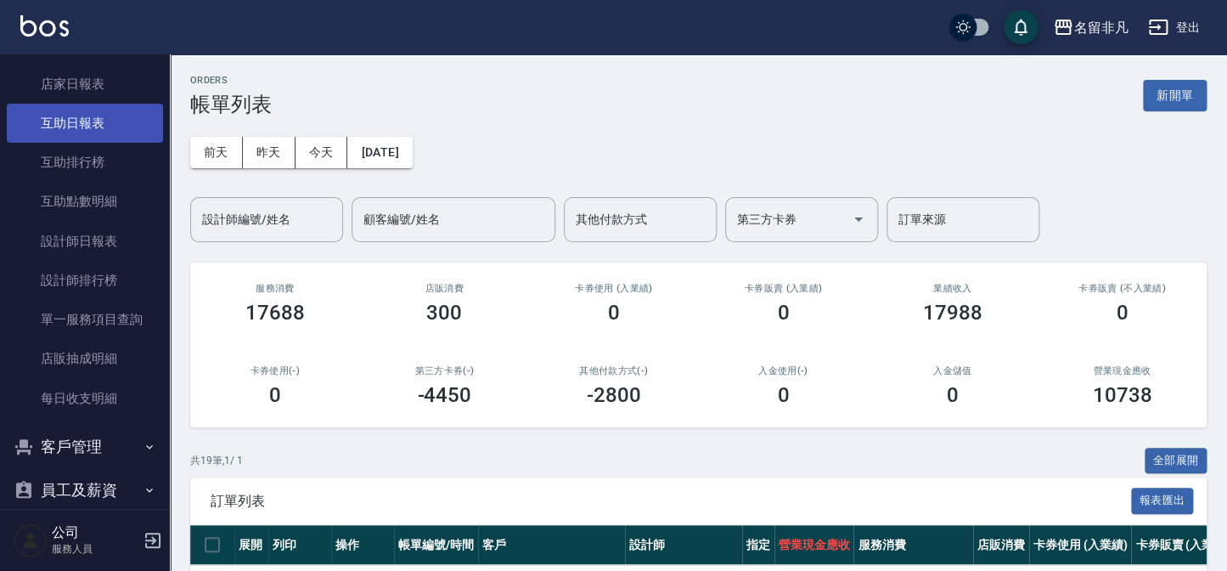
click at [88, 111] on link "互助日報表" at bounding box center [85, 123] width 156 height 39
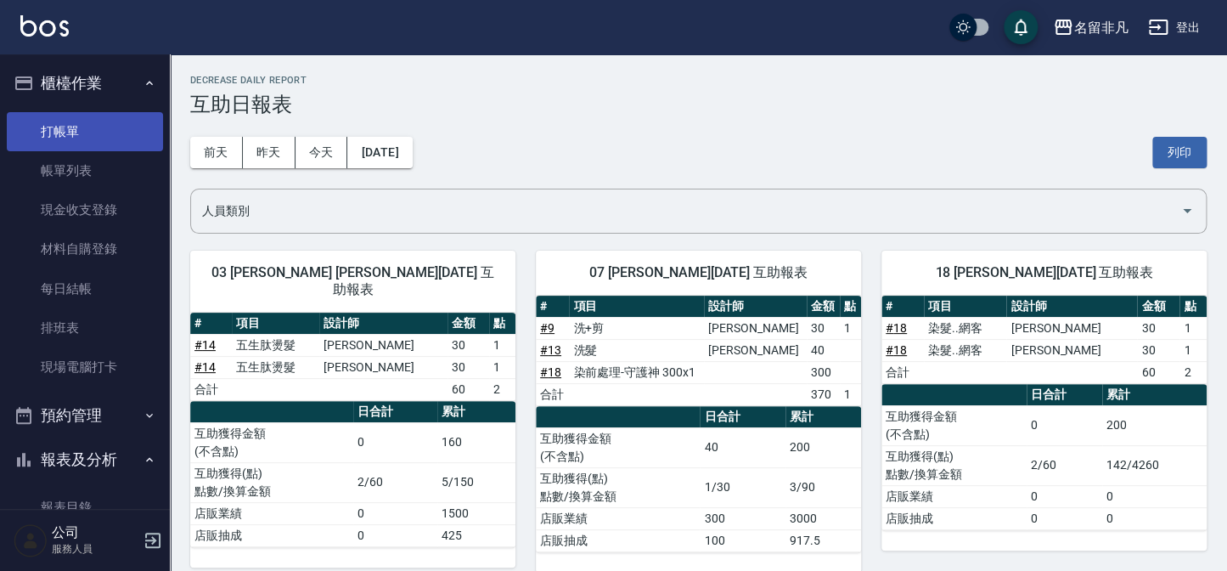
click at [61, 127] on link "打帳單" at bounding box center [85, 131] width 156 height 39
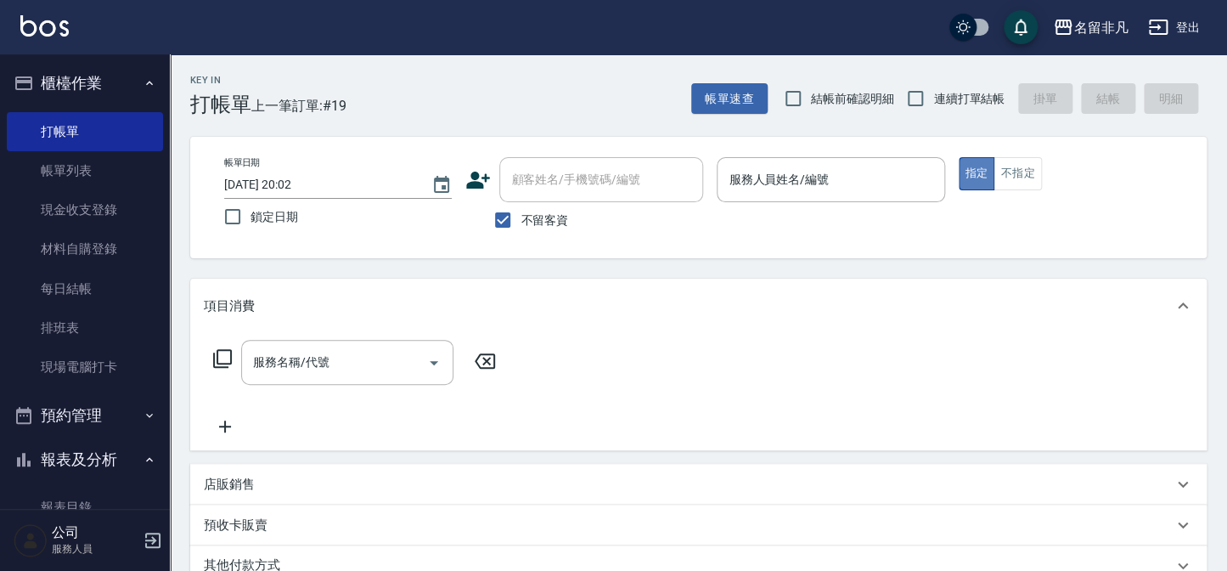
click at [984, 174] on button "指定" at bounding box center [977, 173] width 37 height 33
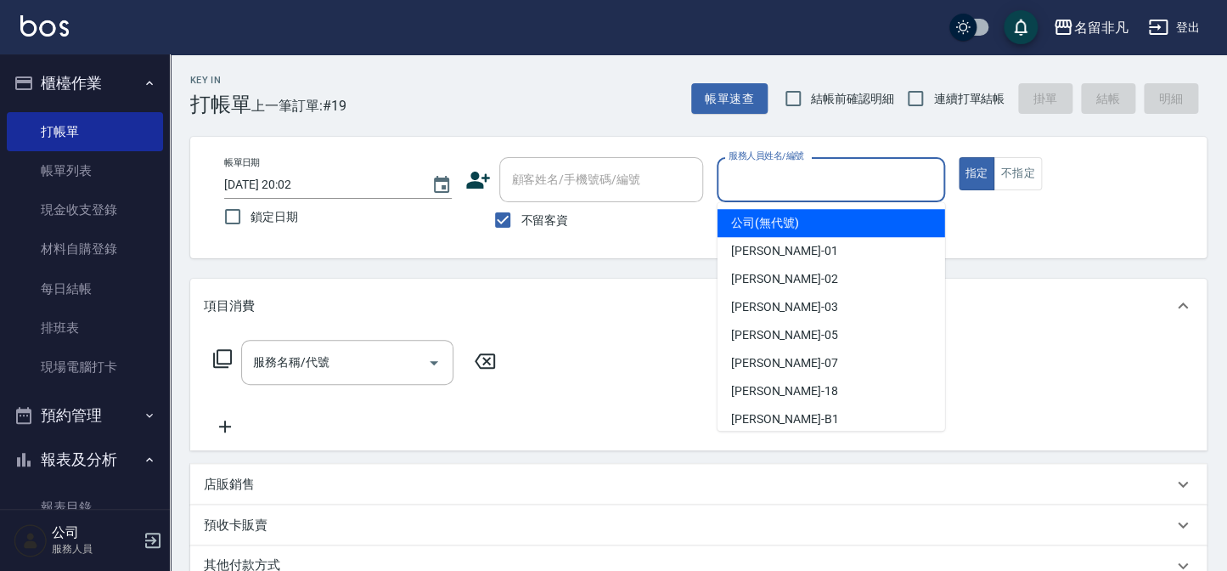
click at [828, 190] on input "服務人員姓名/編號" at bounding box center [831, 180] width 212 height 30
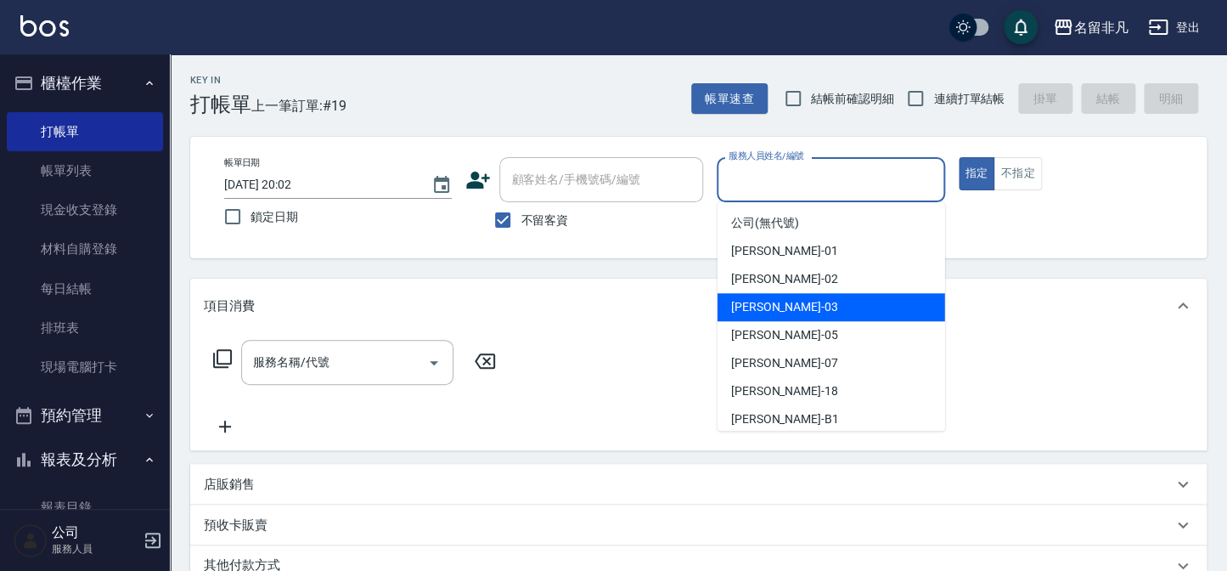
click at [854, 311] on div "[PERSON_NAME] -03" at bounding box center [832, 307] width 228 height 28
type input "[PERSON_NAME]-03"
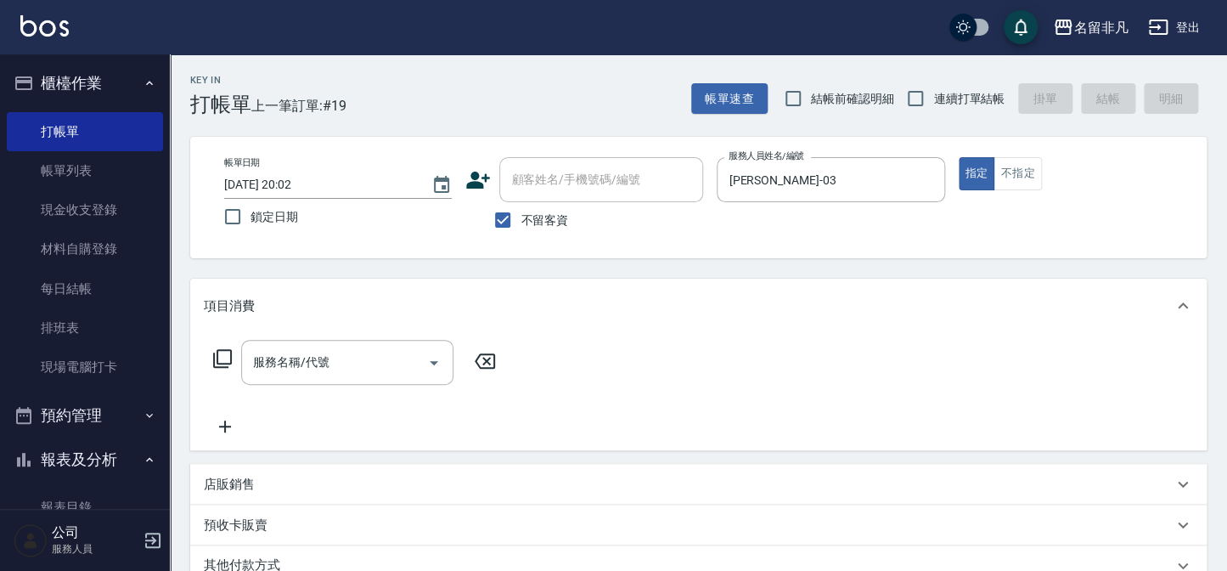
click at [221, 355] on icon at bounding box center [222, 358] width 20 height 20
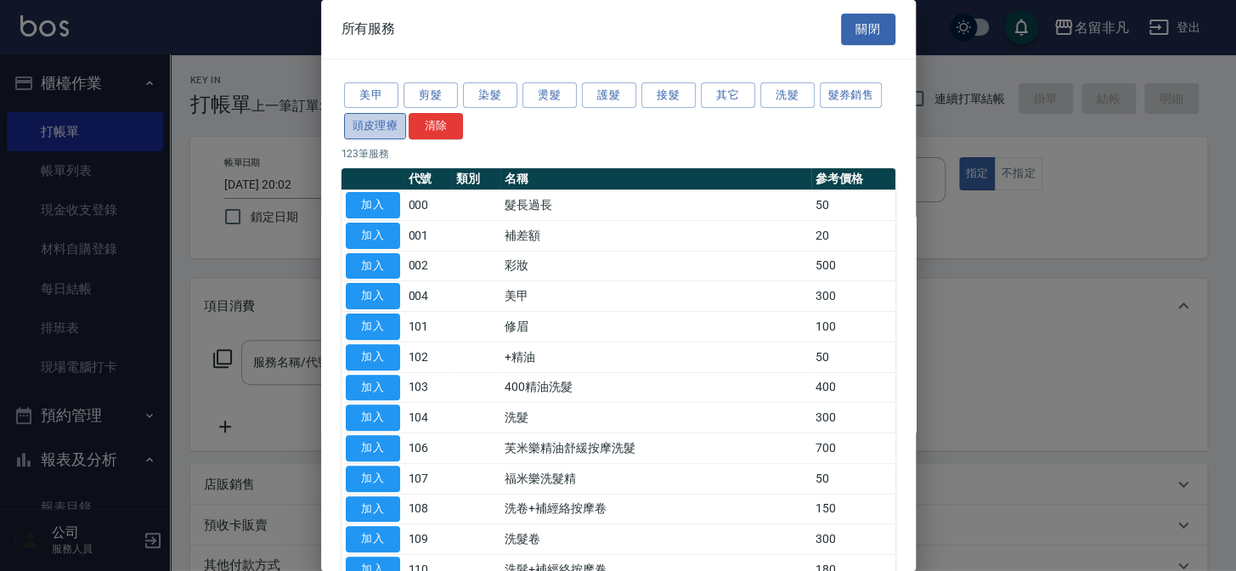
click at [385, 122] on button "頭皮理療" at bounding box center [375, 126] width 63 height 26
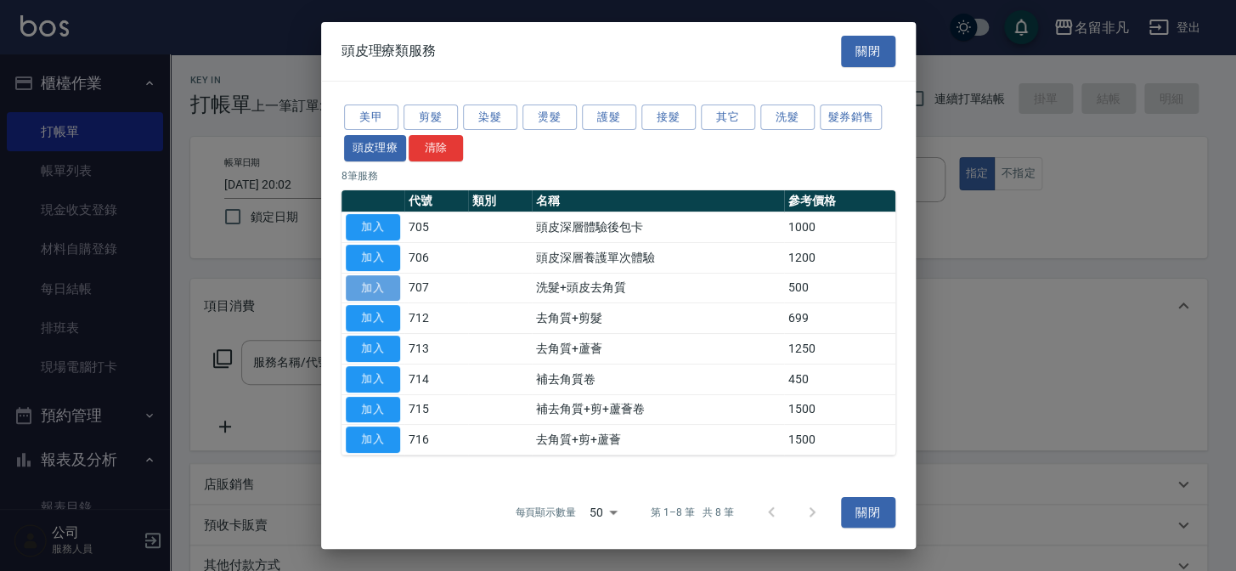
click at [371, 280] on button "加入" at bounding box center [373, 287] width 54 height 26
type input "洗髮+頭皮去角質(707)"
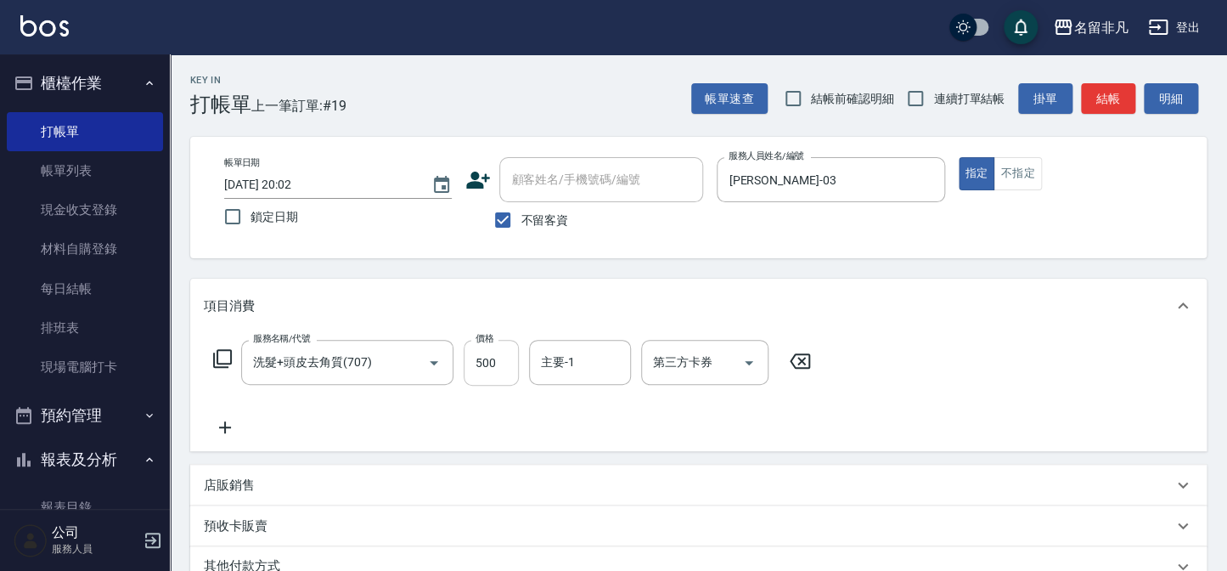
click at [483, 358] on input "500" at bounding box center [491, 363] width 55 height 46
click at [481, 356] on input "6600" at bounding box center [491, 363] width 55 height 46
click at [482, 356] on input "6600" at bounding box center [491, 363] width 55 height 46
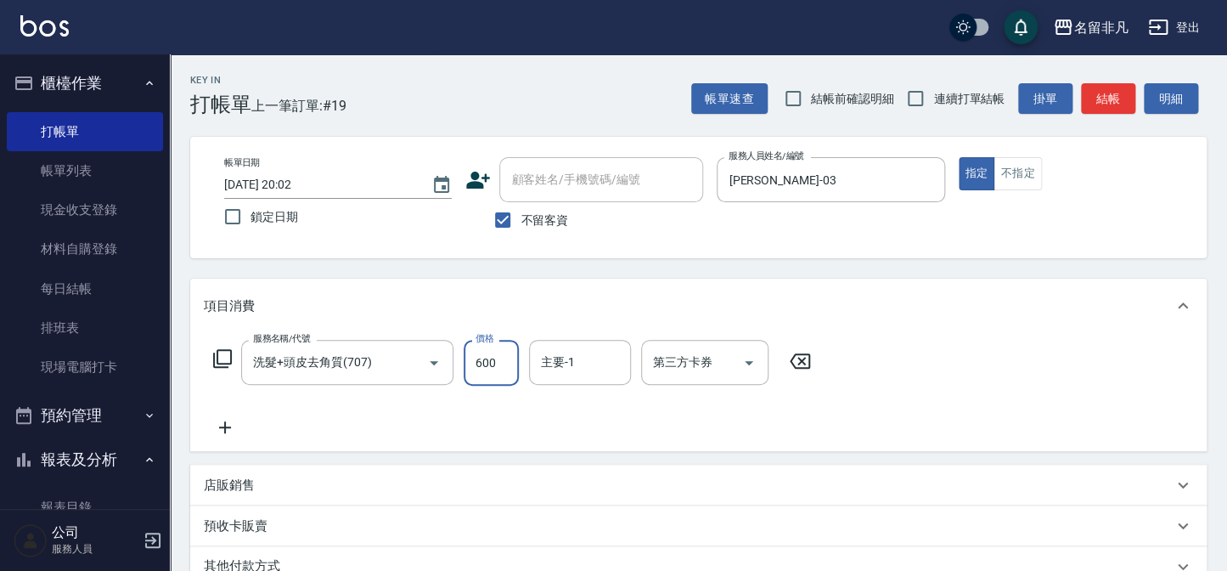
type input "600"
click at [221, 424] on icon at bounding box center [225, 427] width 42 height 20
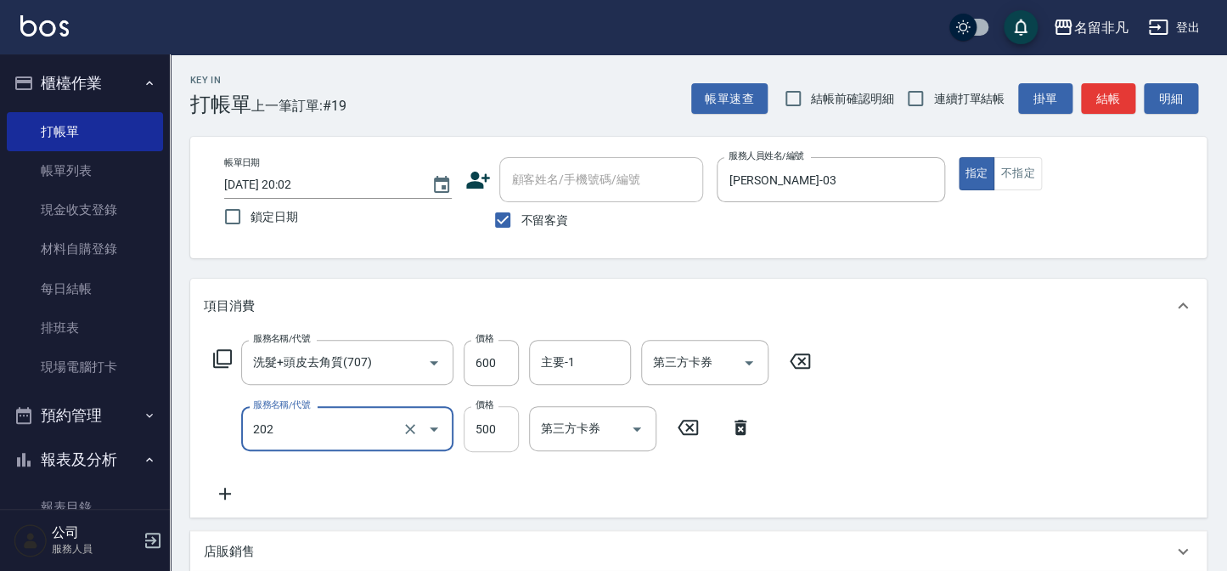
type input "剪髮(202)"
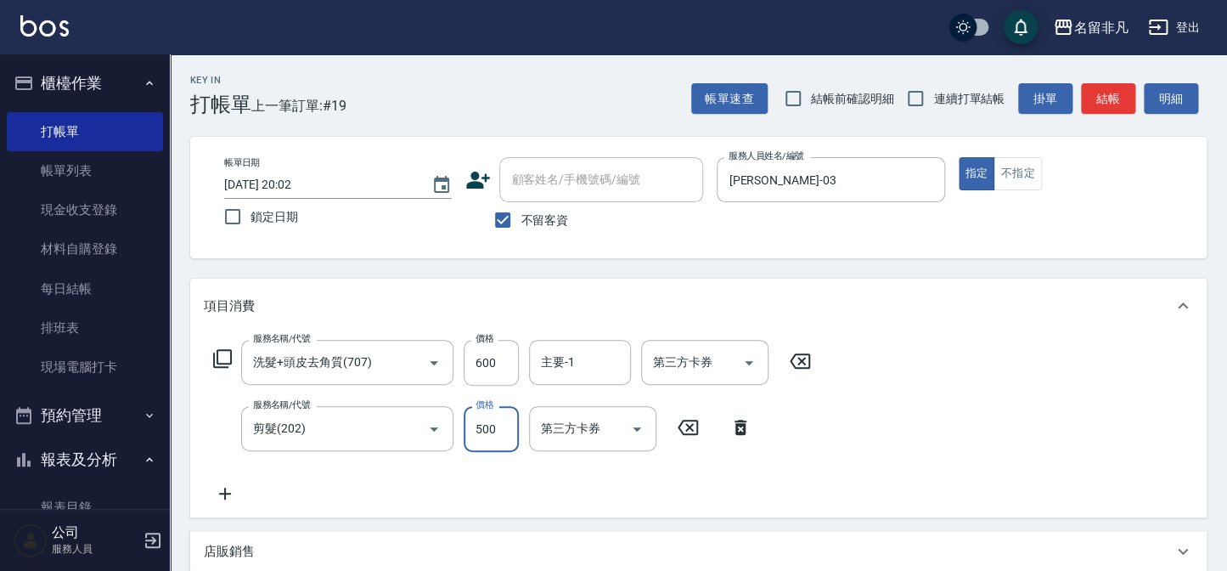
click at [495, 420] on input "500" at bounding box center [491, 429] width 55 height 46
click at [480, 422] on input "6600" at bounding box center [491, 429] width 55 height 46
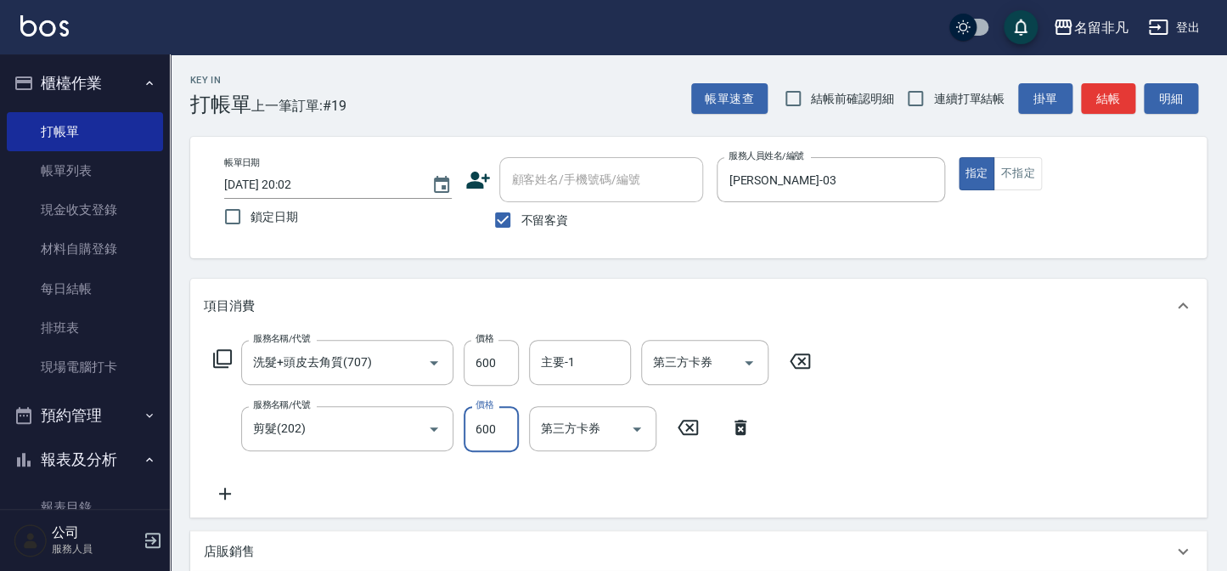
type input "600"
click at [222, 491] on icon at bounding box center [225, 493] width 42 height 20
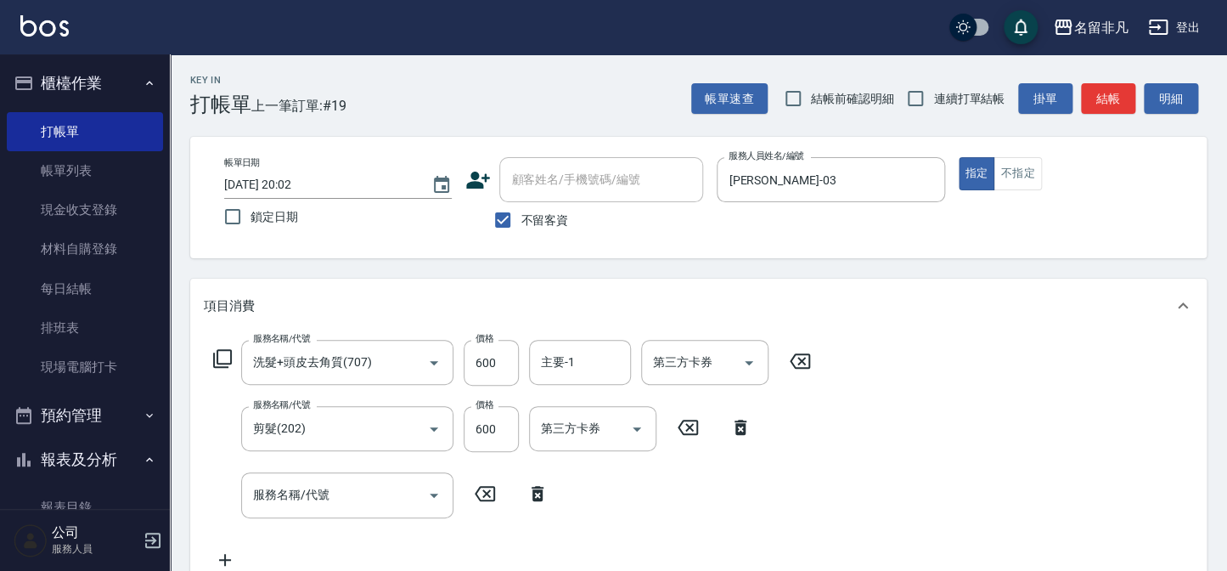
click at [223, 356] on icon at bounding box center [222, 358] width 20 height 20
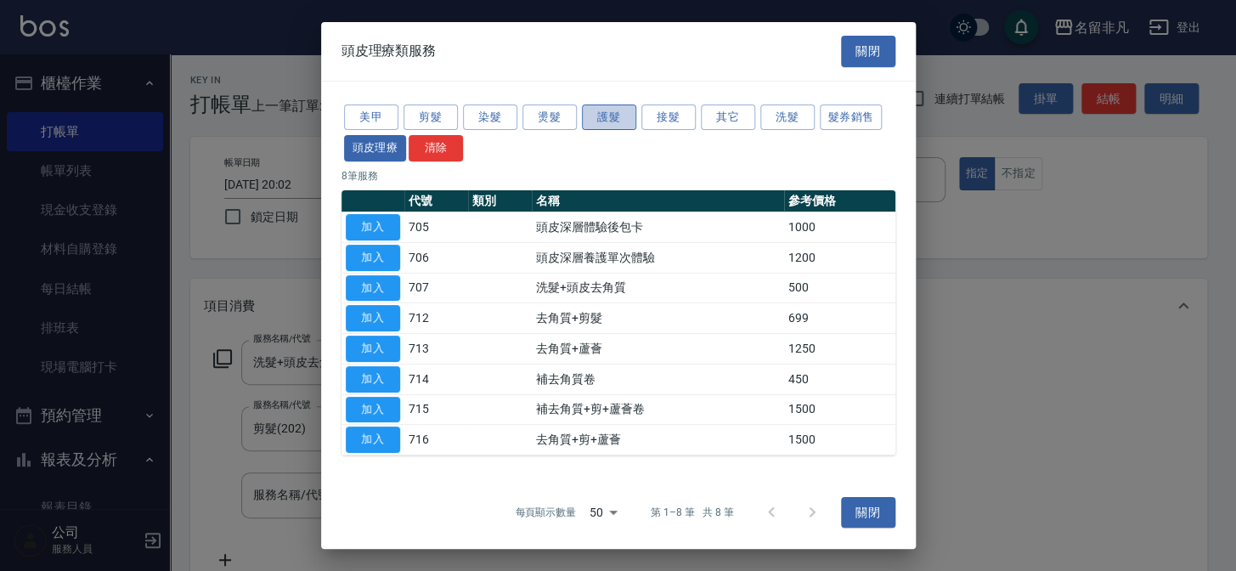
click at [603, 112] on button "護髮" at bounding box center [609, 117] width 54 height 26
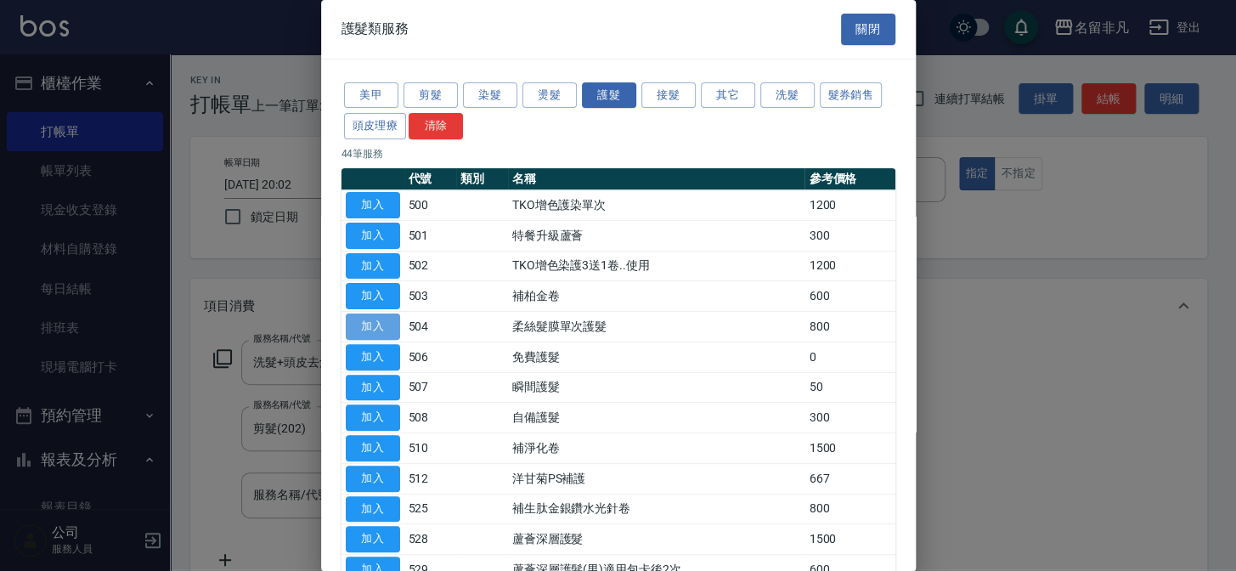
click at [366, 319] on button "加入" at bounding box center [373, 326] width 54 height 26
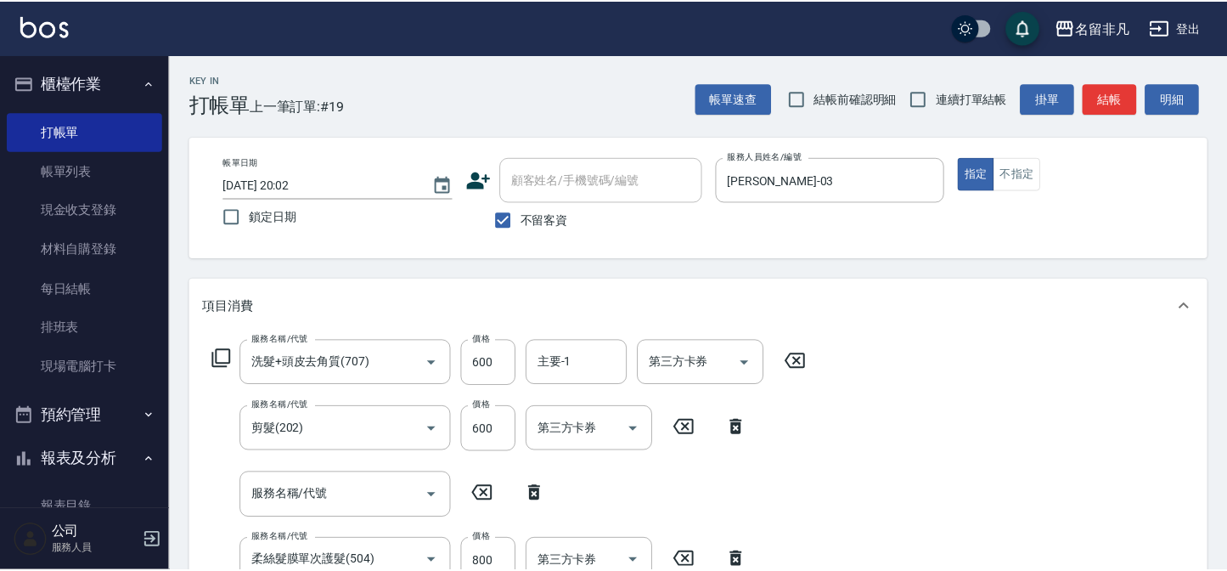
scroll to position [4, 0]
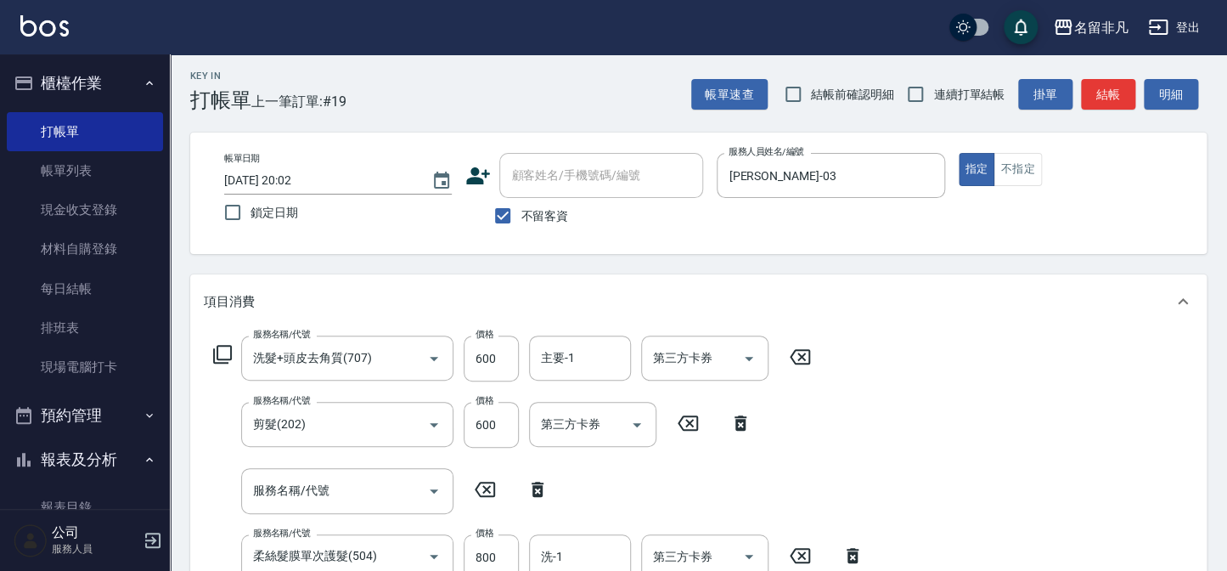
click at [537, 488] on icon at bounding box center [538, 489] width 12 height 15
type input "柔絲髮膜單次護髮(504)"
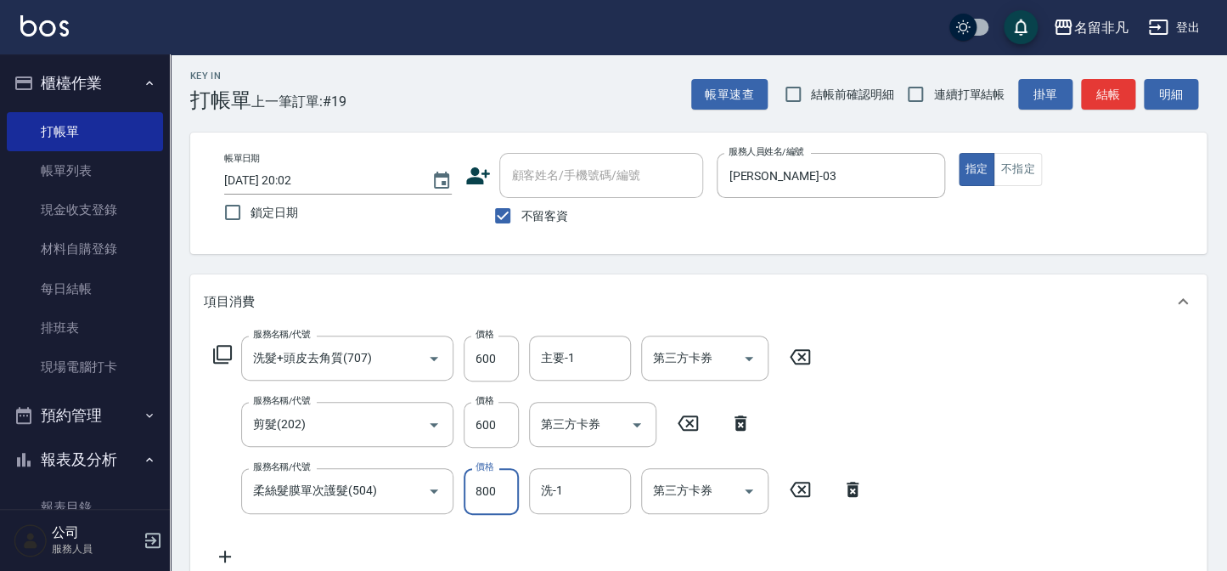
click at [496, 484] on input "800" at bounding box center [491, 491] width 55 height 46
click at [479, 483] on input "9960" at bounding box center [491, 491] width 55 height 46
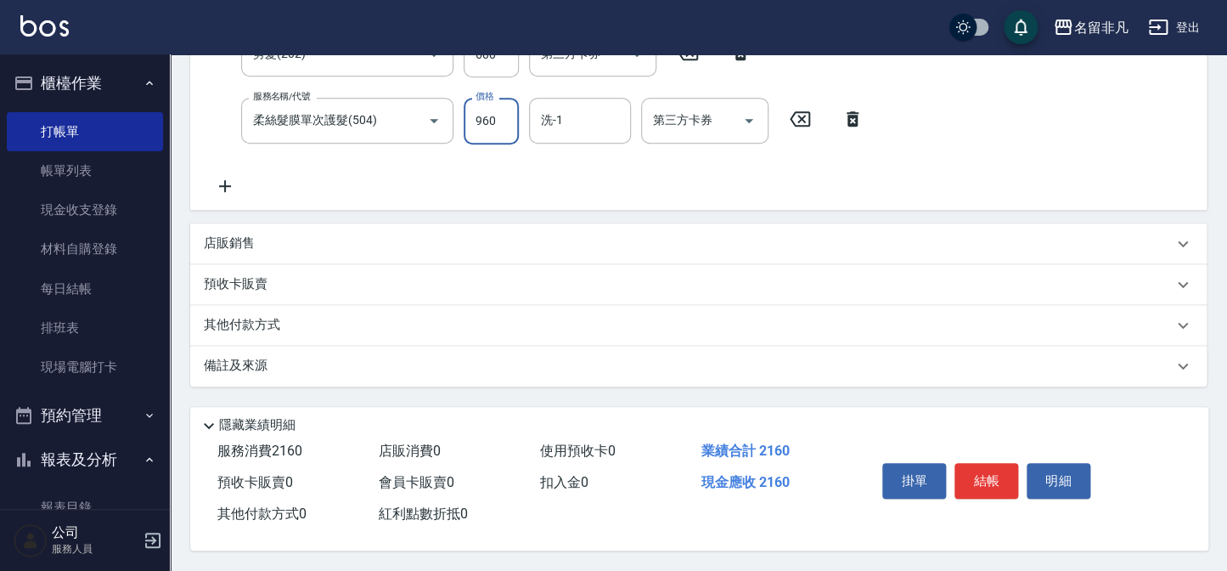
scroll to position [378, 0]
type input "960"
click at [227, 234] on p "店販銷售" at bounding box center [229, 243] width 51 height 18
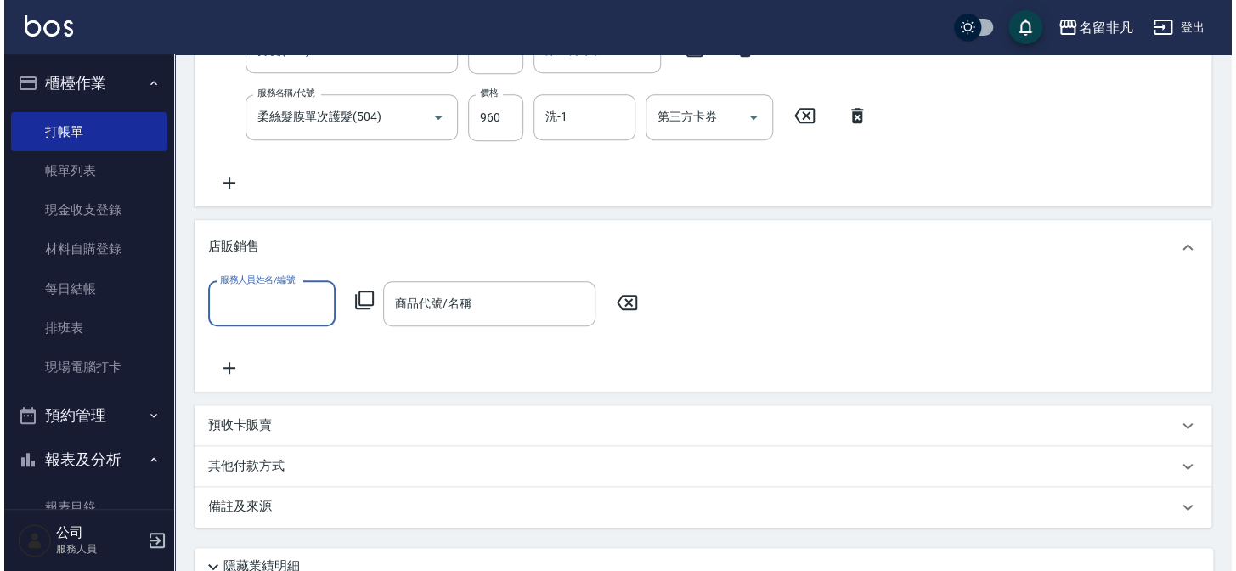
scroll to position [0, 0]
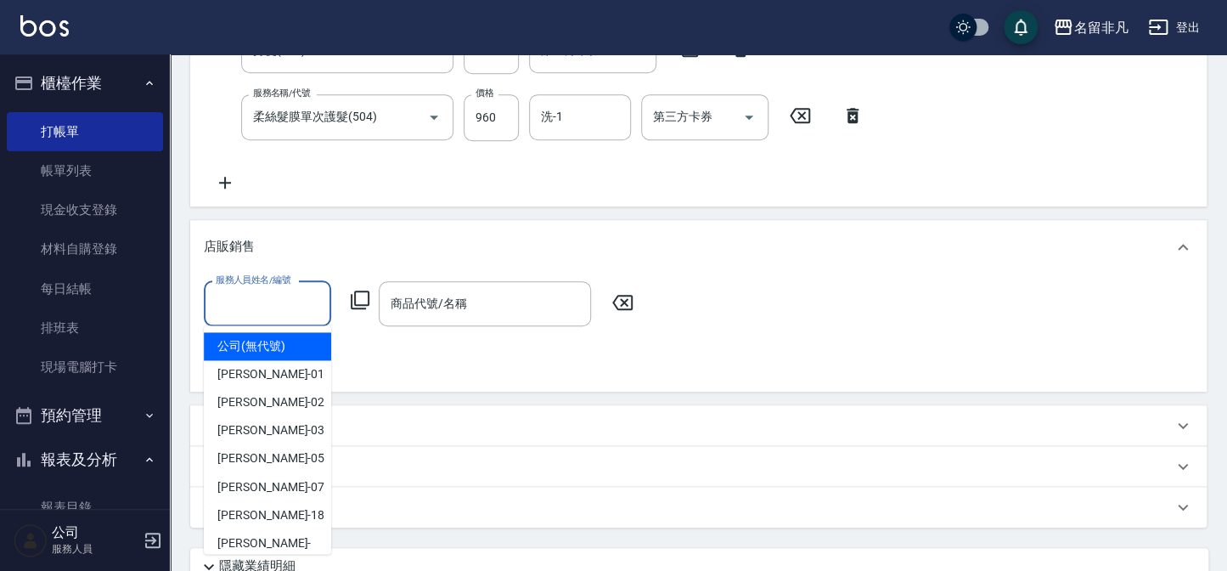
click at [261, 290] on input "服務人員姓名/編號" at bounding box center [268, 304] width 112 height 30
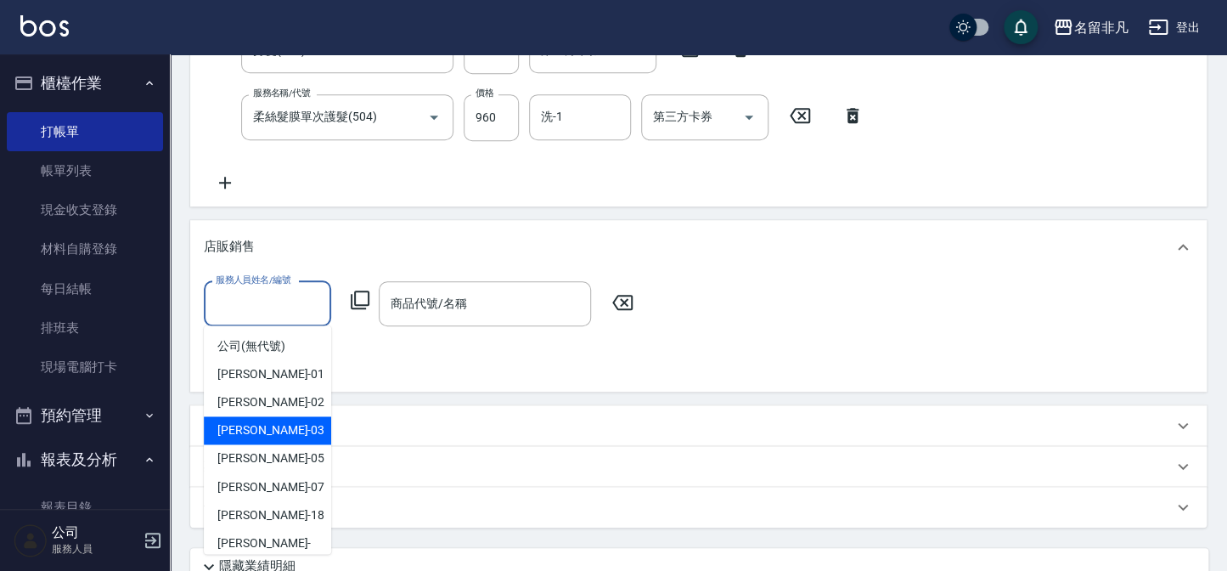
click at [284, 427] on div "[PERSON_NAME] -03" at bounding box center [267, 430] width 127 height 28
type input "[PERSON_NAME]-03"
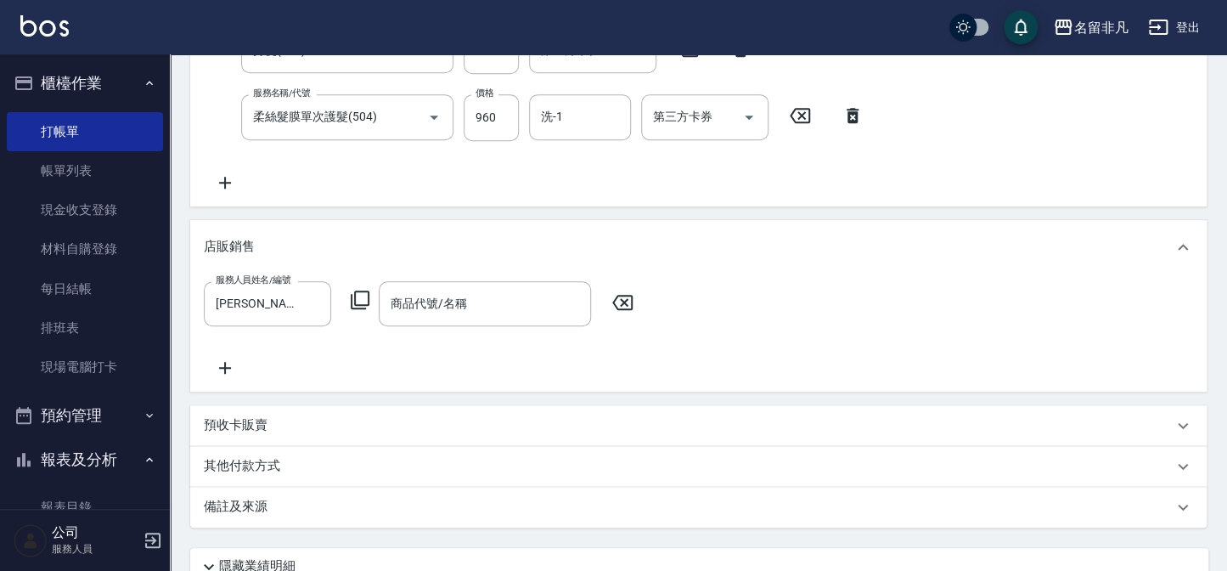
click at [357, 294] on icon at bounding box center [360, 300] width 20 height 20
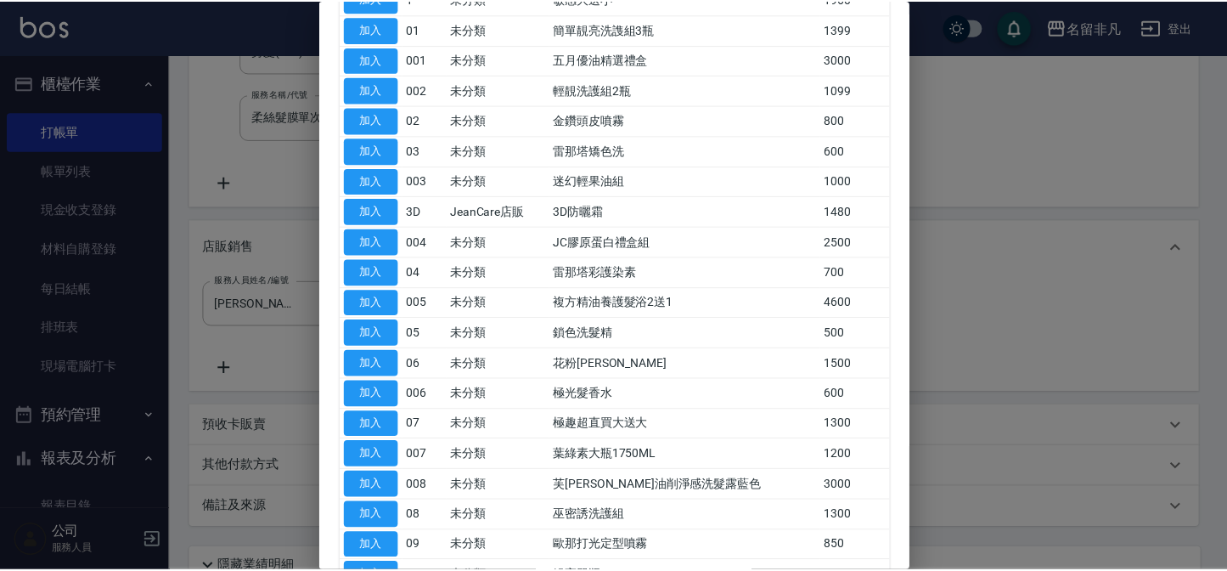
scroll to position [231, 0]
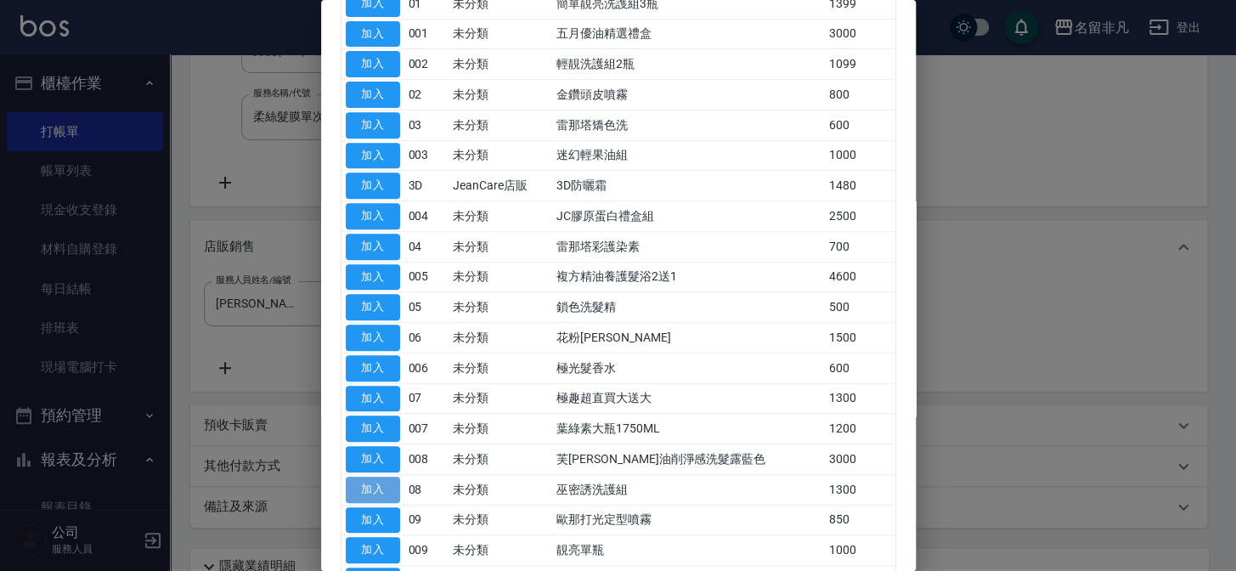
click at [370, 480] on button "加入" at bounding box center [373, 490] width 54 height 26
type input "巫密誘洗護組"
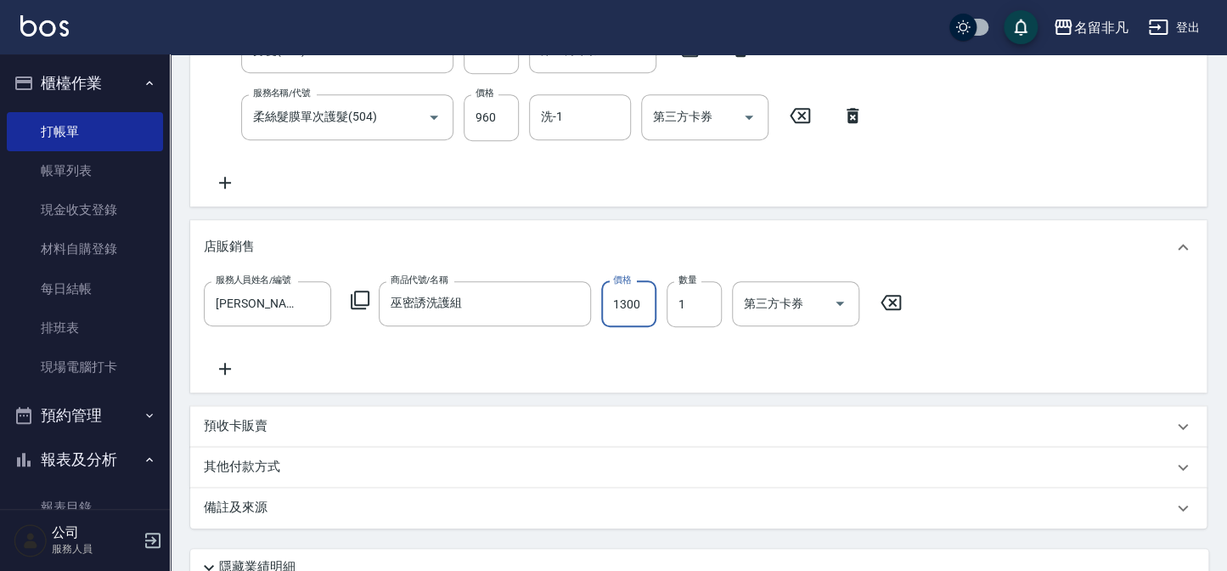
click at [627, 297] on input "1300" at bounding box center [628, 304] width 55 height 46
type input "1500"
click at [659, 356] on div "服務人員姓名/編號 [PERSON_NAME]-03 服務人員姓名/編號 商品代號/名稱 巫密誘洗護組 商品代號/名稱 價格 1500 價格 數量 1 數量 …" at bounding box center [699, 330] width 990 height 98
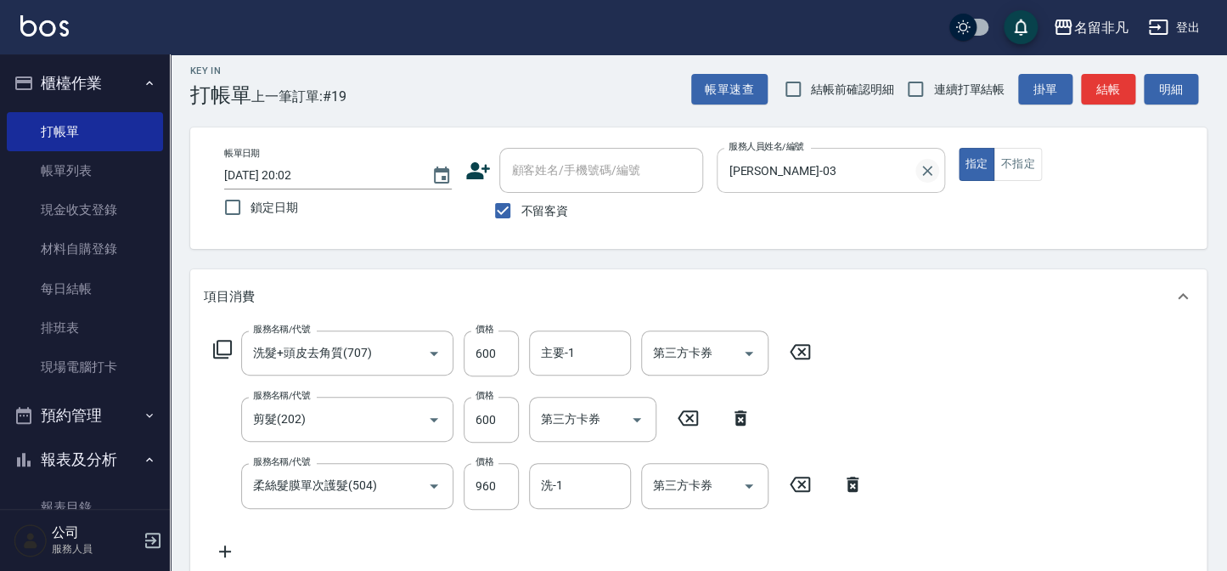
scroll to position [0, 0]
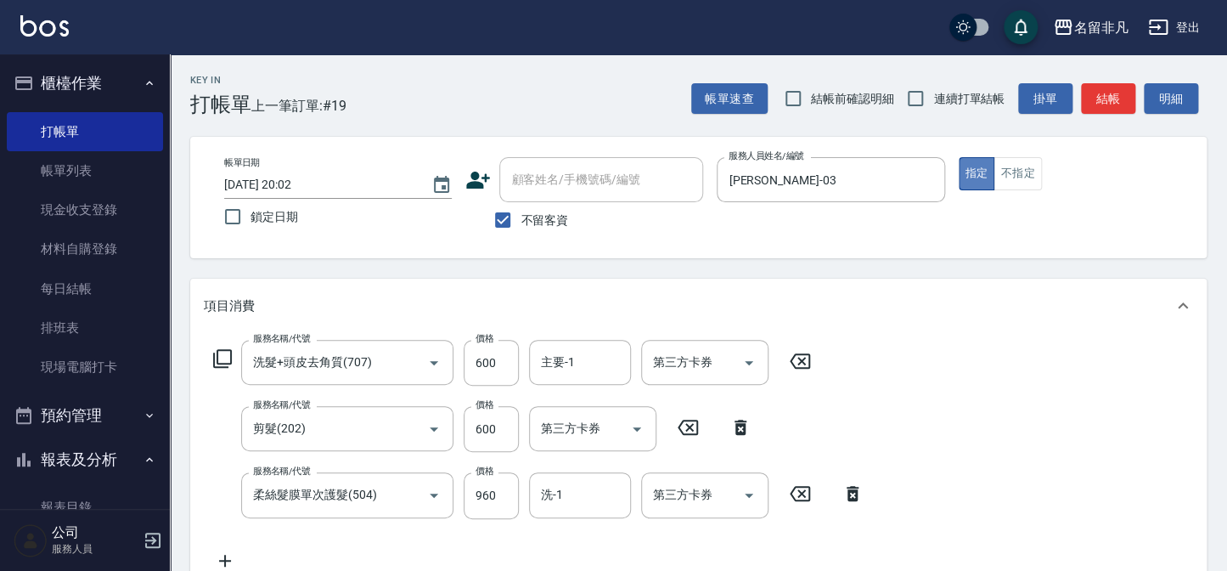
click at [968, 161] on button "指定" at bounding box center [977, 173] width 37 height 33
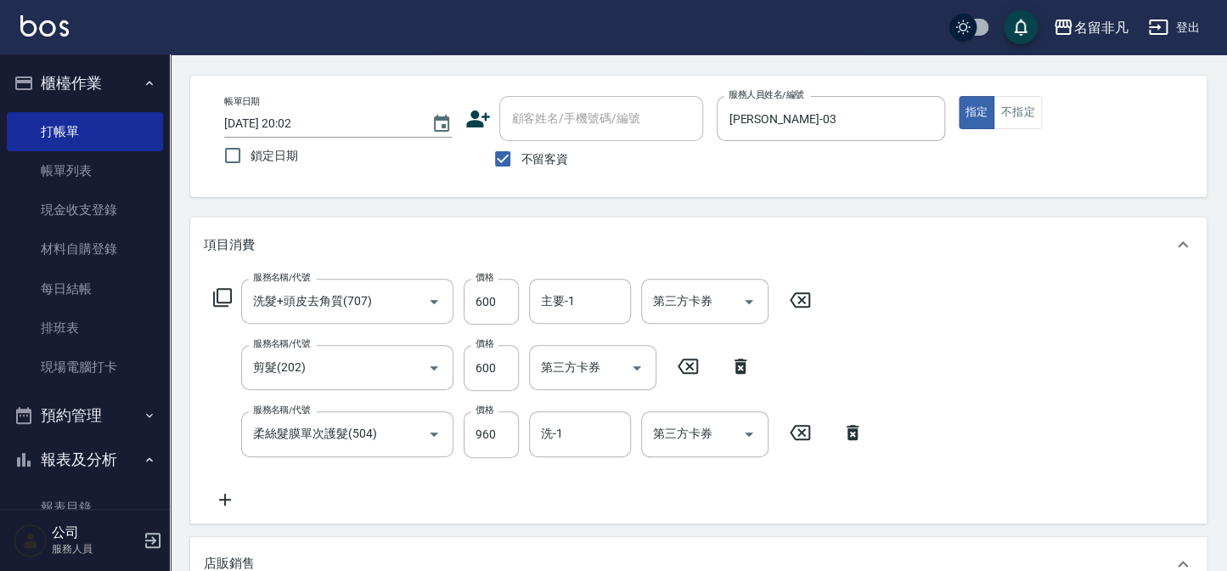
scroll to position [59, 0]
click at [408, 329] on div "服務名稱/代號 洗髮+頭皮去角質(707) 服務名稱/代號 價格 600 價格 主要-1 主要-1 第三方卡券 第三方卡券 服務名稱/代號 剪髮(202) 服…" at bounding box center [539, 395] width 670 height 230
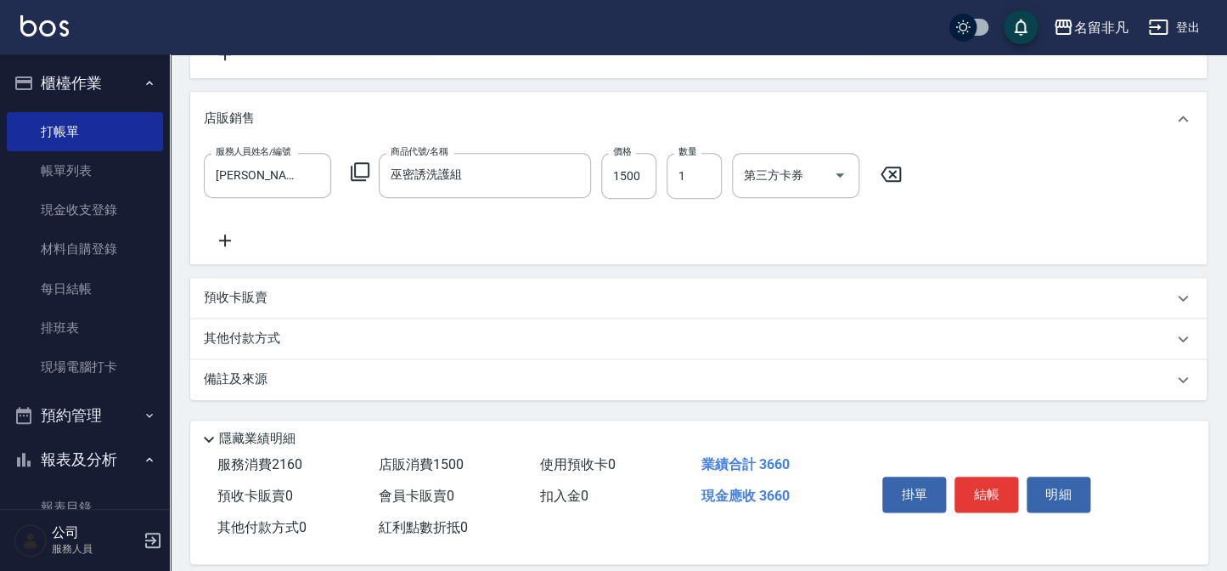
scroll to position [523, 0]
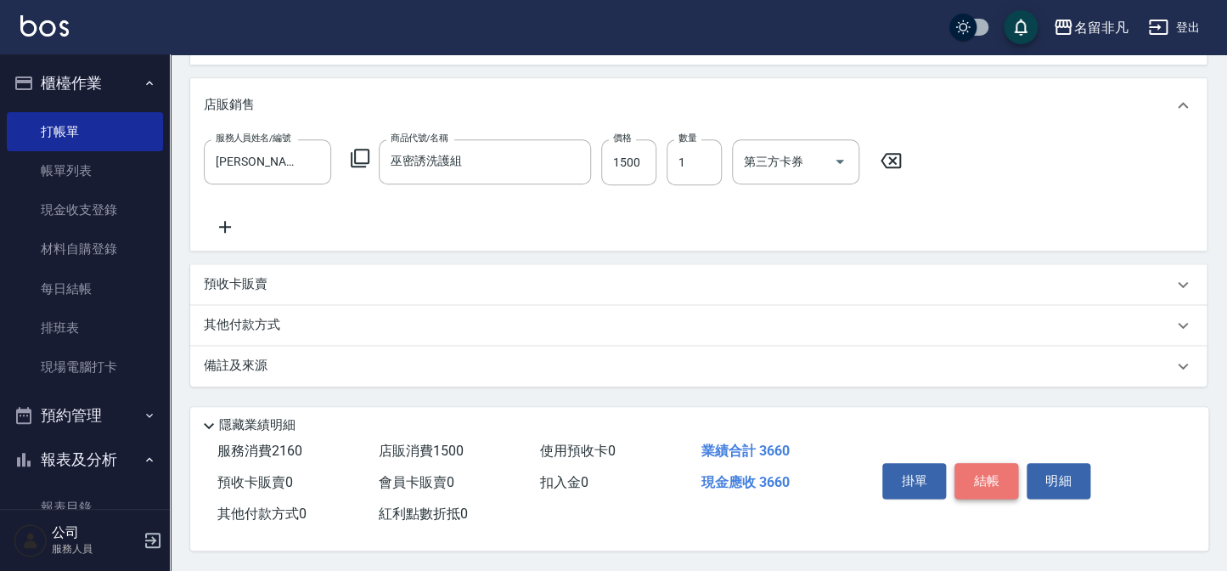
click at [979, 473] on button "結帳" at bounding box center [987, 481] width 64 height 36
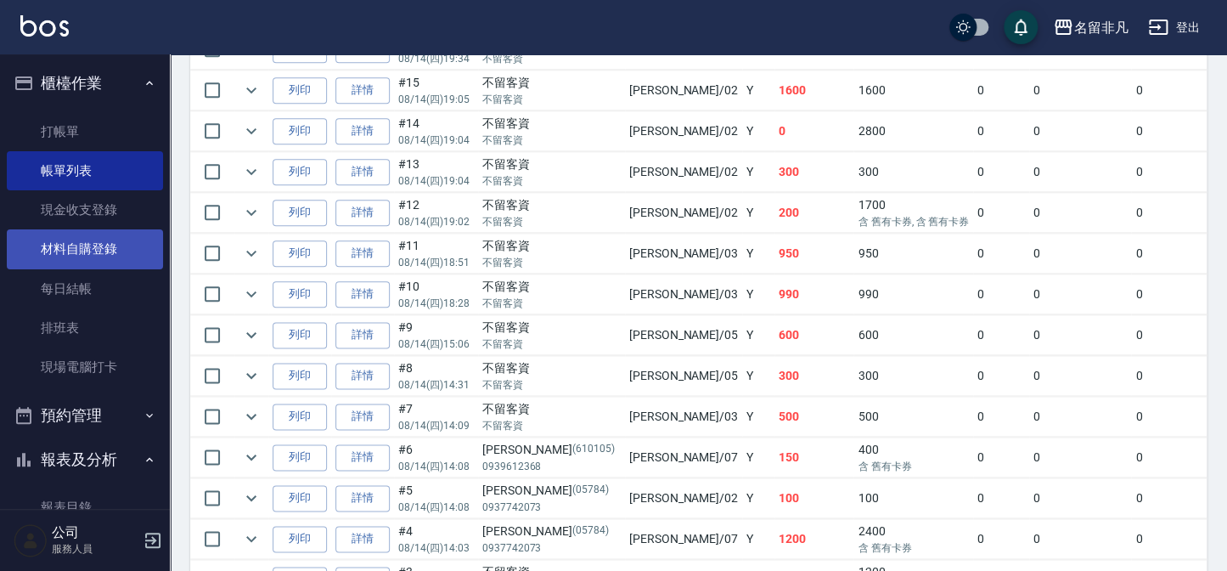
scroll to position [618, 0]
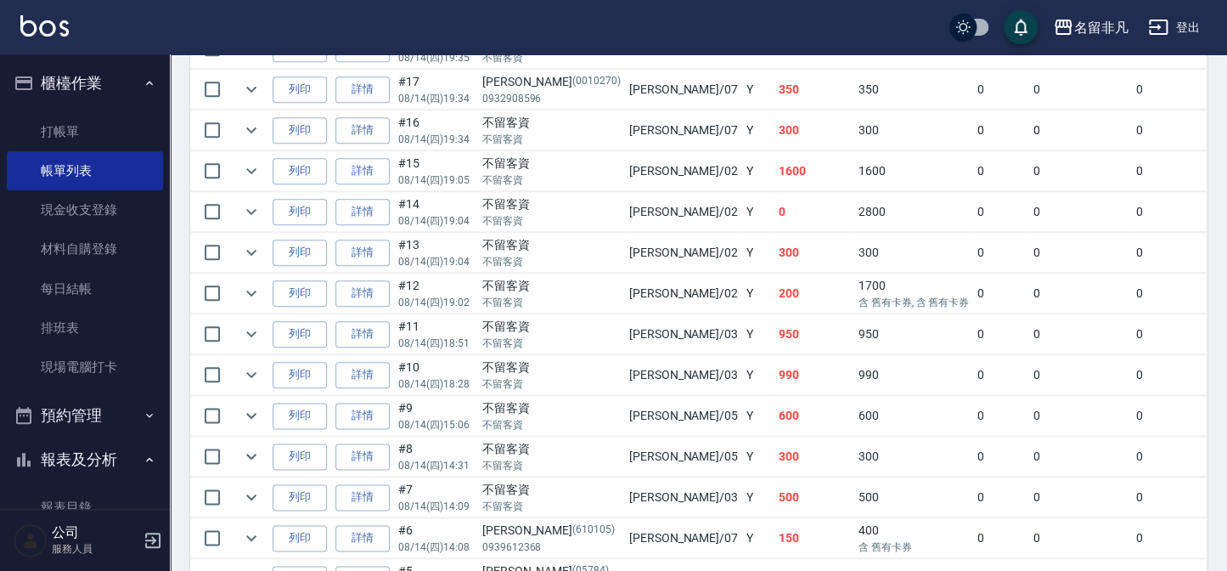
drag, startPoint x: 91, startPoint y: 70, endPoint x: 80, endPoint y: 90, distance: 23.2
click at [90, 70] on button "櫃檯作業" at bounding box center [85, 83] width 156 height 44
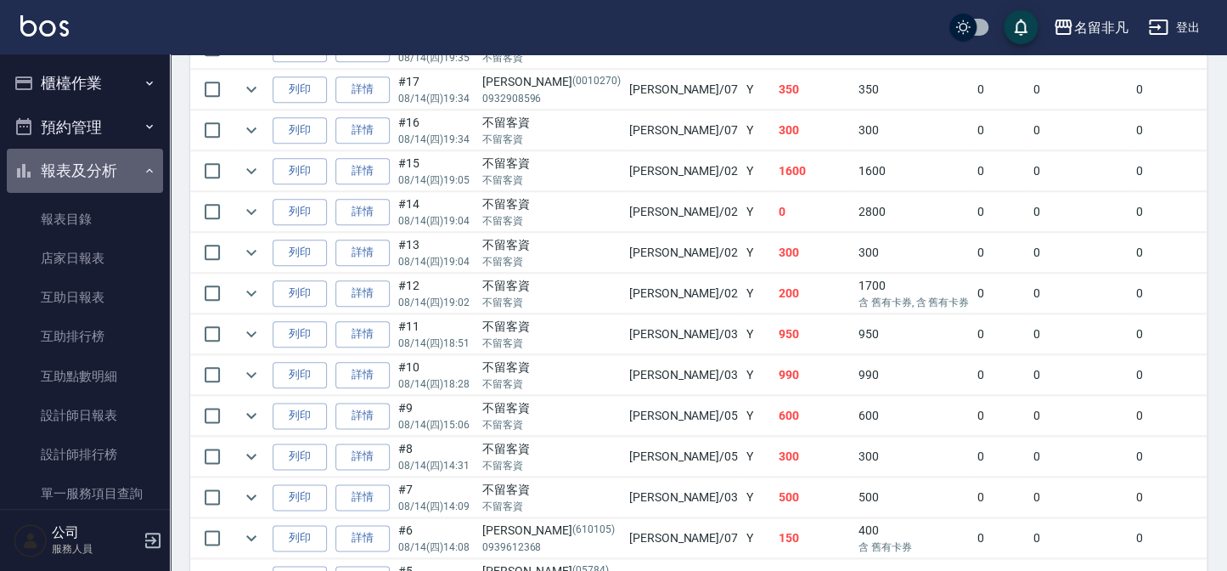
click at [85, 170] on button "報表及分析" at bounding box center [85, 171] width 156 height 44
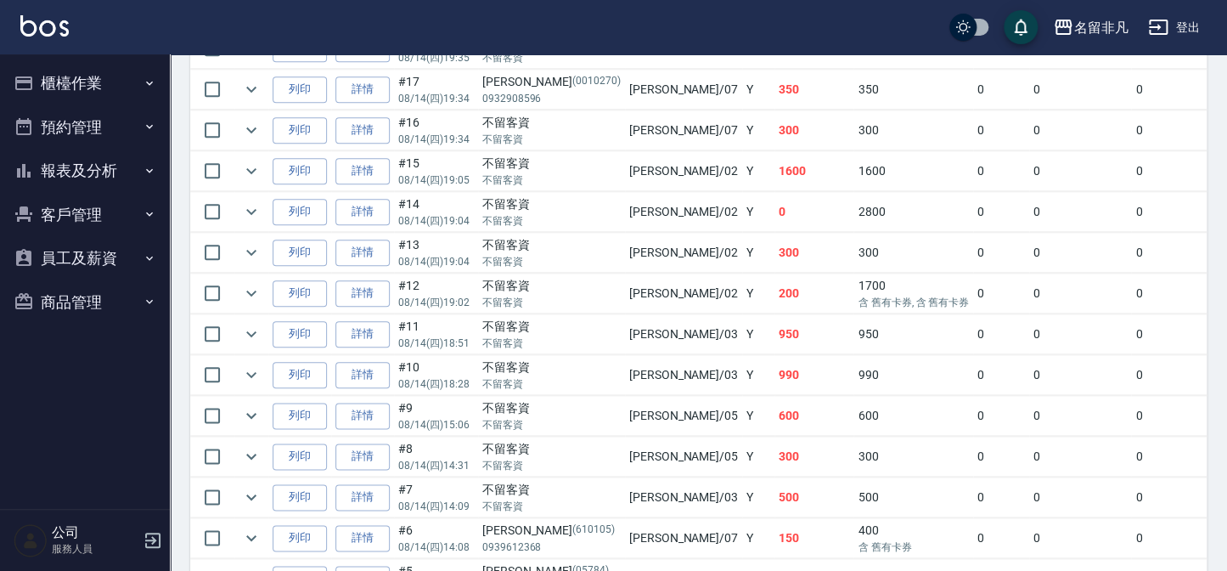
click at [83, 170] on button "報表及分析" at bounding box center [85, 171] width 156 height 44
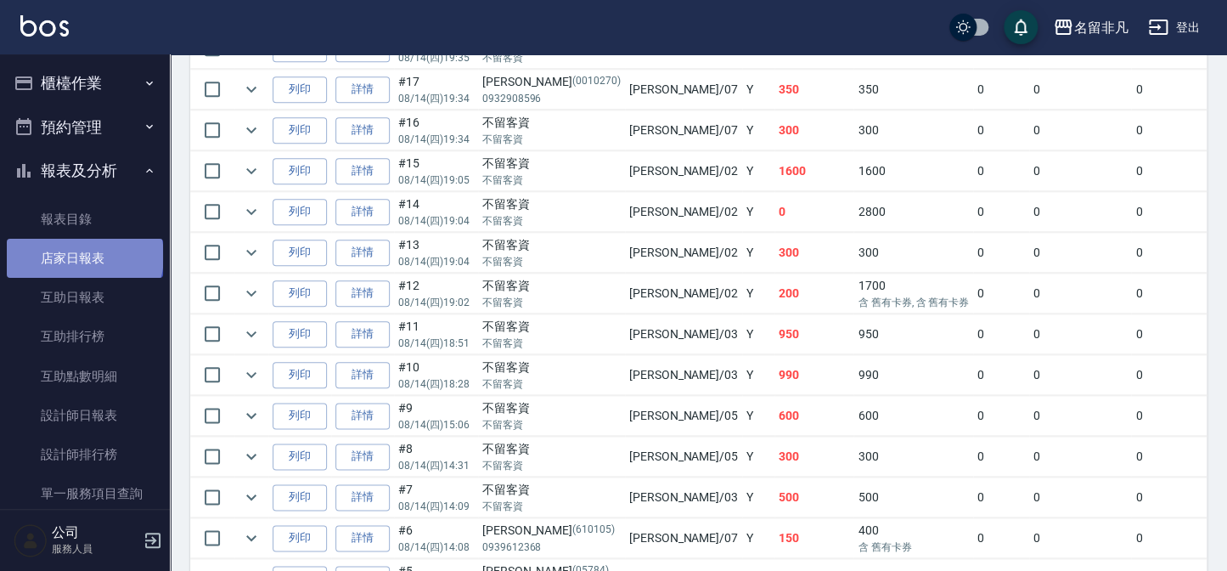
click at [83, 257] on link "店家日報表" at bounding box center [85, 258] width 156 height 39
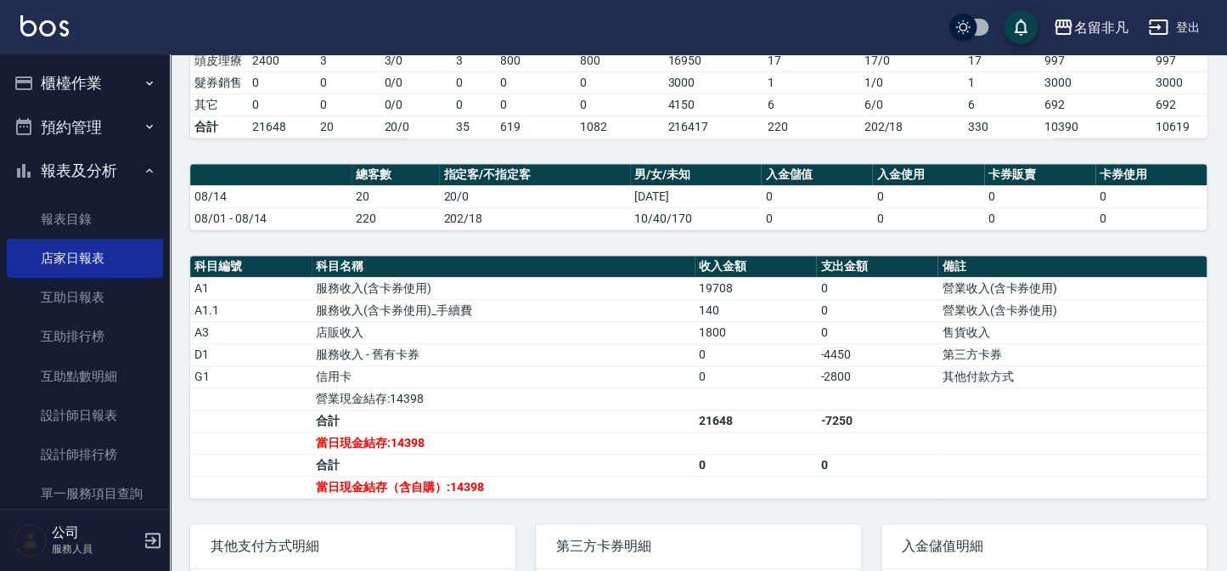
scroll to position [386, 0]
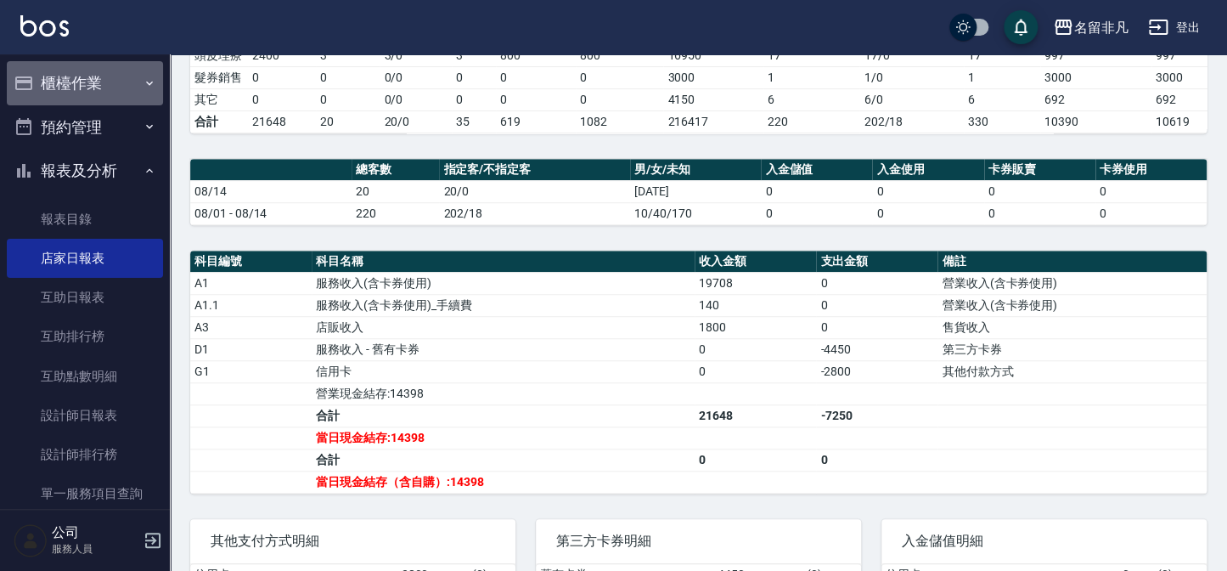
click at [85, 90] on button "櫃檯作業" at bounding box center [85, 83] width 156 height 44
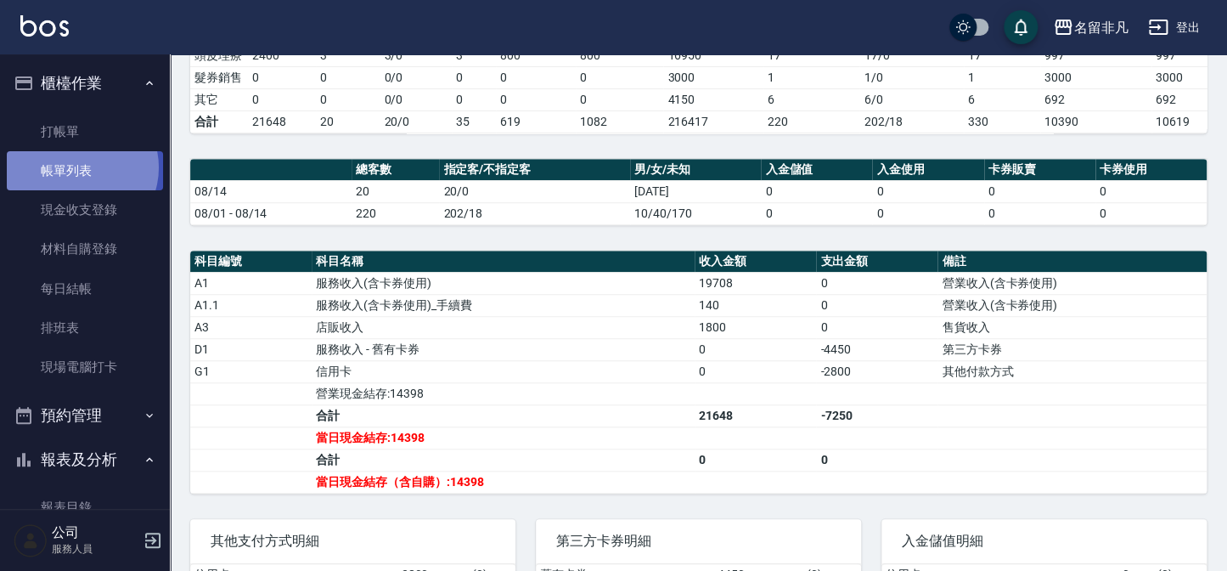
click at [76, 167] on link "帳單列表" at bounding box center [85, 170] width 156 height 39
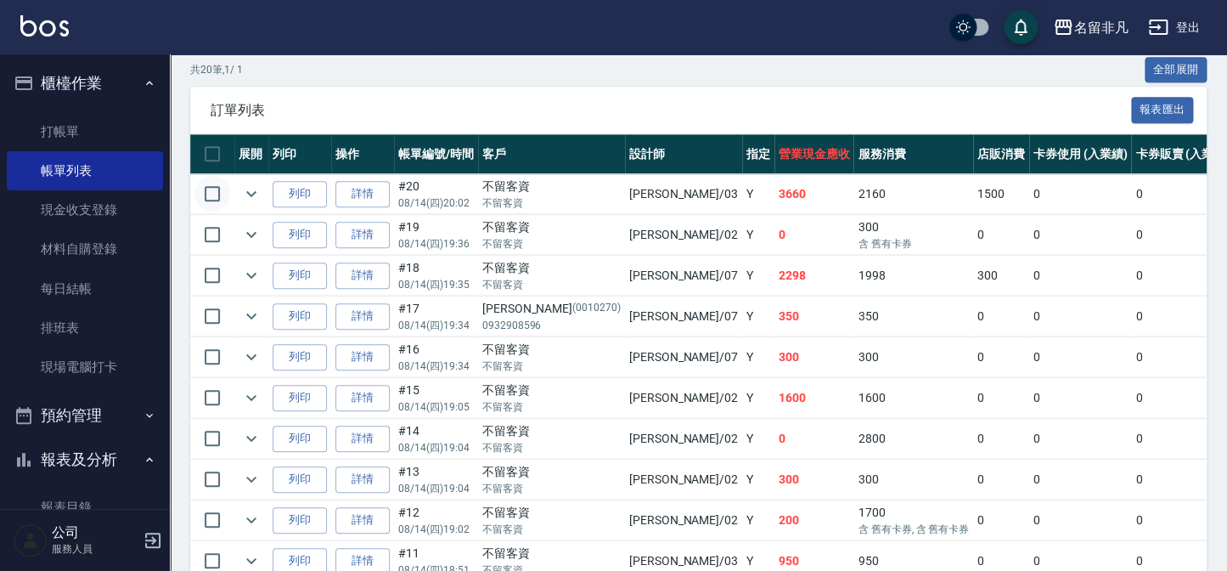
scroll to position [308, 0]
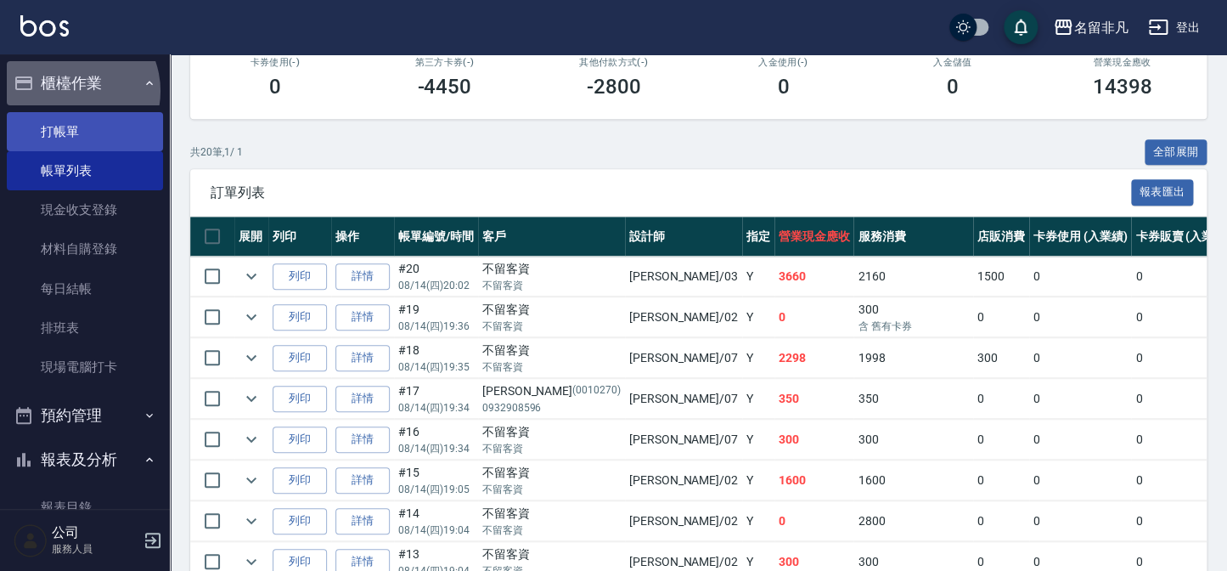
drag, startPoint x: 71, startPoint y: 91, endPoint x: 65, endPoint y: 112, distance: 21.8
click at [71, 93] on button "櫃檯作業" at bounding box center [85, 83] width 156 height 44
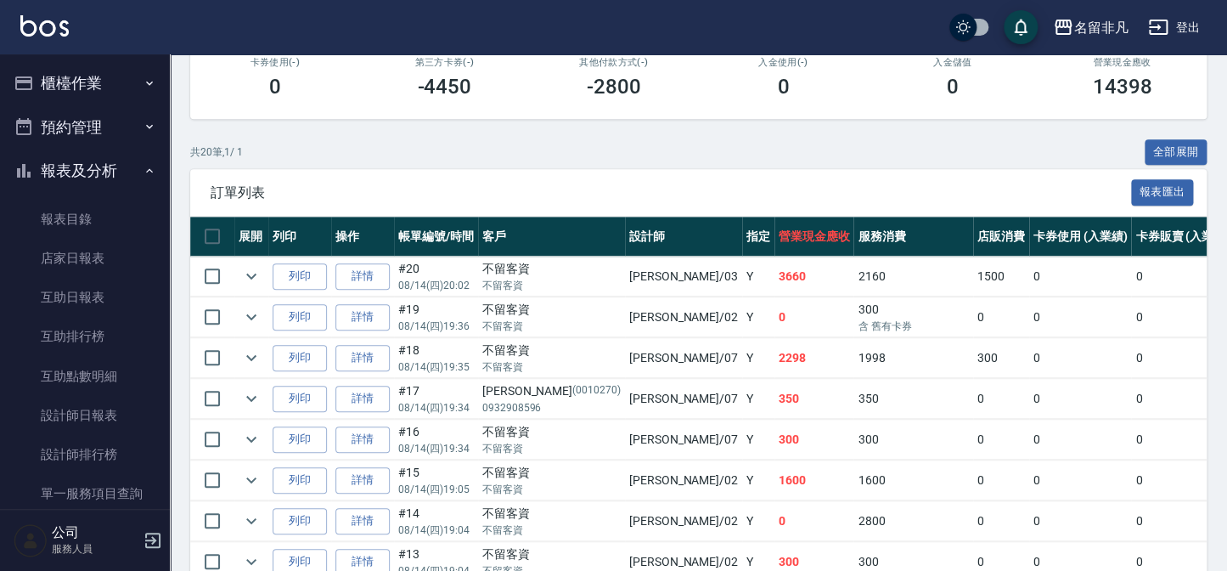
click at [74, 163] on button "報表及分析" at bounding box center [85, 171] width 156 height 44
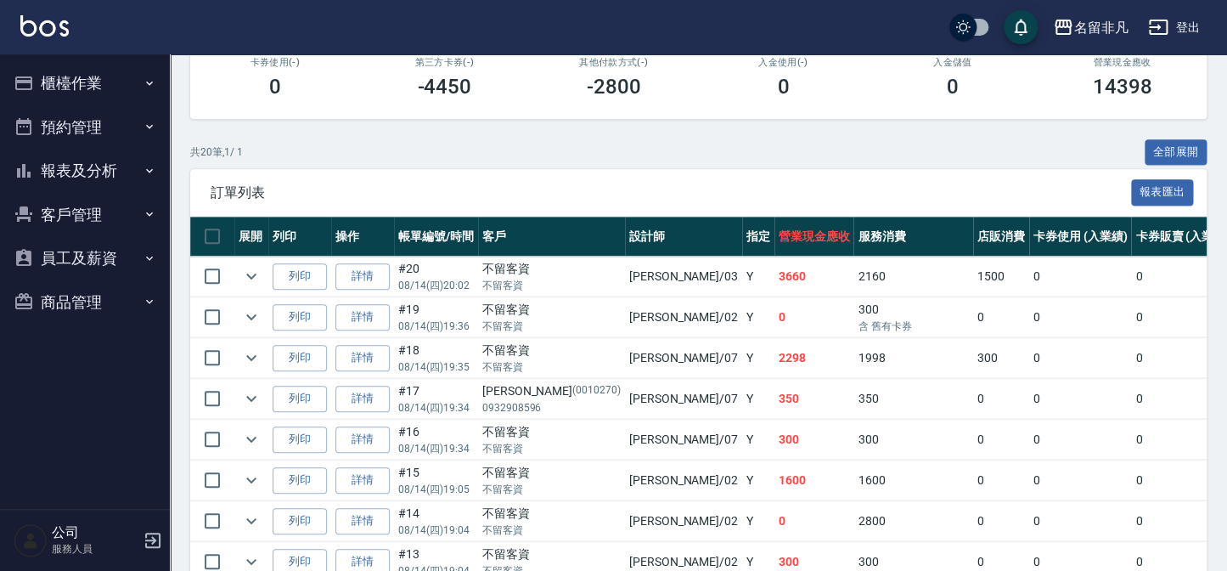
click at [87, 170] on button "報表及分析" at bounding box center [85, 171] width 156 height 44
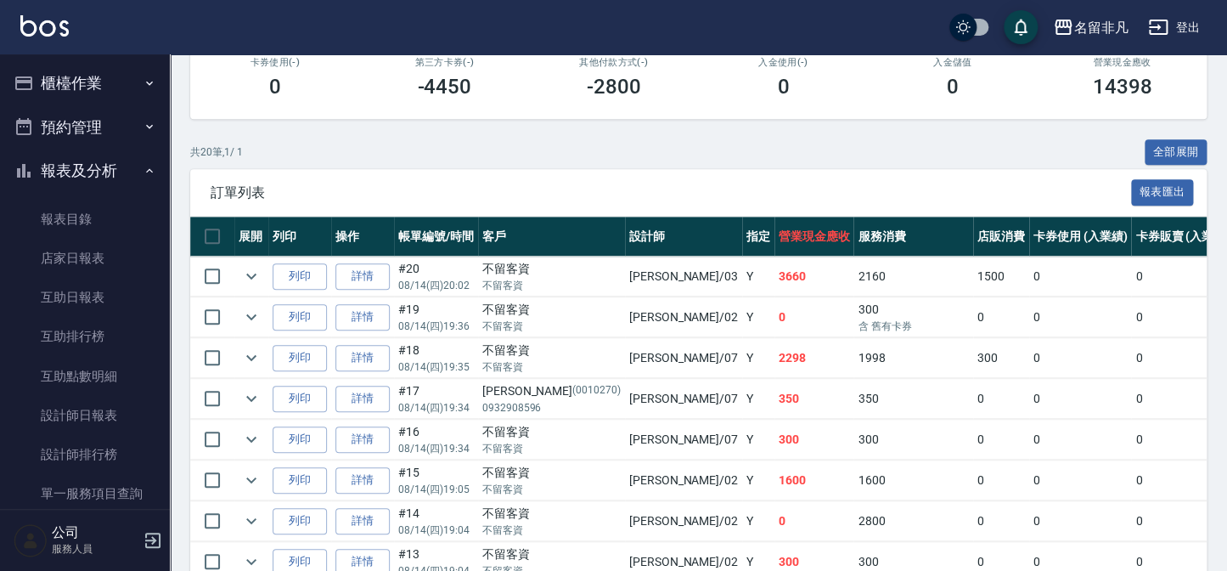
click at [81, 74] on button "櫃檯作業" at bounding box center [85, 83] width 156 height 44
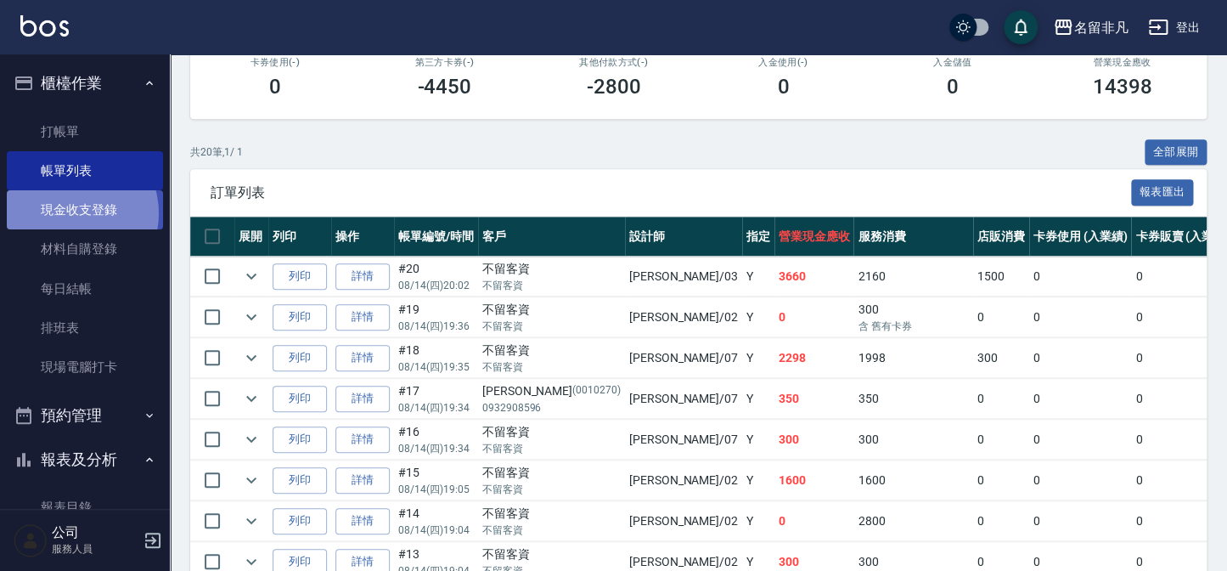
click at [70, 213] on link "現金收支登錄" at bounding box center [85, 209] width 156 height 39
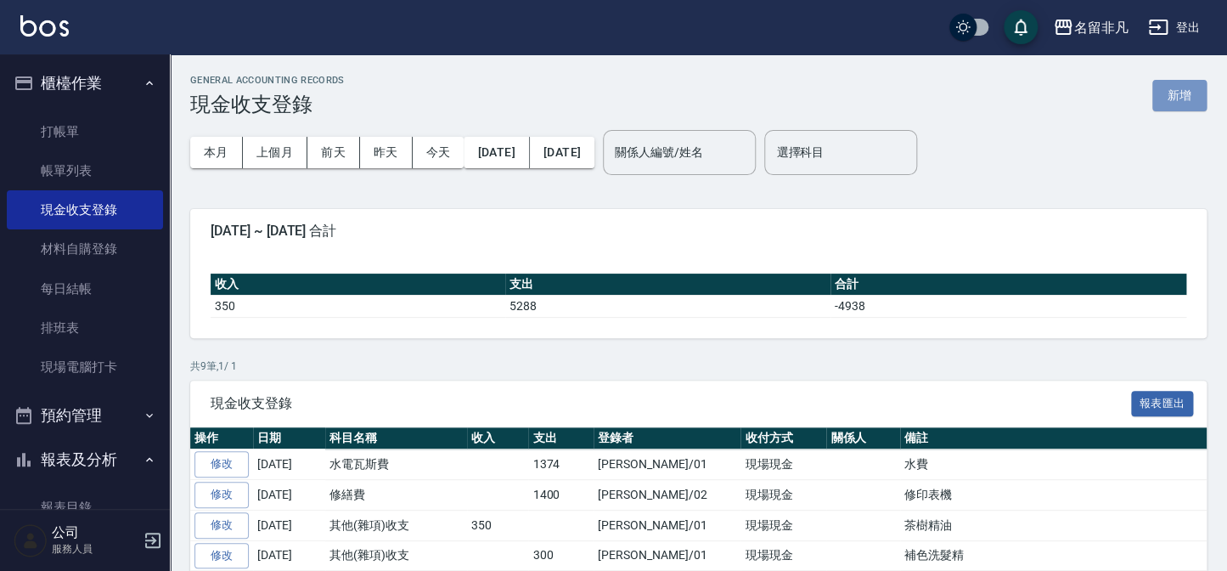
drag, startPoint x: 1169, startPoint y: 92, endPoint x: 971, endPoint y: 99, distance: 198.0
click at [1168, 93] on button "新增" at bounding box center [1180, 95] width 54 height 31
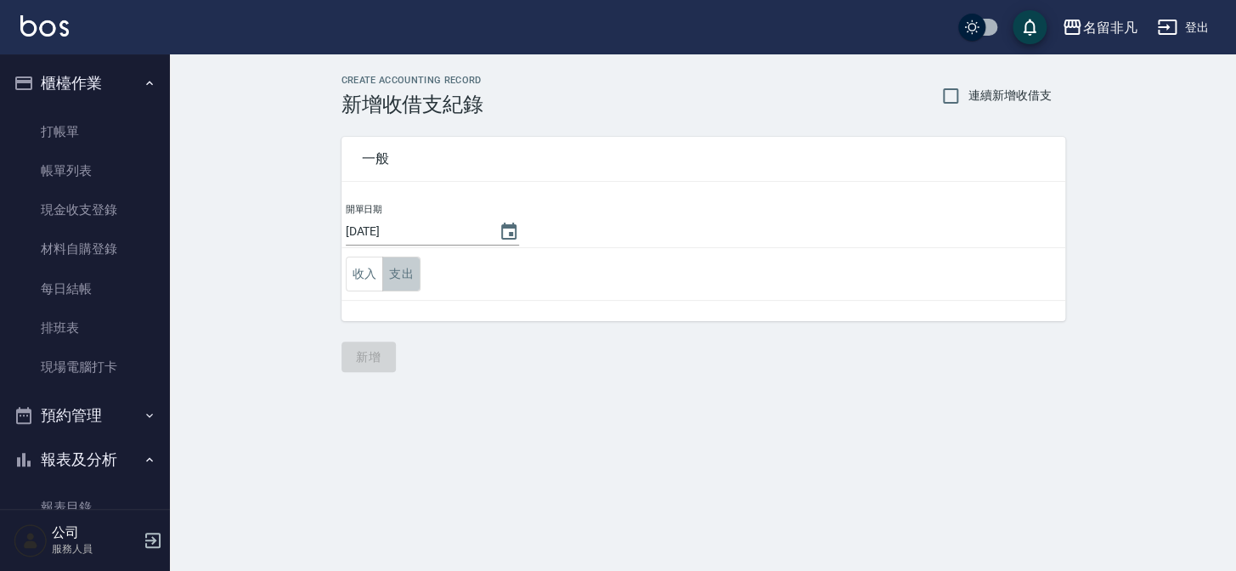
click at [415, 273] on button "支出" at bounding box center [401, 274] width 38 height 35
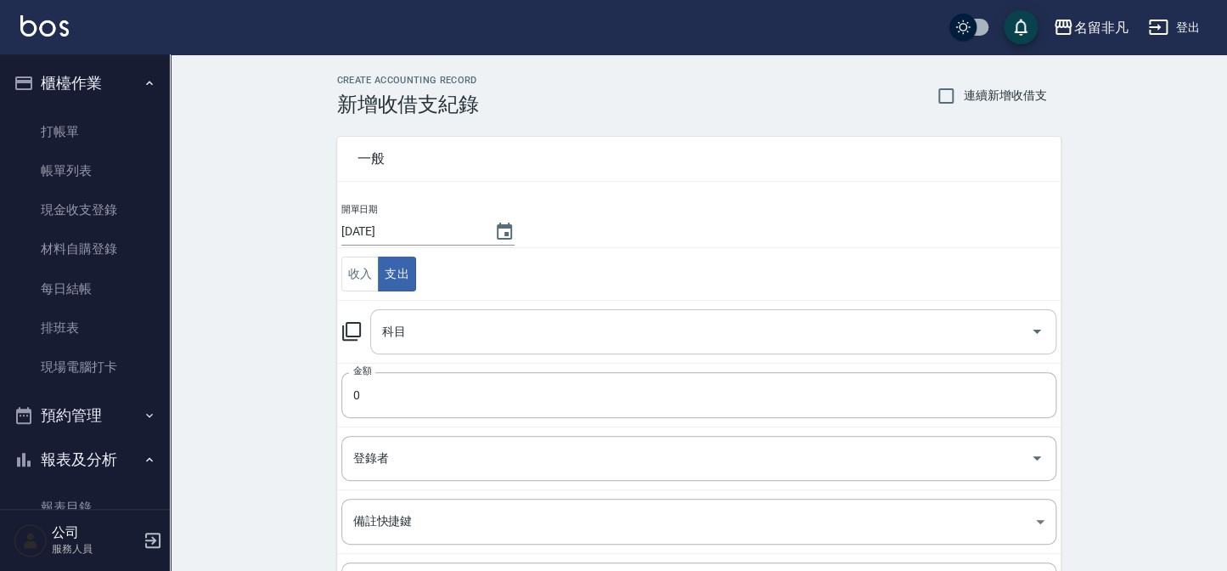
click at [444, 333] on input "科目" at bounding box center [701, 332] width 646 height 30
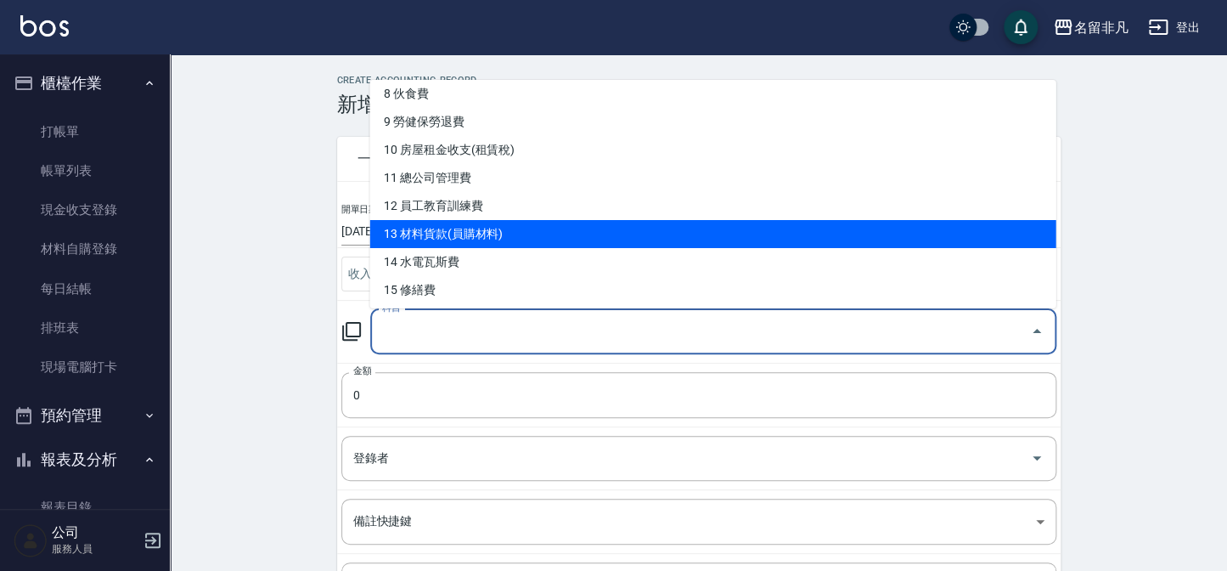
scroll to position [308, 0]
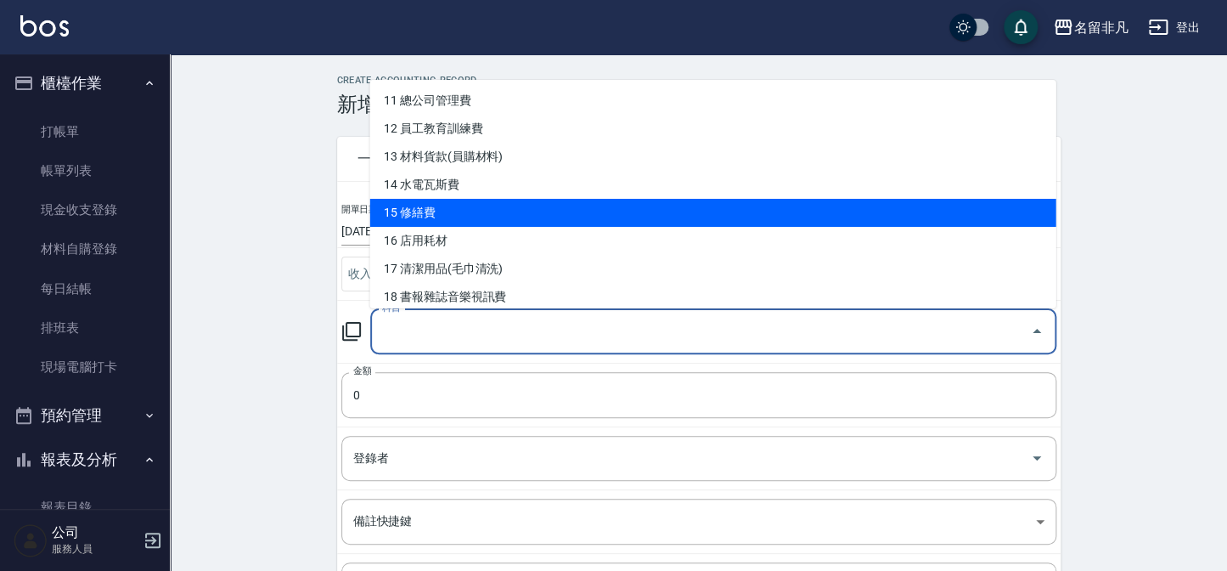
click at [437, 217] on li "15 修繕費" at bounding box center [712, 213] width 686 height 28
type input "15 修繕費"
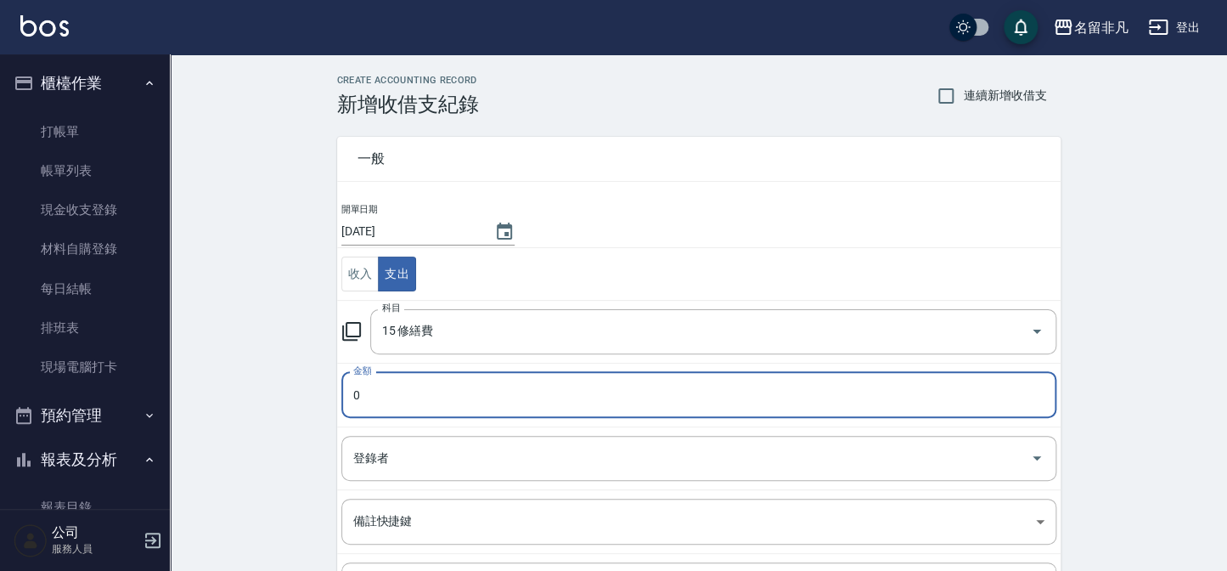
click at [404, 386] on input "0" at bounding box center [698, 395] width 715 height 46
click at [359, 392] on input "01100" at bounding box center [698, 395] width 715 height 46
type input "1100"
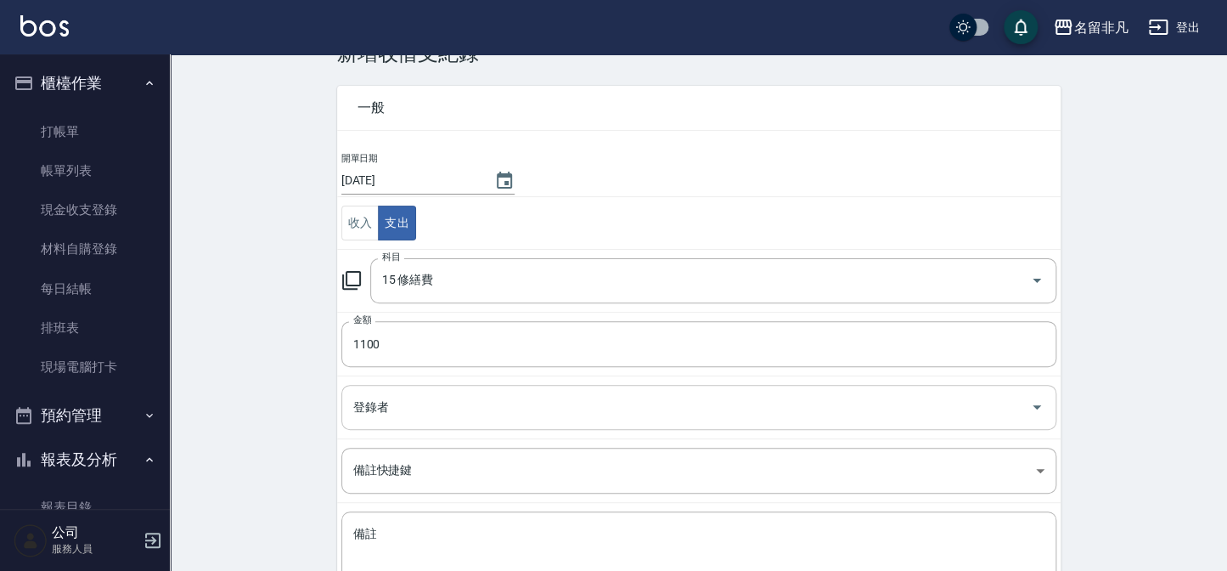
scroll to position [76, 0]
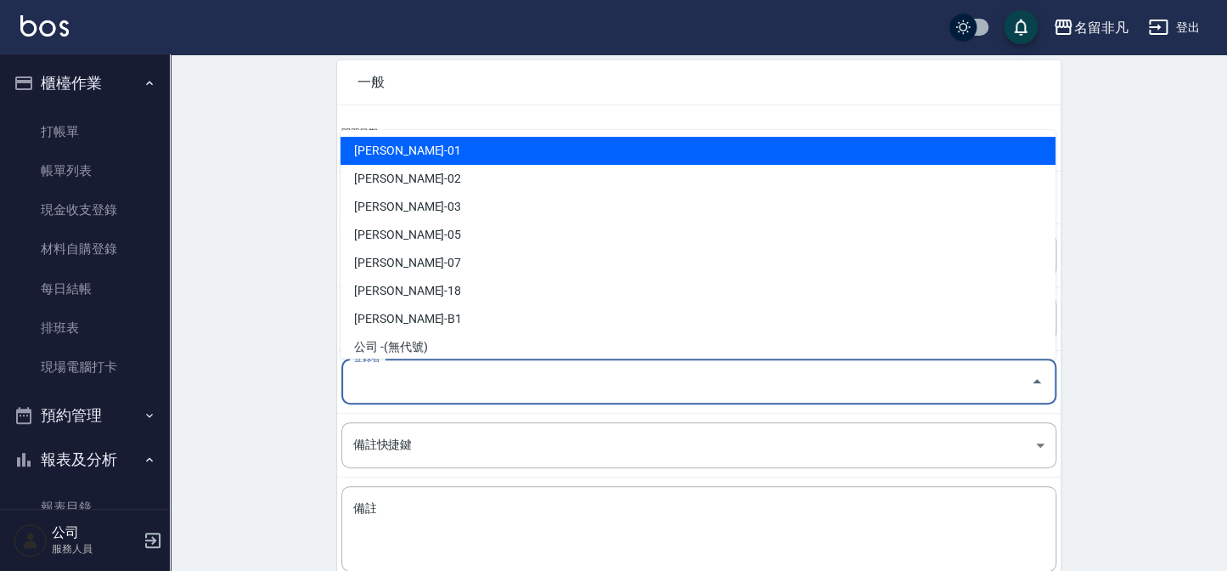
click at [447, 387] on input "登錄者" at bounding box center [686, 382] width 674 height 30
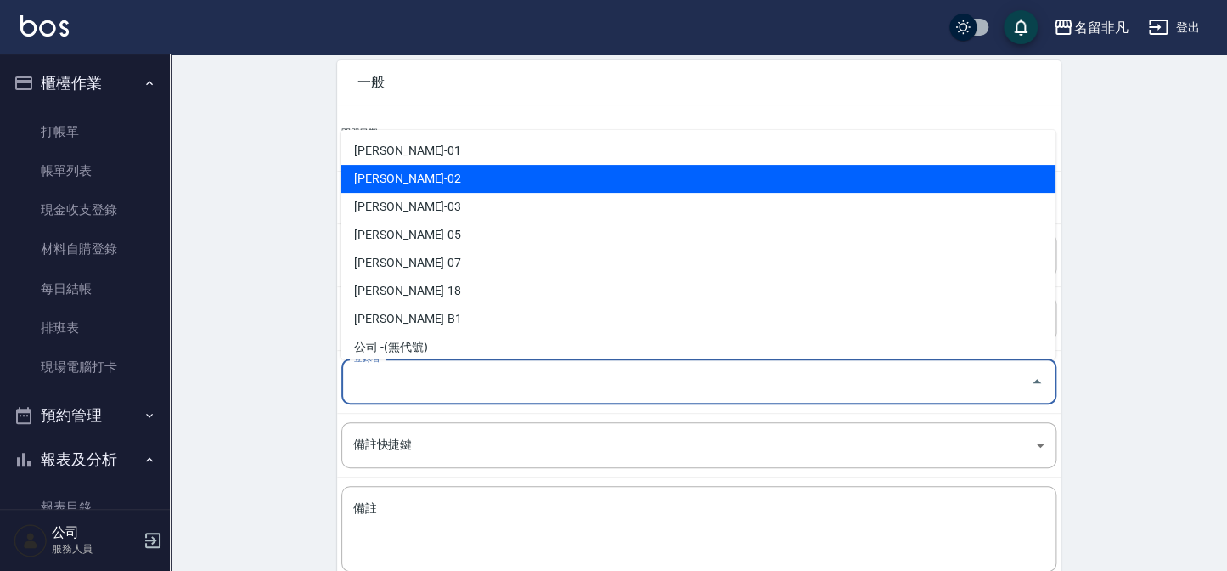
click at [442, 178] on li "[PERSON_NAME]-02" at bounding box center [698, 179] width 715 height 28
type input "[PERSON_NAME]-02"
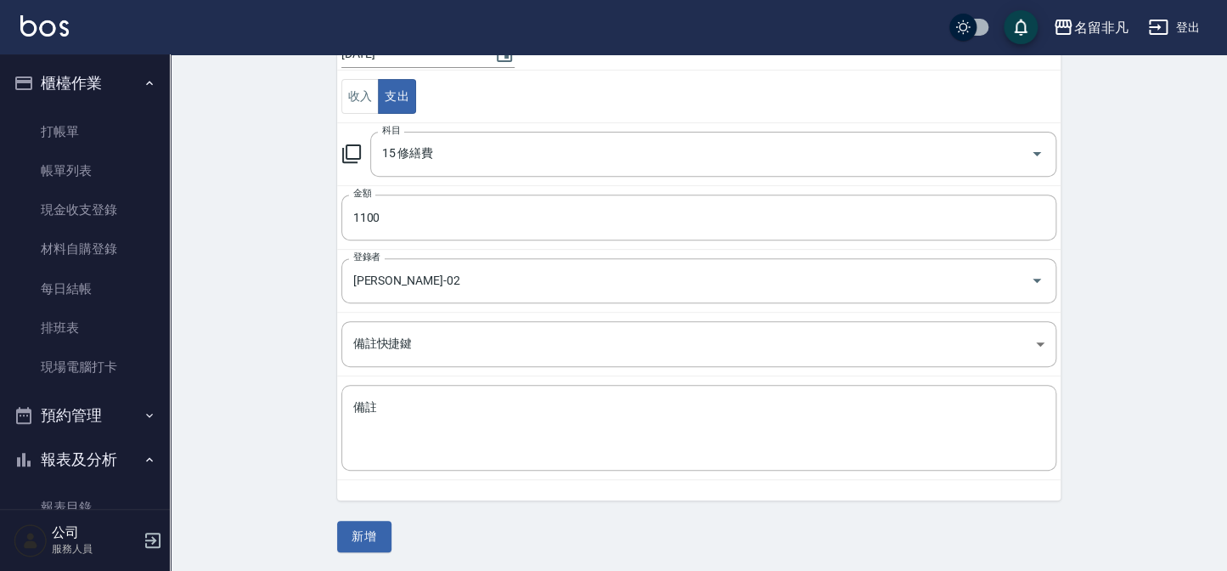
scroll to position [178, 0]
click at [393, 412] on textarea "備註" at bounding box center [698, 427] width 691 height 58
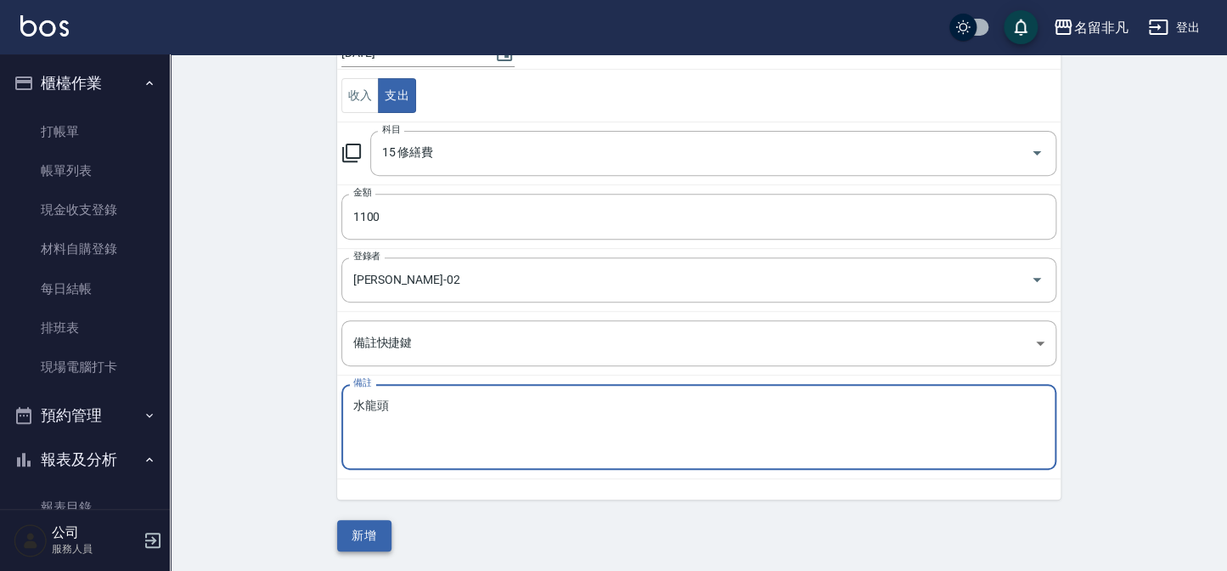
type textarea "水龍頭"
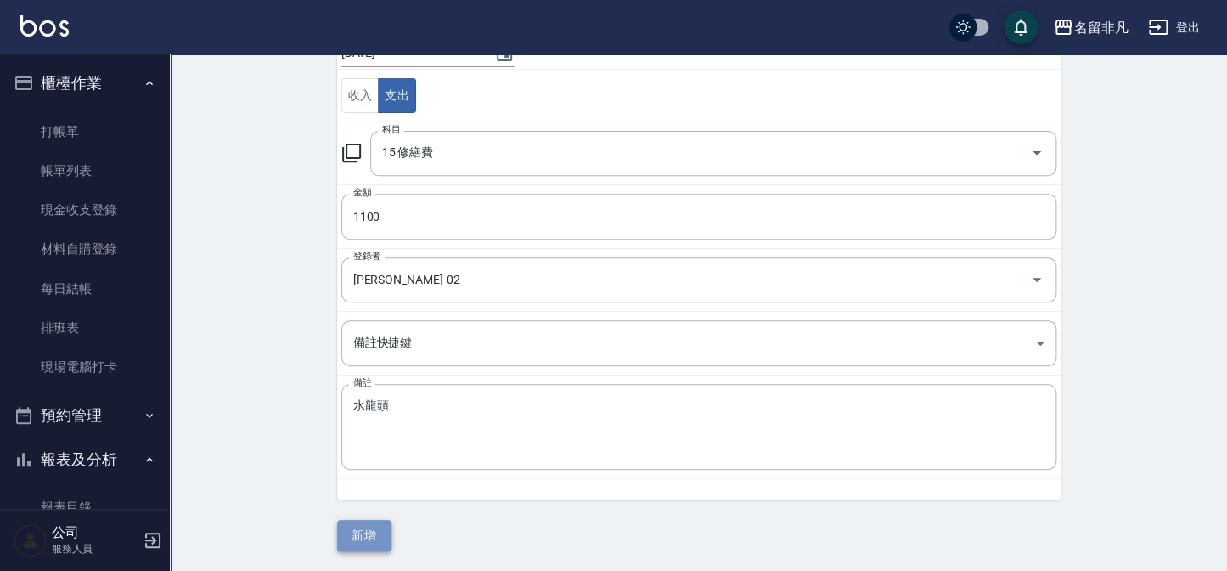
click at [377, 539] on button "新增" at bounding box center [364, 535] width 54 height 31
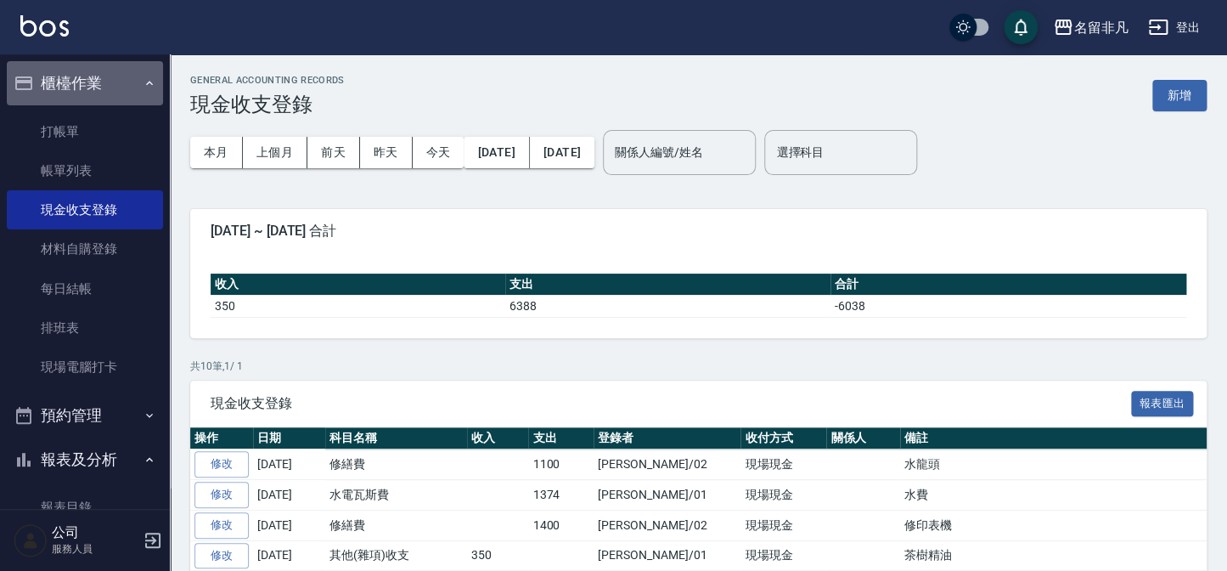
click at [111, 80] on button "櫃檯作業" at bounding box center [85, 83] width 156 height 44
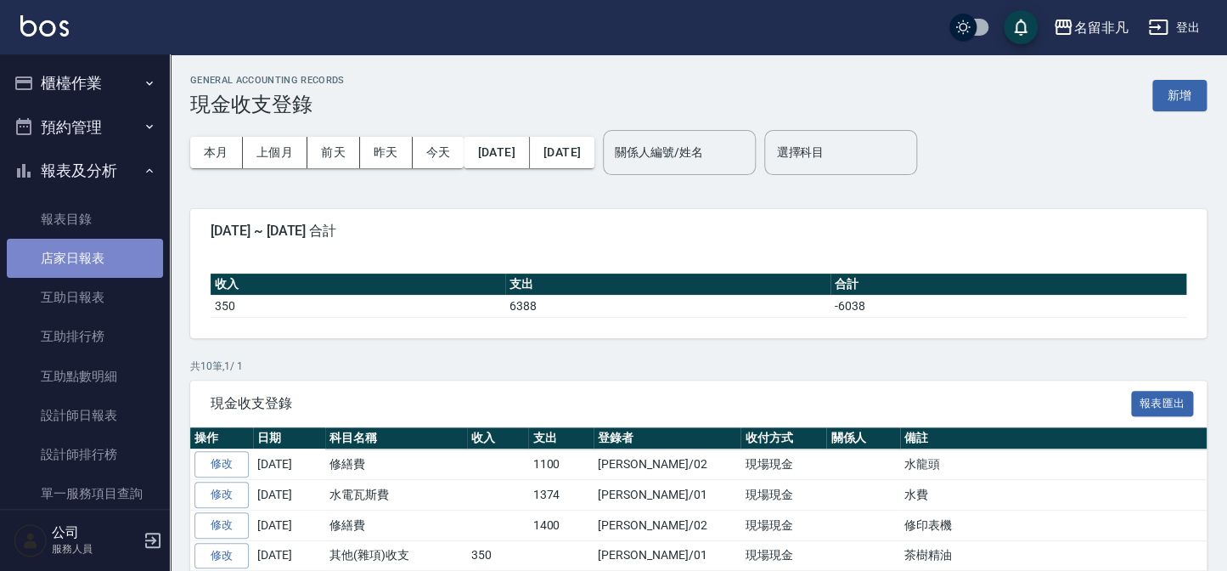
click at [106, 260] on link "店家日報表" at bounding box center [85, 258] width 156 height 39
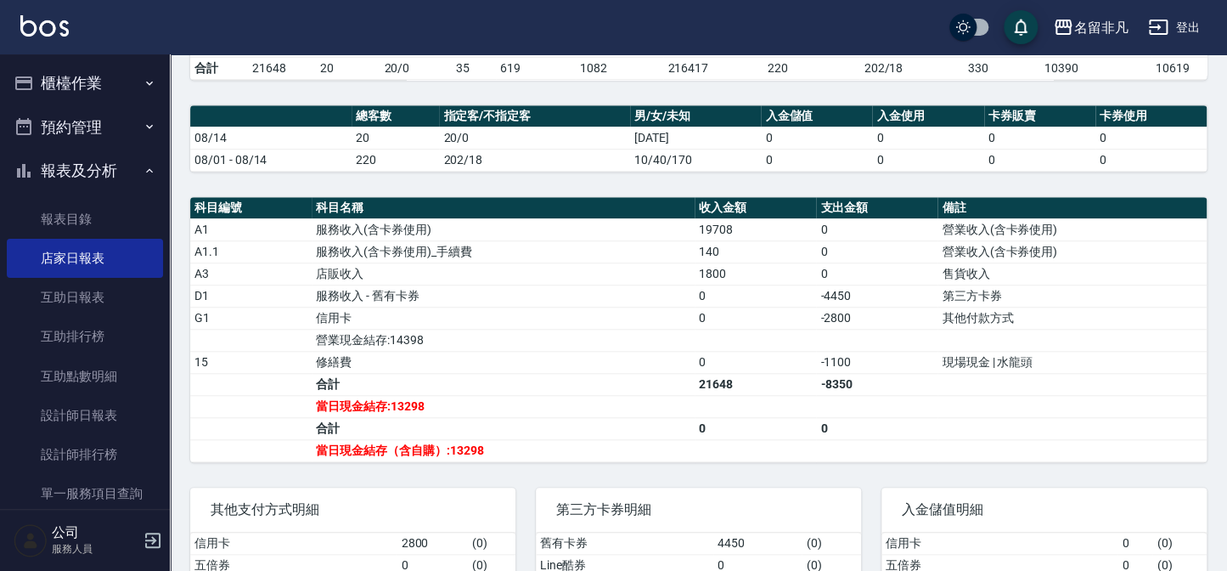
scroll to position [463, 0]
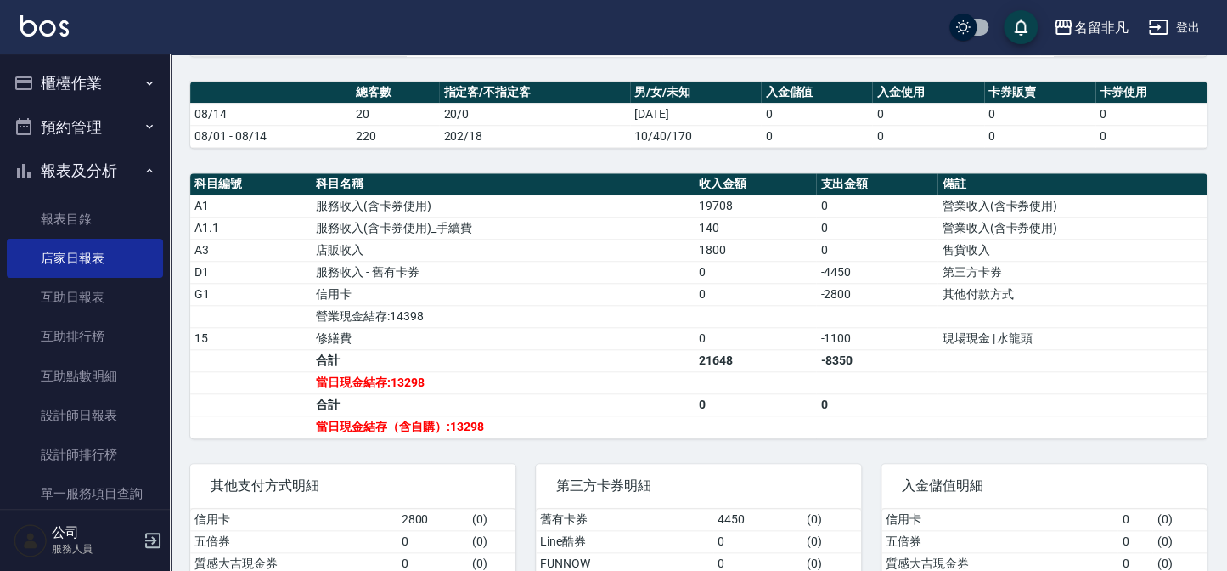
click at [76, 68] on button "櫃檯作業" at bounding box center [85, 83] width 156 height 44
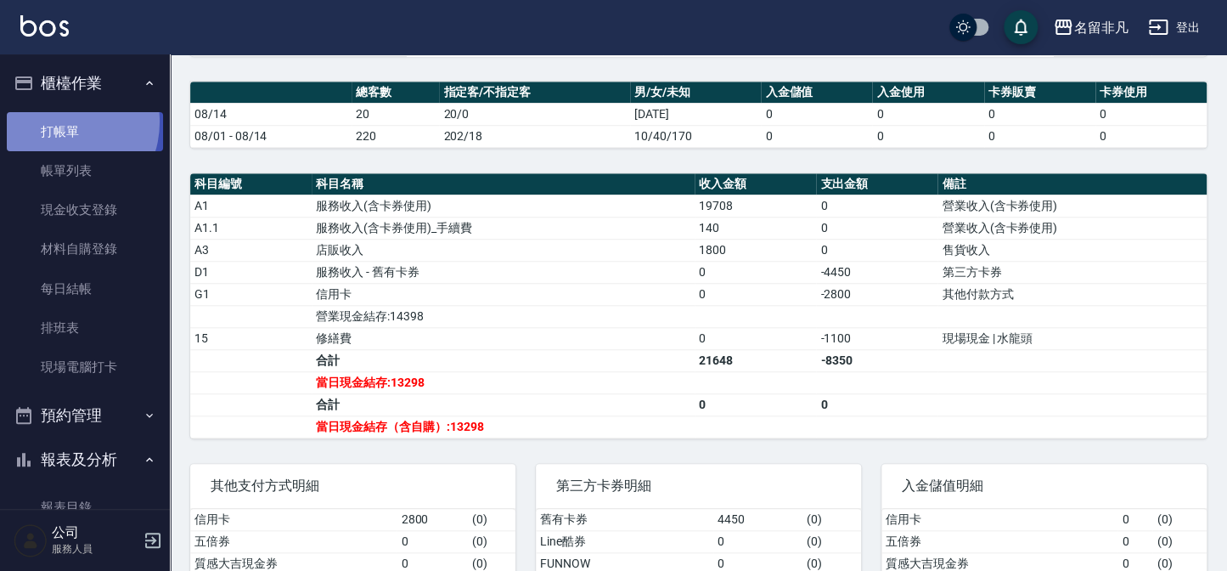
click at [60, 121] on link "打帳單" at bounding box center [85, 131] width 156 height 39
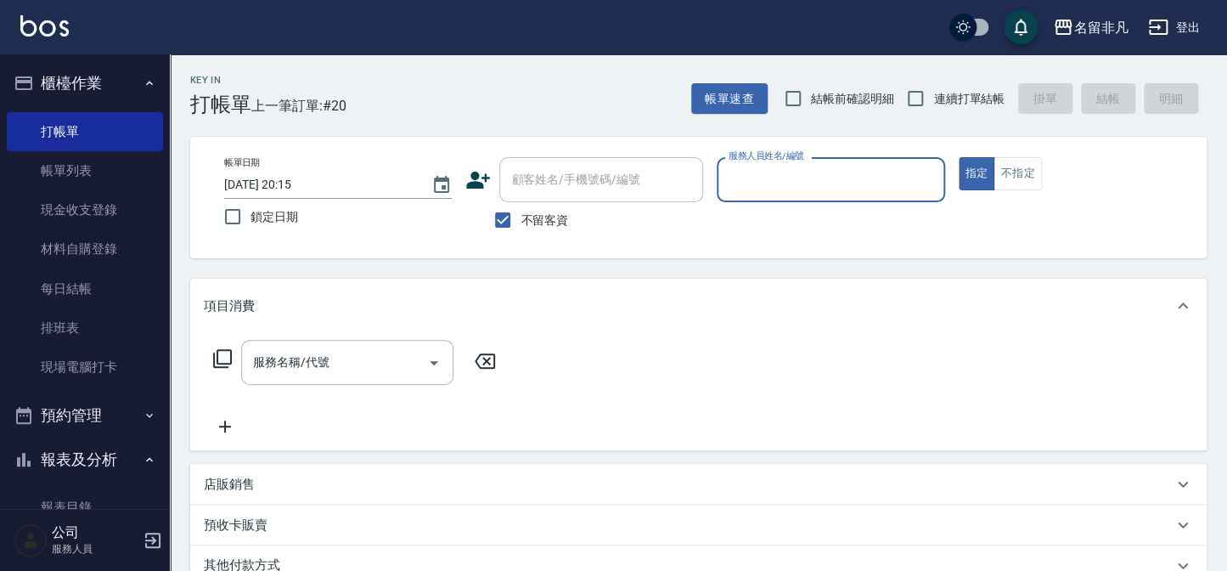
drag, startPoint x: 979, startPoint y: 170, endPoint x: 921, endPoint y: 161, distance: 58.4
click at [979, 170] on button "指定" at bounding box center [977, 173] width 37 height 33
drag, startPoint x: 788, startPoint y: 163, endPoint x: 794, endPoint y: 178, distance: 15.6
click at [794, 177] on div "服務人員姓名/編號" at bounding box center [831, 179] width 228 height 45
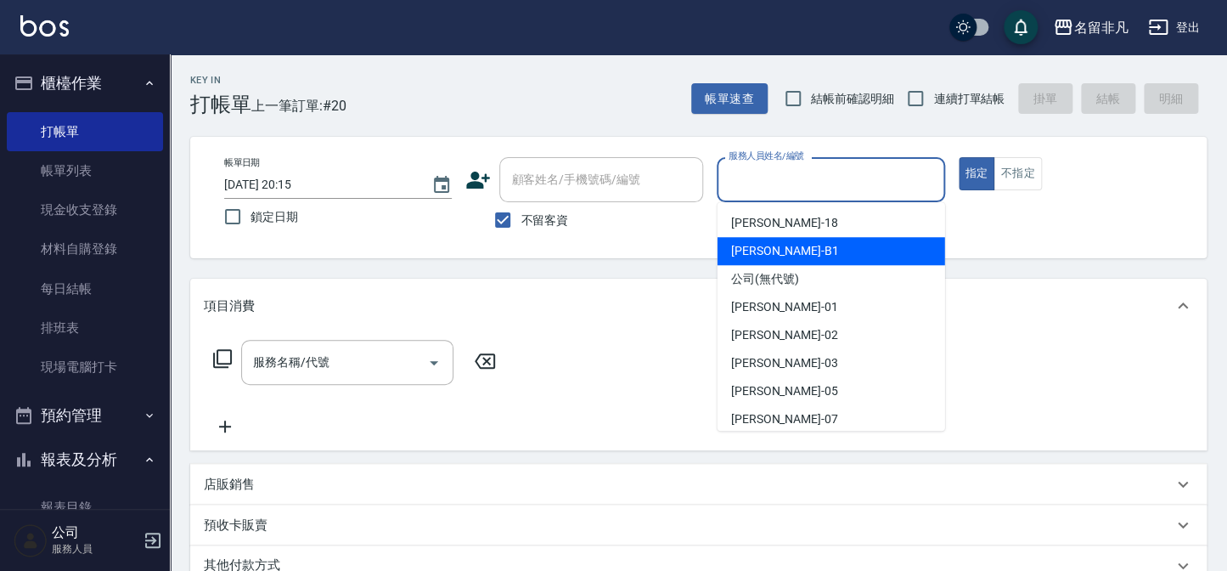
click at [760, 240] on div "[PERSON_NAME] -B1" at bounding box center [832, 251] width 228 height 28
type input "[PERSON_NAME]-B1"
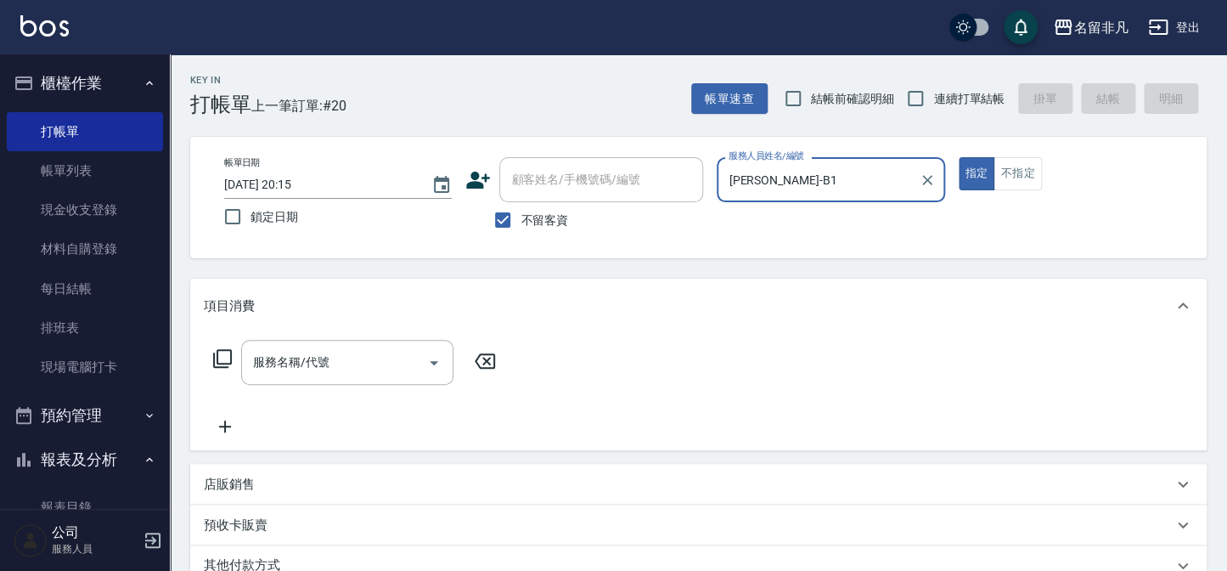
click at [221, 355] on icon at bounding box center [222, 358] width 20 height 20
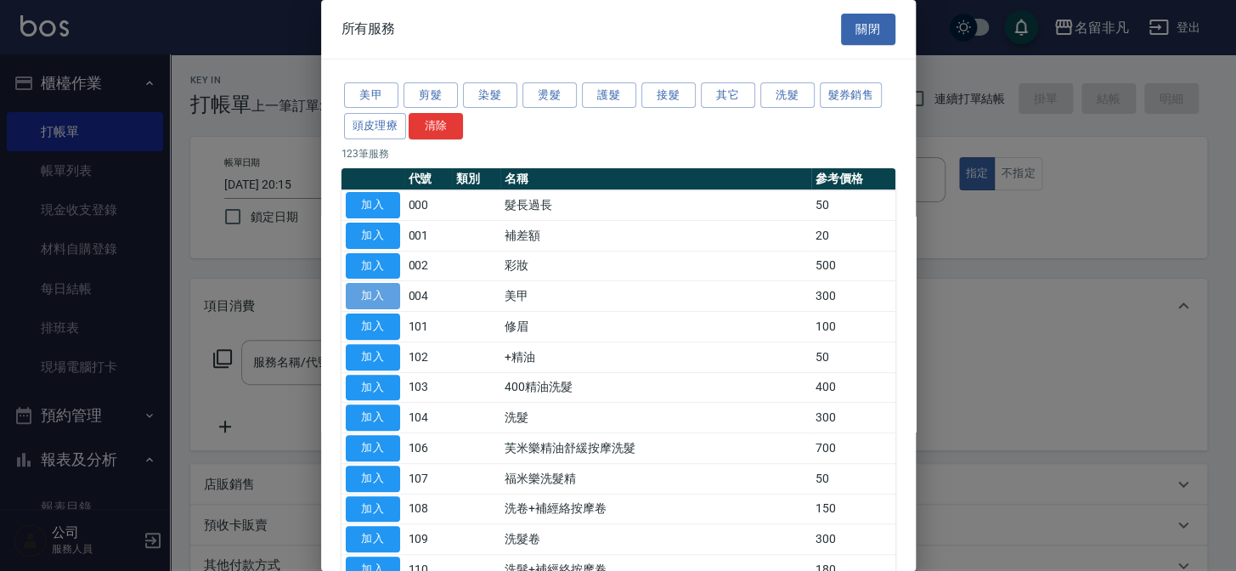
click at [373, 297] on button "加入" at bounding box center [373, 296] width 54 height 26
type input "美甲(004)"
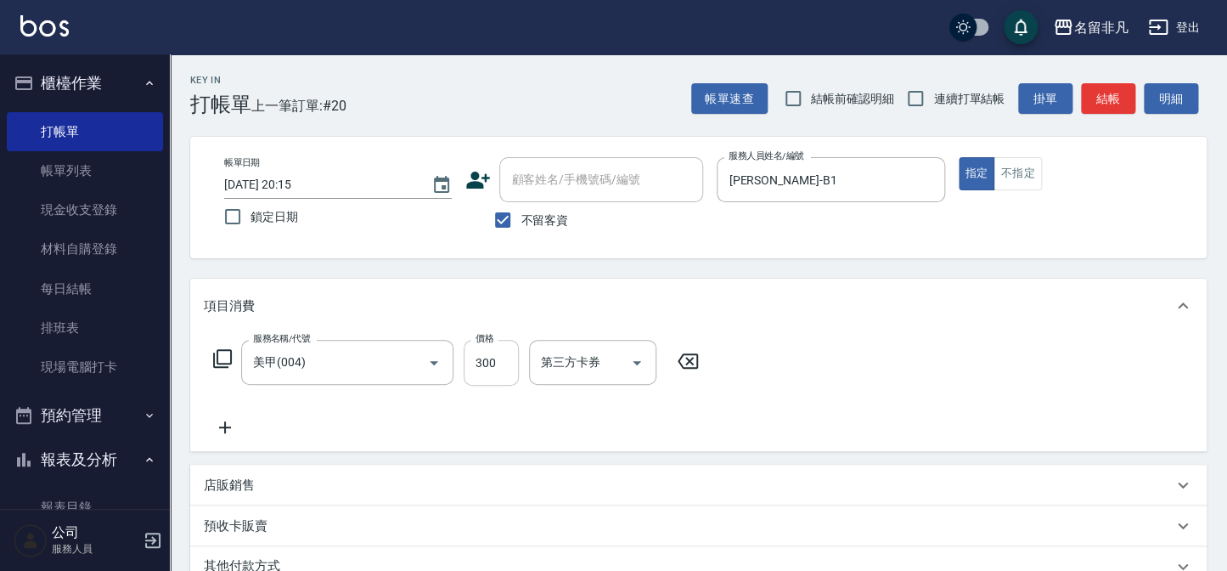
drag, startPoint x: 496, startPoint y: 360, endPoint x: 513, endPoint y: 368, distance: 18.6
click at [496, 360] on input "300" at bounding box center [491, 363] width 55 height 46
click at [481, 361] on input "8850" at bounding box center [491, 363] width 55 height 46
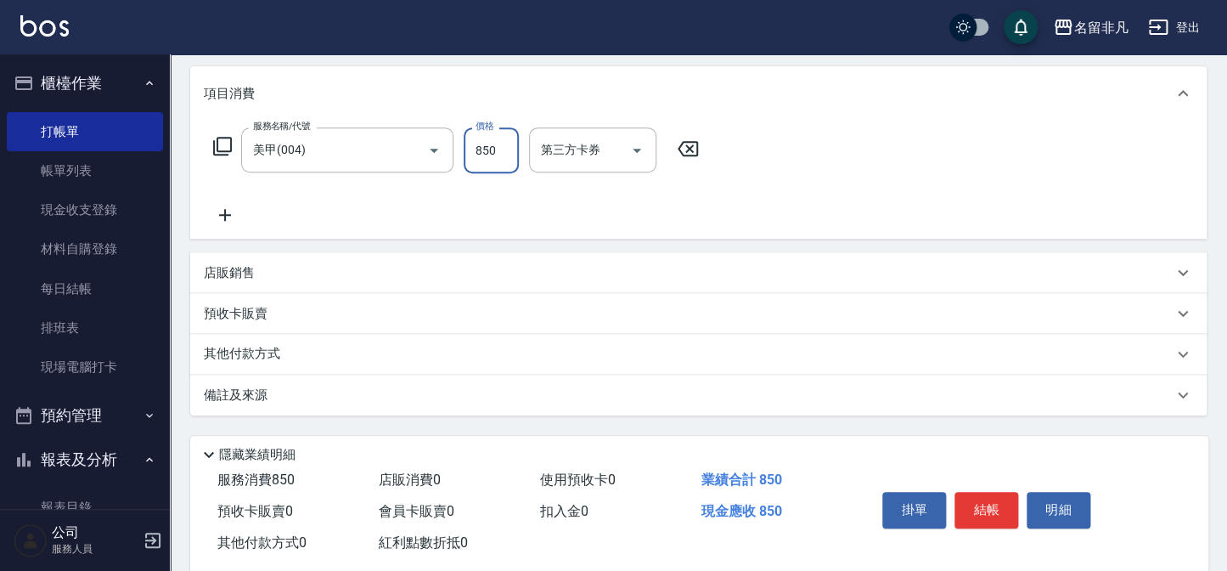
scroll to position [245, 0]
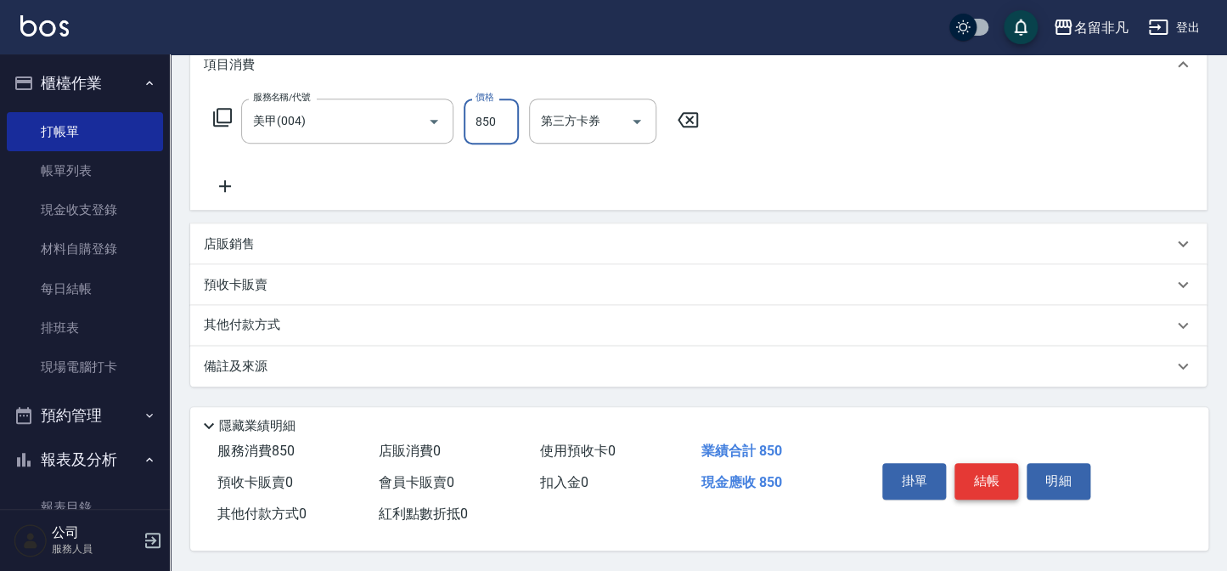
type input "850"
click at [992, 477] on button "結帳" at bounding box center [987, 481] width 64 height 36
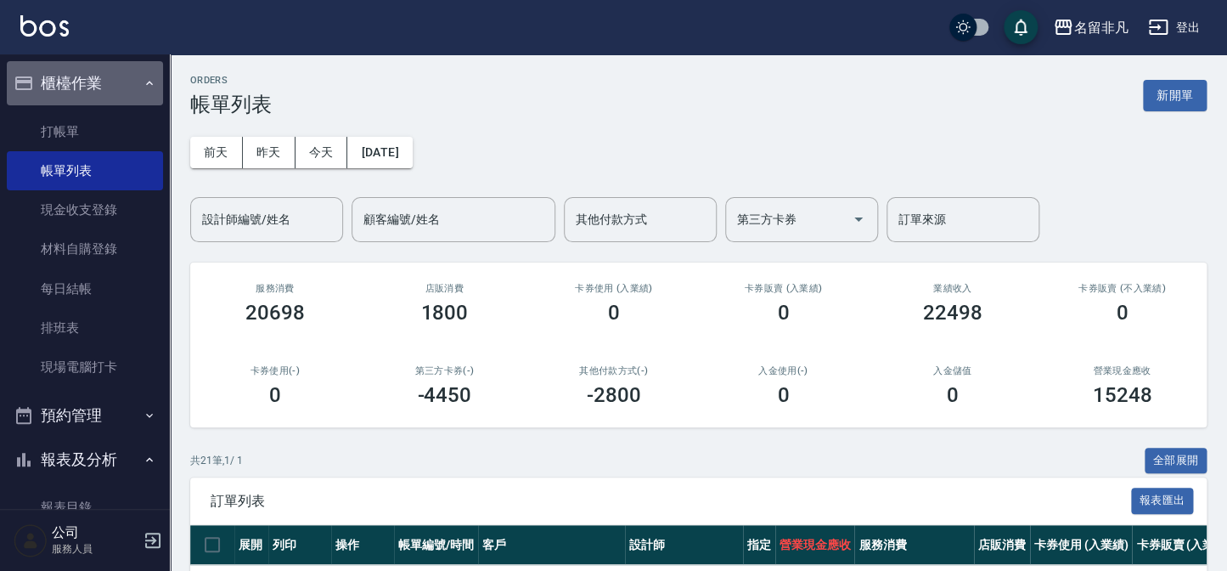
click at [104, 73] on button "櫃檯作業" at bounding box center [85, 83] width 156 height 44
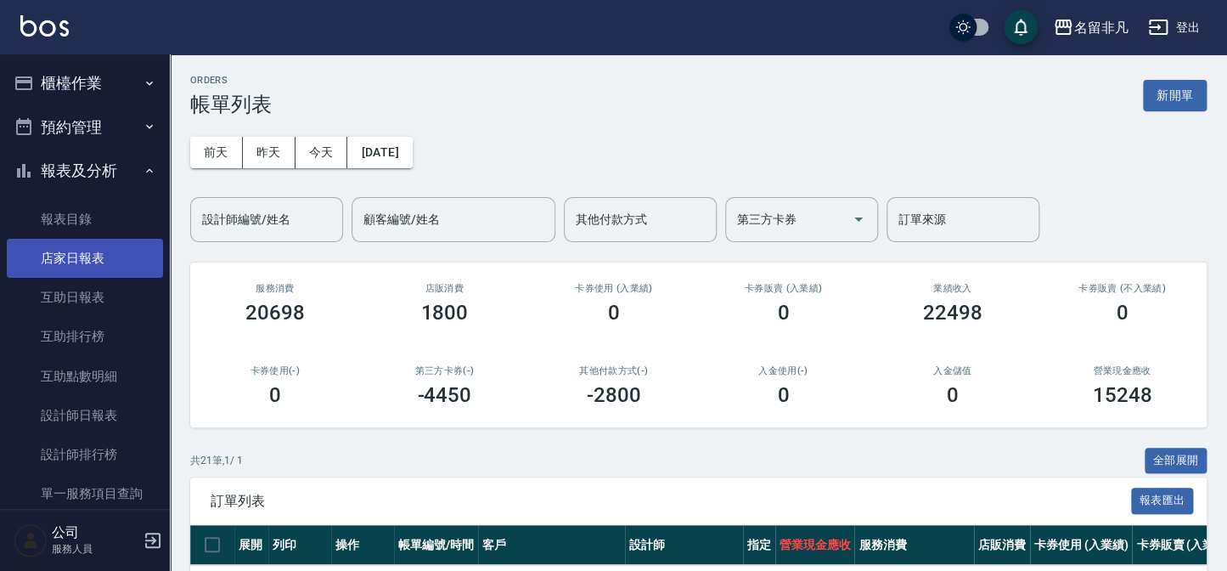
click at [71, 258] on link "店家日報表" at bounding box center [85, 258] width 156 height 39
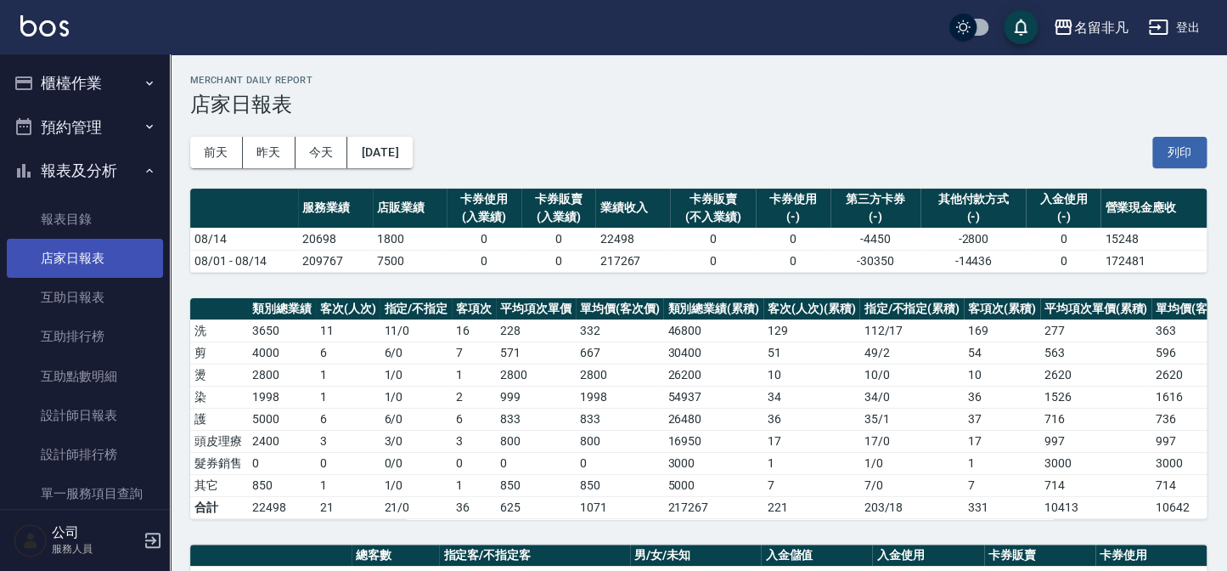
click at [71, 254] on link "店家日報表" at bounding box center [85, 258] width 156 height 39
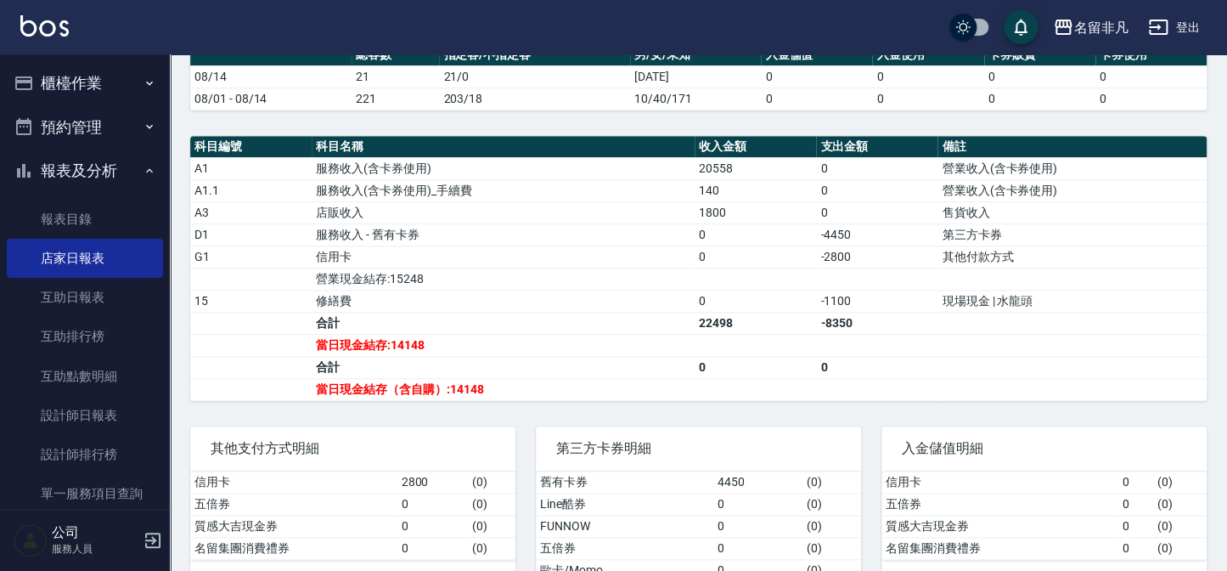
scroll to position [540, 0]
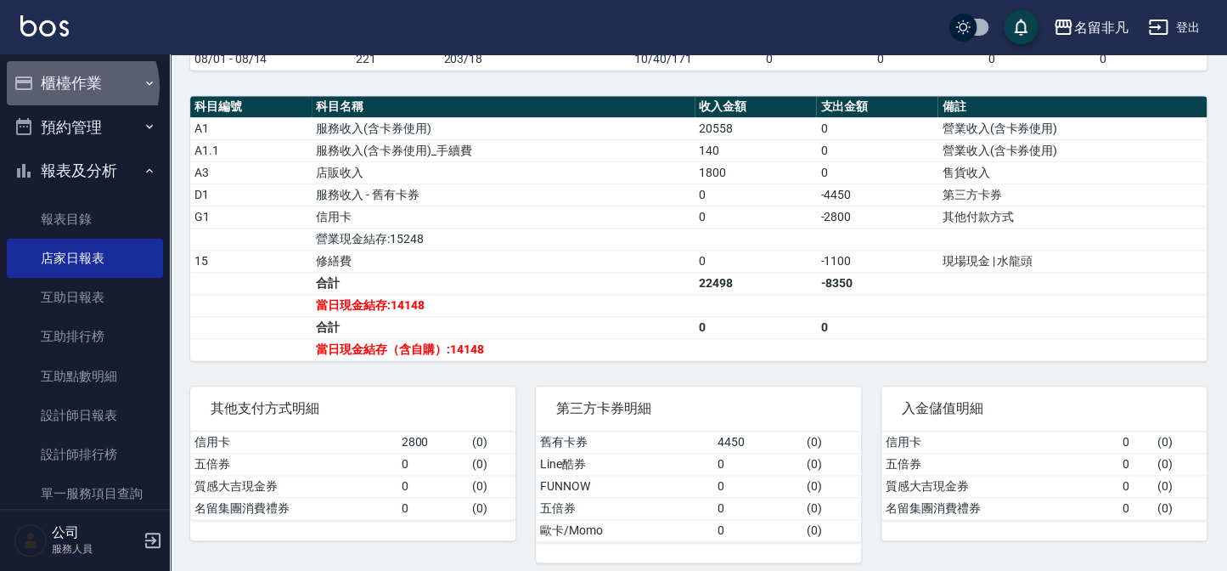
click at [69, 87] on button "櫃檯作業" at bounding box center [85, 83] width 156 height 44
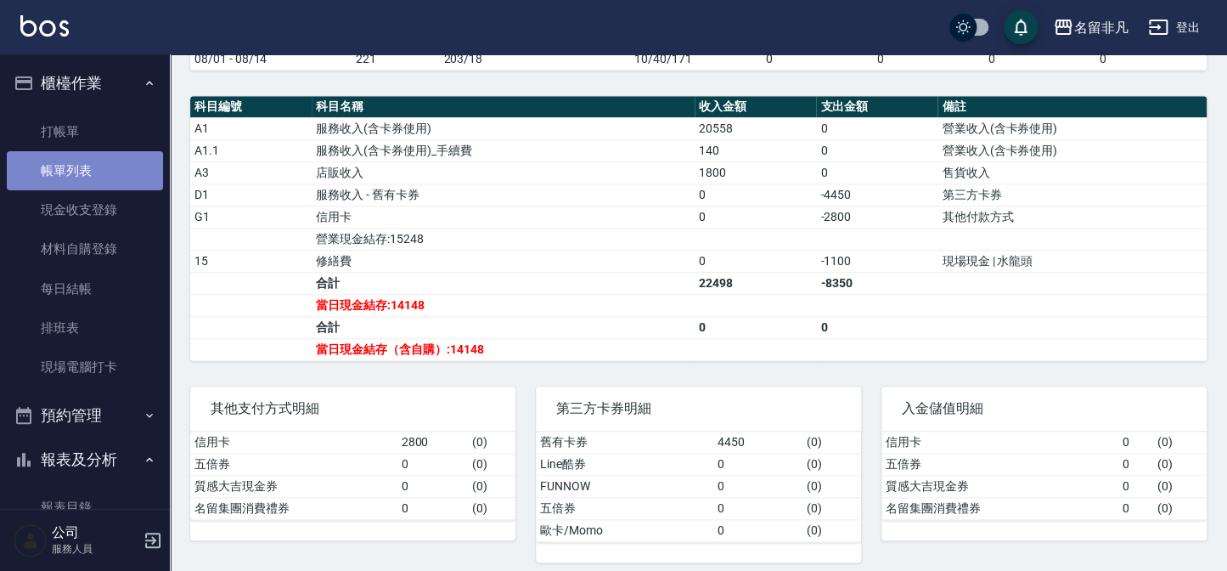
click at [98, 172] on link "帳單列表" at bounding box center [85, 170] width 156 height 39
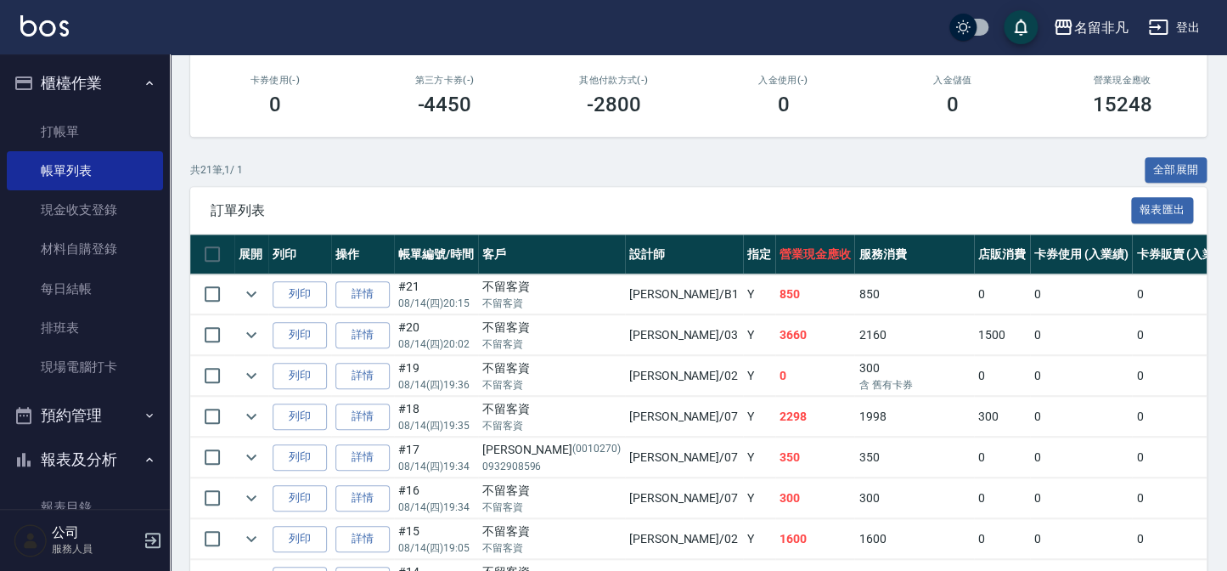
scroll to position [308, 0]
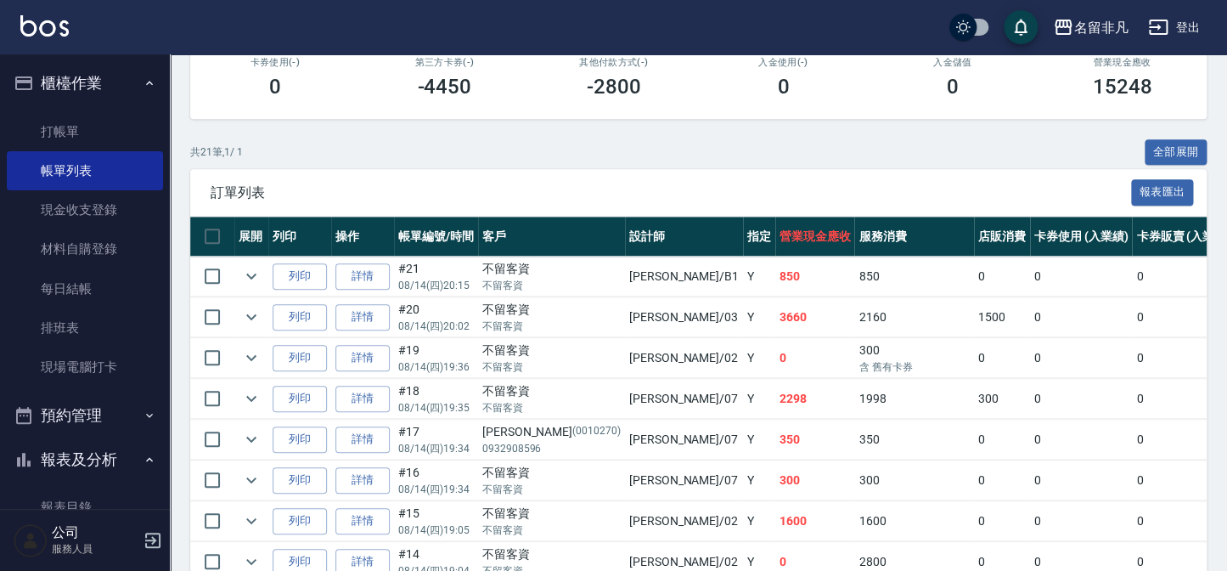
click at [146, 84] on icon "button" at bounding box center [149, 83] width 7 height 4
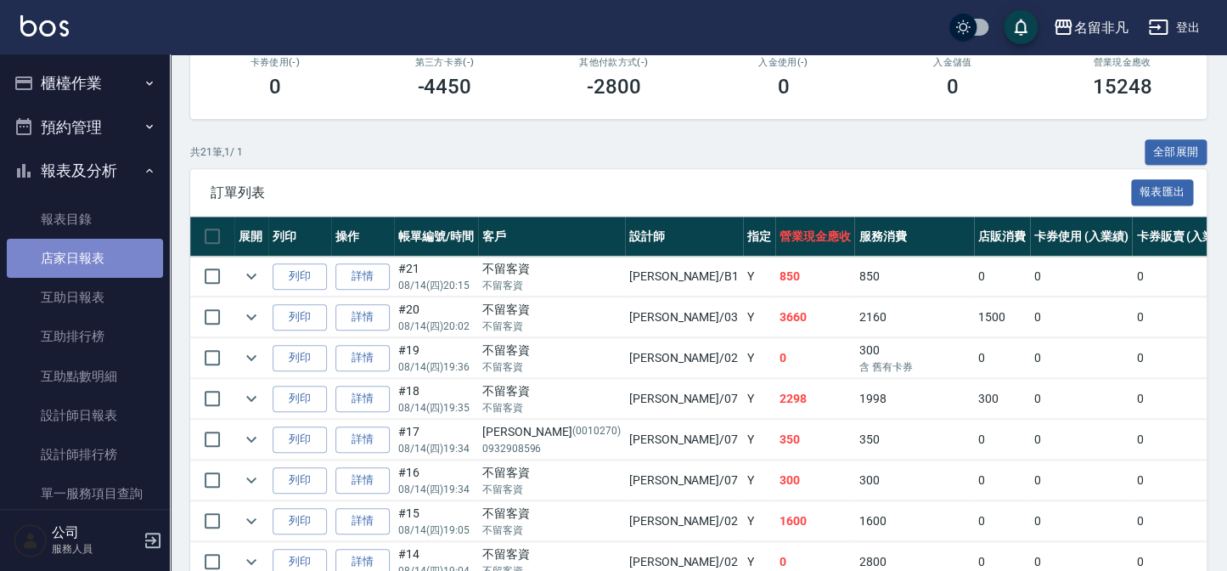
click at [92, 255] on link "店家日報表" at bounding box center [85, 258] width 156 height 39
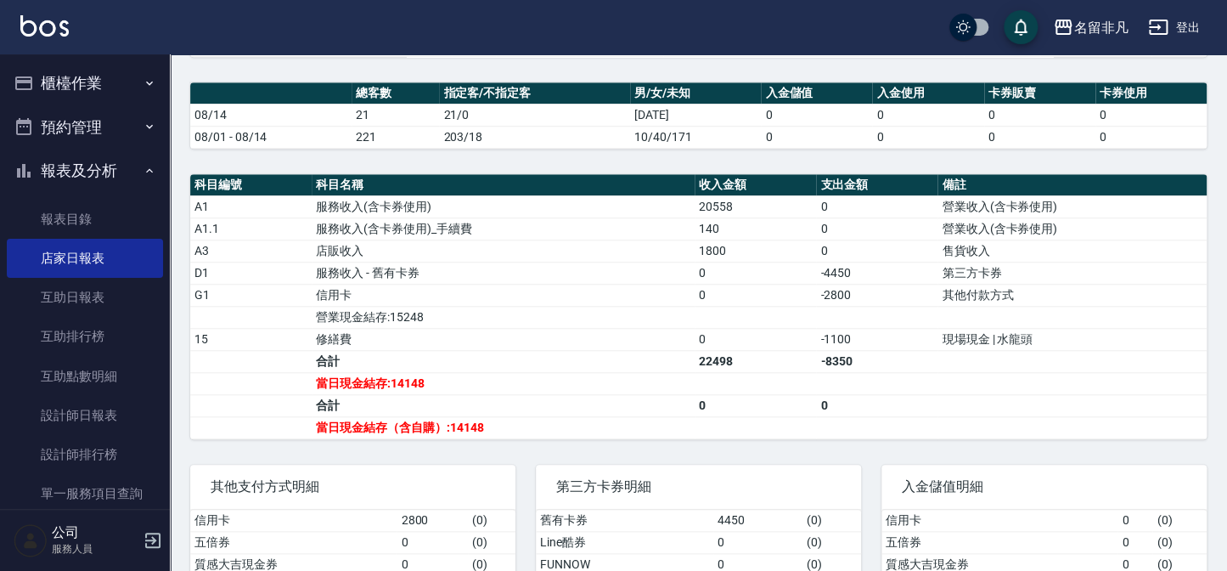
scroll to position [463, 0]
